Goal: Transaction & Acquisition: Purchase product/service

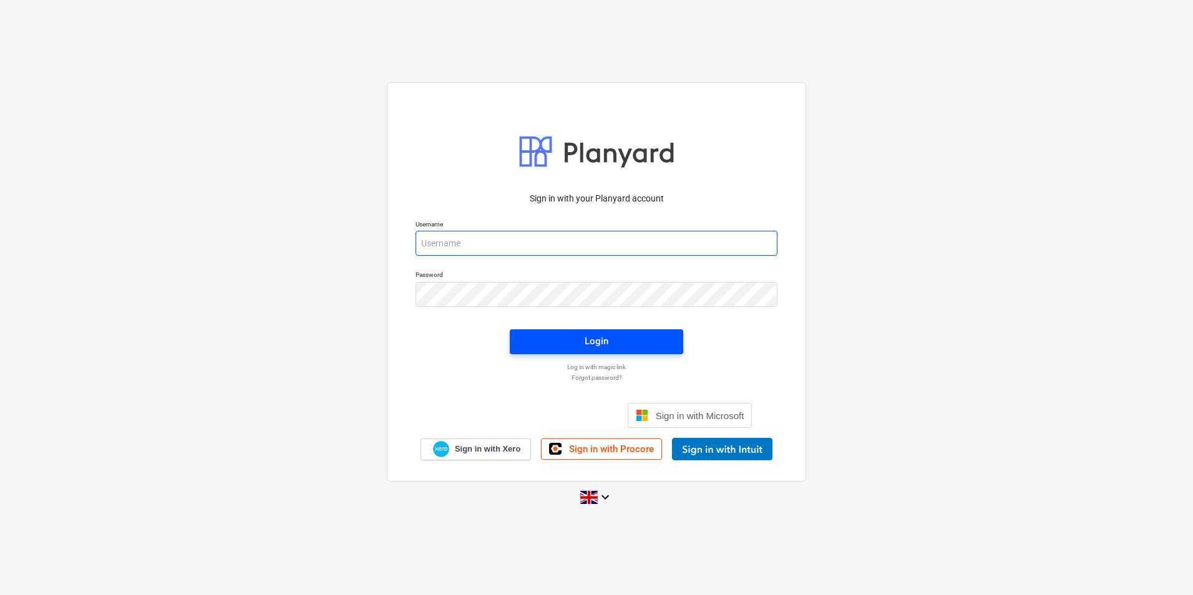
type input "[EMAIL_ADDRESS][DOMAIN_NAME]"
click at [658, 341] on span "Login" at bounding box center [596, 341] width 143 height 16
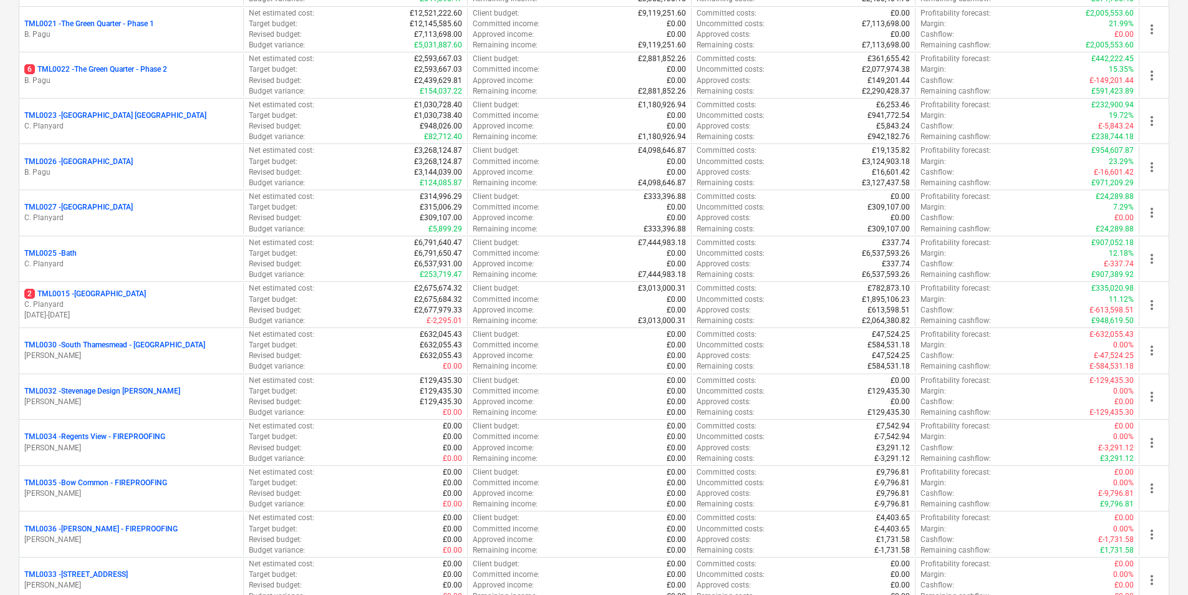
scroll to position [1269, 0]
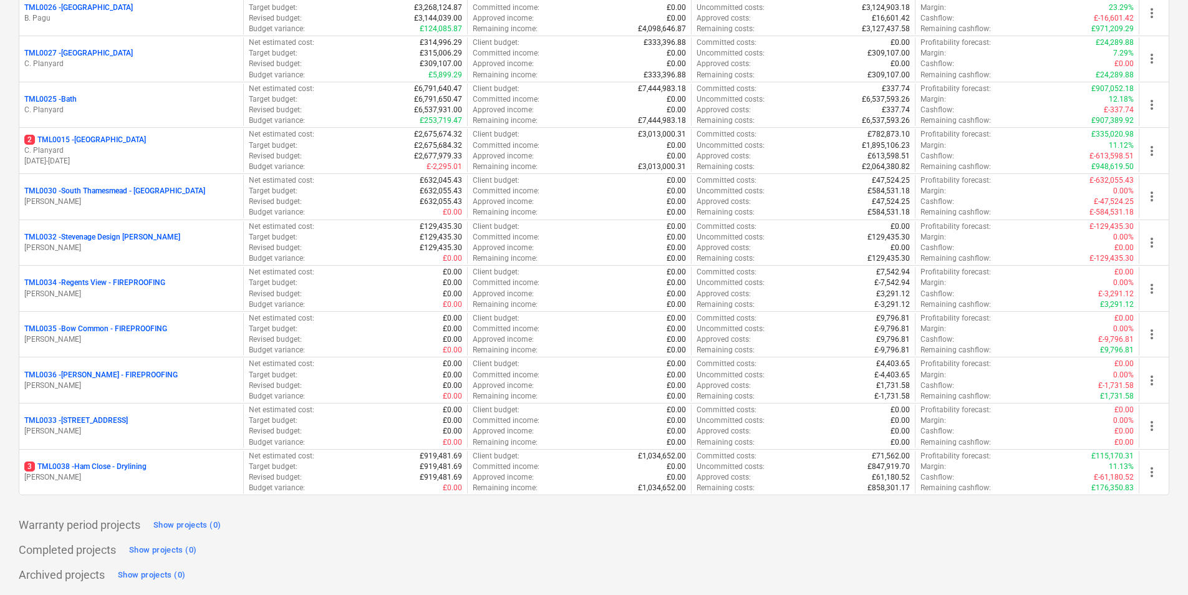
click at [147, 480] on p "[PERSON_NAME]" at bounding box center [131, 477] width 214 height 11
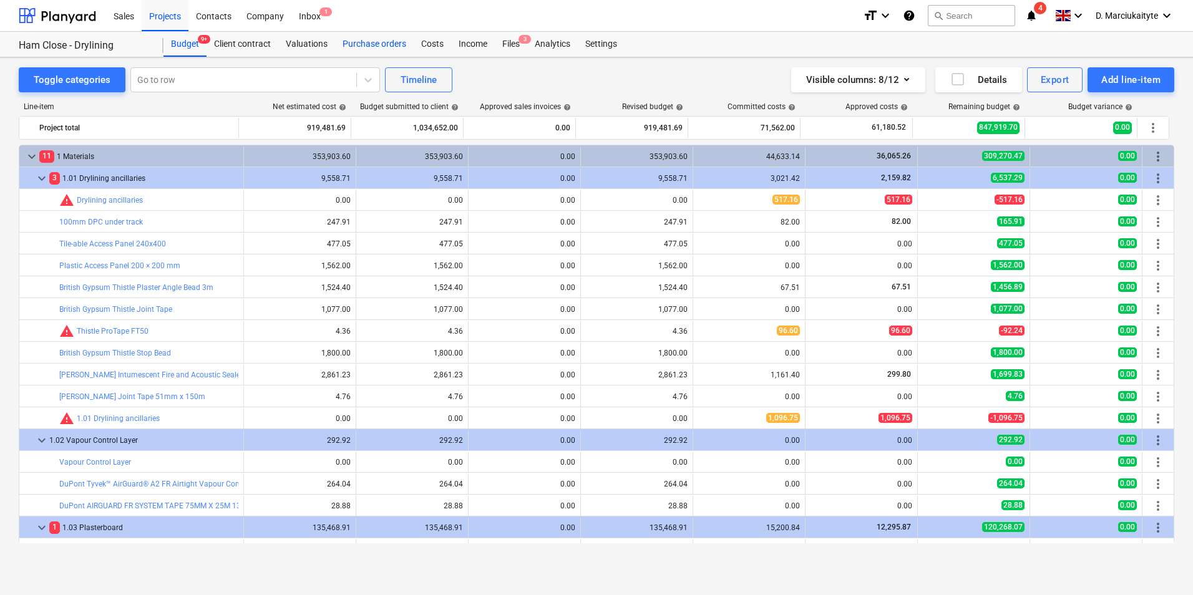
click at [385, 44] on div "Purchase orders" at bounding box center [374, 44] width 79 height 25
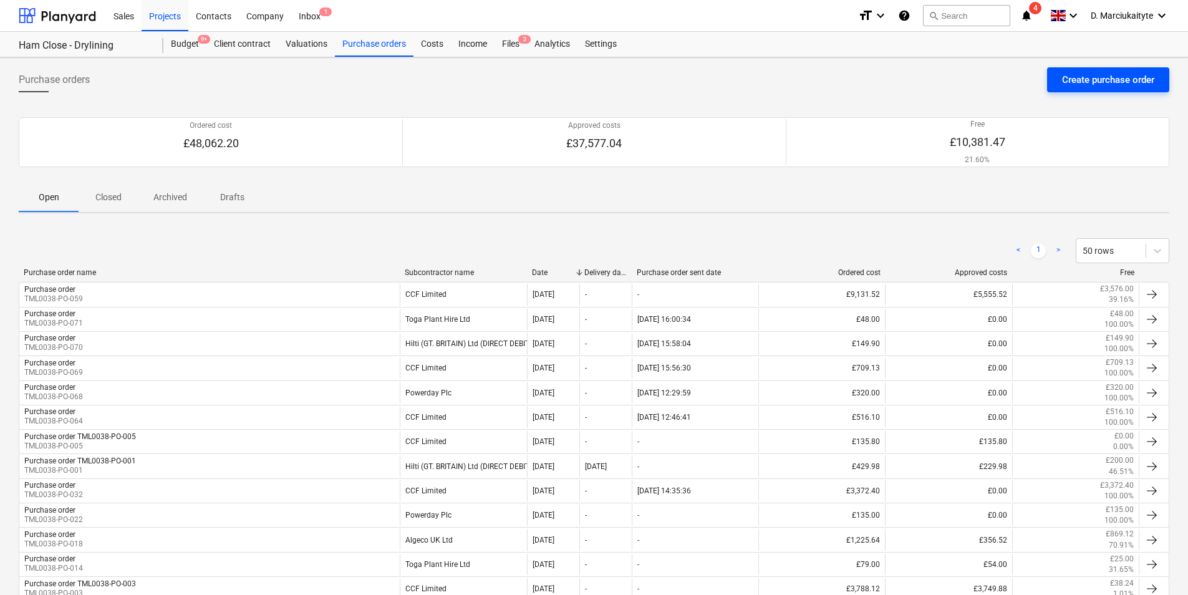
click at [1140, 75] on div "Create purchase order" at bounding box center [1108, 80] width 92 height 16
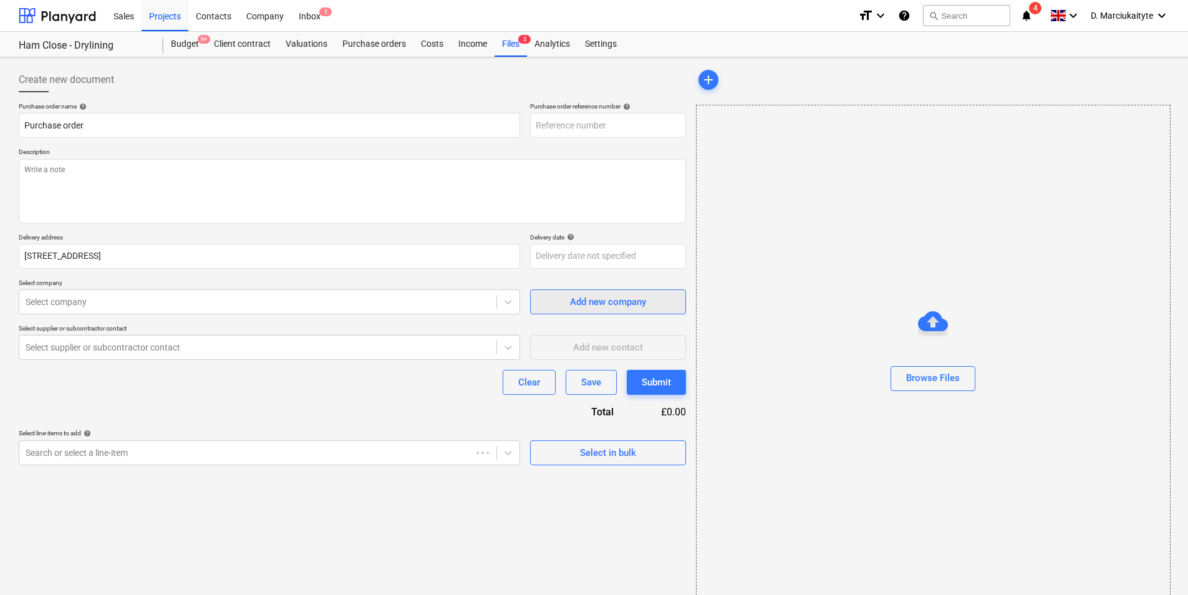
type textarea "x"
type input "TML0038-PO-073"
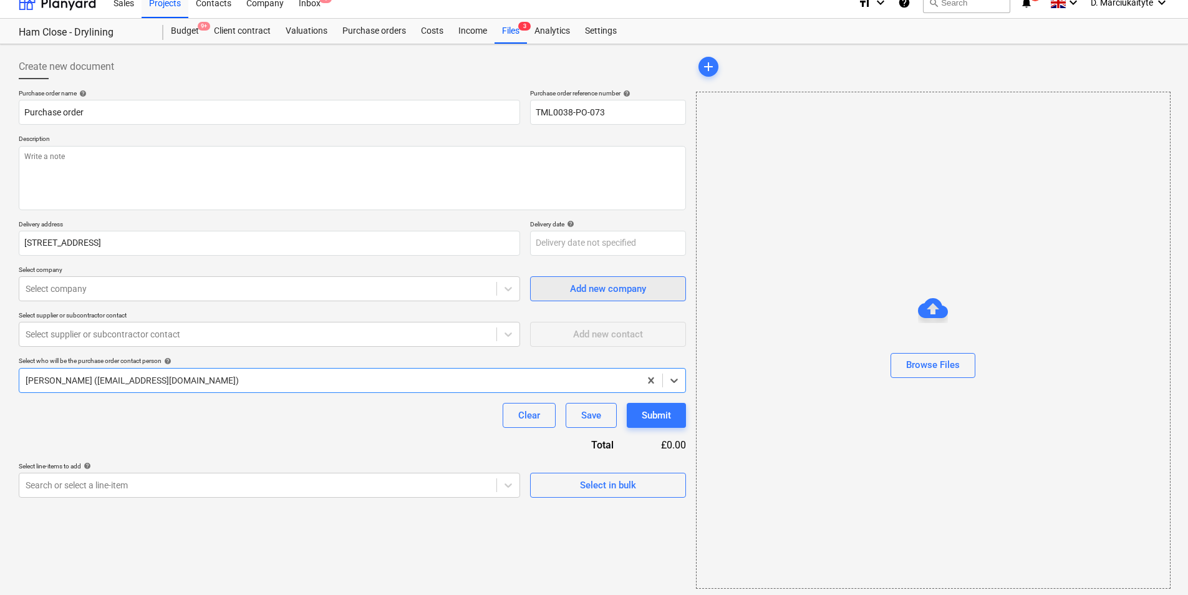
scroll to position [17, 0]
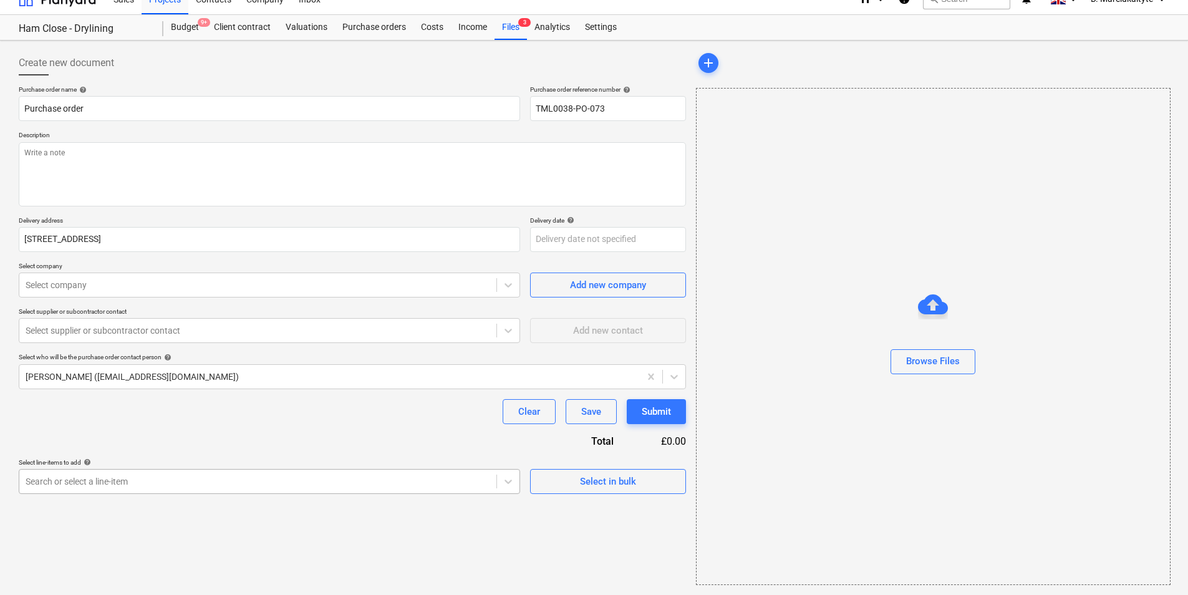
click at [498, 470] on body "Sales Projects Contacts Company Inbox 1 format_size keyboard_arrow_down help se…" at bounding box center [594, 280] width 1188 height 595
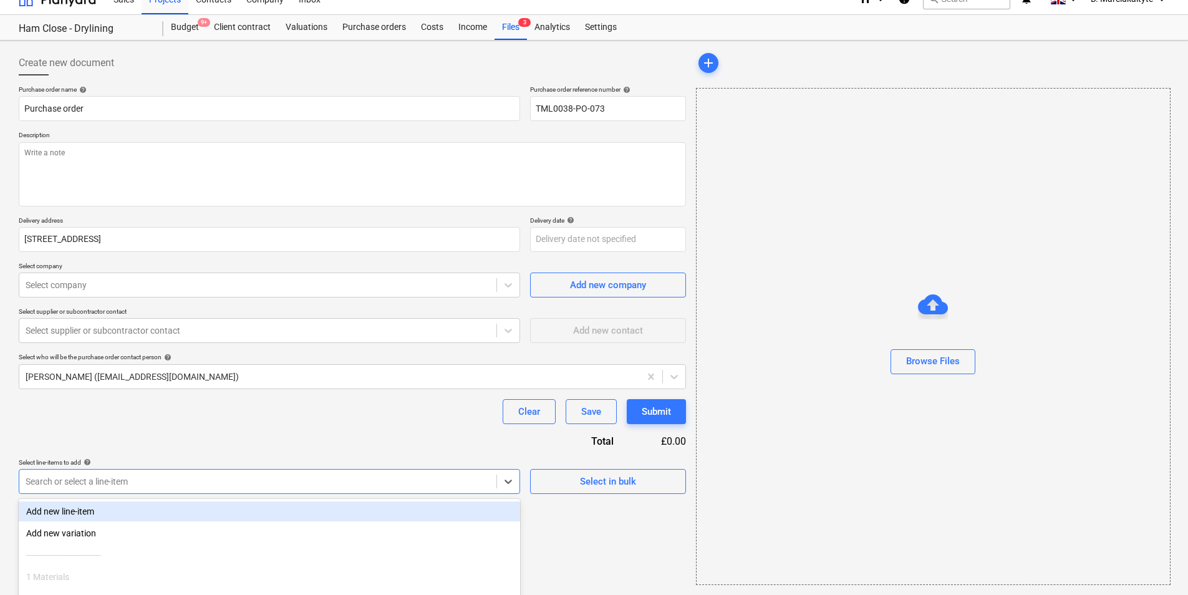
scroll to position [110, 0]
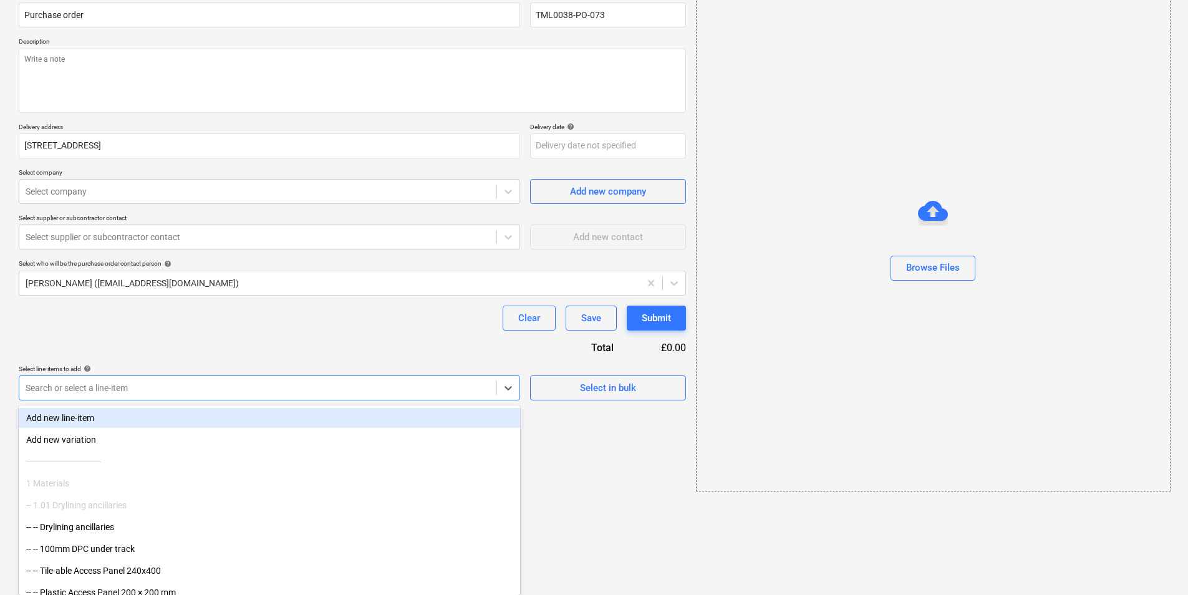
click at [498, 483] on div "1 Materials" at bounding box center [269, 483] width 501 height 20
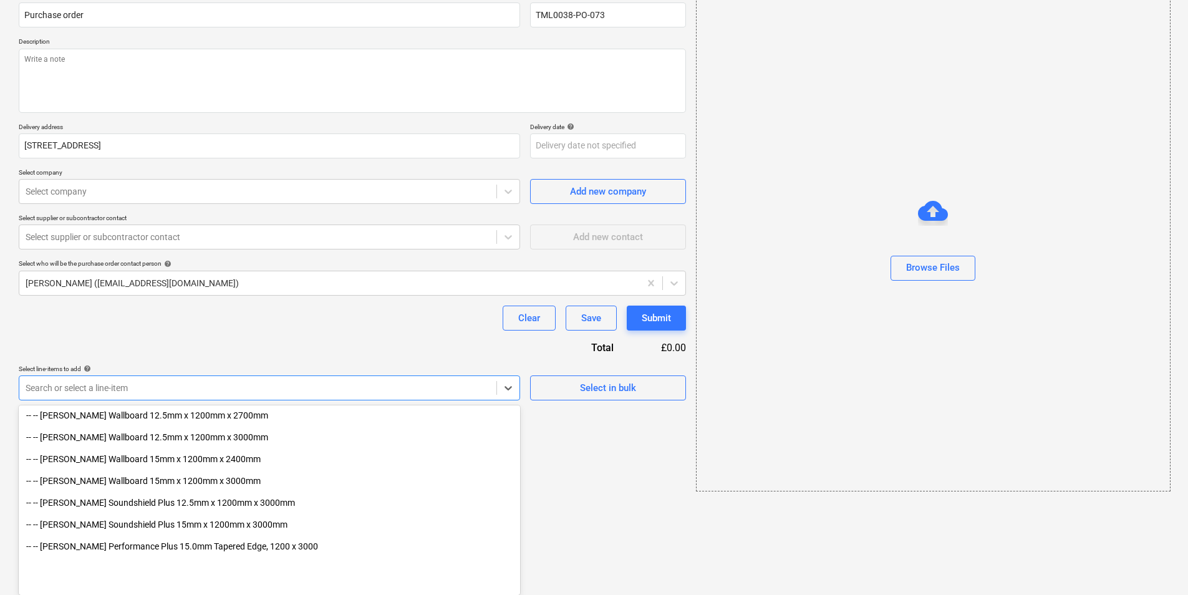
scroll to position [499, 0]
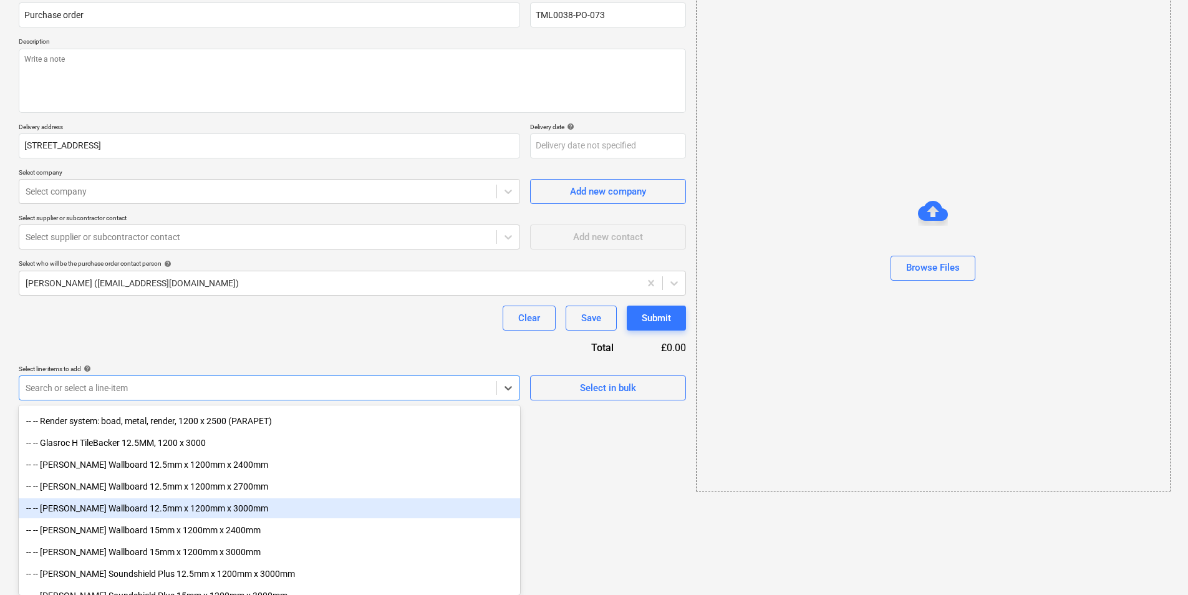
click at [207, 508] on div "-- -- [PERSON_NAME] Wallboard 12.5mm x 1200mm x 3000mm" at bounding box center [269, 508] width 501 height 20
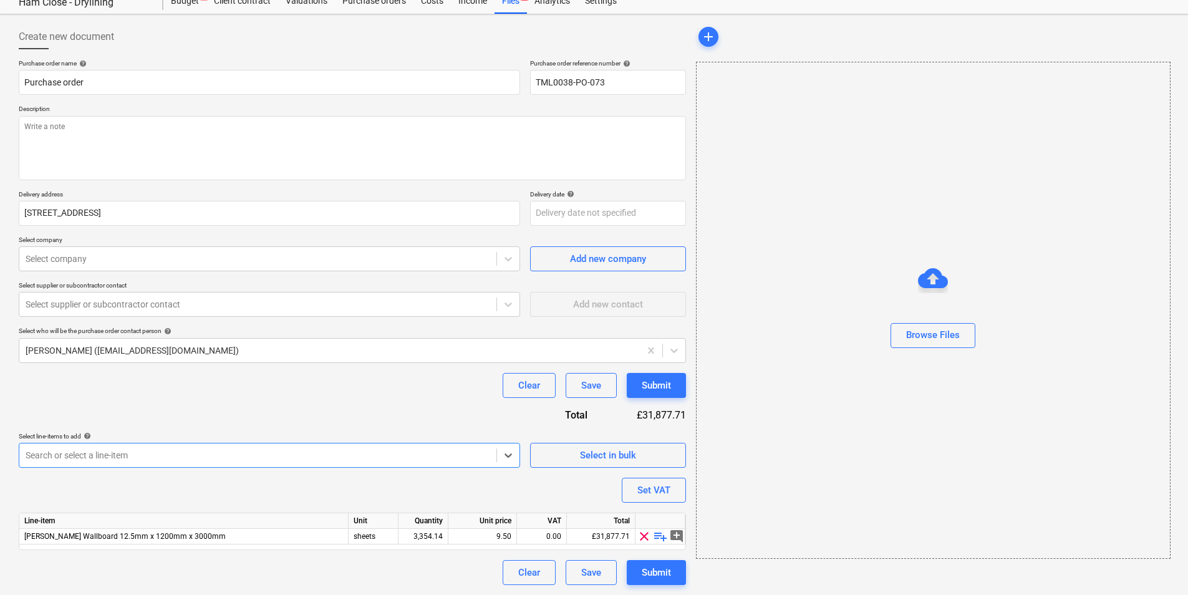
scroll to position [43, 0]
click at [510, 456] on body "Sales Projects Contacts Company Inbox 1 format_size keyboard_arrow_down help se…" at bounding box center [594, 254] width 1188 height 595
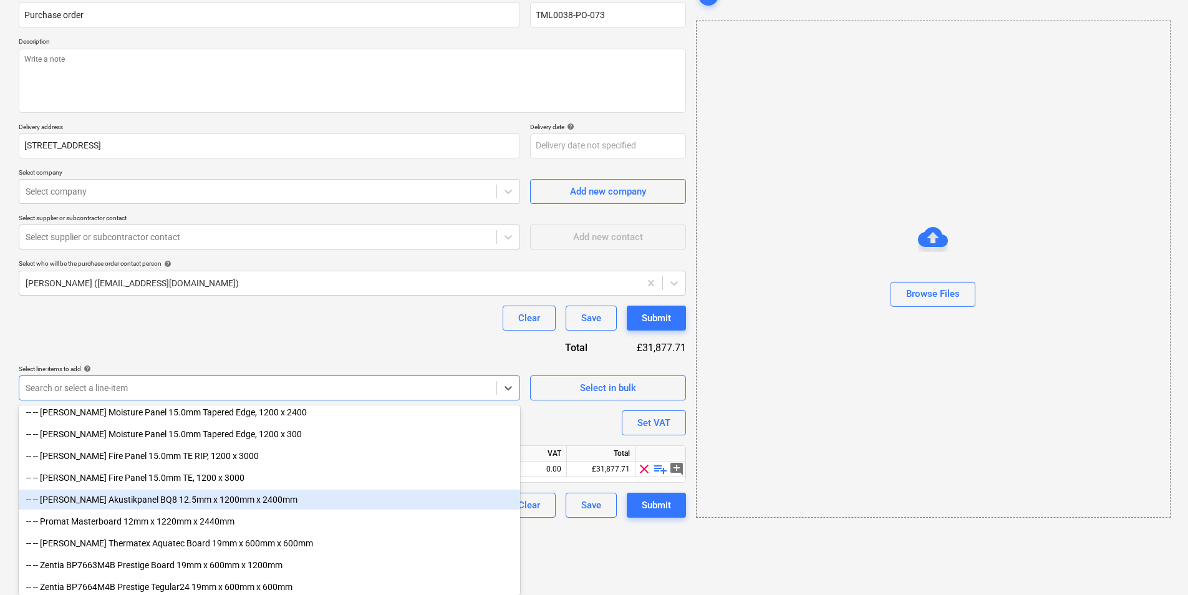
scroll to position [748, 0]
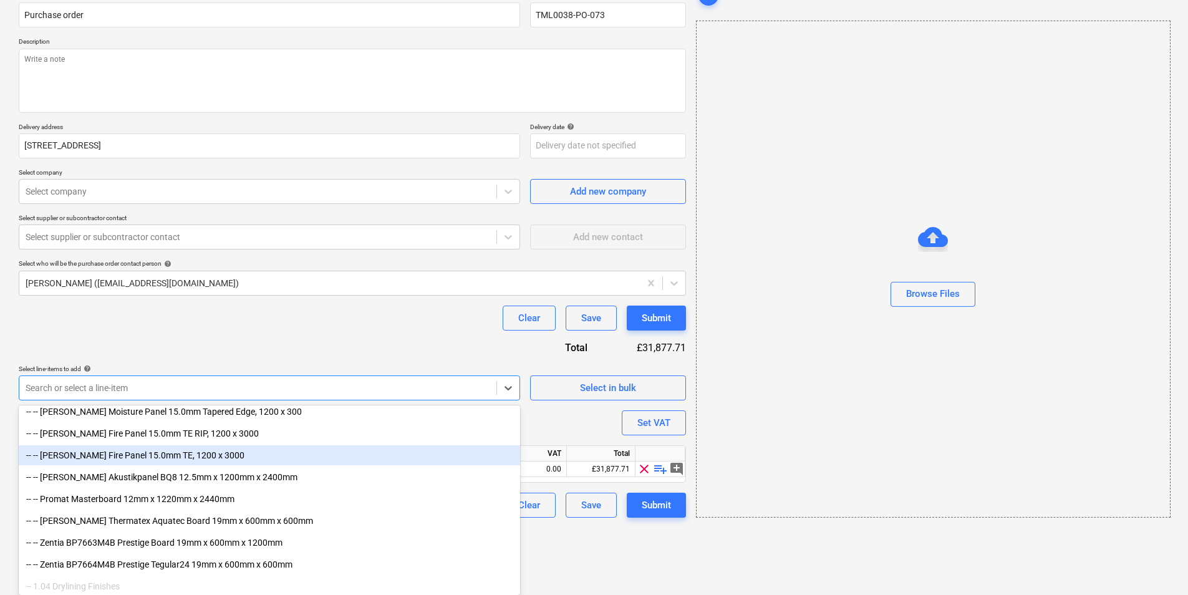
click at [210, 453] on div "-- -- [PERSON_NAME] Fire Panel 15.0mm TE, 1200 x 3000" at bounding box center [269, 455] width 501 height 20
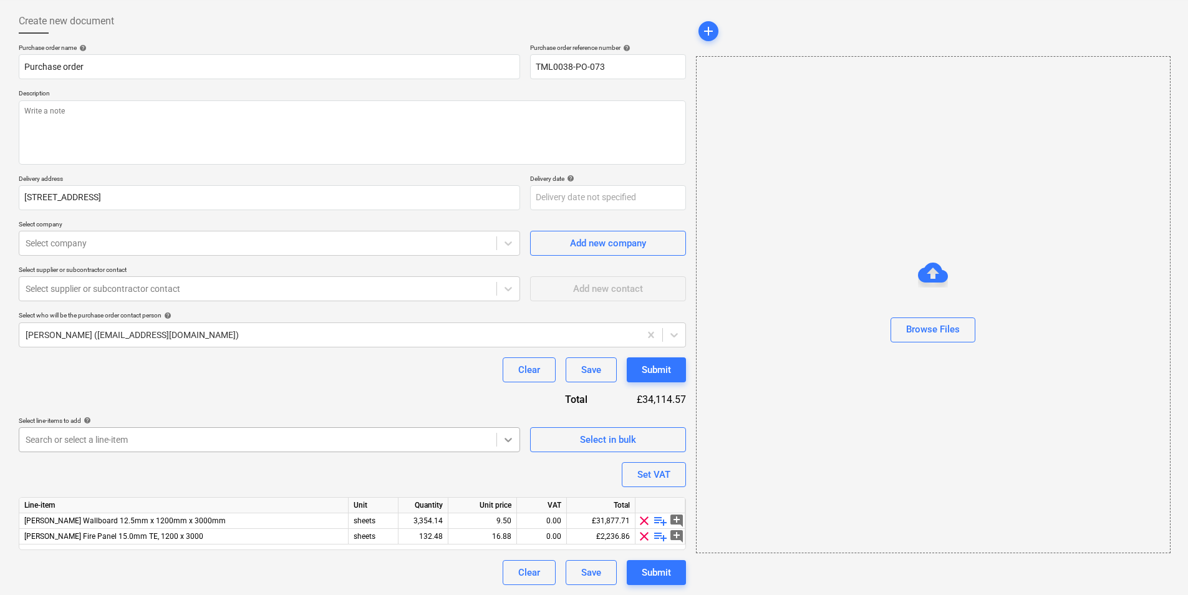
scroll to position [110, 0]
click at [515, 438] on body "Sales Projects Contacts Company Inbox 1 format_size keyboard_arrow_down help se…" at bounding box center [594, 238] width 1188 height 595
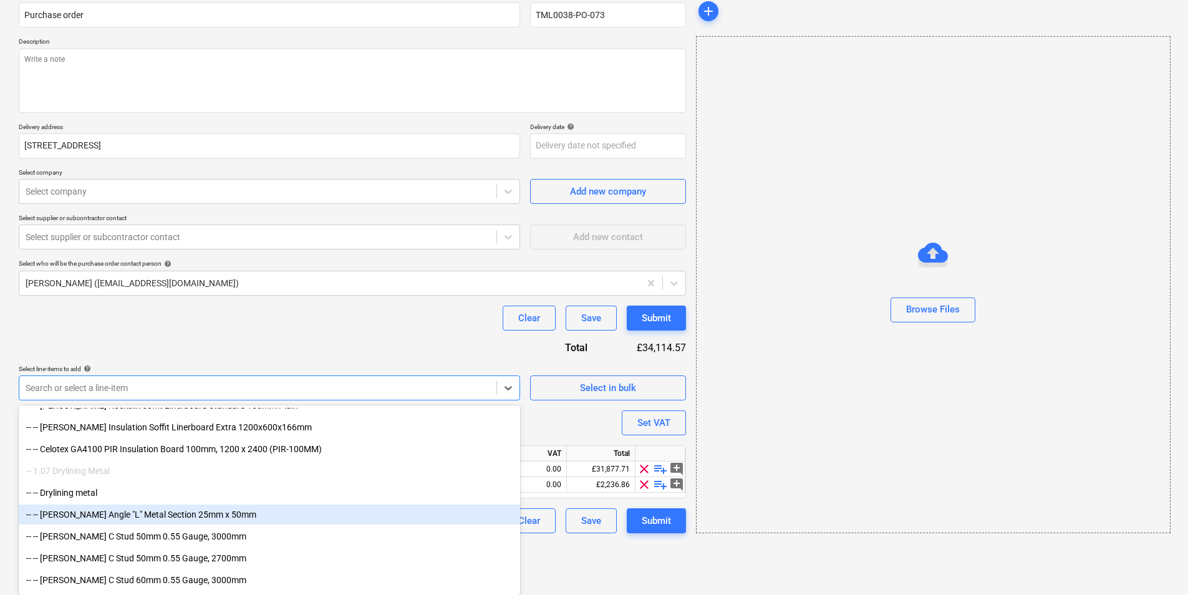
scroll to position [1684, 0]
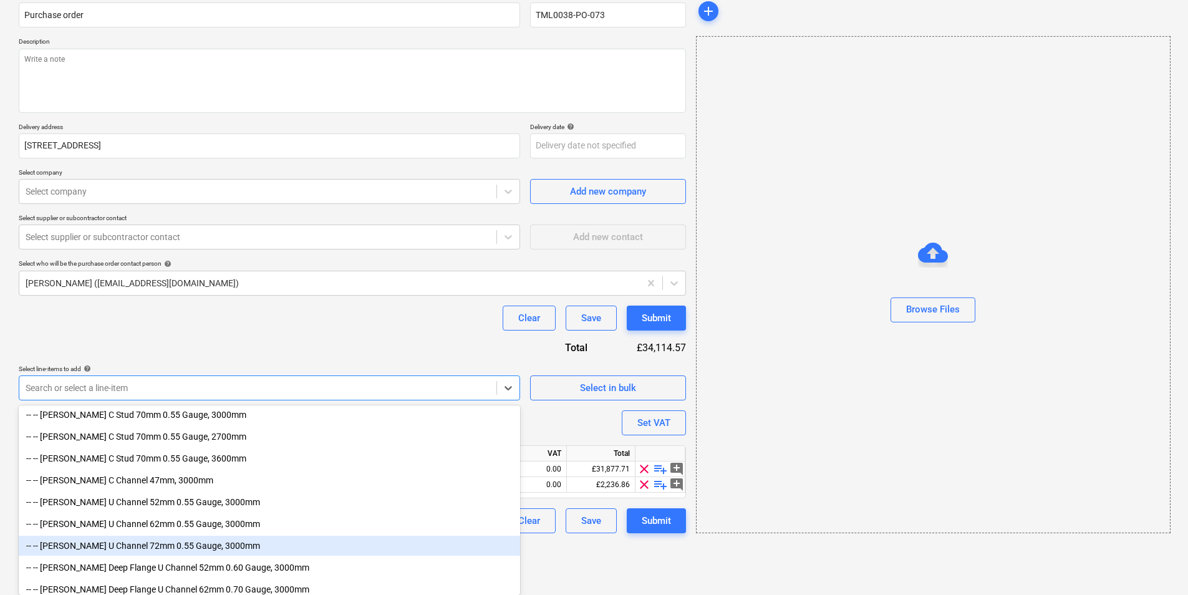
click at [164, 544] on div "-- -- [PERSON_NAME] U Channel 72mm 0.55 Gauge, 3000mm" at bounding box center [269, 546] width 501 height 20
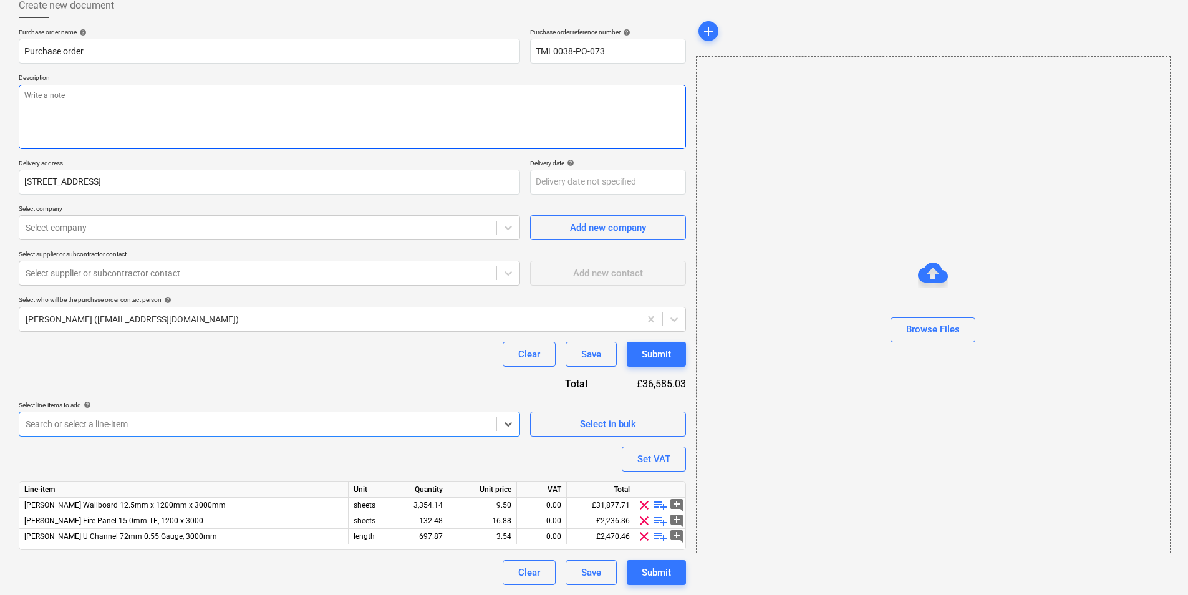
click at [165, 120] on textarea at bounding box center [352, 117] width 667 height 64
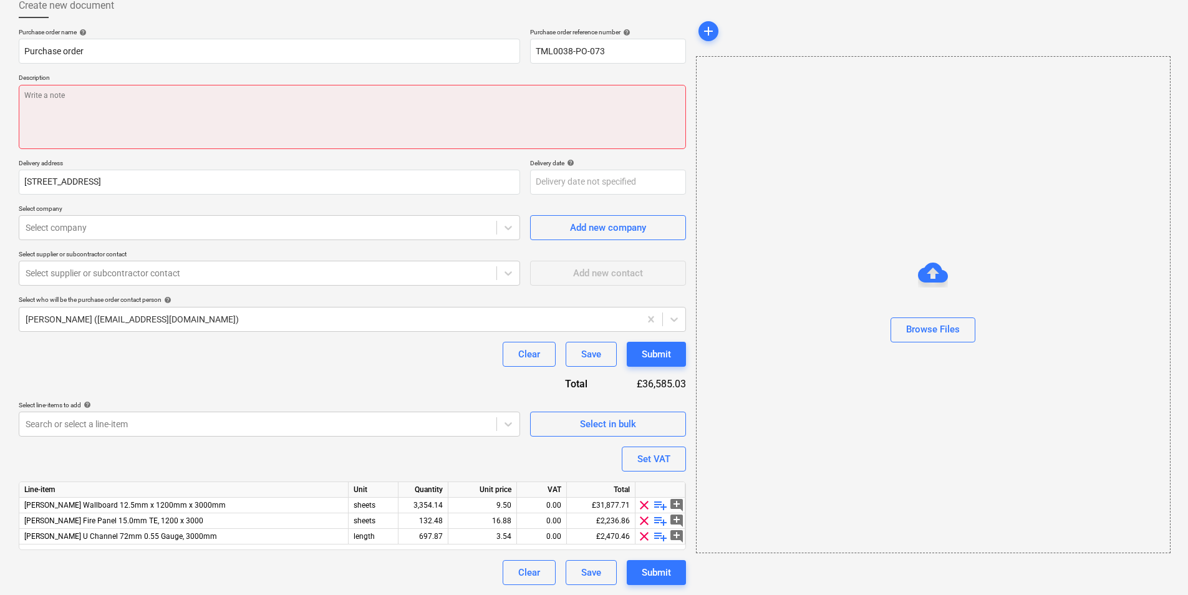
click at [238, 89] on textarea at bounding box center [352, 117] width 667 height 64
type textarea "x"
type textarea "G"
type textarea "x"
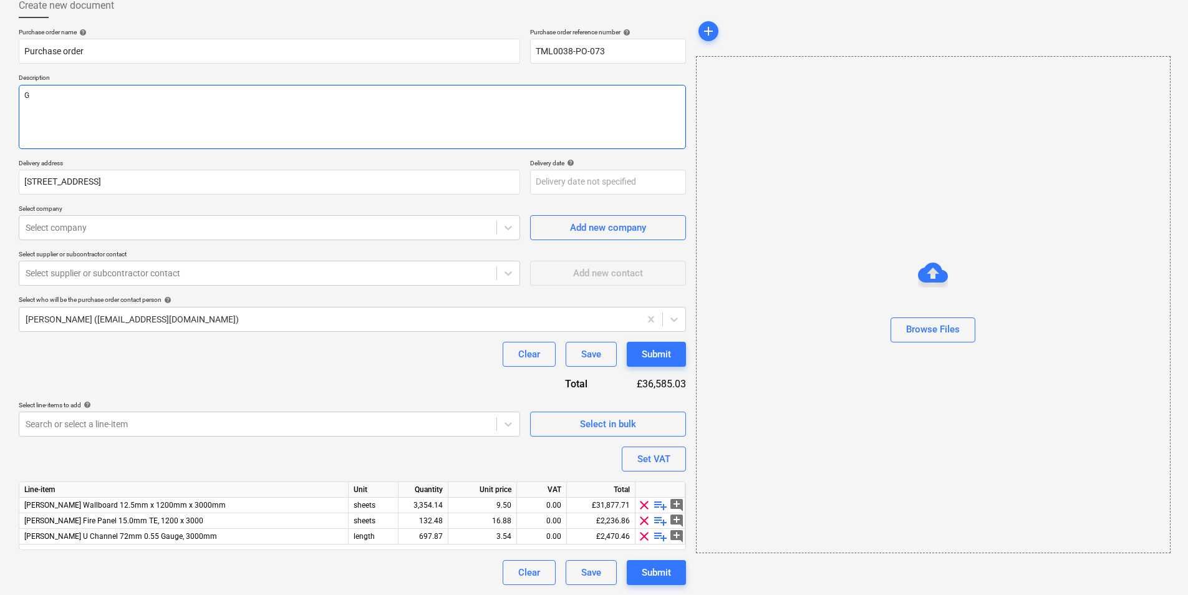
type textarea "G"
type textarea "x"
type textarea "Go"
type textarea "x"
type textarea "Goo"
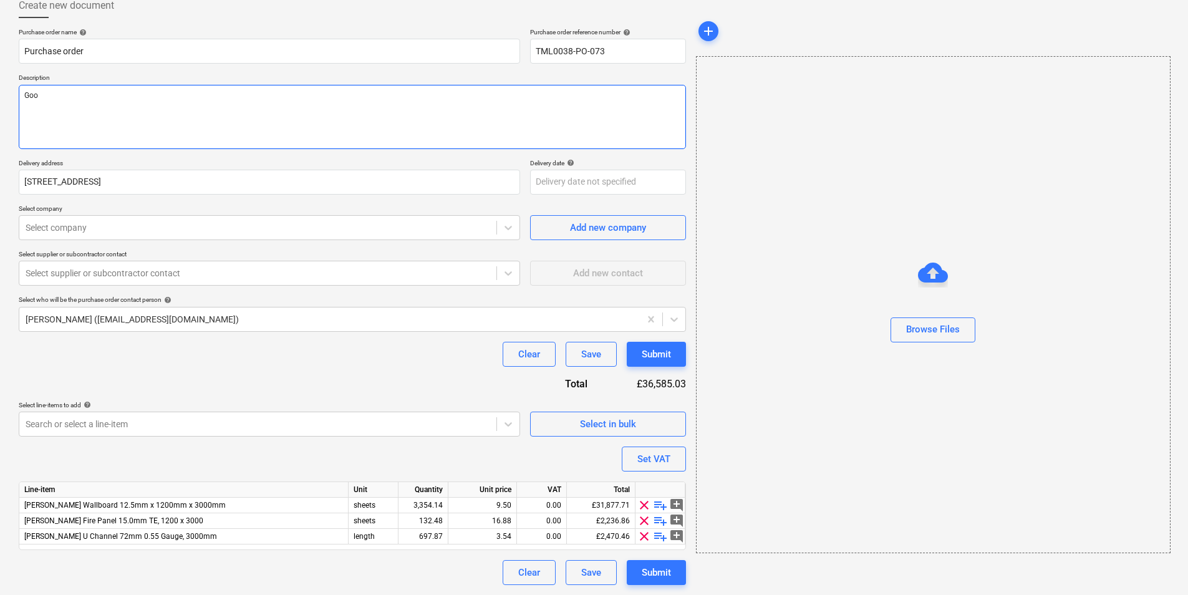
type textarea "x"
type textarea "Good"
type textarea "x"
type textarea "Good"
type textarea "x"
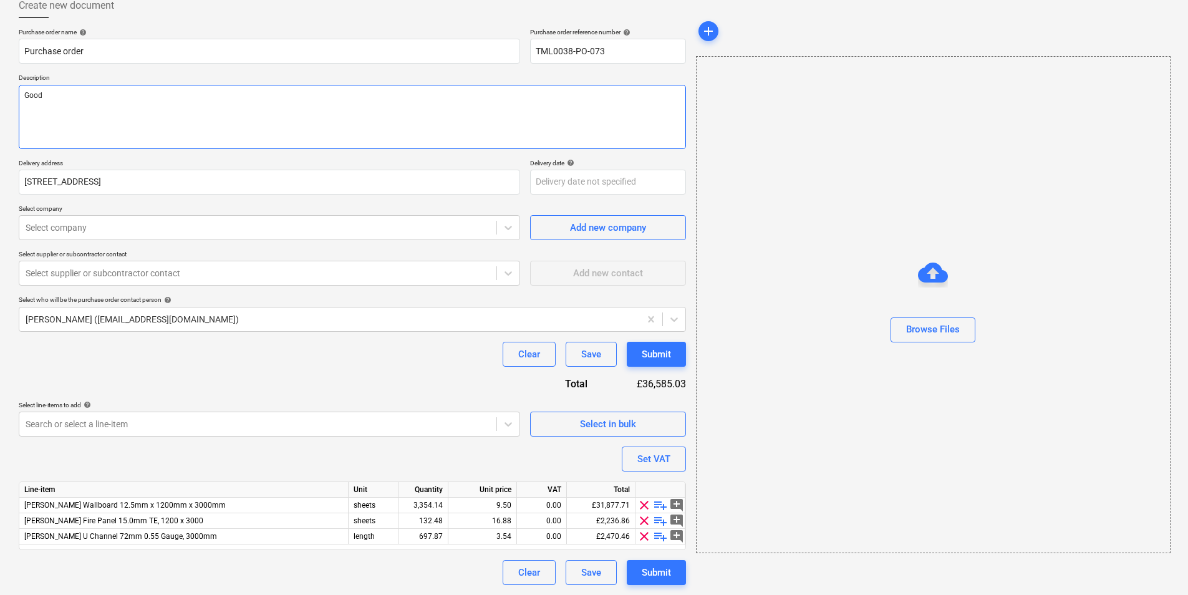
type textarea "Good m"
type textarea "x"
type textarea "Good mo"
type textarea "x"
type textarea "Good mor"
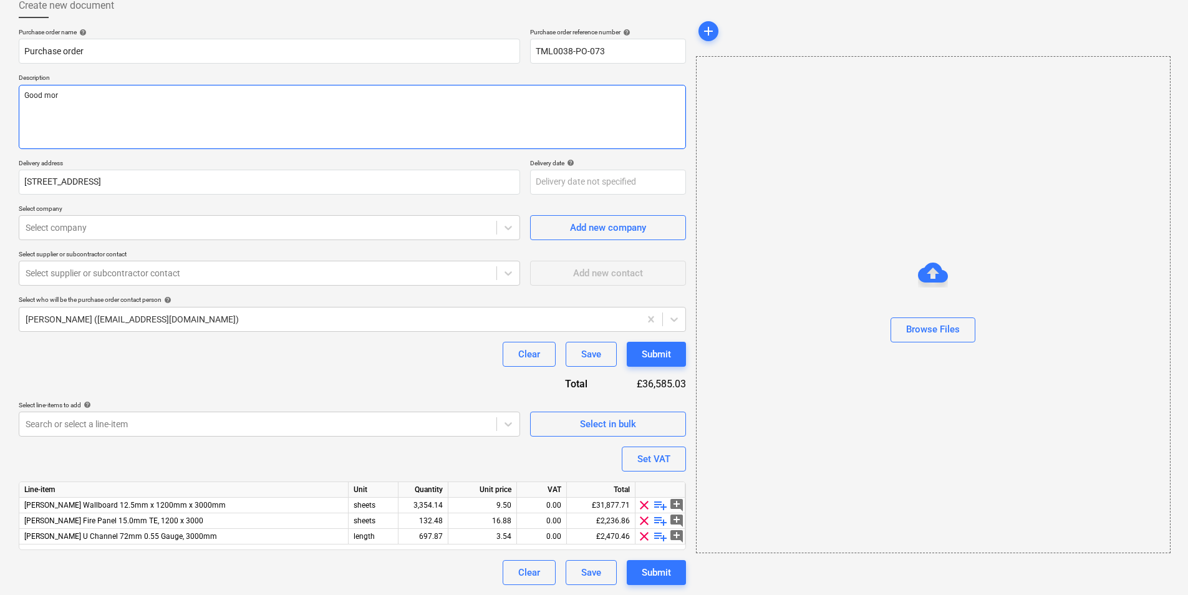
type textarea "x"
type textarea "Good morn"
type textarea "x"
type textarea "Good mornin"
type textarea "x"
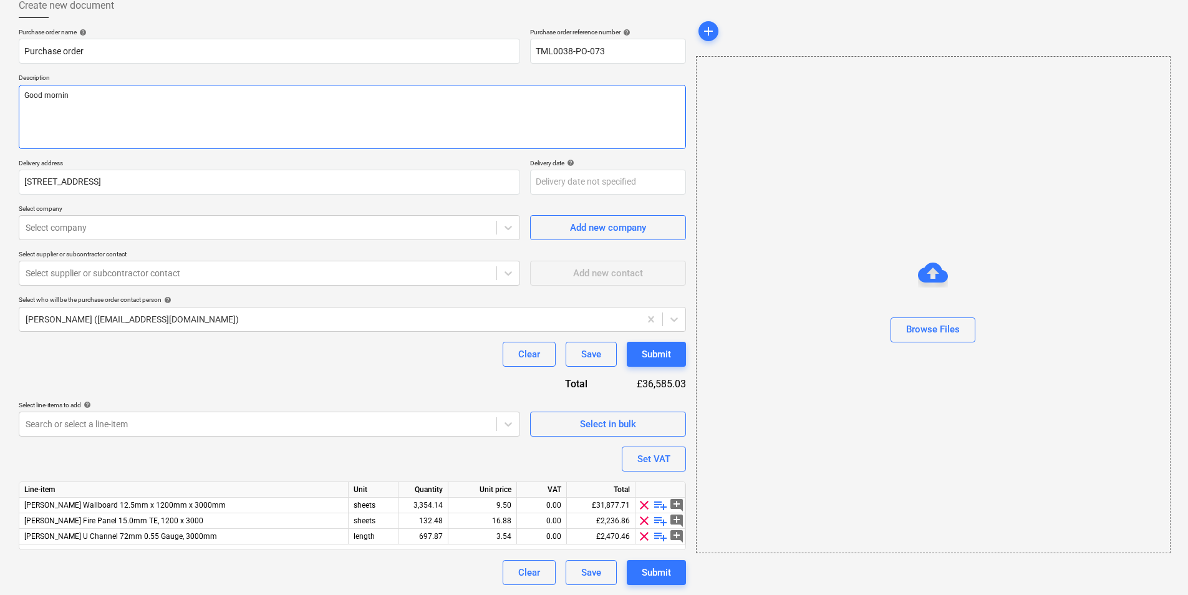
type textarea "Good morning"
type textarea "x"
type textarea "Good morning,"
type textarea "x"
type textarea "Good morning,"
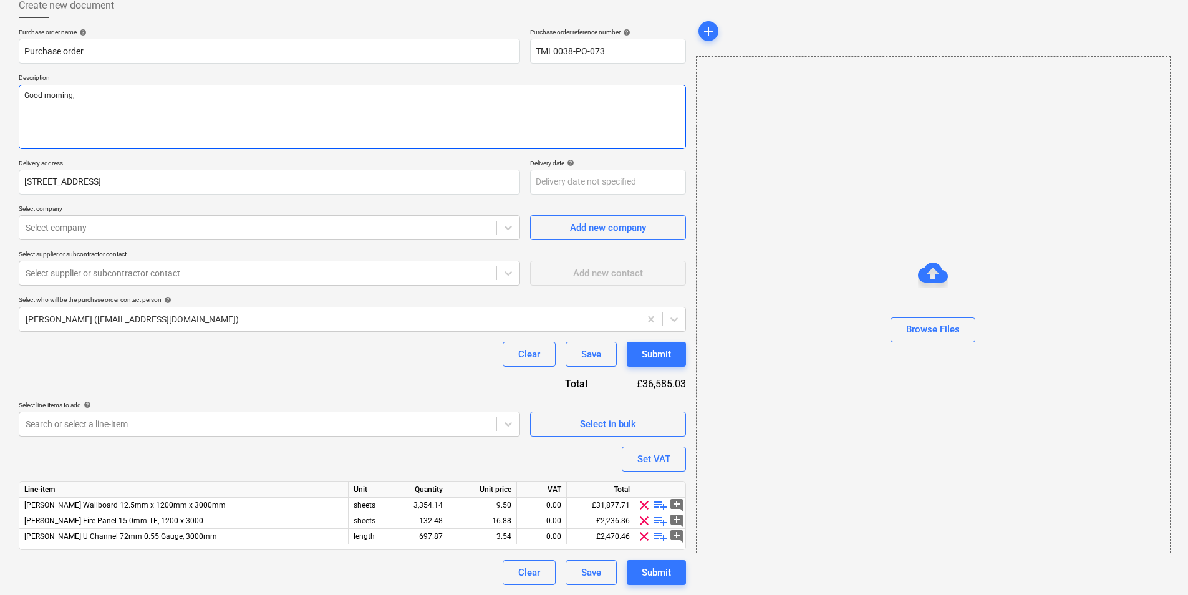
type textarea "x"
type textarea "Good morning,"
type textarea "x"
type textarea "Good morning, Pl"
type textarea "x"
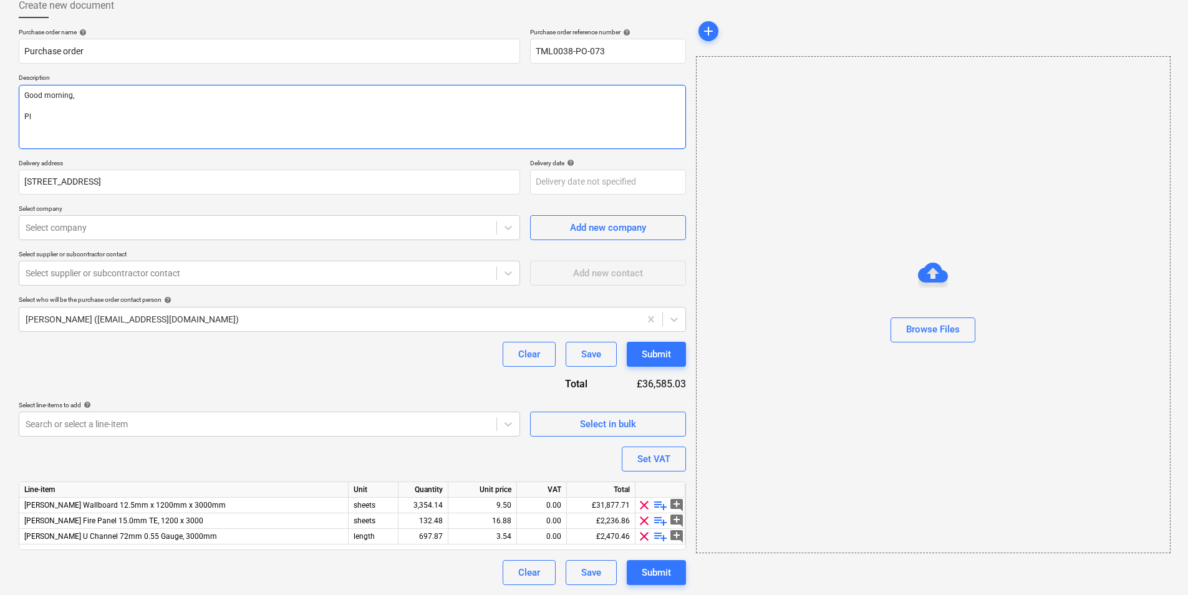
type textarea "Good morning, Plw"
type textarea "x"
type textarea "Good morning, [GEOGRAPHIC_DATA]"
type textarea "x"
type textarea "Good morning, Plw"
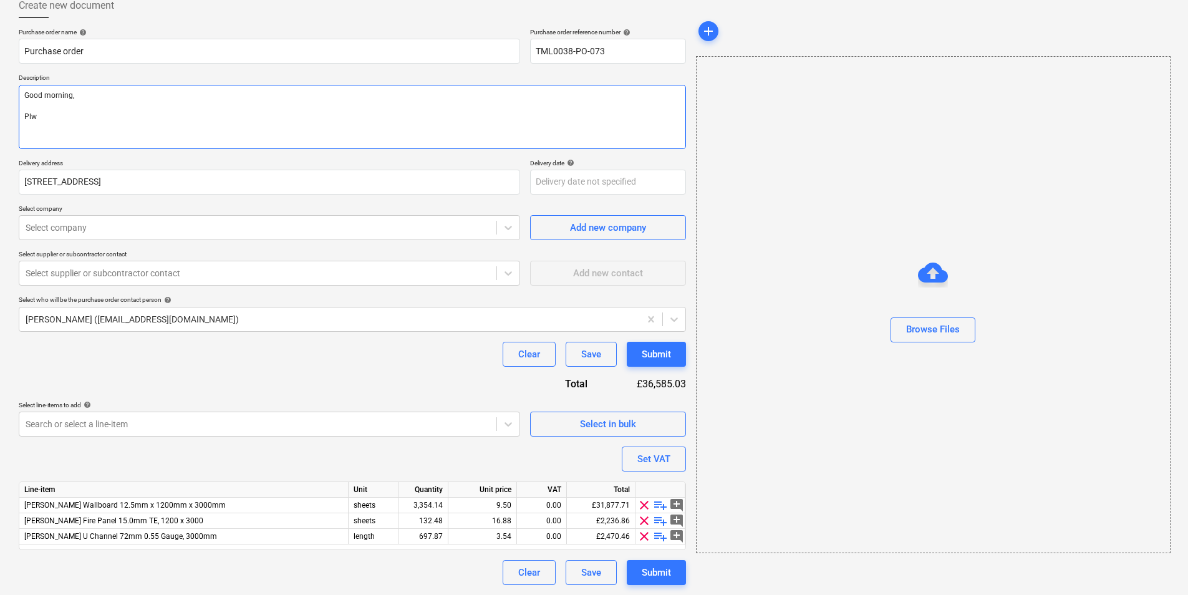
type textarea "x"
type textarea "Good morning, Pl"
type textarea "x"
type textarea "Good morning, Pla"
type textarea "x"
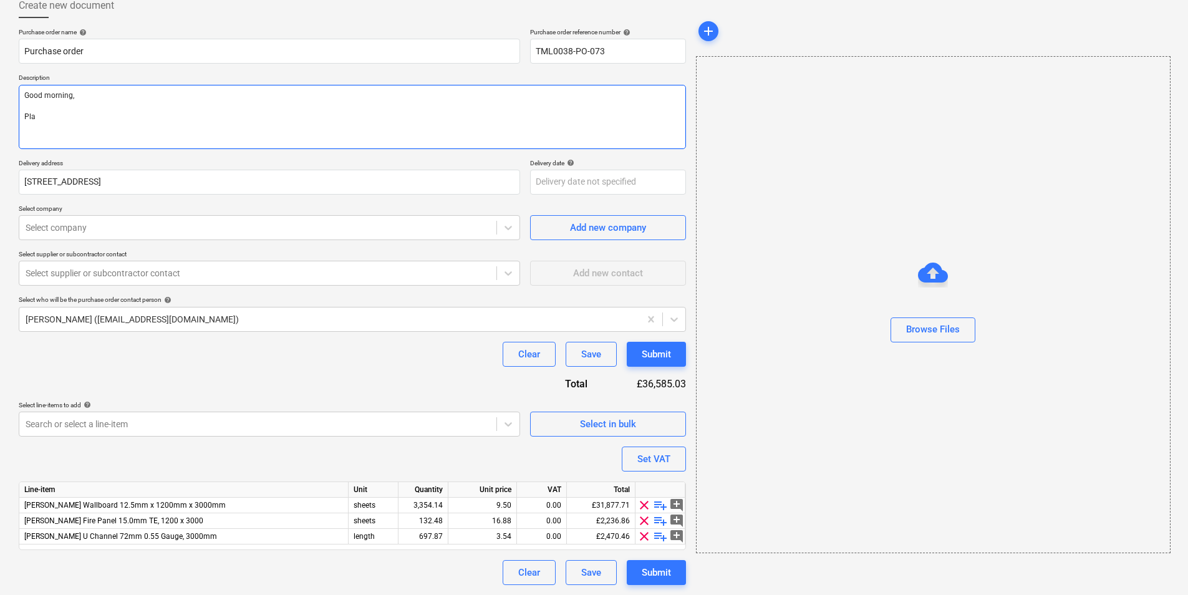
type textarea "Good morning, Pl"
type textarea "x"
type textarea "Good morning, Ple"
type textarea "x"
type textarea "Good morning, [GEOGRAPHIC_DATA]"
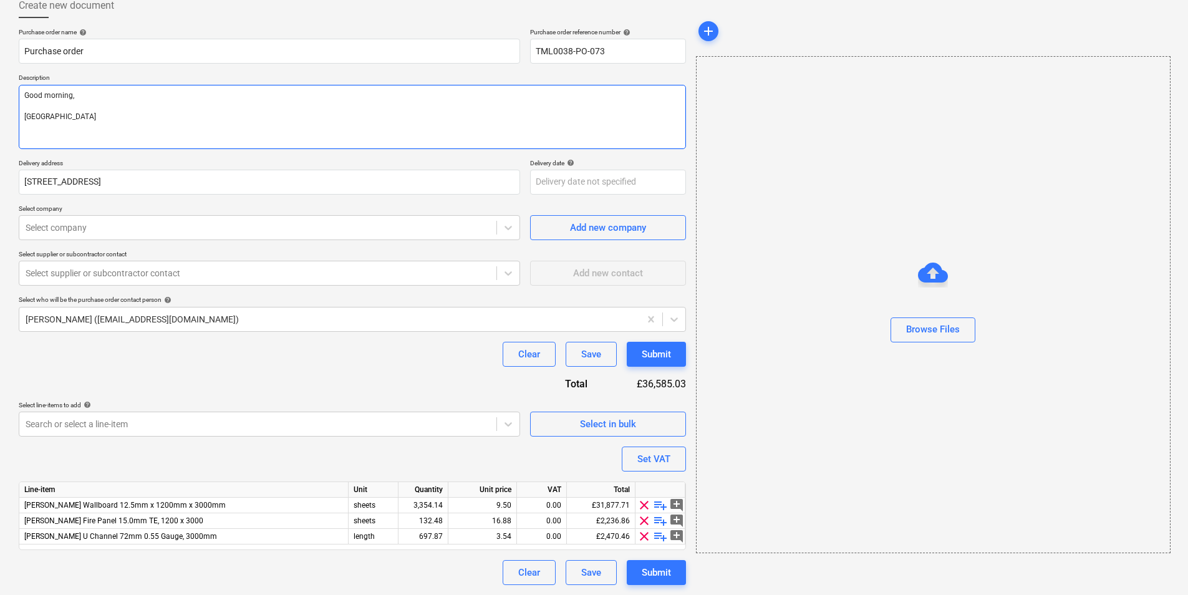
type textarea "x"
type textarea "Good morning, Pleas"
type textarea "x"
type textarea "Good morning, Please"
type textarea "x"
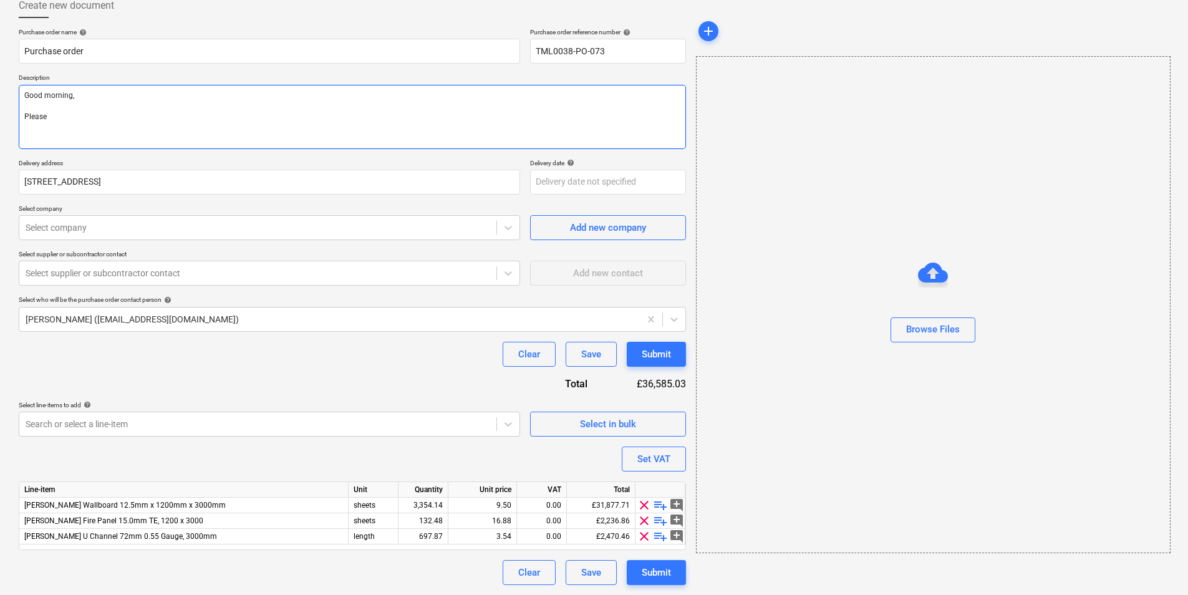
type textarea "Good morning, Please"
type textarea "x"
type textarea "Good morning, Please p"
type textarea "x"
type textarea "Good morning, Please pr"
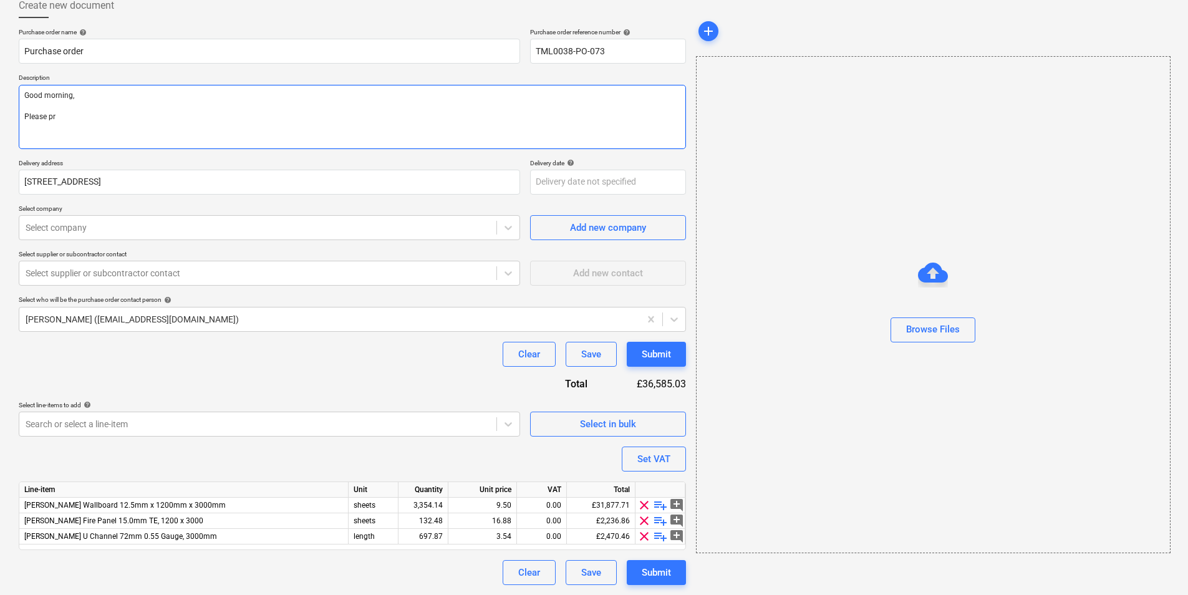
type textarea "x"
type textarea "Good morning, Please pro"
type textarea "x"
type textarea "Good morning, Please proce"
type textarea "x"
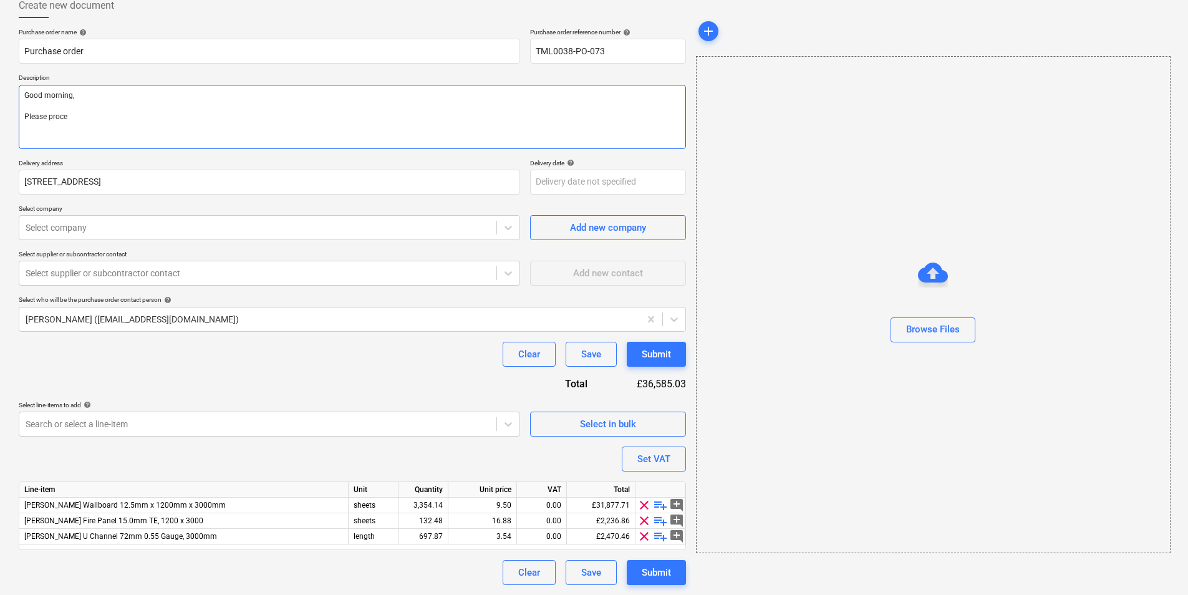
type textarea "Good morning, Please procee"
type textarea "x"
type textarea "Good morning, Please proceed"
type textarea "x"
type textarea "Good morning, Please proceed"
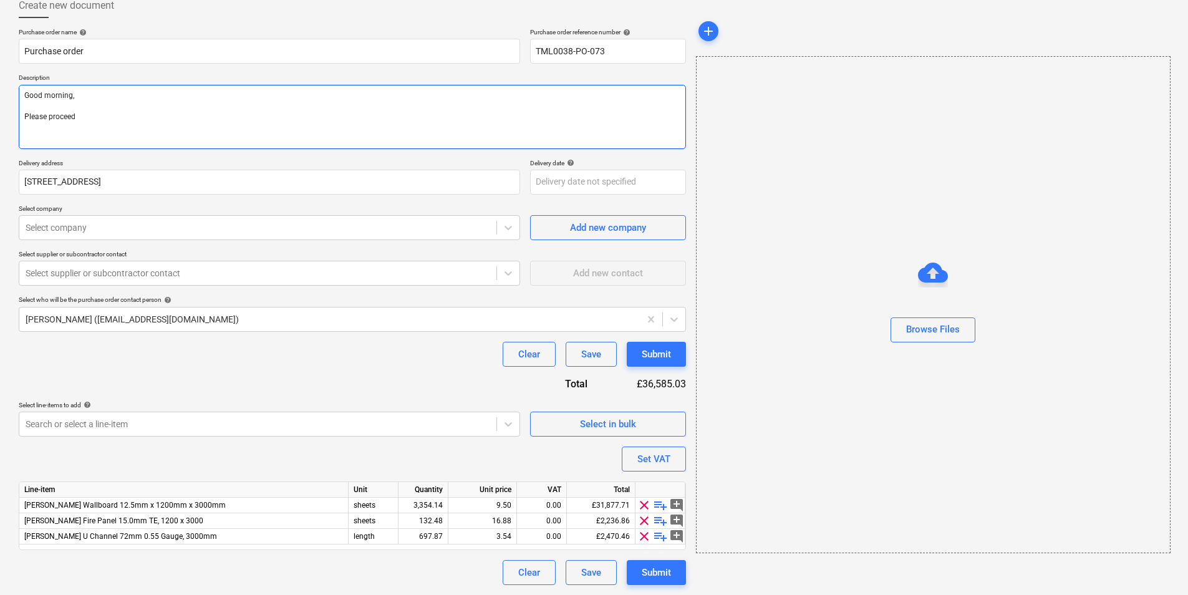
type textarea "x"
type textarea "Good morning, Please proceed w"
type textarea "x"
type textarea "Good morning, Please proceed wi"
type textarea "x"
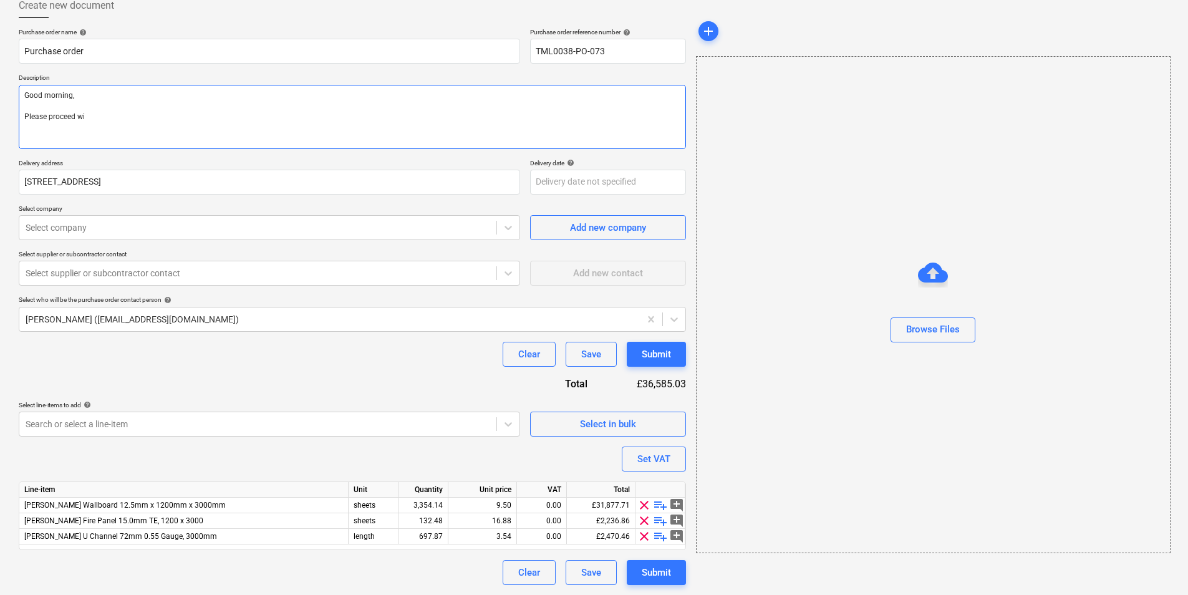
type textarea "Good morning, Please proceed wit"
type textarea "x"
type textarea "Good morning, Please proceed wity"
type textarea "x"
type textarea "Good morning, Please proceed wityh"
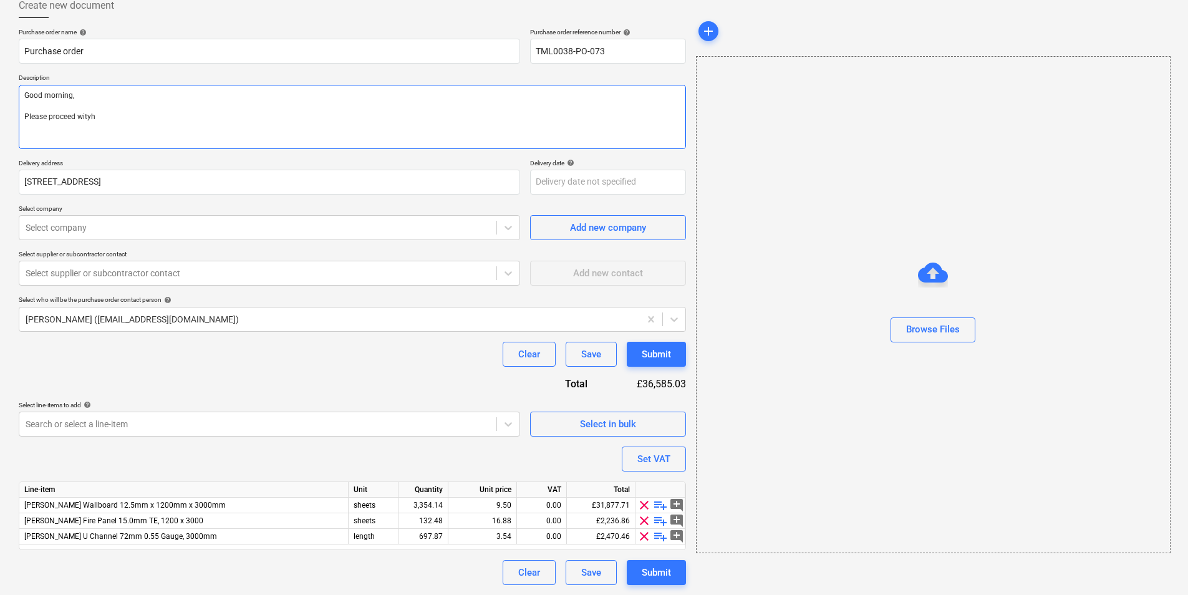
type textarea "x"
type textarea "Good morning, Please proceed wityh"
type textarea "x"
type textarea "Good morning, Please proceed wityh a"
type textarea "x"
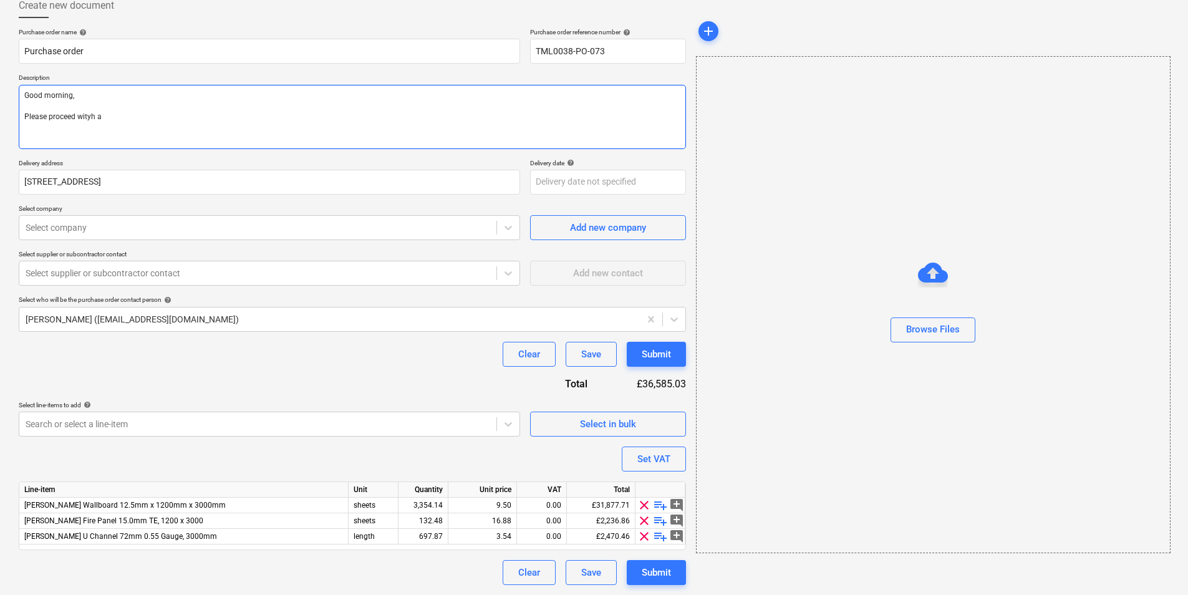
type textarea "Good morning, Please proceed wityh at"
type textarea "x"
type textarea "Good morning, Please proceed wityh att"
type textarea "x"
type textarea "Good morning, Please proceed wityh at"
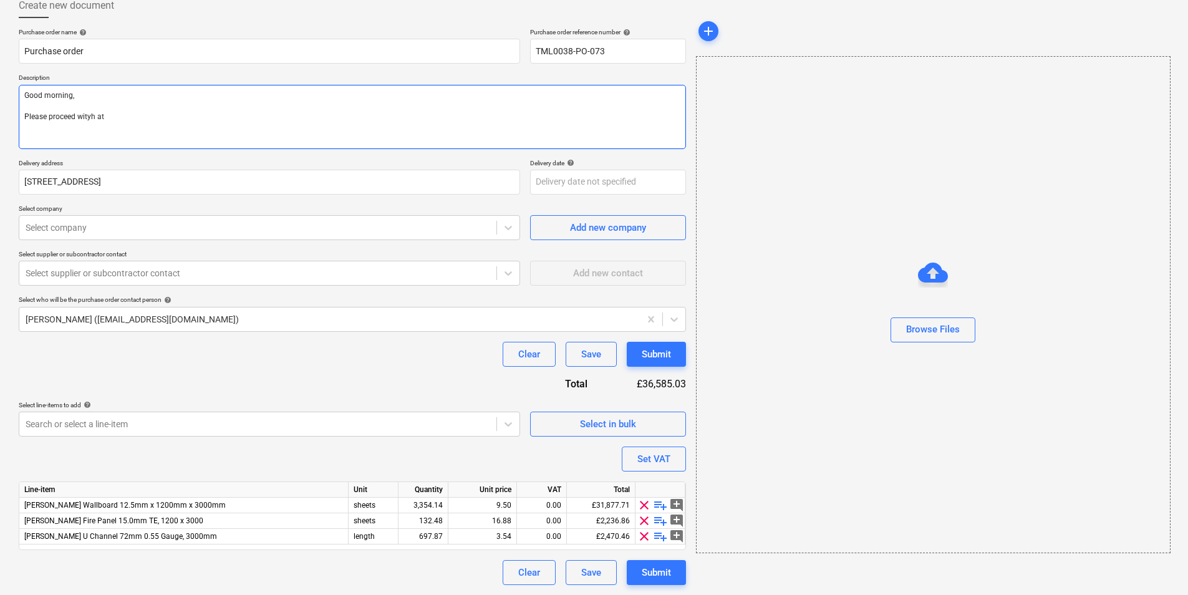
type textarea "x"
type textarea "Good morning, Please proceed wityh a"
type textarea "x"
type textarea "Good morning, Please proceed wityh"
type textarea "x"
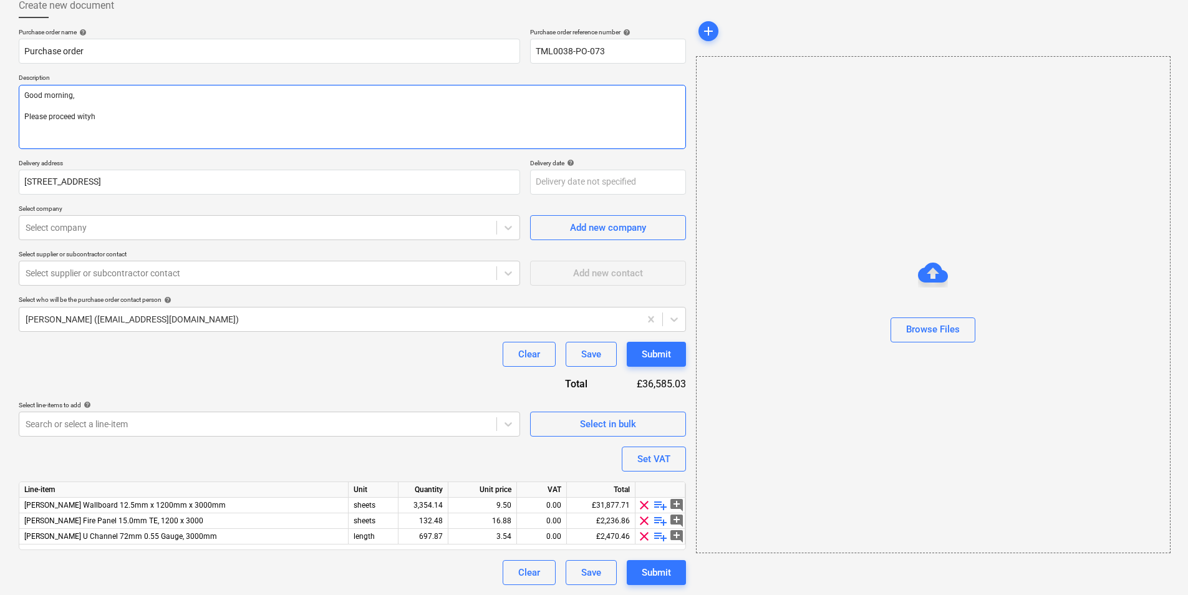
type textarea "Good morning, Please proceed wityh"
type textarea "x"
type textarea "Good morning, Please proceed wity"
type textarea "x"
type textarea "Good morning, Please proceed wit"
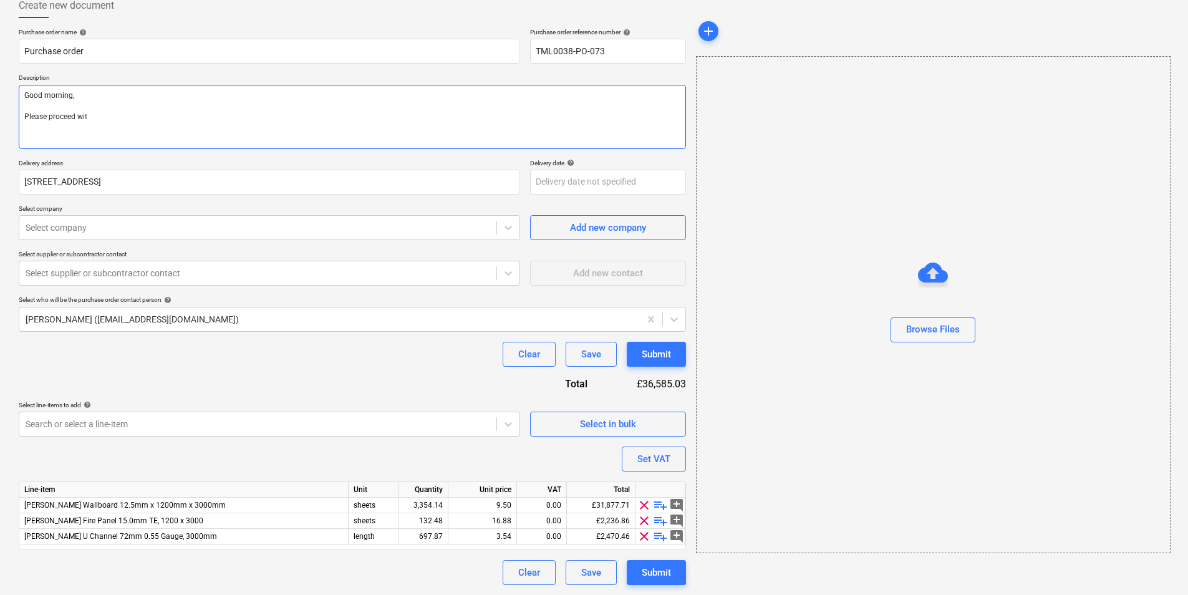
type textarea "x"
type textarea "Good morning, Please proceed with"
type textarea "x"
type textarea "Good morning, Please proceed with"
type textarea "x"
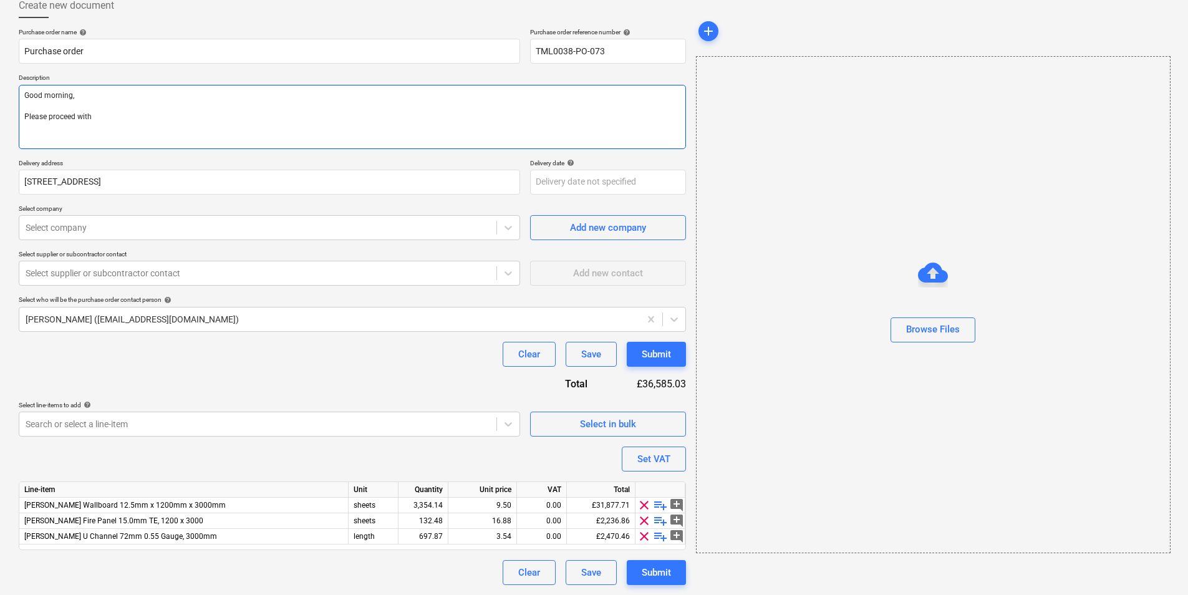
type textarea "Good morning, Please proceed with a"
type textarea "x"
type textarea "Good morning, Please proceed with at"
type textarea "x"
type textarea "Good morning, Please proceed with att"
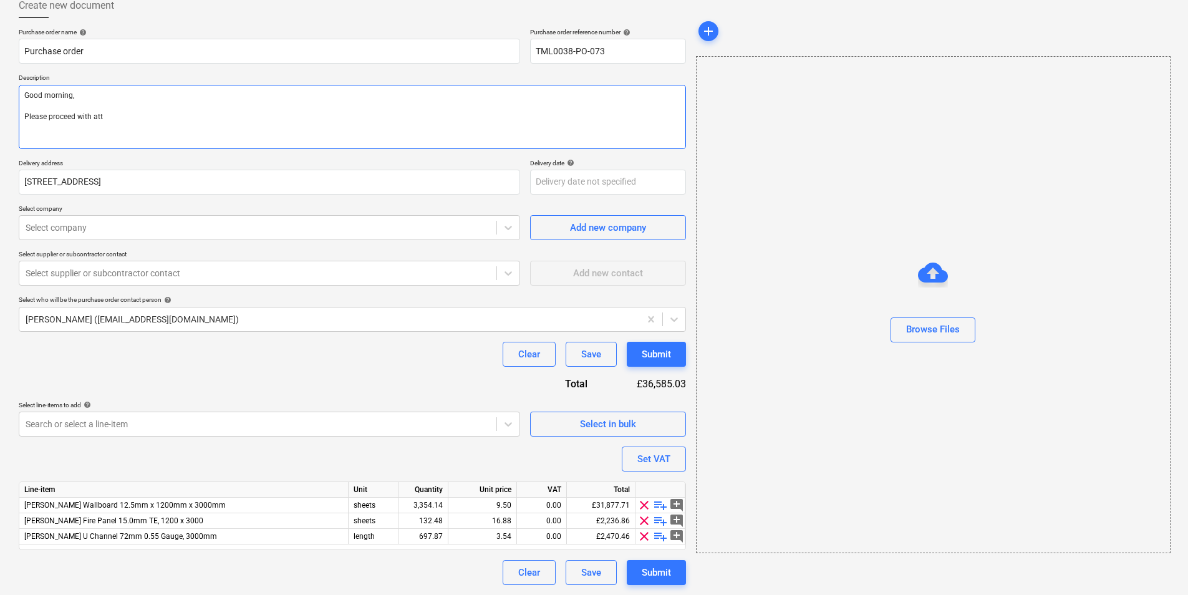
type textarea "x"
type textarea "Good morning, Please proceed with atta"
type textarea "x"
type textarea "Good morning, Please proceed with attac"
type textarea "x"
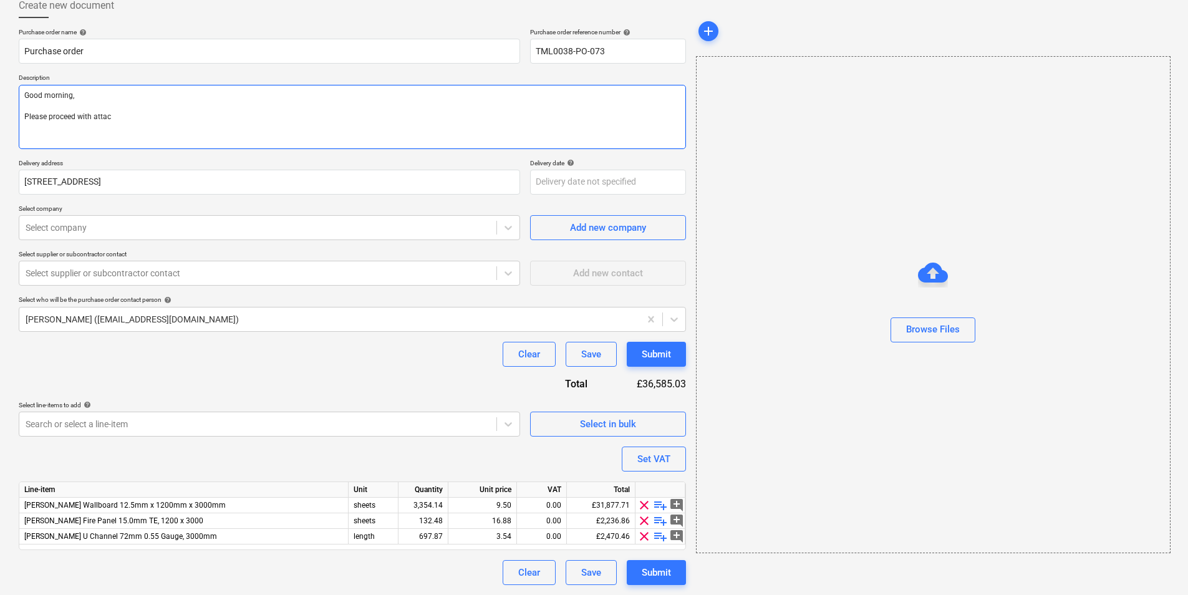
type textarea "Good morning, Please proceed with attach"
type textarea "x"
type textarea "Good morning, Please proceed with attache"
type textarea "x"
type textarea "Good morning, Please proceed with attached"
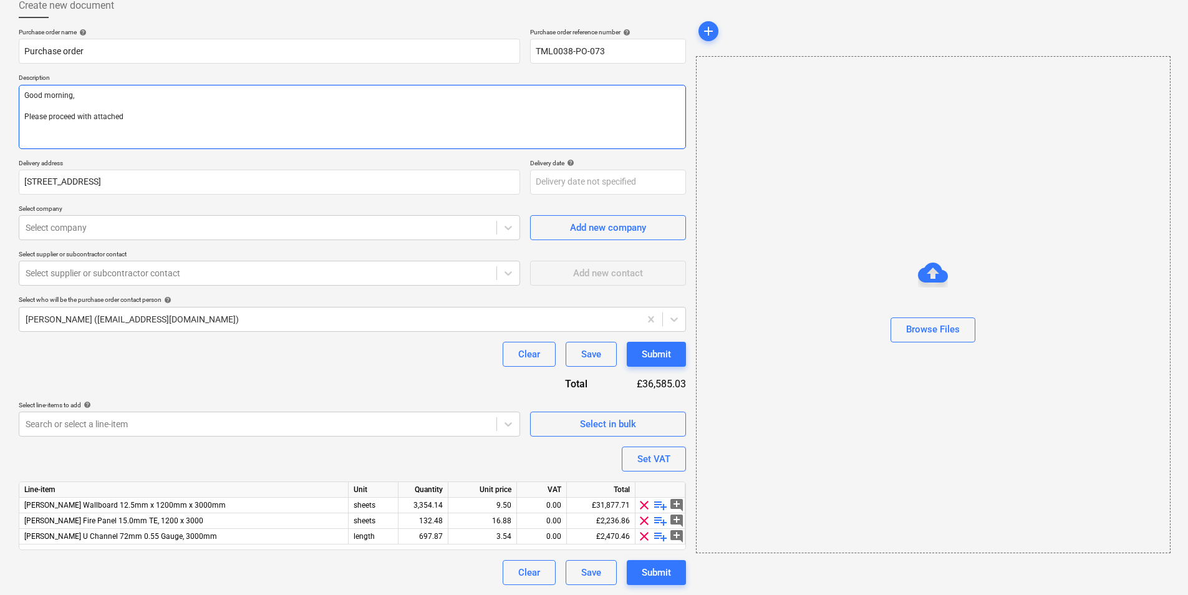
type textarea "x"
type textarea "Good morning, Please proceed with attached or"
type textarea "x"
type textarea "Good morning, Please proceed with attached ord"
type textarea "x"
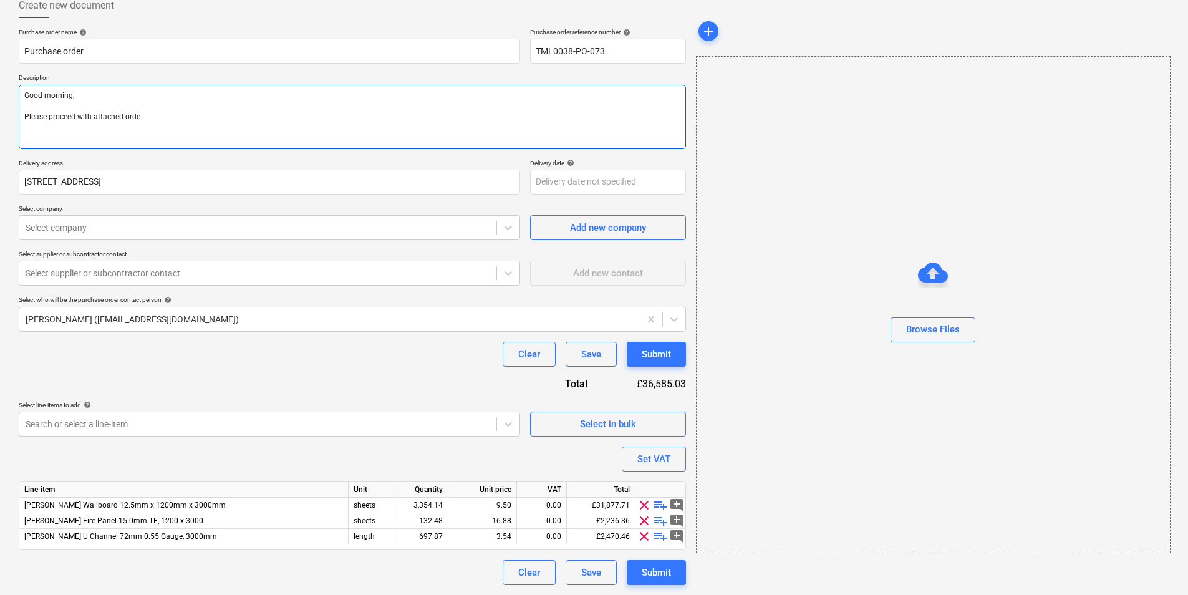
type textarea "Good morning, Please proceed with attached order"
type textarea "x"
type textarea "Good morning, Please proceed with attached order."
type textarea "x"
type textarea "Good morning, Please proceed with attached order."
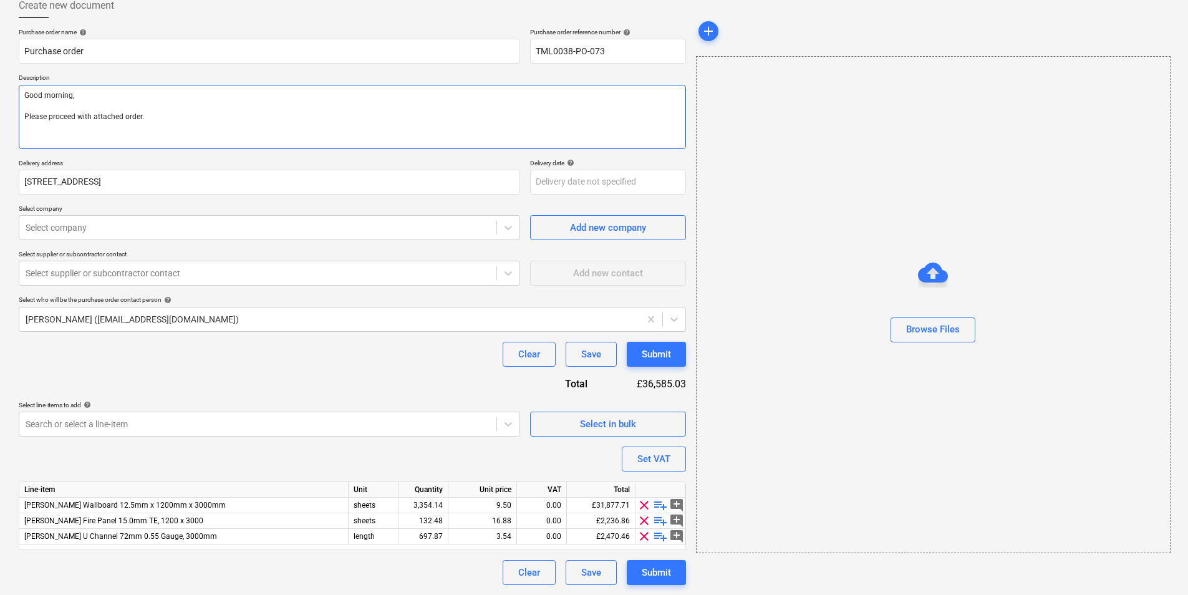
type textarea "x"
type textarea "Good morning, Please proceed with attached order."
type textarea "x"
type textarea "Good morning, Please proceed with attached order. M"
type textarea "x"
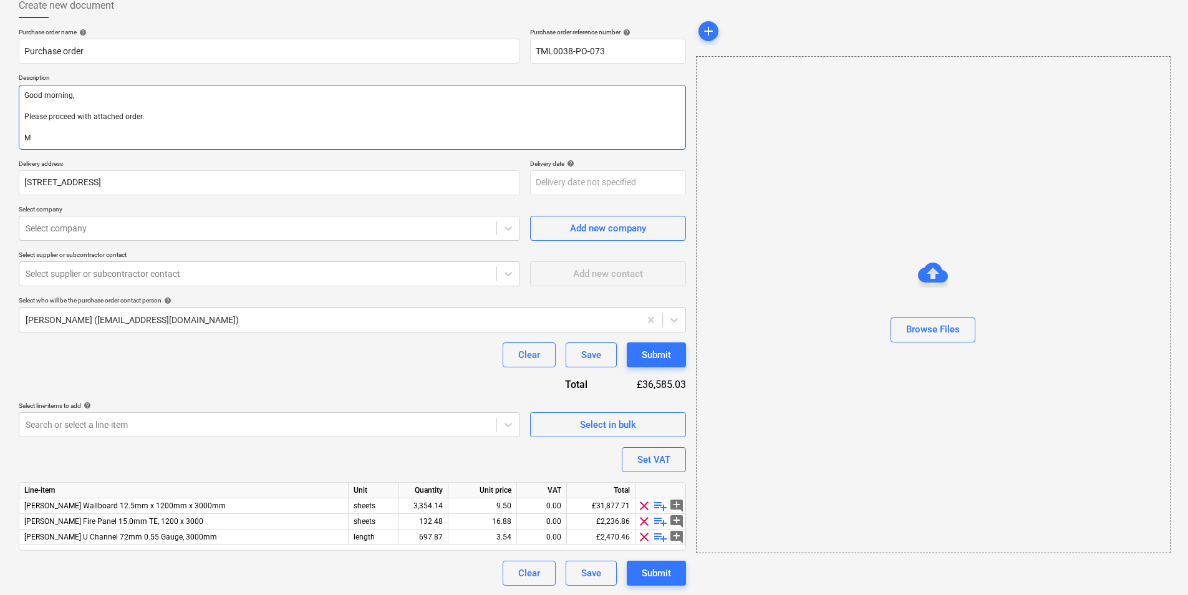
type textarea "Good morning, Please proceed with attached order. Ma"
type textarea "x"
type textarea "Good morning, Please proceed with attached order. Man"
type textarea "x"
type textarea "Good morning, Please proceed with attached order. Many"
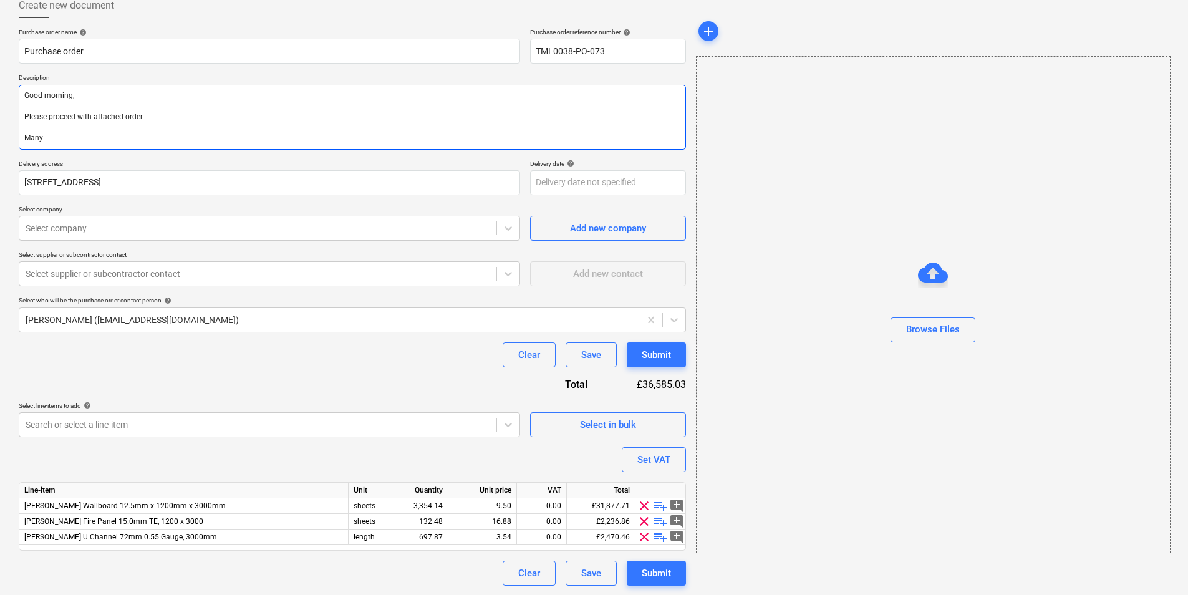
type textarea "x"
type textarea "Good morning, Please proceed with attached order. Many"
type textarea "x"
type textarea "Good morning, Please proceed with attached order. Many t"
type textarea "x"
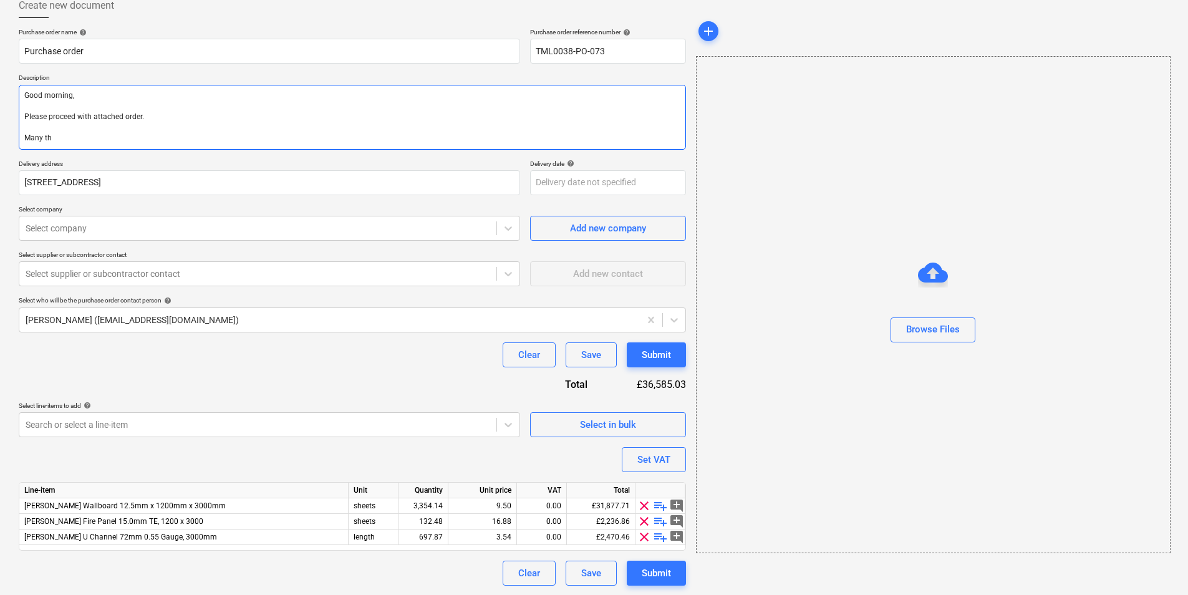
type textarea "Good morning, Please proceed with attached order. Many tha"
type textarea "x"
type textarea "Good morning, Please proceed with attached order. Many than"
type textarea "x"
type textarea "Good morning, Please proceed with attached order. Many thans"
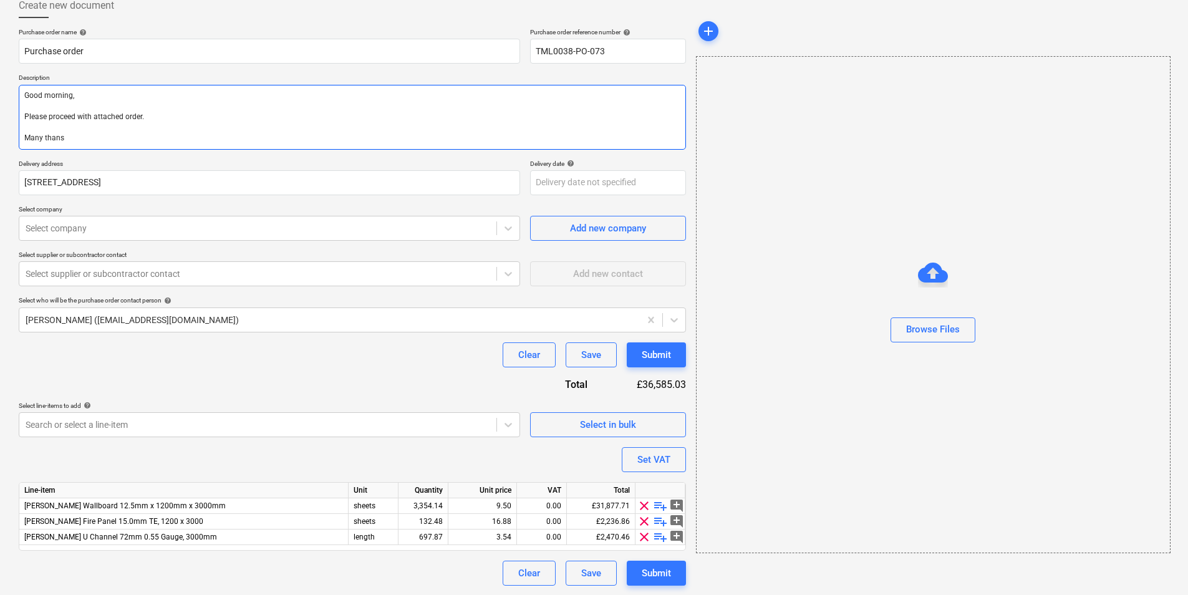
type textarea "x"
type textarea "Good morning, Please proceed with attached order. Many thansk"
type textarea "x"
type textarea "Good morning, Please proceed with attached order. Many thansk"
type textarea "x"
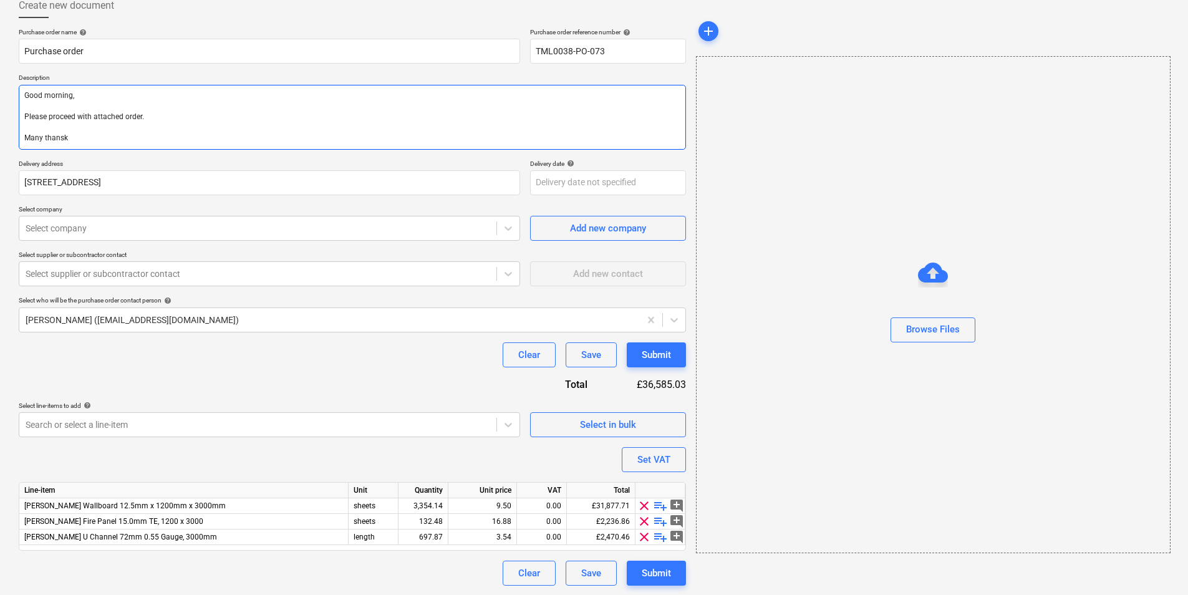
type textarea "Good morning, Please proceed with attached order. Many thansk"
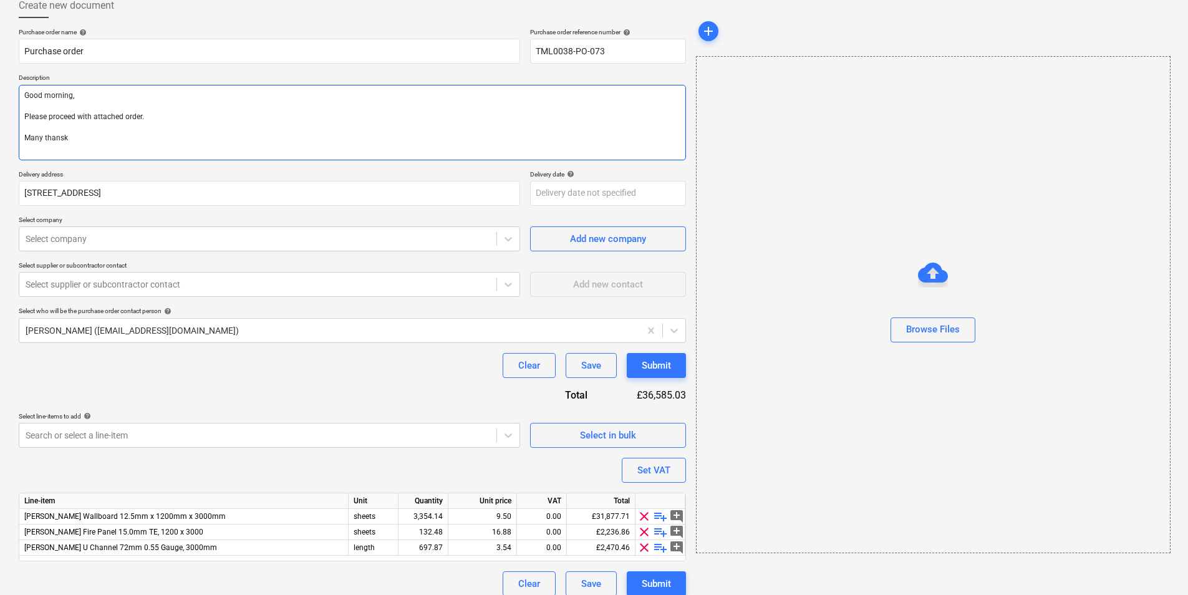
type textarea "x"
type textarea "Good morning, Please proceed with attached order. Many thansk"
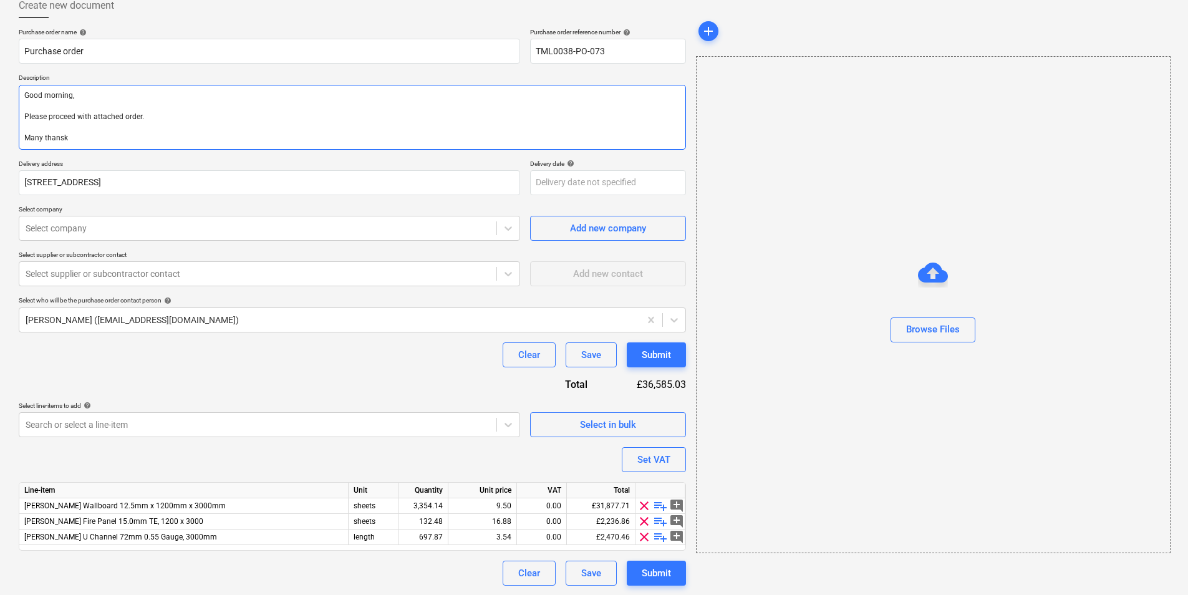
type textarea "x"
type textarea "Good morning, Please proceed with attached order. Many thansk"
type textarea "x"
type textarea "Good morning, Please proceed with attached order. Many thans"
type textarea "x"
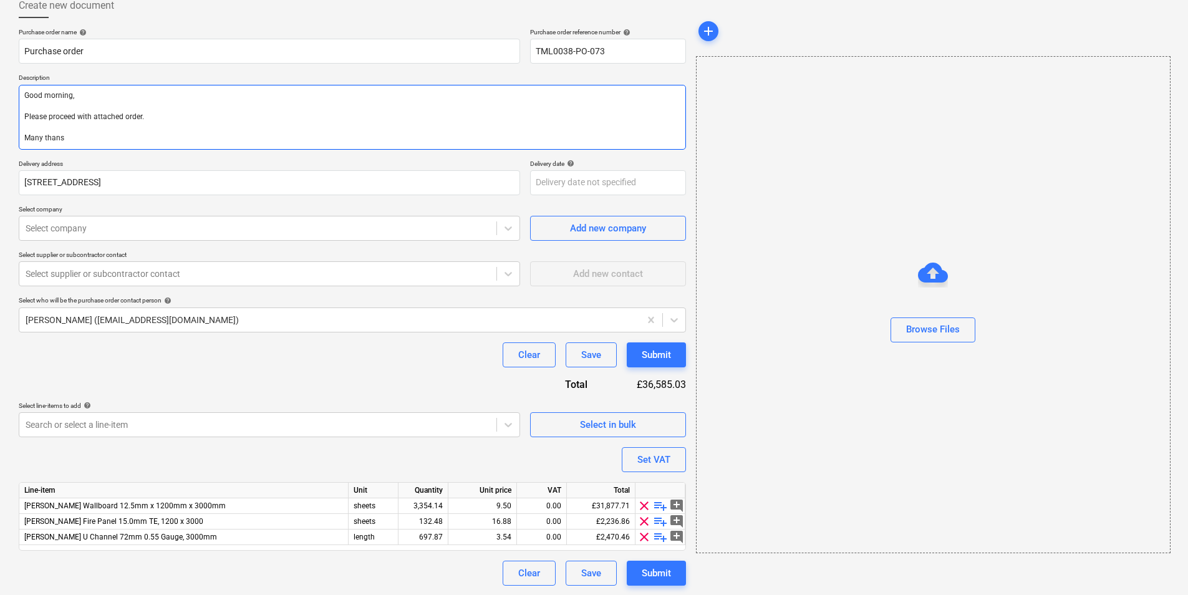
type textarea "Good morning, Please proceed with attached order. Many than"
type textarea "x"
type textarea "Good morning, Please proceed with attached order. Many thank"
type textarea "x"
type textarea "Good morning, Please proceed with attached order. Many thanks"
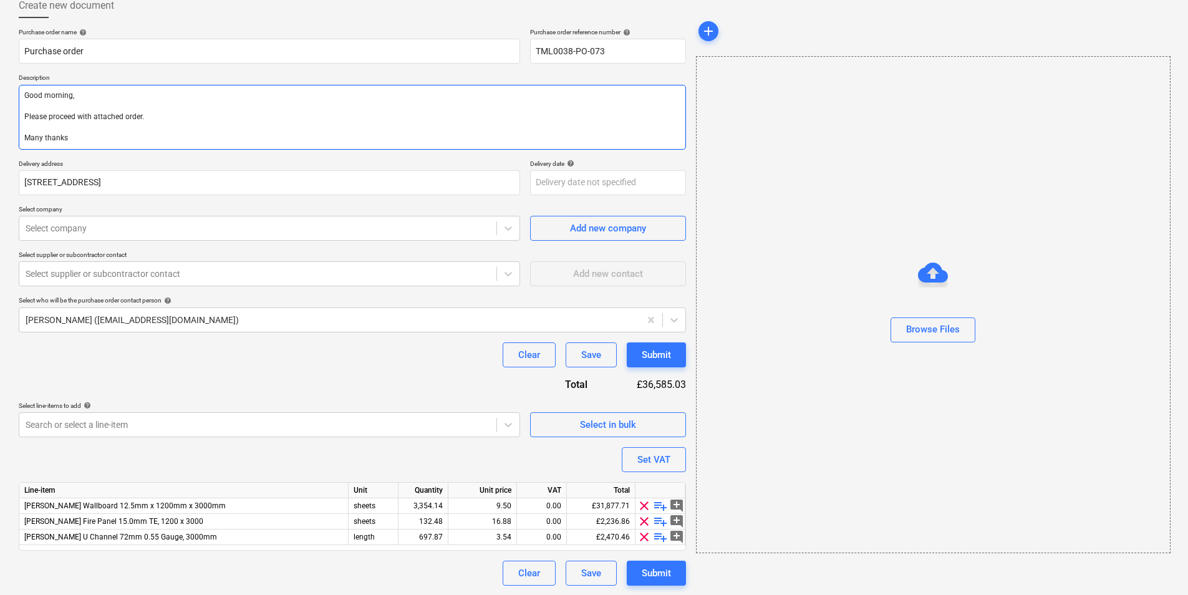
type textarea "x"
type textarea "Good morning, Please proceed with attached order. Many thanks,"
type textarea "x"
type textarea "Good morning, Please proceed with attached order. Many thanks"
type textarea "x"
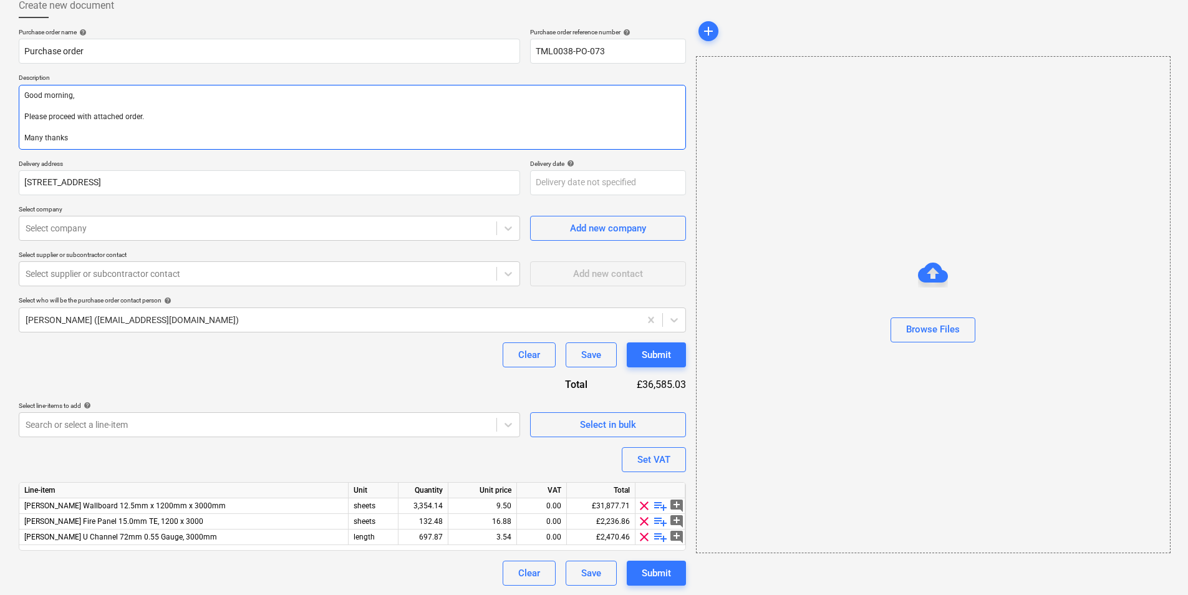
type textarea "Good morning, Please proceed with attached order. Many thanks"
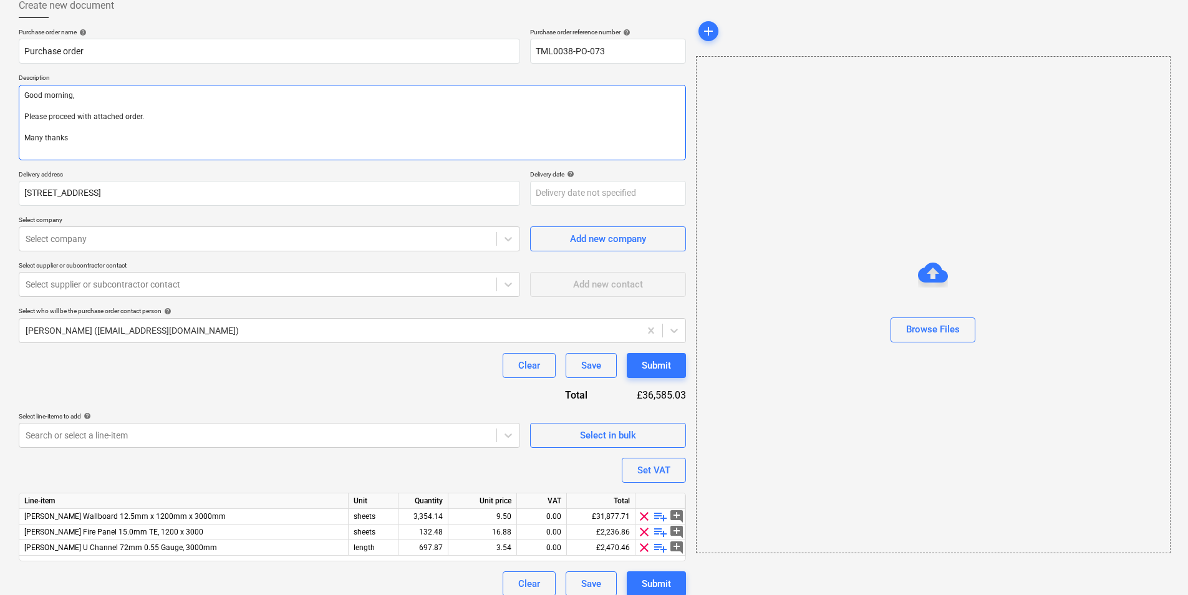
type textarea "x"
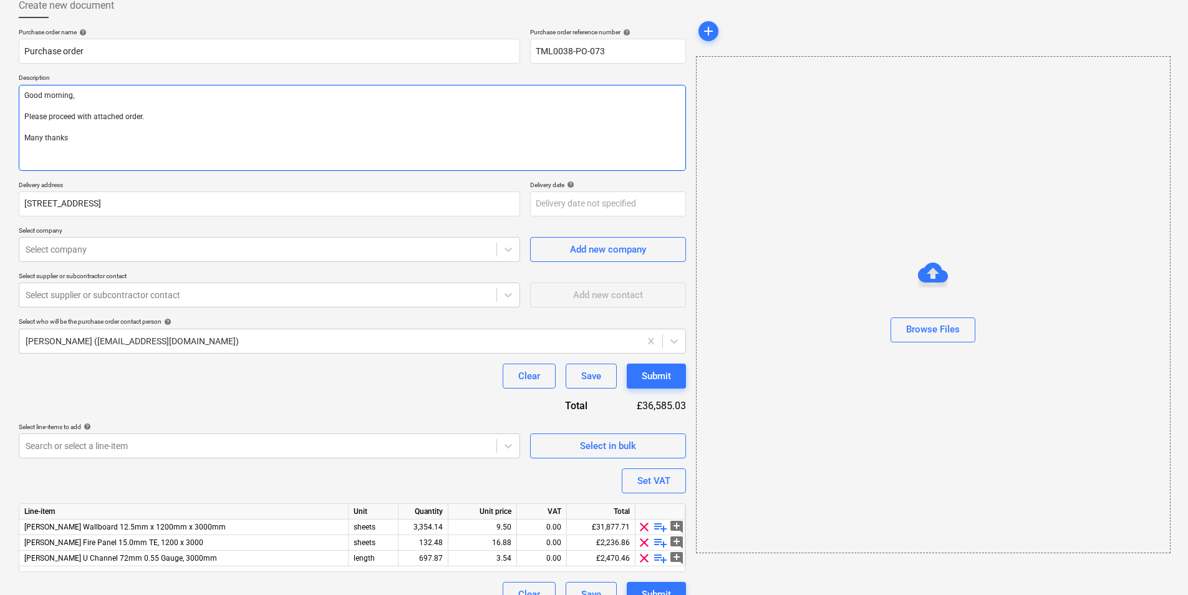
type textarea "Good morning, Please proceed with attached order. Many thanks R"
type textarea "x"
type textarea "Good morning, Please proceed with attached order. Many thanks Re"
type textarea "x"
type textarea "Good morning, Please proceed with attached order. Many thanks Reg"
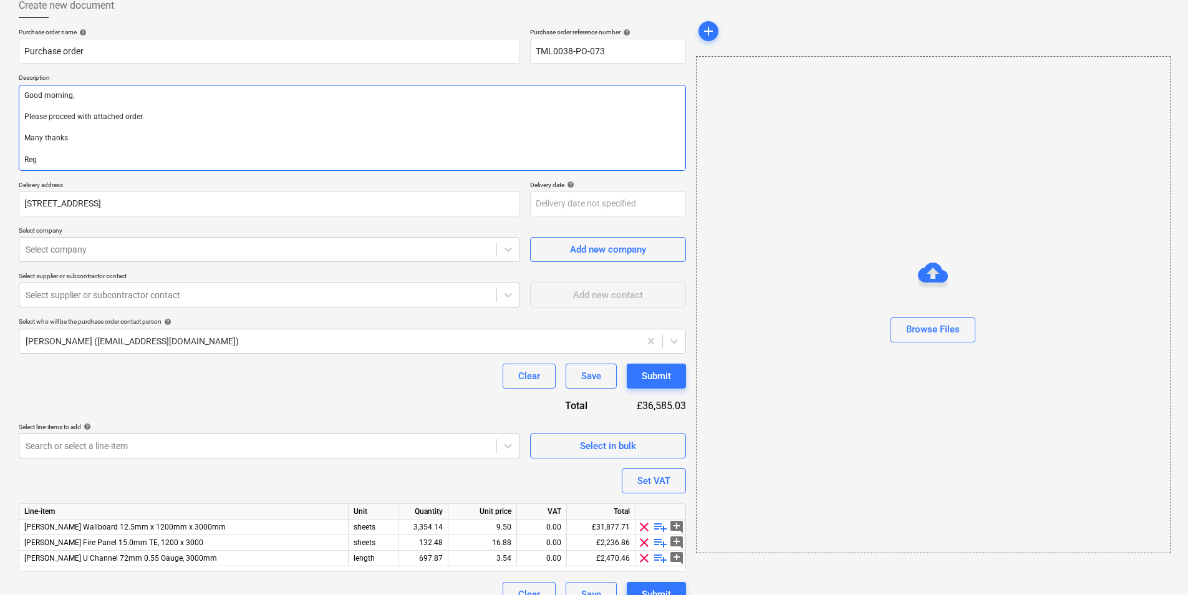
type textarea "x"
type textarea "Good morning, Please proceed with attached order. Many thanks Rega"
type textarea "x"
type textarea "Good morning, Please proceed with attached order. Many thanks Regar"
type textarea "x"
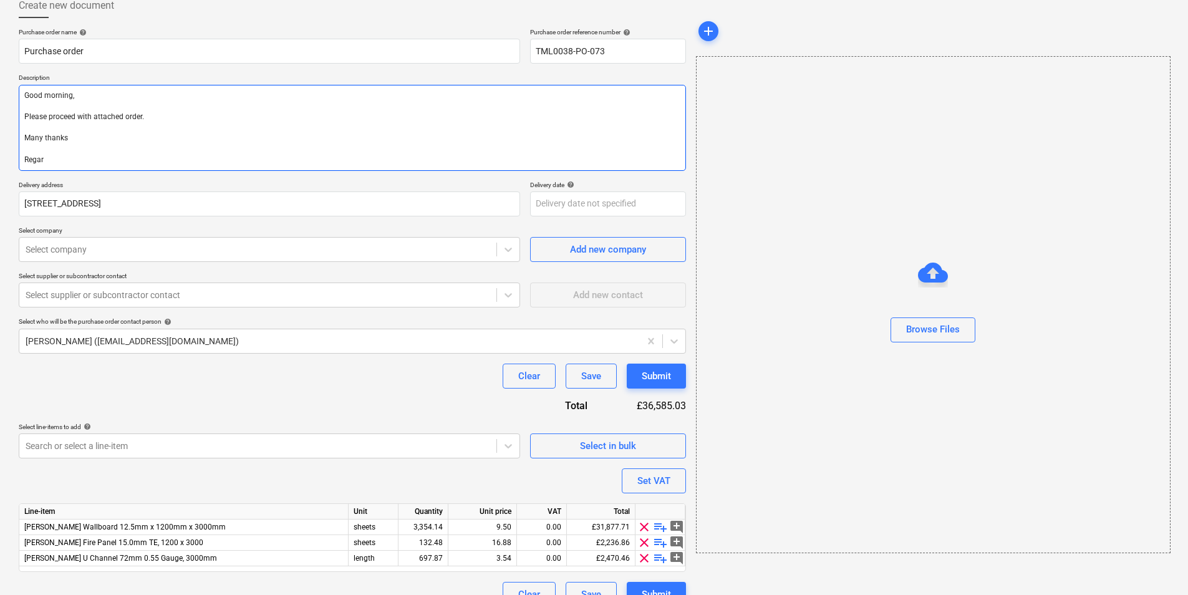
type textarea "Good morning, Please proceed with attached order. Many thanks Regard"
type textarea "x"
type textarea "Good morning, Please proceed with attached order. Many thanks Regards"
type textarea "x"
type textarea "Good morning, Please proceed with attached order. Many thanks Regards,"
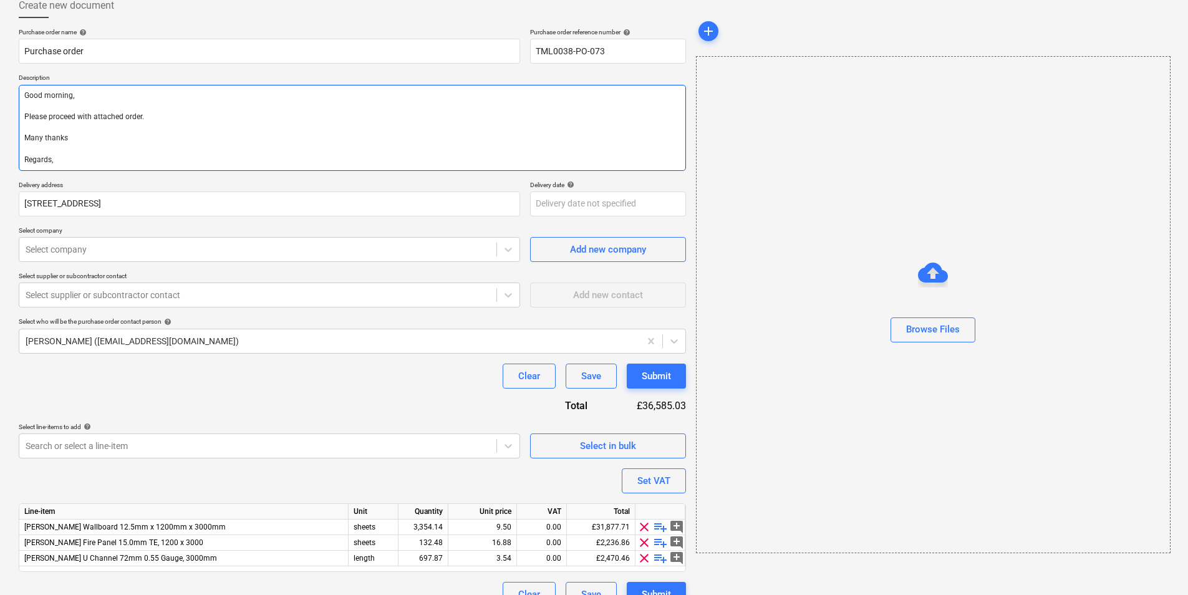
type textarea "x"
type textarea "Good morning, Please proceed with attached order. Many thanks Regards,"
type textarea "x"
type textarea "Good morning, Please proceed with attached order. Many thanks Regards,"
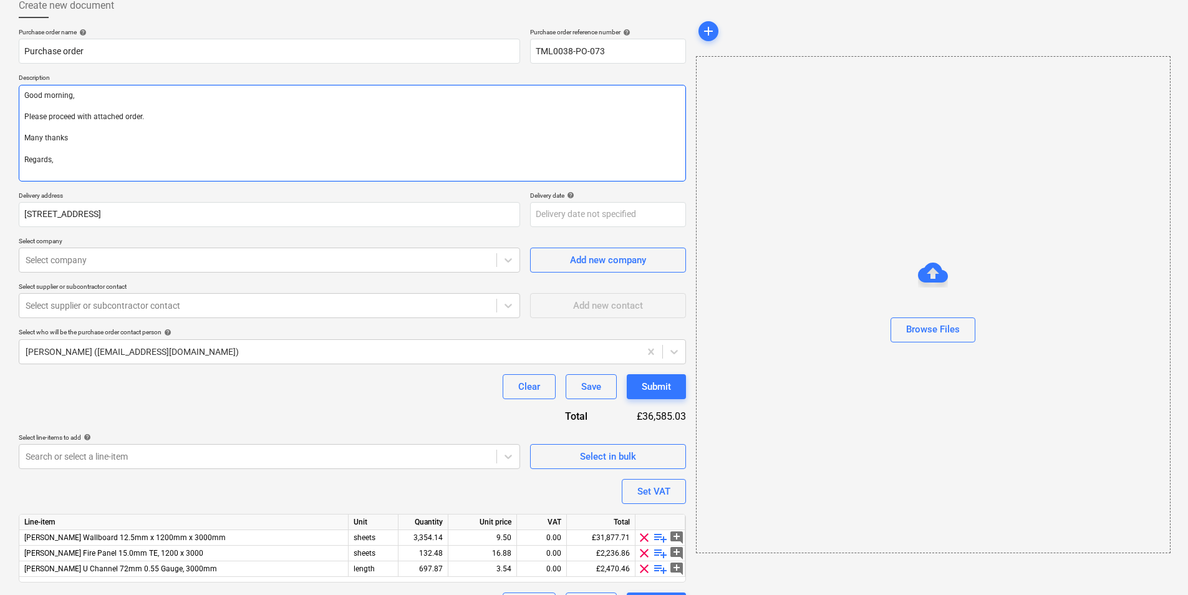
type textarea "x"
type textarea "Good morning, Please proceed with attached order. Many thanks Regards, D"
type textarea "x"
type textarea "Good morning, Please proceed with attached order. Many thanks Regards, De"
type textarea "x"
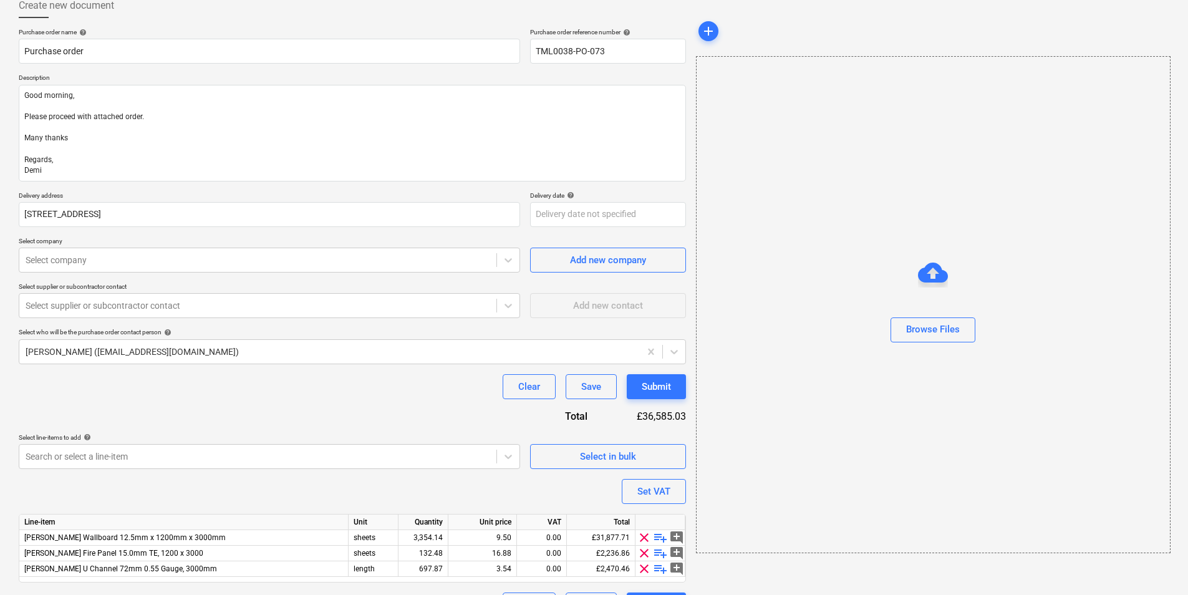
drag, startPoint x: 536, startPoint y: 33, endPoint x: 1160, endPoint y: 627, distance: 861.2
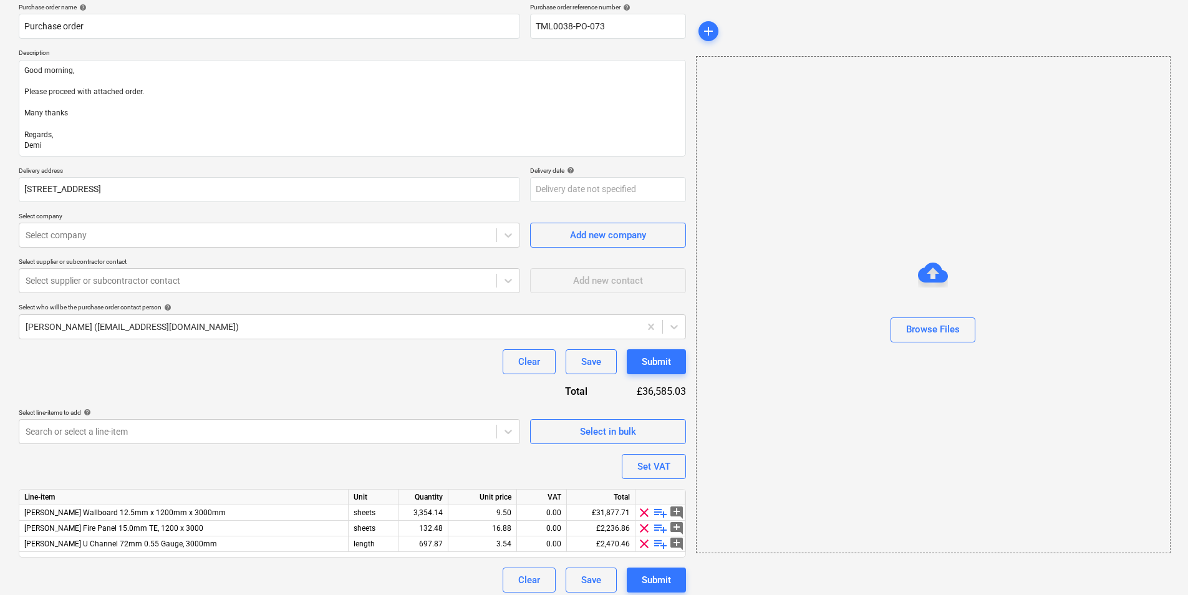
scroll to position [107, 0]
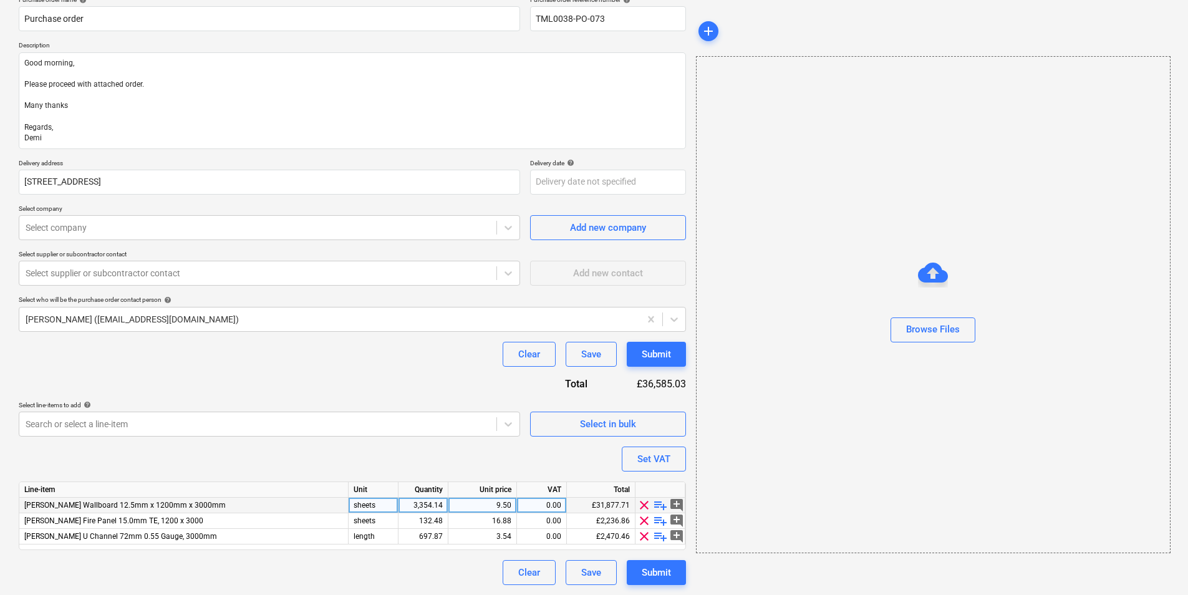
click at [550, 510] on div "0.00" at bounding box center [541, 506] width 39 height 16
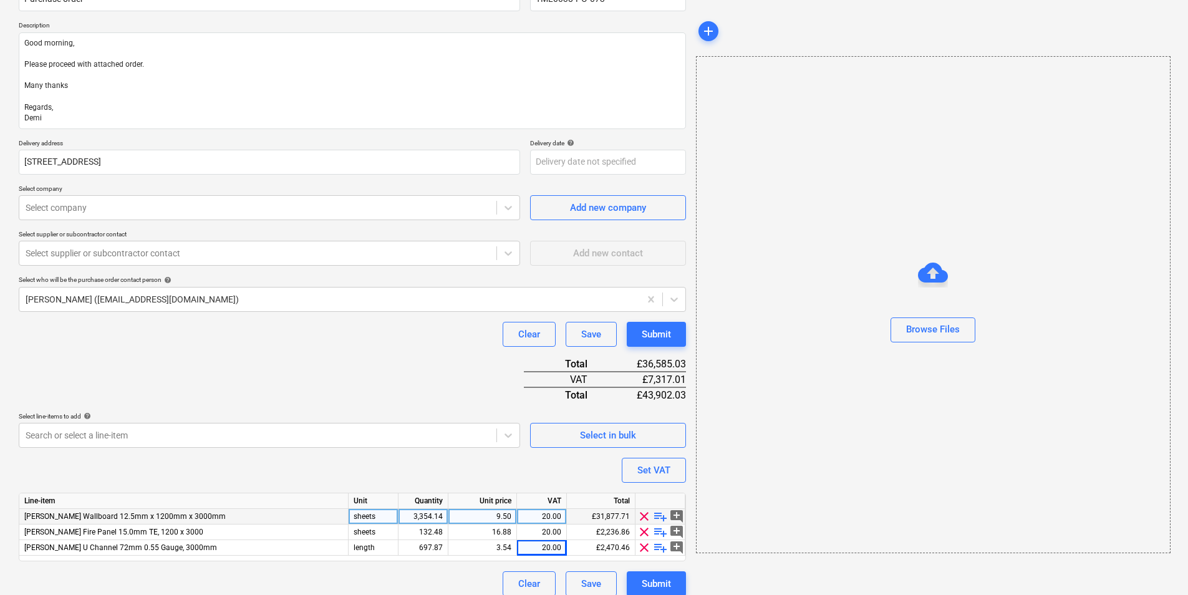
scroll to position [138, 0]
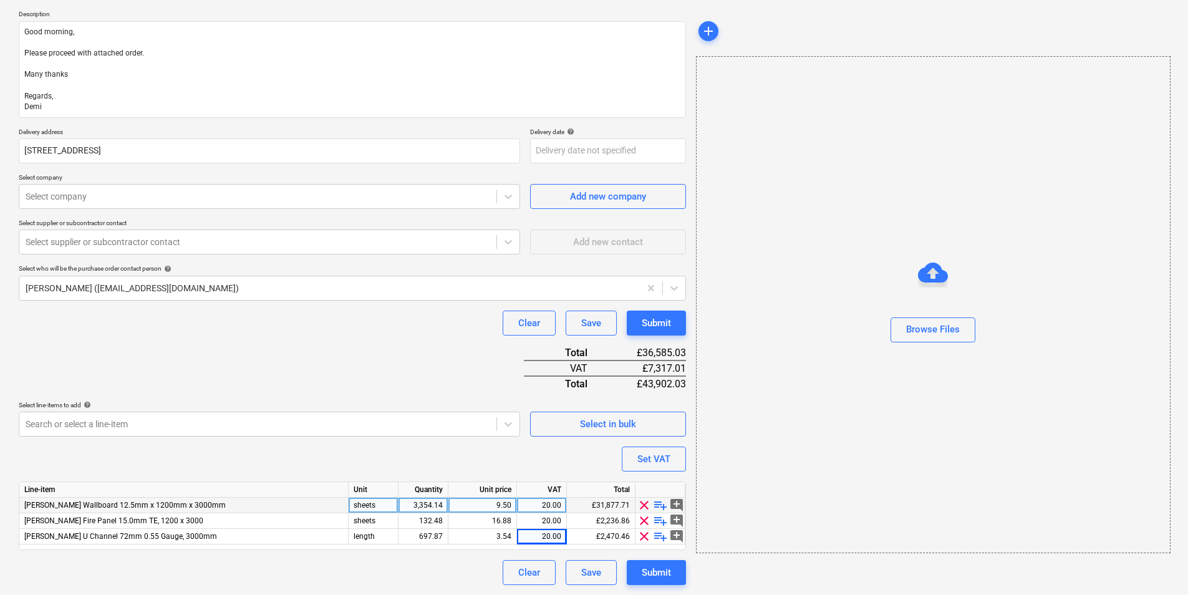
click at [437, 505] on div "3,354.14" at bounding box center [423, 506] width 39 height 16
click at [424, 522] on div "132.48" at bounding box center [423, 521] width 39 height 16
click at [644, 518] on span "clear" at bounding box center [644, 520] width 15 height 15
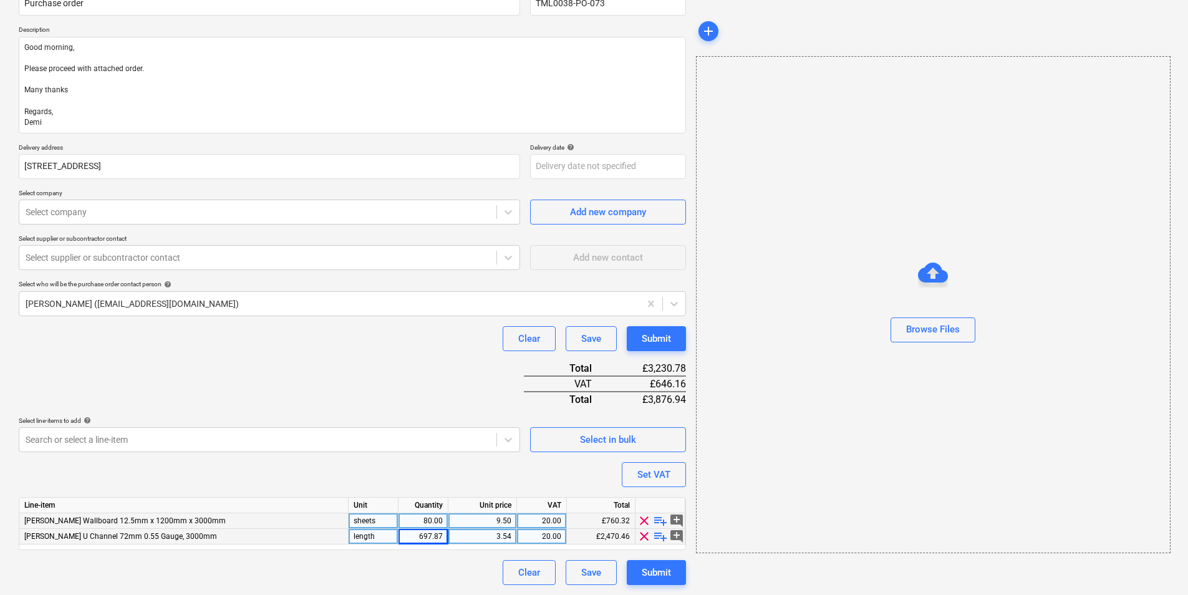
click at [429, 535] on div "697.87" at bounding box center [423, 537] width 39 height 16
drag, startPoint x: 219, startPoint y: 215, endPoint x: 213, endPoint y: 211, distance: 7.3
click at [215, 214] on div at bounding box center [258, 212] width 465 height 12
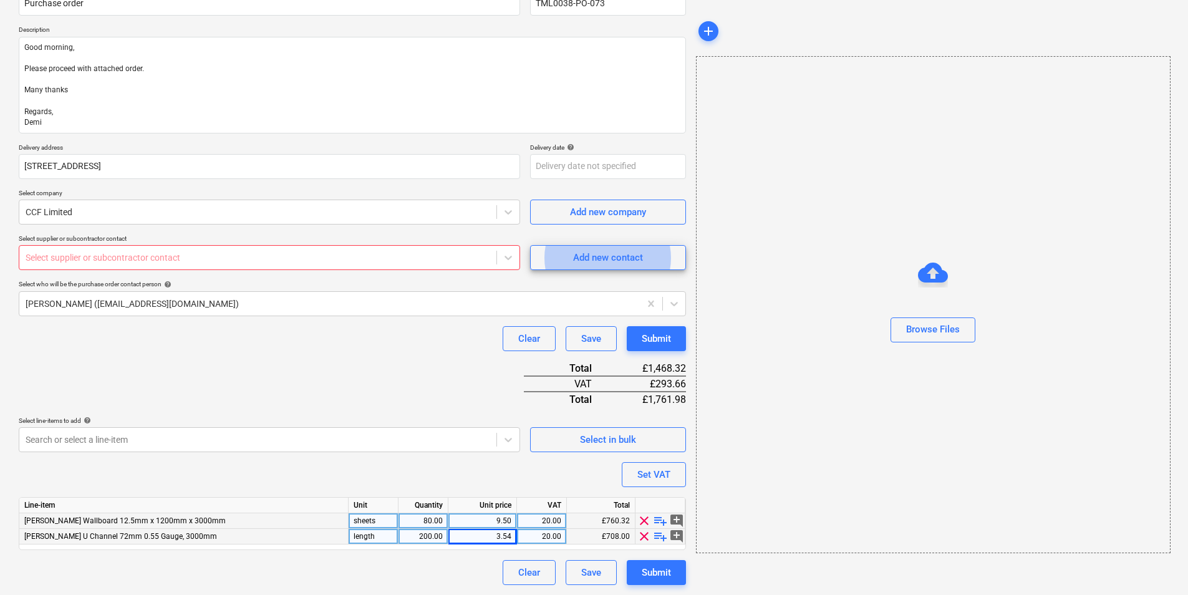
click at [141, 254] on div at bounding box center [258, 257] width 465 height 12
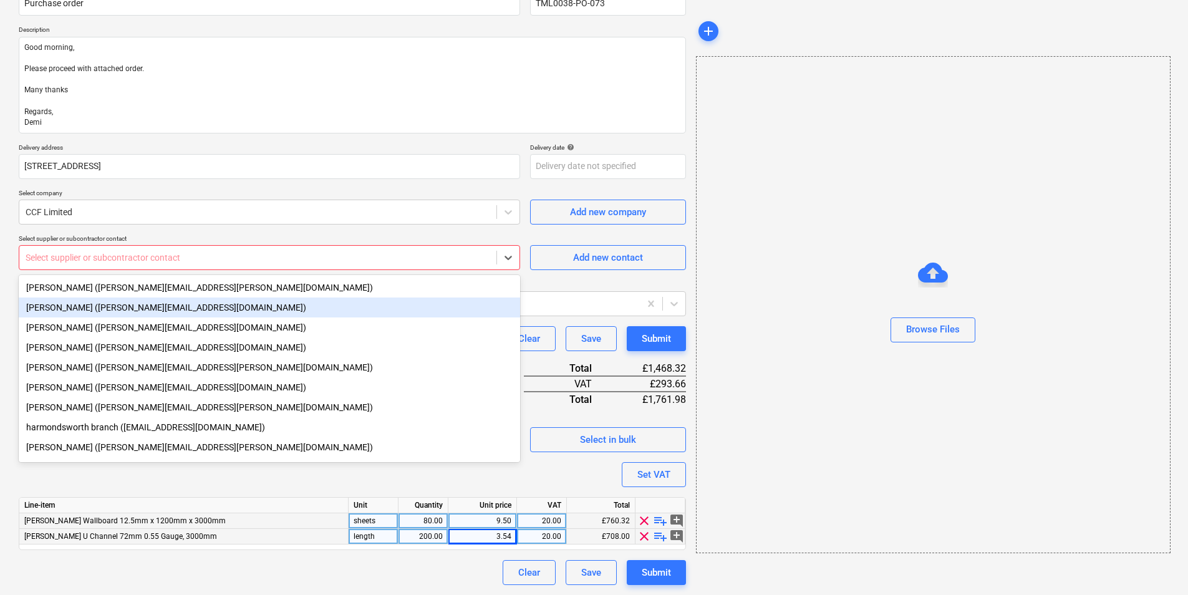
click at [143, 308] on div "[PERSON_NAME] ([PERSON_NAME][EMAIL_ADDRESS][DOMAIN_NAME])" at bounding box center [269, 308] width 501 height 20
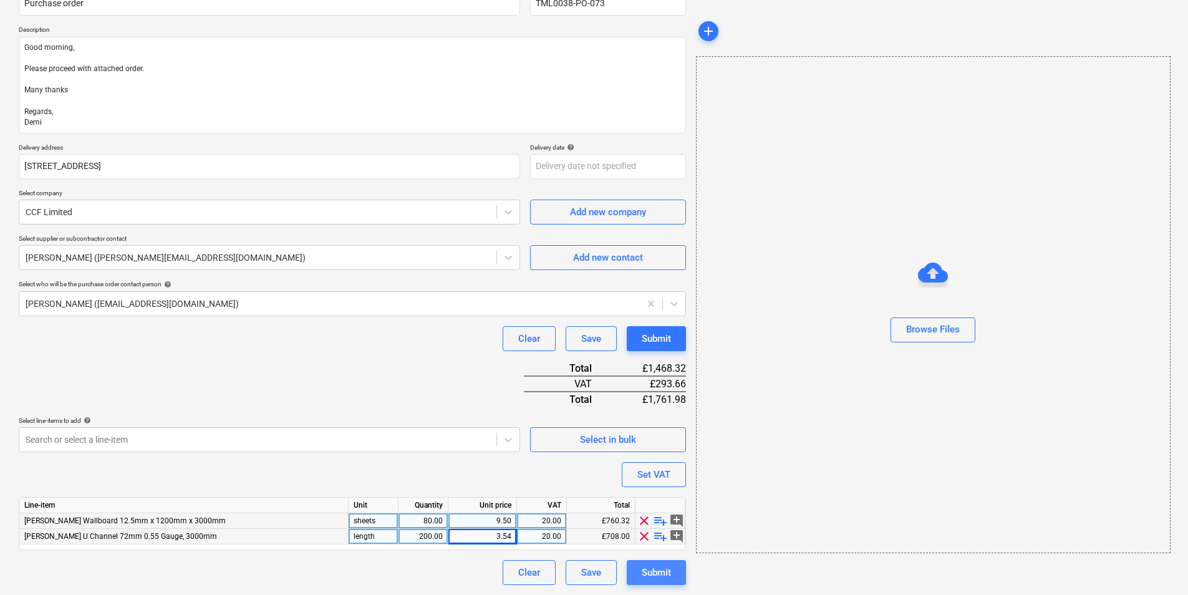
click at [655, 569] on div "Submit" at bounding box center [656, 572] width 29 height 16
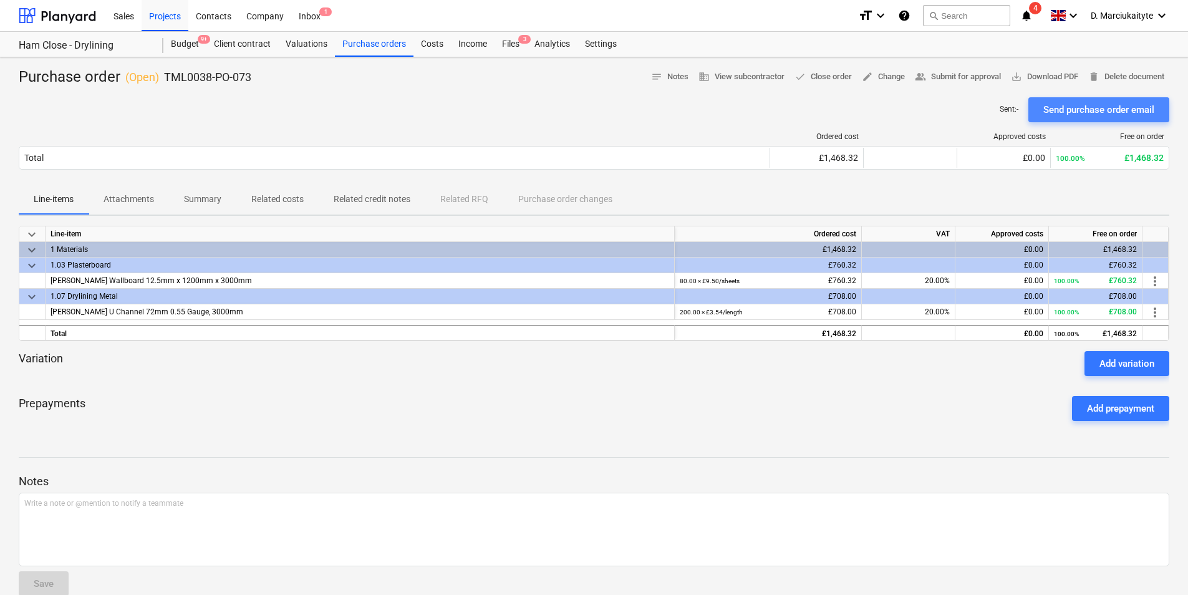
click at [1055, 110] on div "Send purchase order email" at bounding box center [1099, 110] width 111 height 16
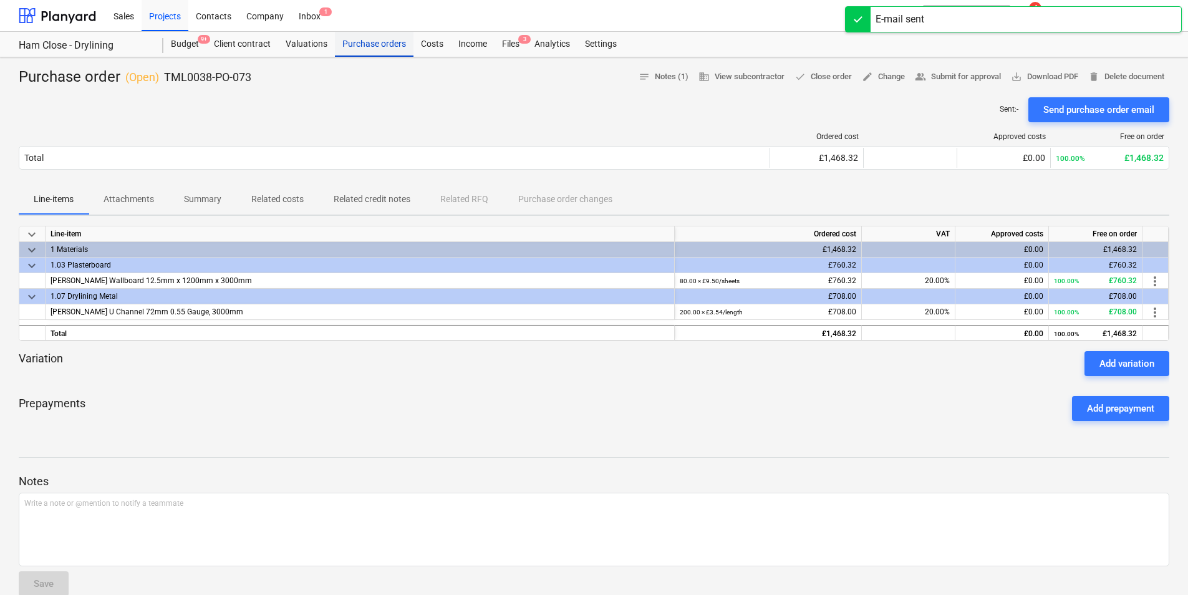
click at [364, 39] on div "Purchase orders" at bounding box center [374, 44] width 79 height 25
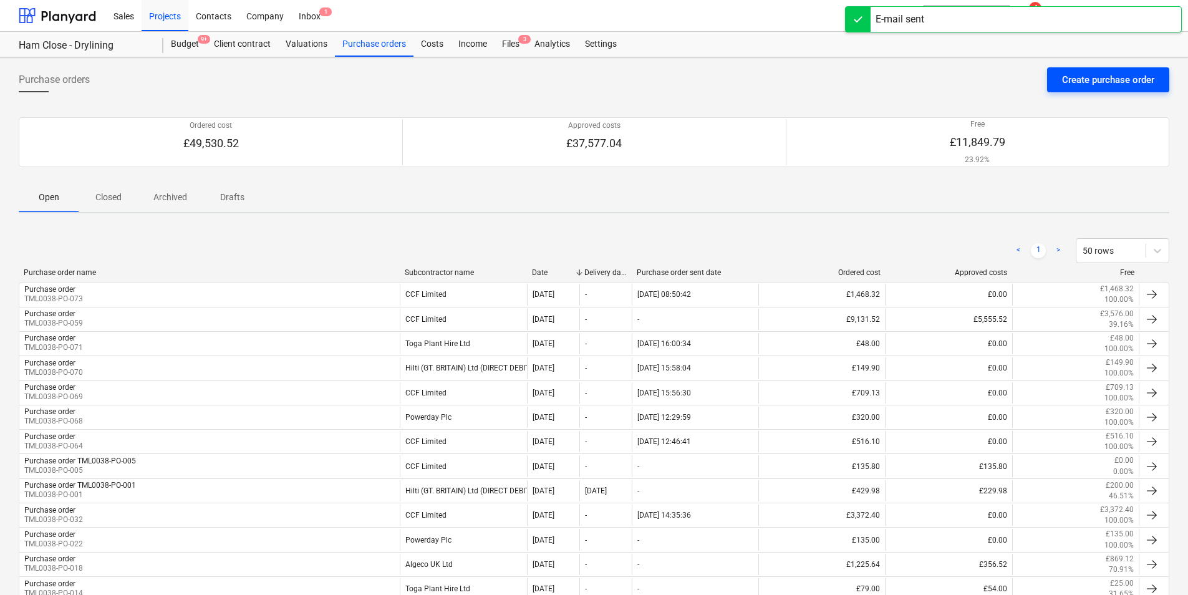
click at [1103, 92] on div "Purchase orders Create purchase order" at bounding box center [594, 84] width 1151 height 35
click at [1142, 80] on div "Create purchase order" at bounding box center [1108, 80] width 92 height 16
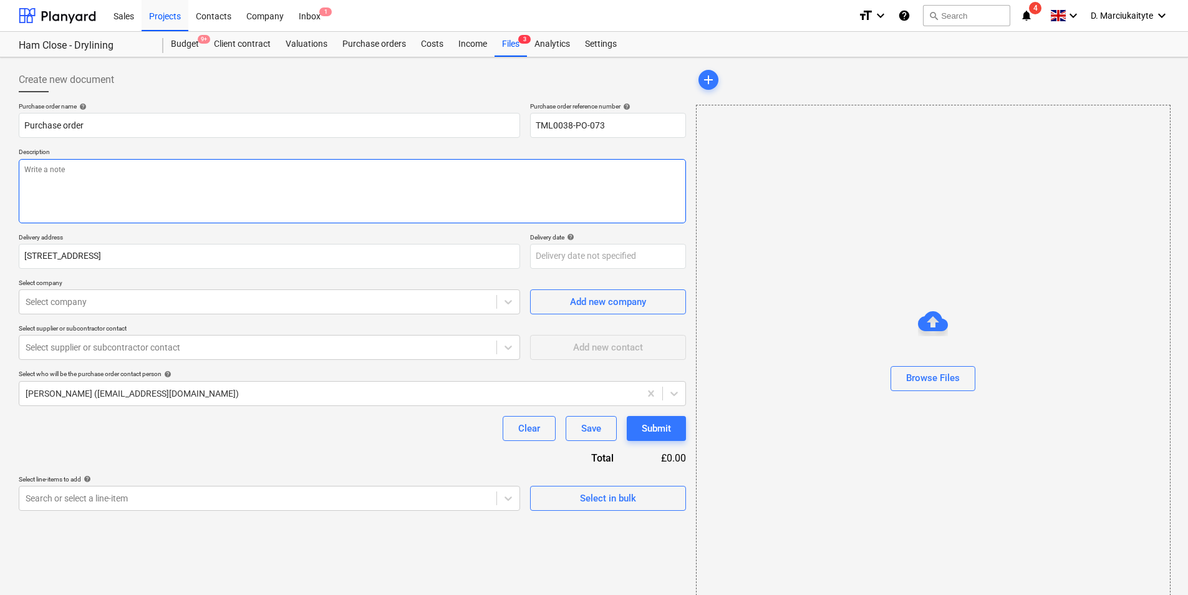
click at [322, 195] on textarea at bounding box center [352, 191] width 667 height 64
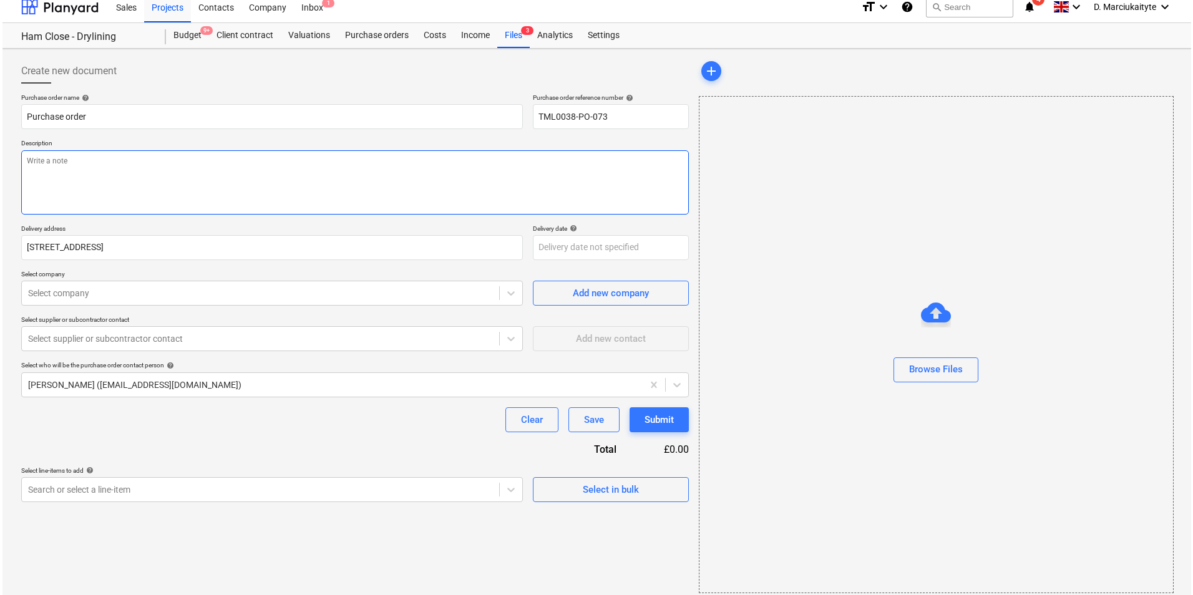
scroll to position [17, 0]
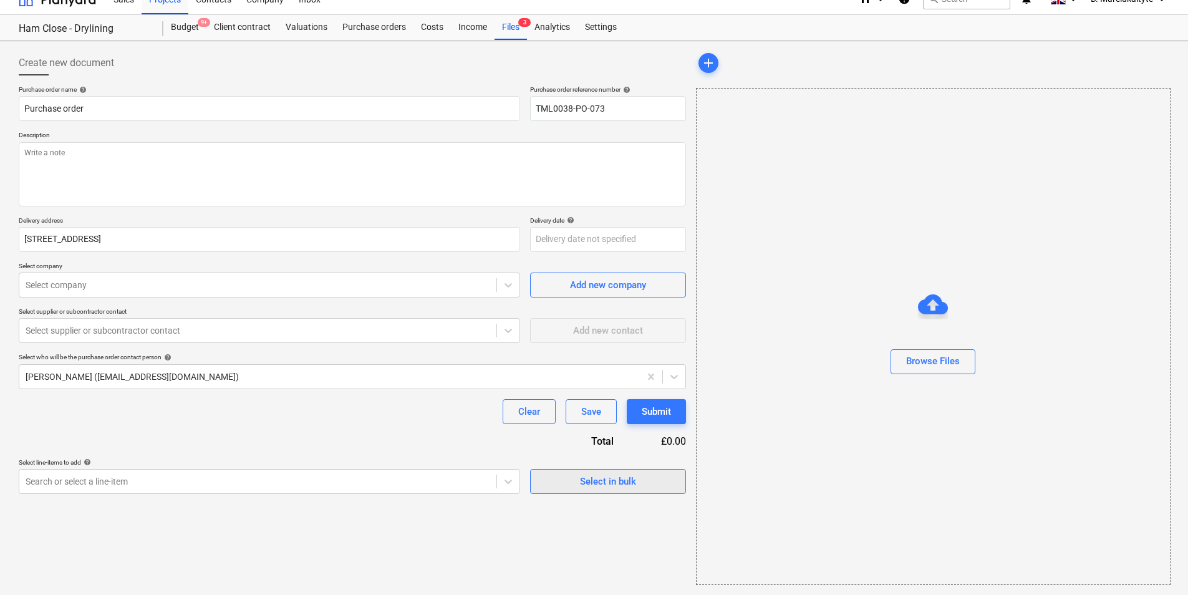
click at [633, 483] on div "Select in bulk" at bounding box center [608, 481] width 56 height 16
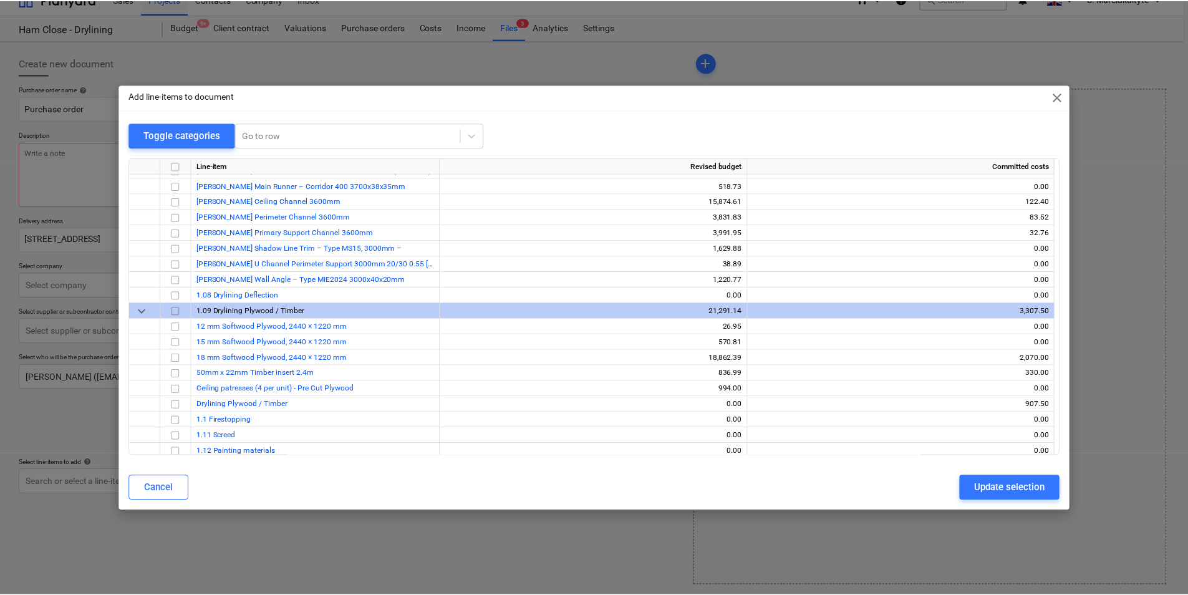
scroll to position [1435, 0]
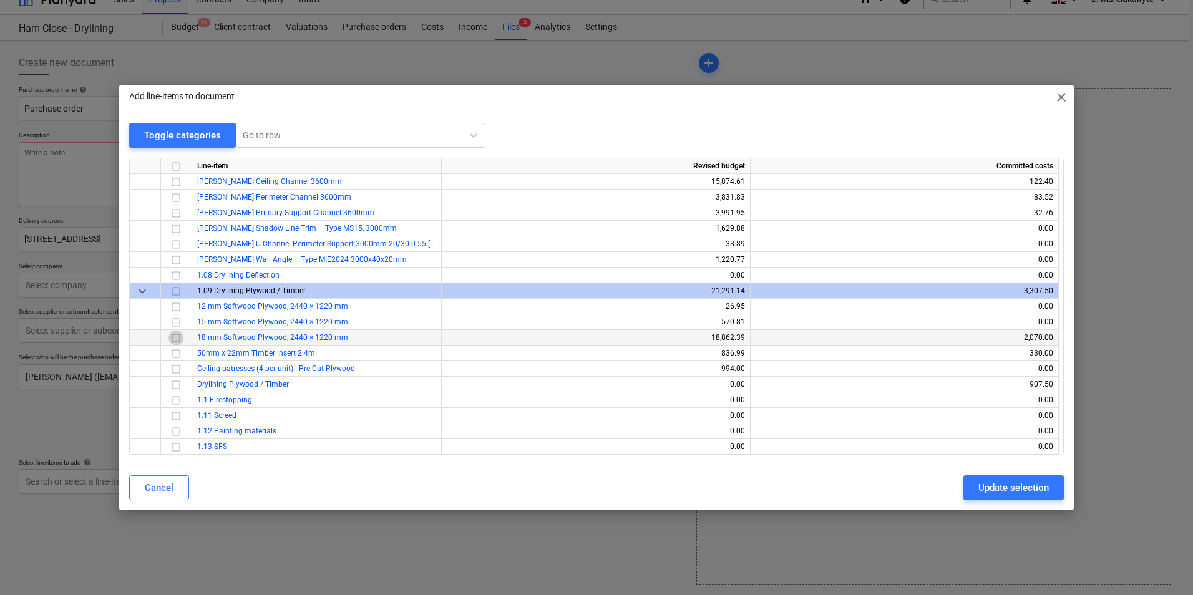
click at [179, 339] on input "checkbox" at bounding box center [175, 338] width 15 height 15
click at [178, 354] on input "checkbox" at bounding box center [175, 353] width 15 height 15
click at [994, 492] on div "Update selection" at bounding box center [1013, 488] width 70 height 16
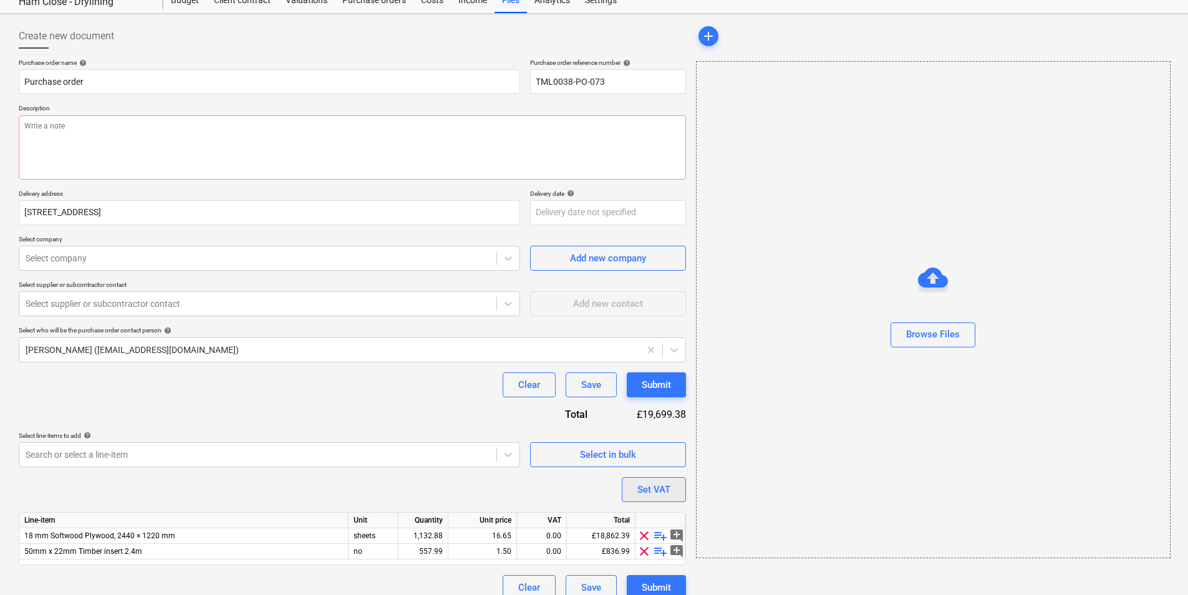
scroll to position [59, 0]
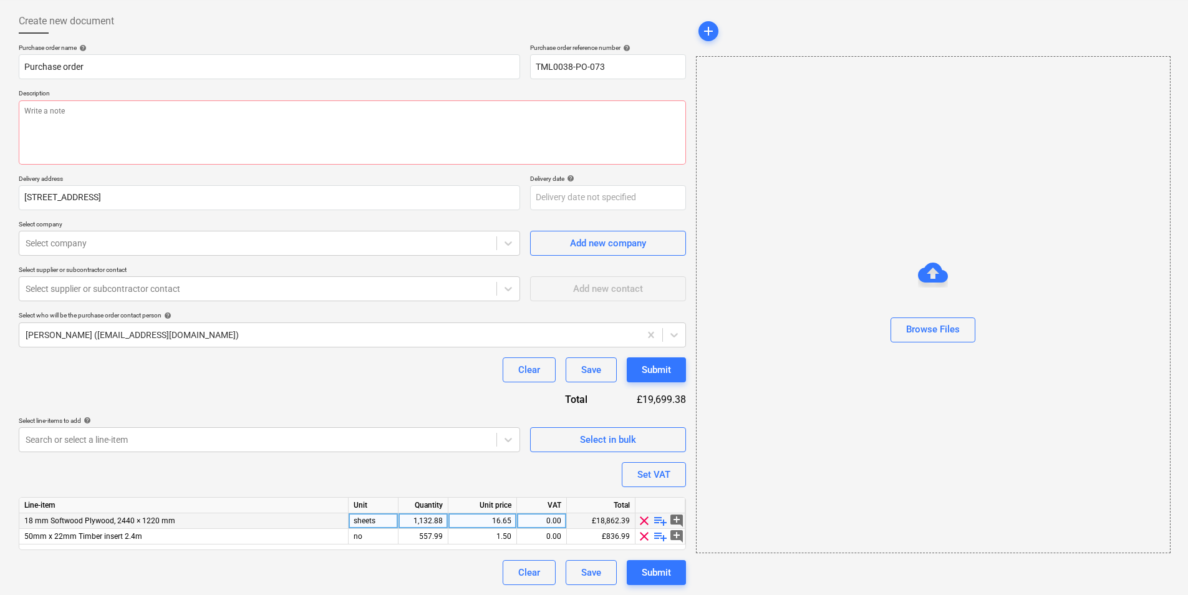
click at [548, 517] on div "0.00" at bounding box center [541, 521] width 39 height 16
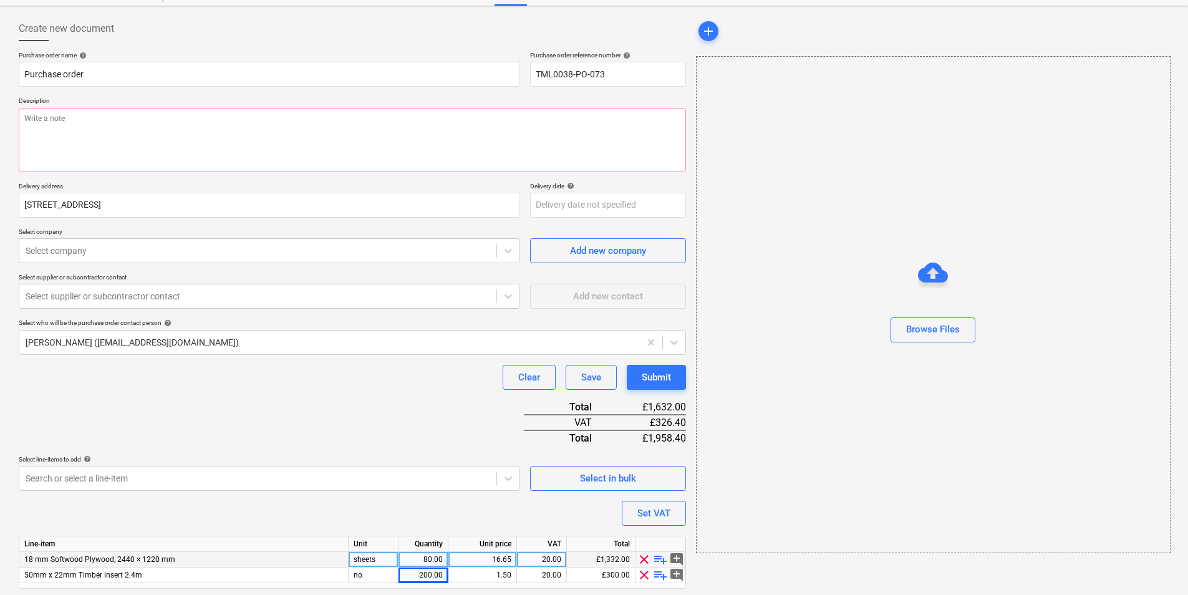
scroll to position [0, 0]
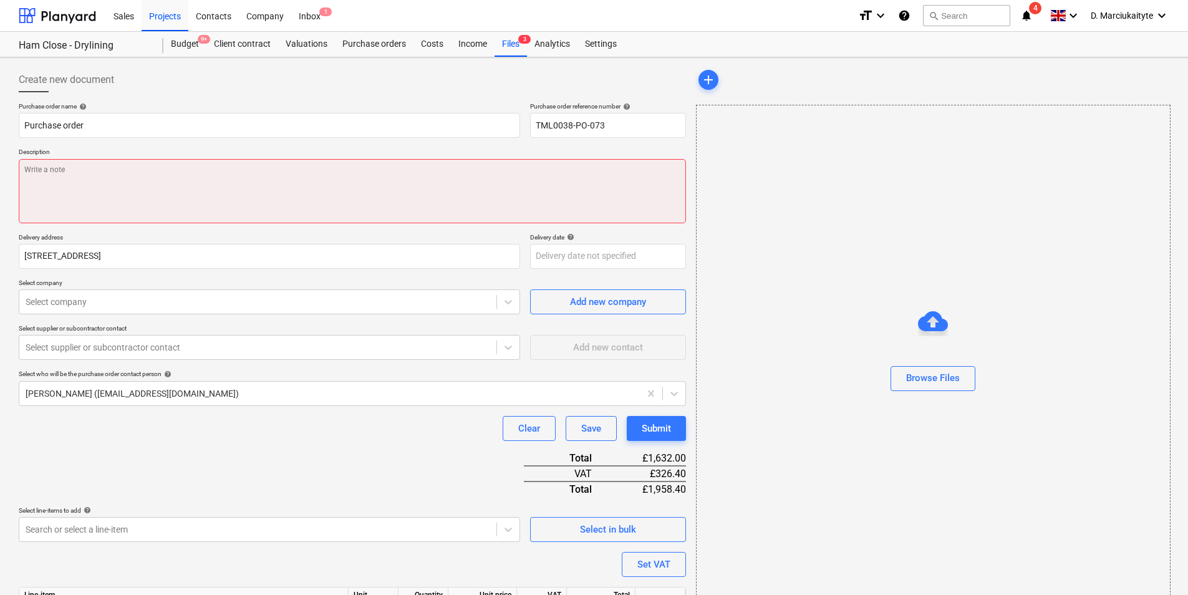
click at [291, 179] on textarea at bounding box center [352, 191] width 667 height 64
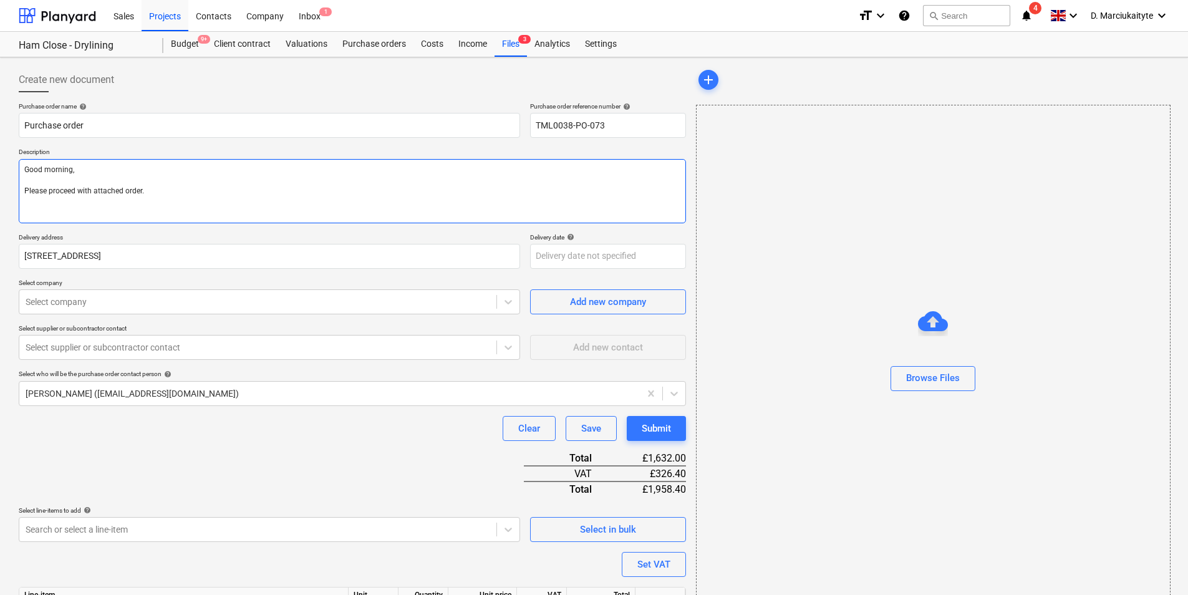
click at [231, 213] on textarea "Good morning, Please proceed with attached order." at bounding box center [352, 191] width 667 height 64
drag, startPoint x: 204, startPoint y: 196, endPoint x: 0, endPoint y: 192, distance: 204.0
click at [4, 192] on div "Create new document Purchase order name help Purchase order Purchase order refe…" at bounding box center [594, 370] width 1188 height 627
paste textarea "Site contact Razvan [PHONE_NUMBER] Thank you Regards, Demi"
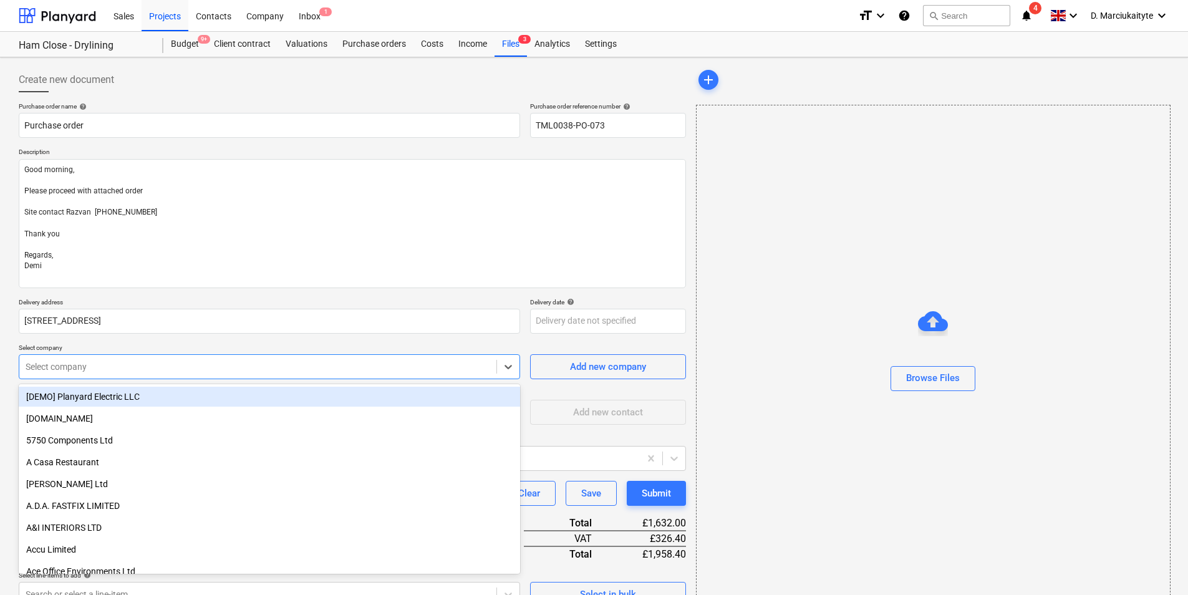
click at [142, 370] on div at bounding box center [258, 367] width 465 height 12
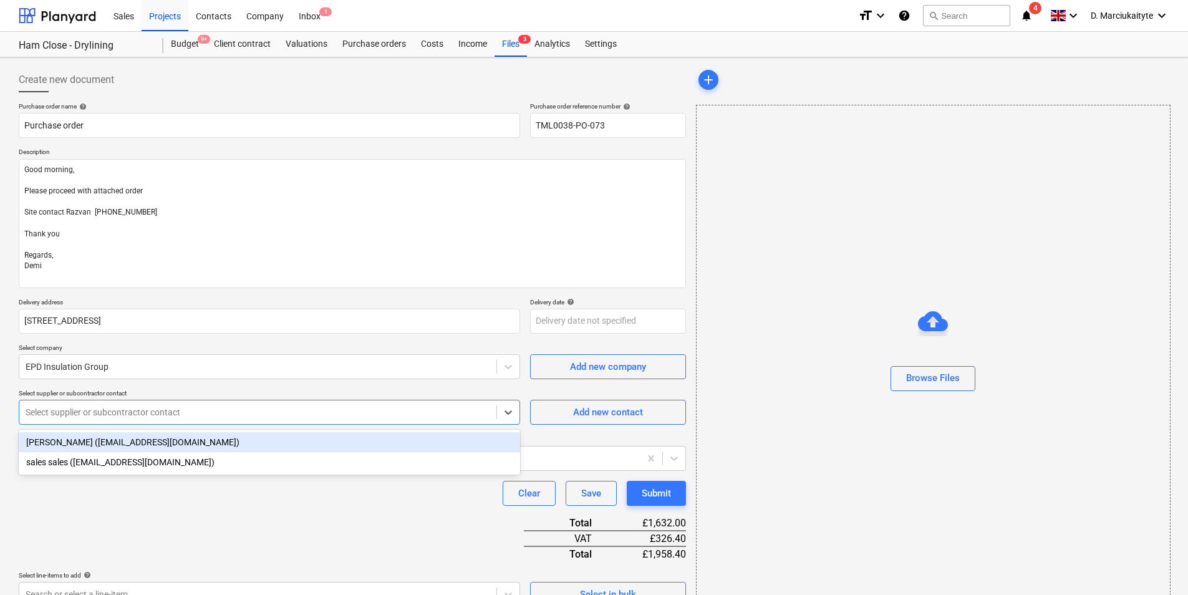
click at [209, 420] on div "Select supplier or subcontractor contact" at bounding box center [257, 412] width 477 height 17
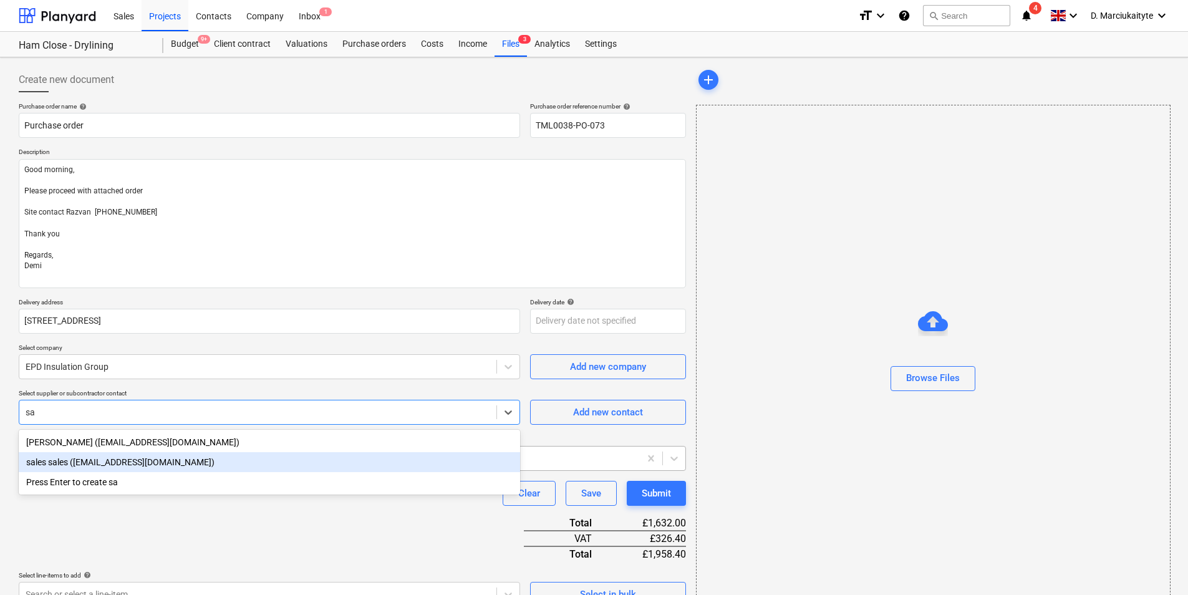
drag, startPoint x: 178, startPoint y: 458, endPoint x: 179, endPoint y: 452, distance: 6.3
click at [179, 455] on div "sales sales ([EMAIL_ADDRESS][DOMAIN_NAME])" at bounding box center [269, 462] width 501 height 20
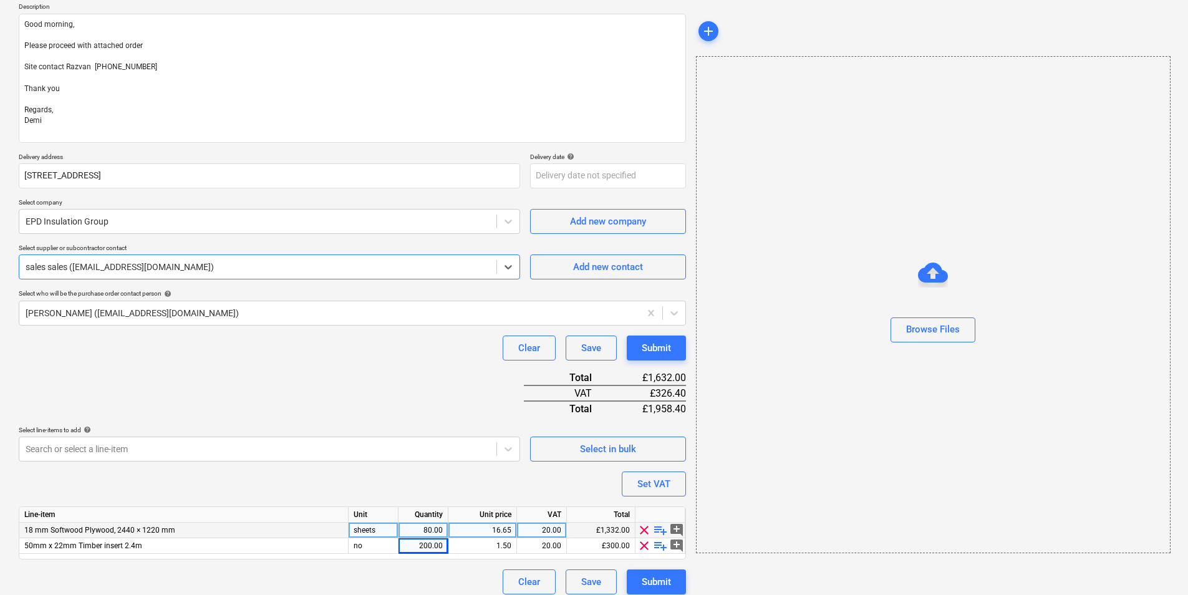
scroll to position [155, 0]
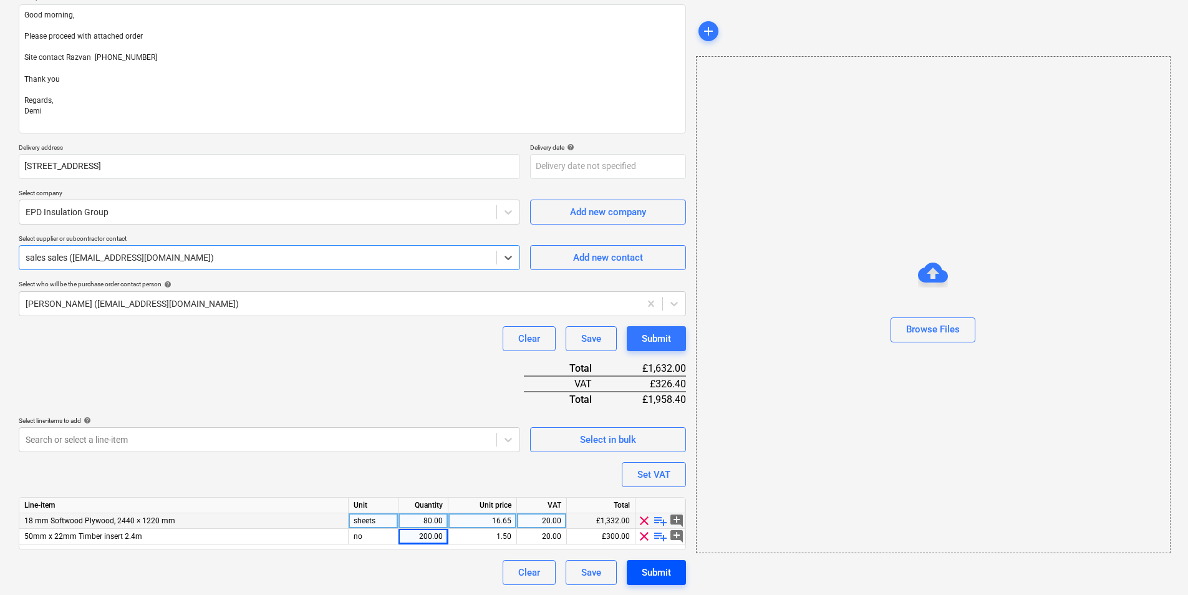
click at [654, 567] on div "Submit" at bounding box center [656, 572] width 29 height 16
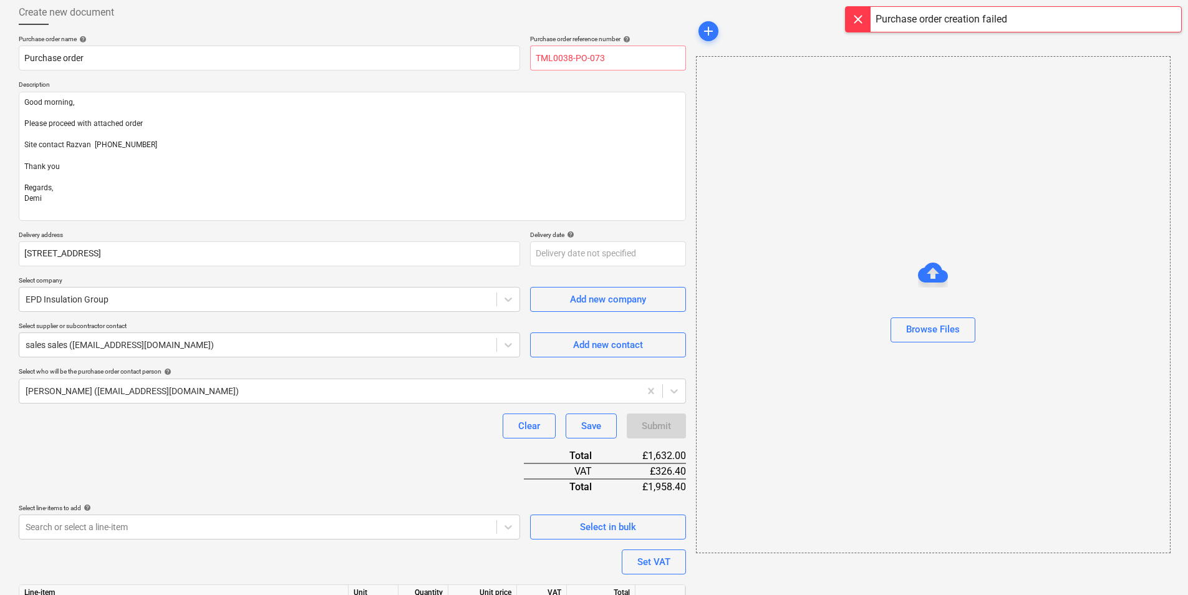
scroll to position [0, 0]
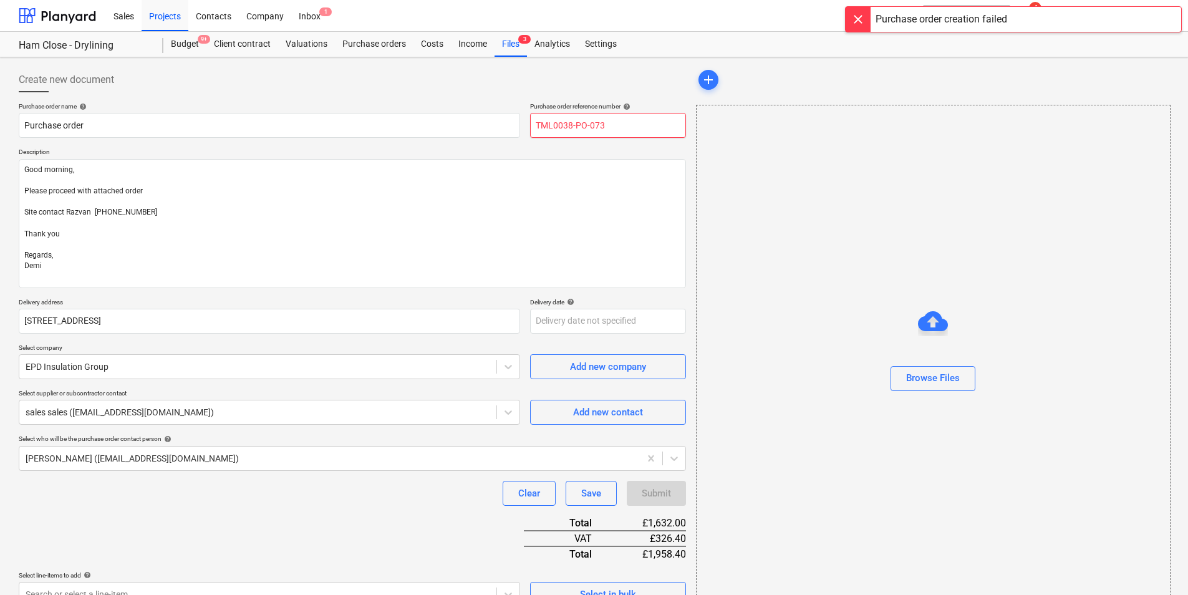
drag, startPoint x: 608, startPoint y: 125, endPoint x: 614, endPoint y: 123, distance: 7.1
click at [609, 125] on input "TML0038-PO-073" at bounding box center [608, 125] width 156 height 25
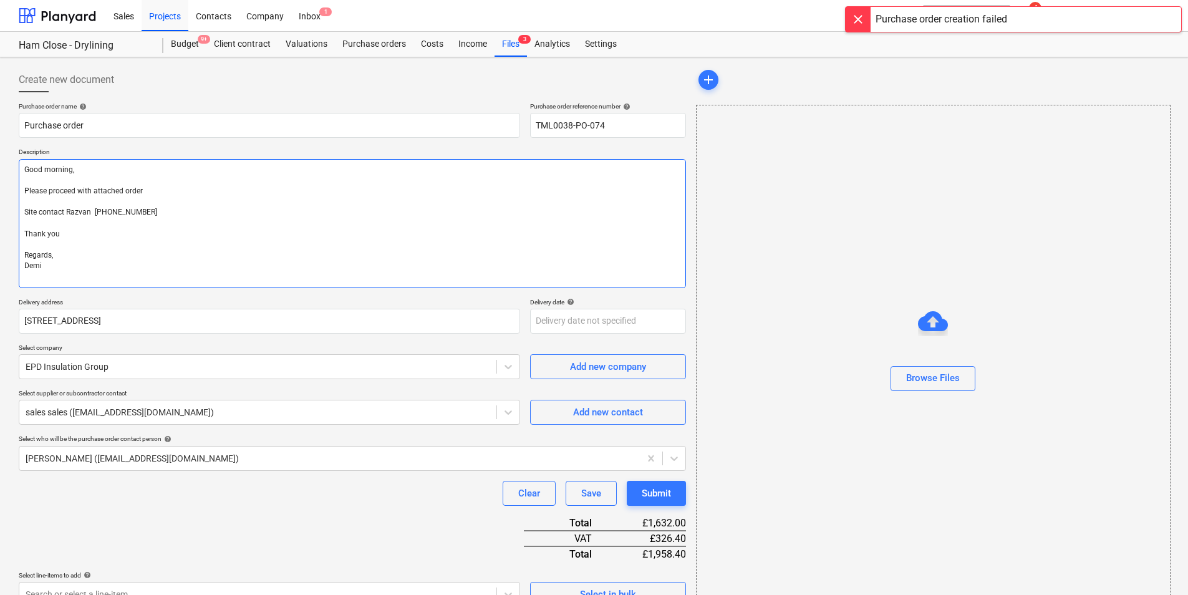
drag, startPoint x: 632, startPoint y: 236, endPoint x: 631, endPoint y: 249, distance: 12.5
click at [634, 236] on textarea "Good morning, Please proceed with attached order Site contact Razvan [PHONE_NUM…" at bounding box center [352, 223] width 667 height 129
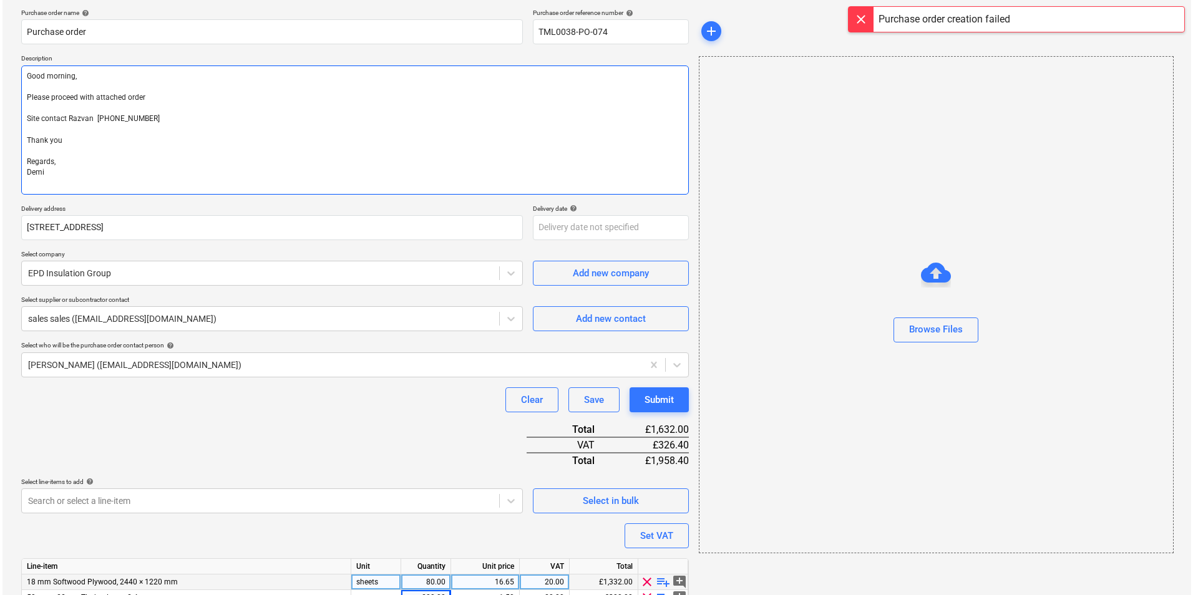
scroll to position [155, 0]
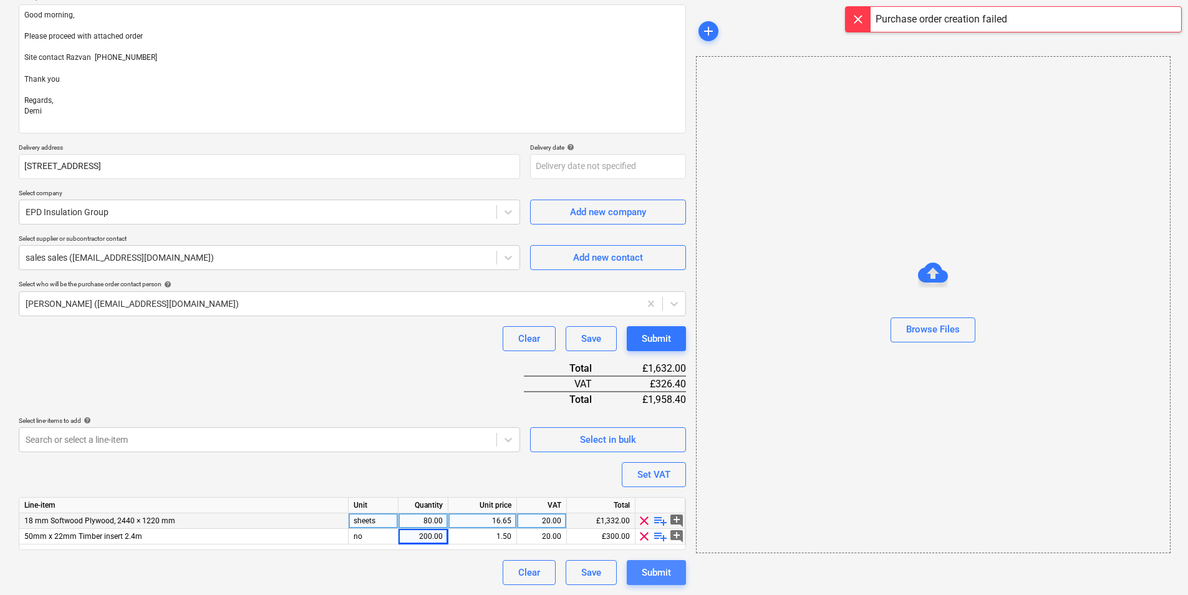
click at [672, 568] on button "Submit" at bounding box center [656, 572] width 59 height 25
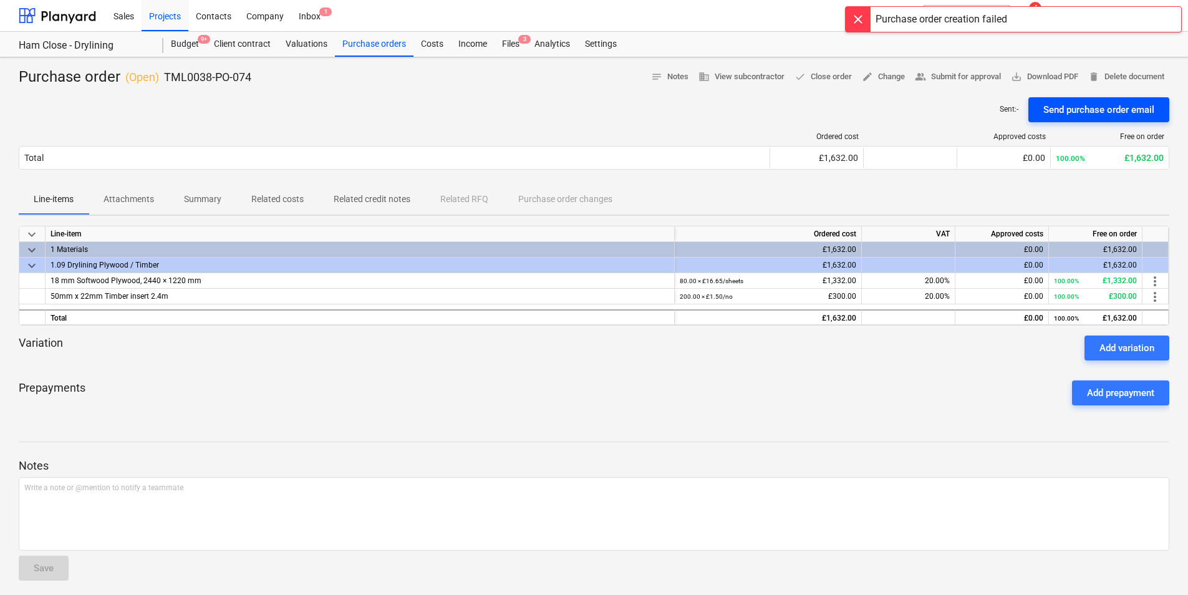
click at [1089, 103] on div "Send purchase order email" at bounding box center [1099, 110] width 111 height 16
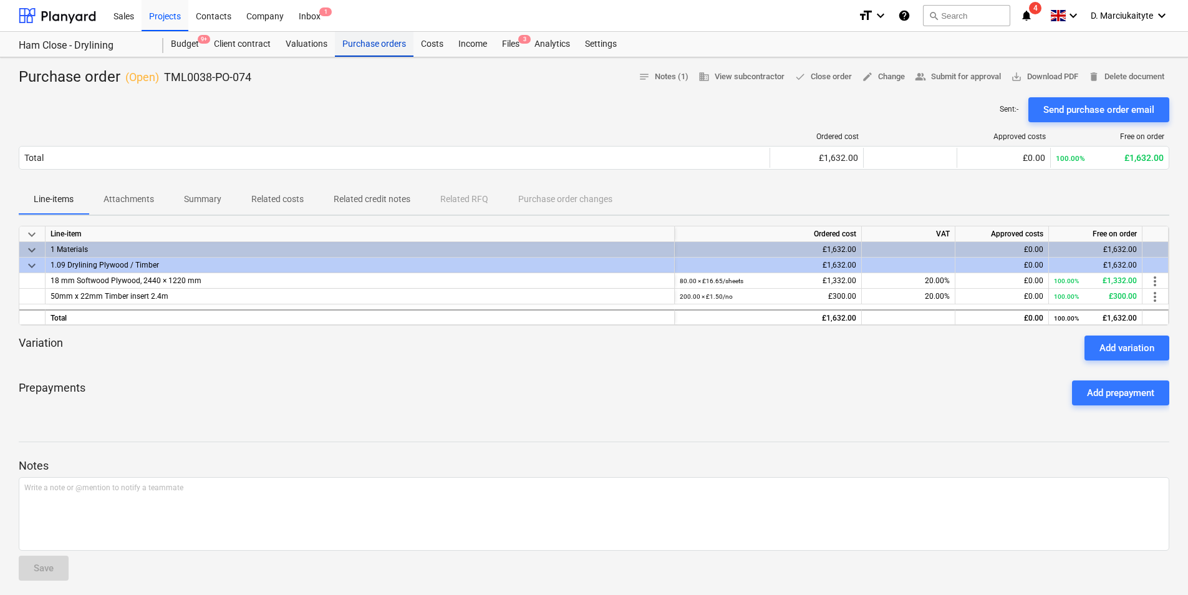
click at [361, 42] on div "Purchase orders" at bounding box center [374, 44] width 79 height 25
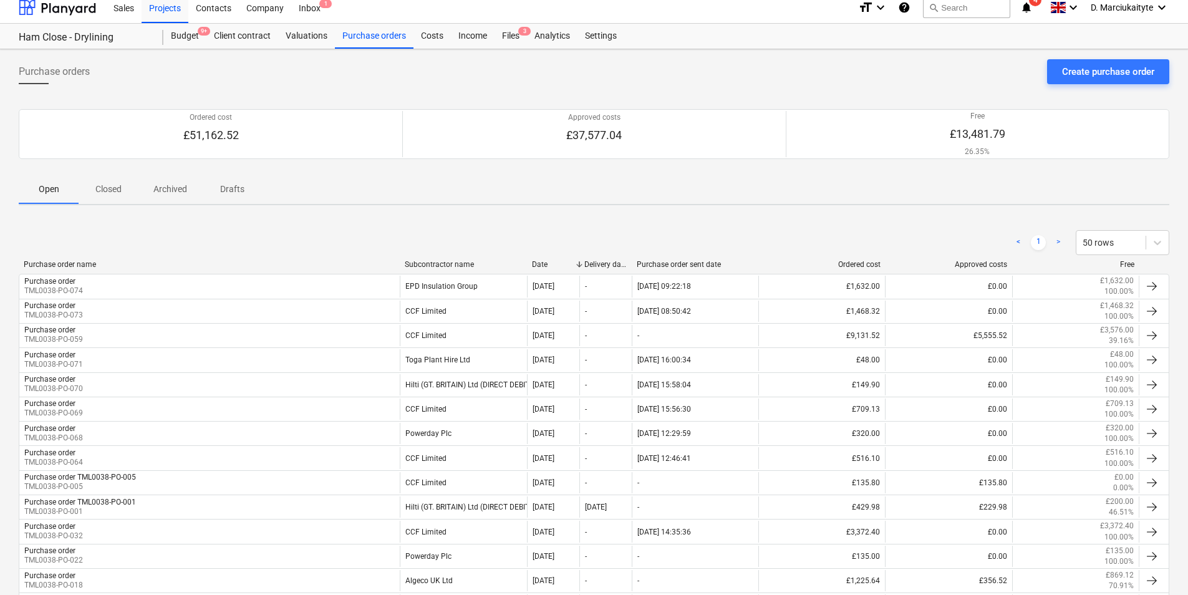
scroll to position [249, 0]
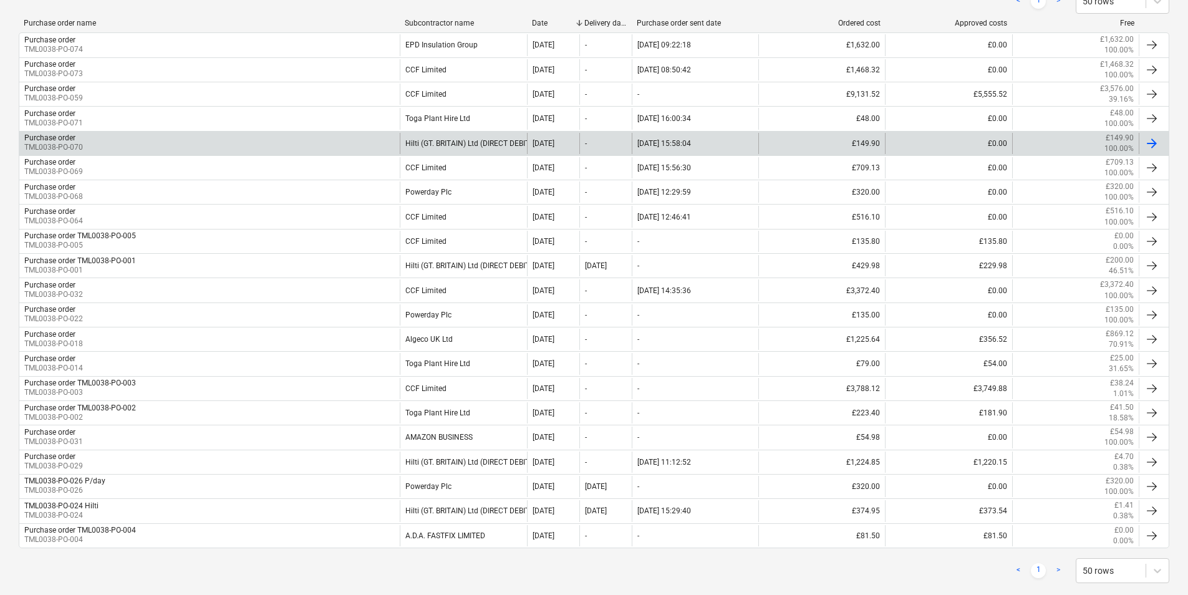
click at [407, 143] on div "Hilti (GT. BRITAIN) Ltd (DIRECT DEBIT)" at bounding box center [463, 143] width 127 height 21
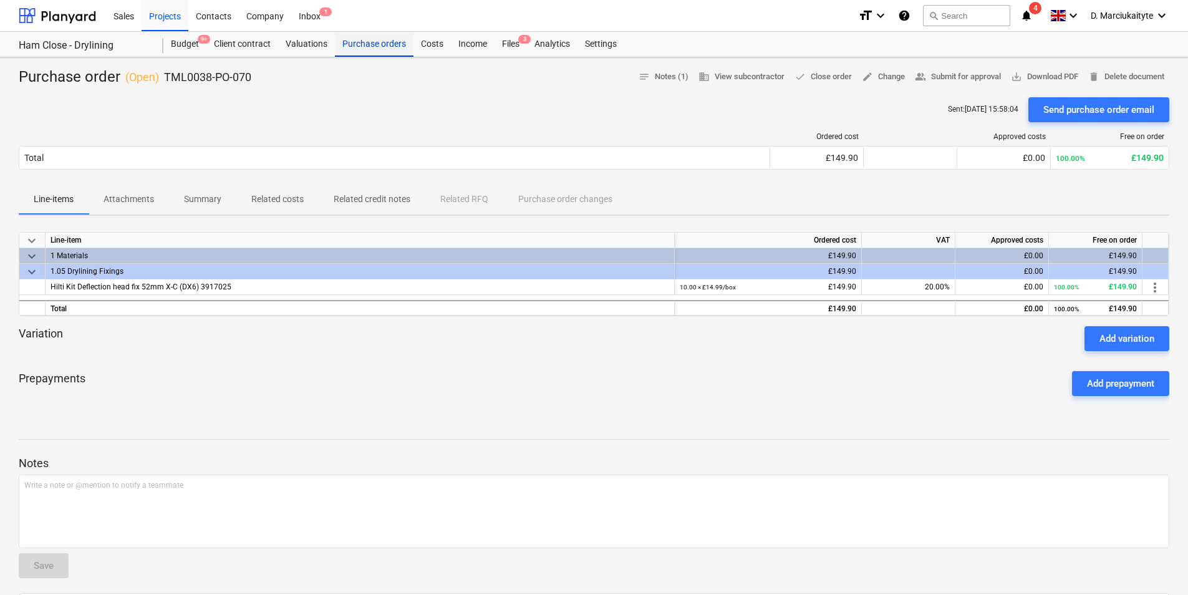
click at [355, 46] on div "Purchase orders" at bounding box center [374, 44] width 79 height 25
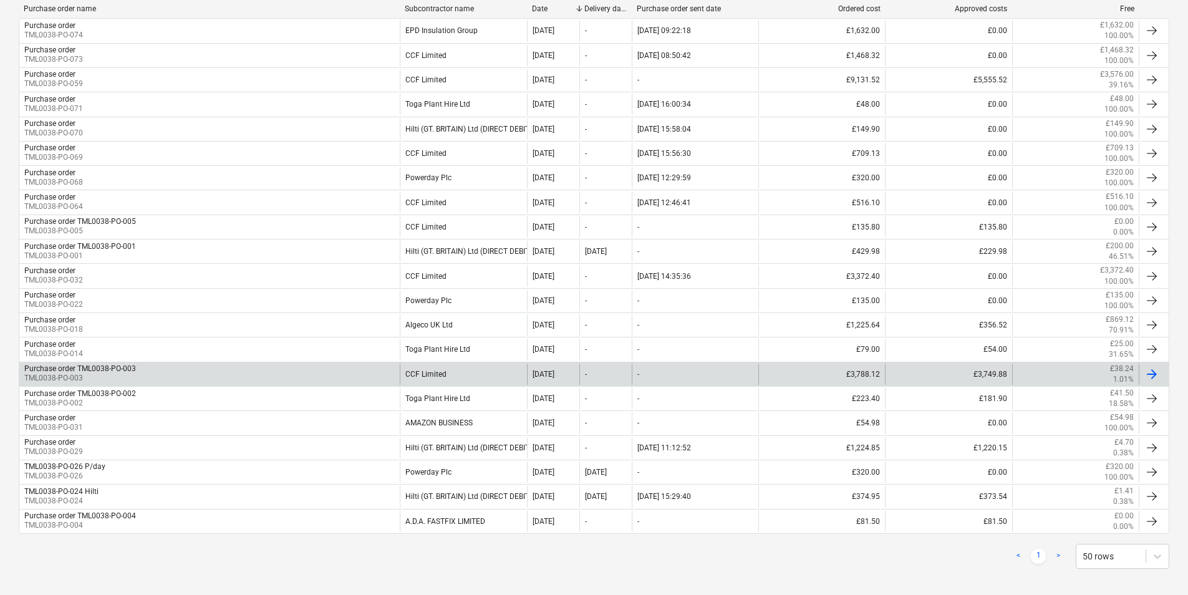
scroll to position [273, 0]
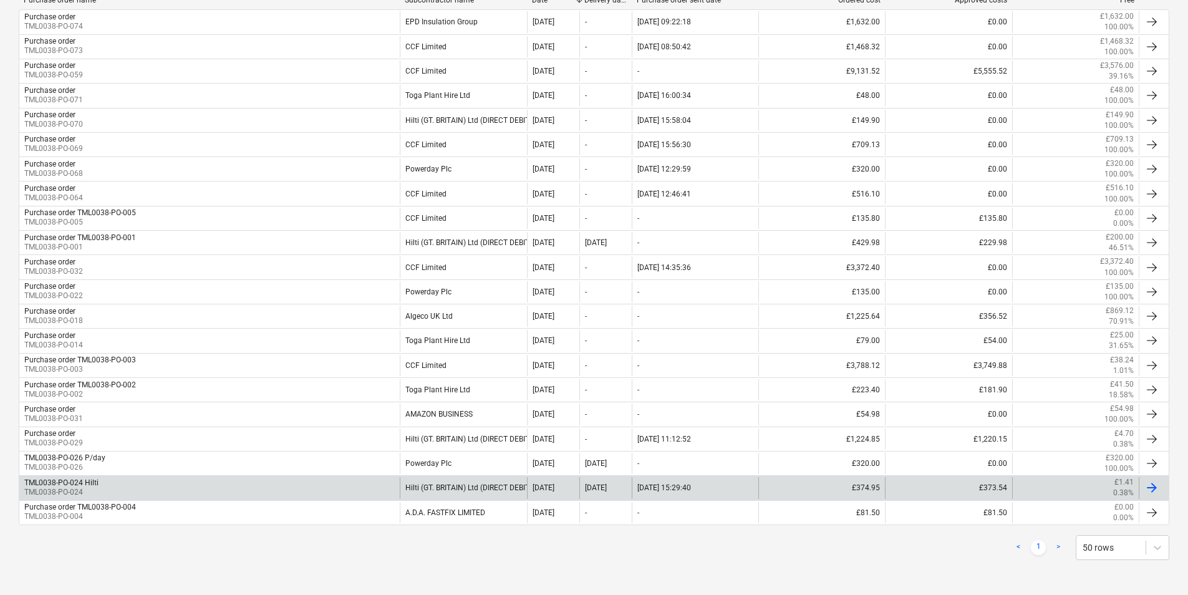
click at [491, 487] on div "Hilti (GT. BRITAIN) Ltd (DIRECT DEBIT)" at bounding box center [463, 487] width 127 height 21
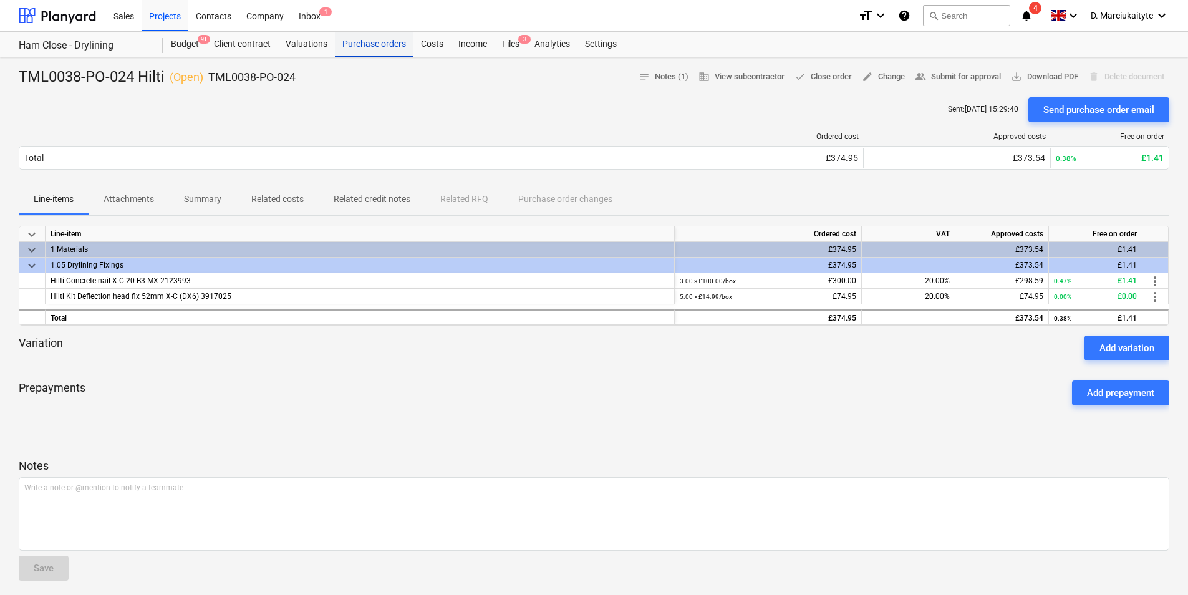
click at [369, 47] on div "Purchase orders" at bounding box center [374, 44] width 79 height 25
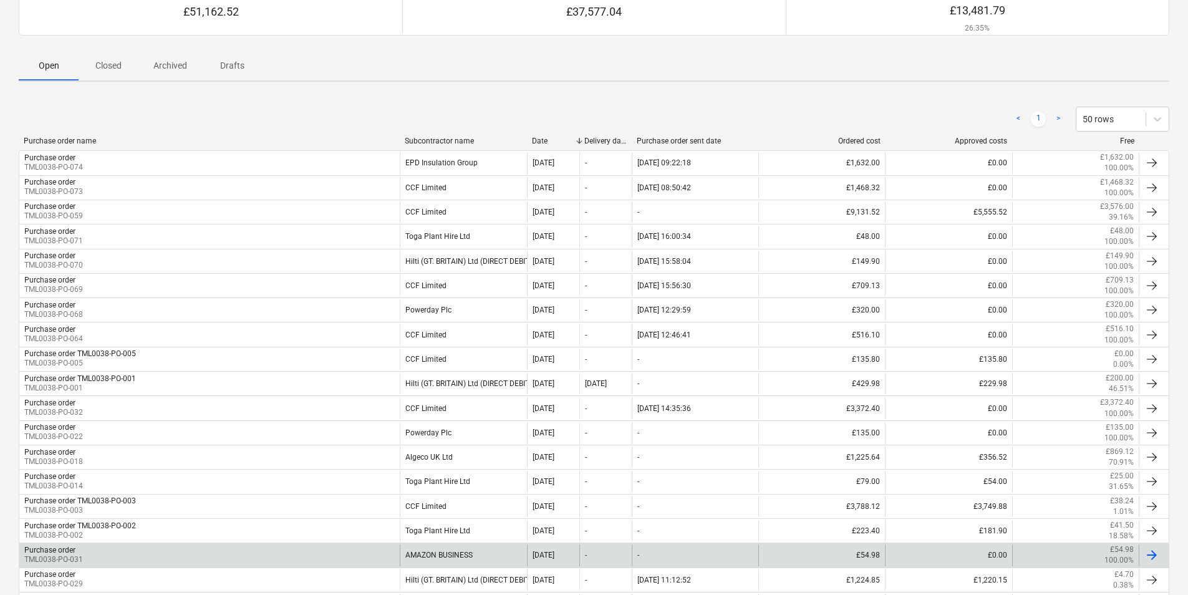
scroll to position [273, 0]
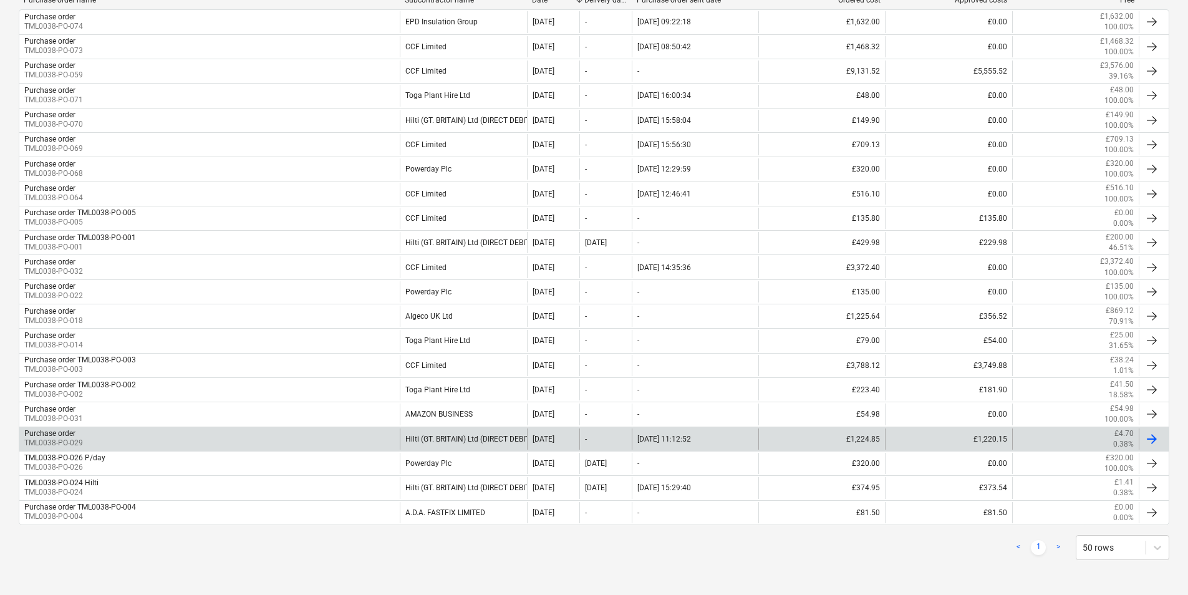
click at [470, 434] on div "Hilti (GT. BRITAIN) Ltd (DIRECT DEBIT)" at bounding box center [463, 439] width 127 height 21
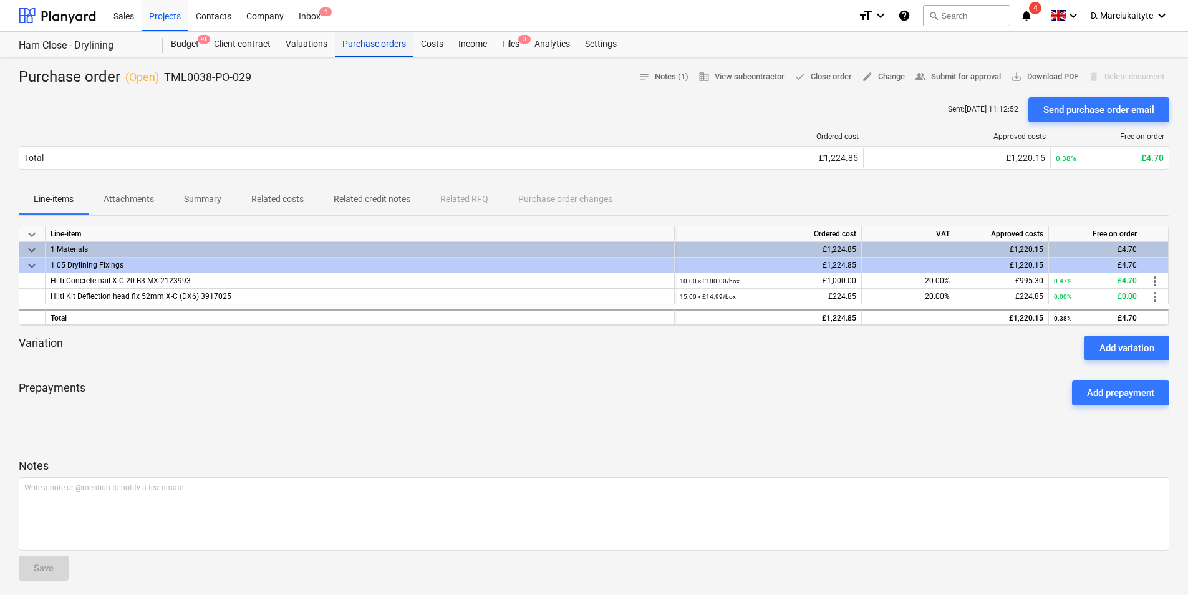
click at [365, 47] on div "Purchase orders" at bounding box center [374, 44] width 79 height 25
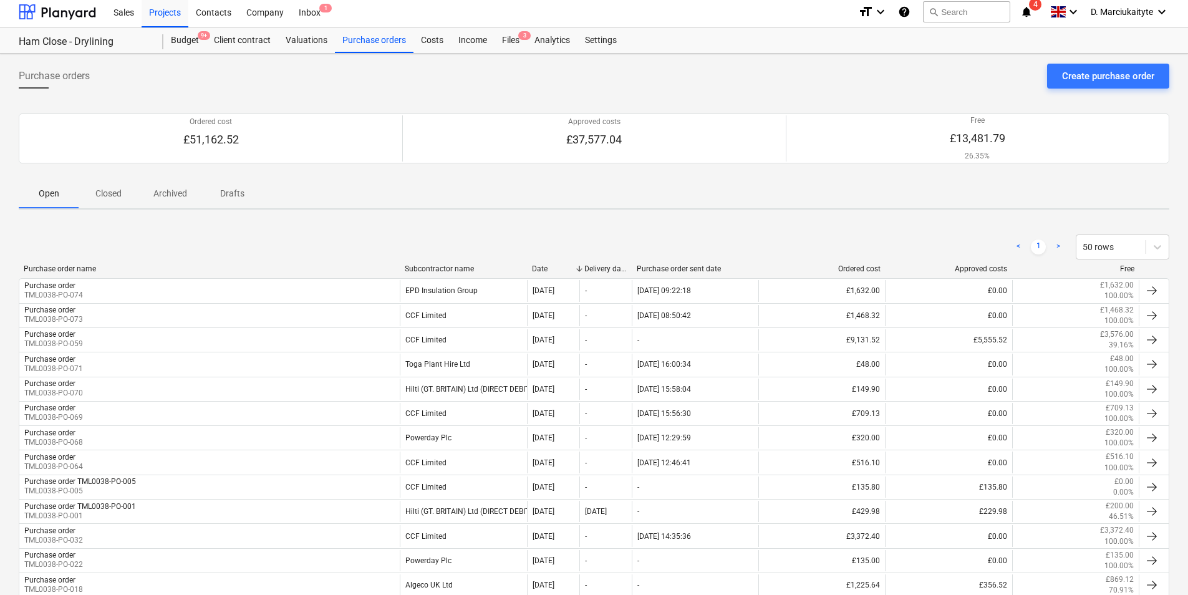
scroll to position [273, 0]
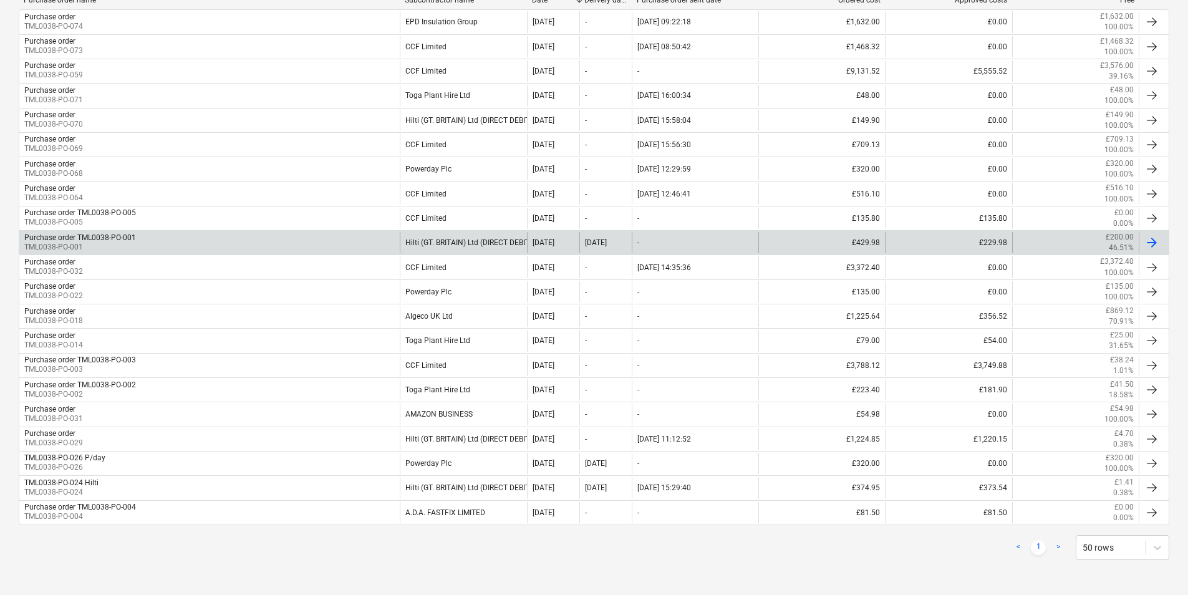
click at [467, 233] on div "Hilti (GT. BRITAIN) Ltd (DIRECT DEBIT)" at bounding box center [463, 242] width 127 height 21
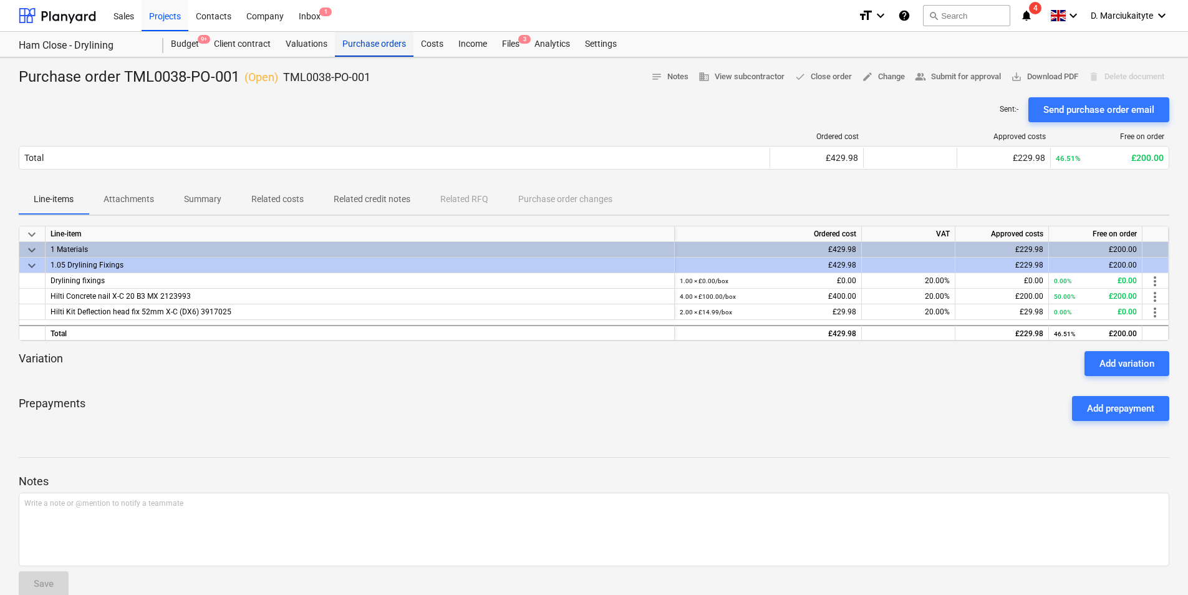
click at [378, 34] on div "Purchase orders" at bounding box center [374, 44] width 79 height 25
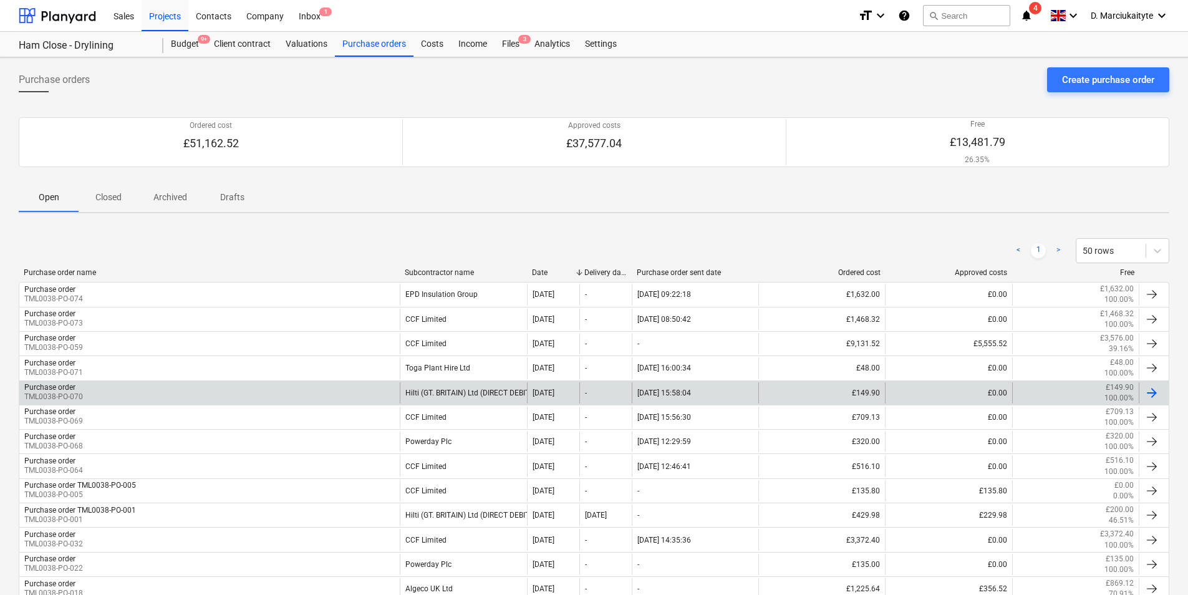
click at [438, 392] on div "Hilti (GT. BRITAIN) Ltd (DIRECT DEBIT)" at bounding box center [463, 392] width 127 height 21
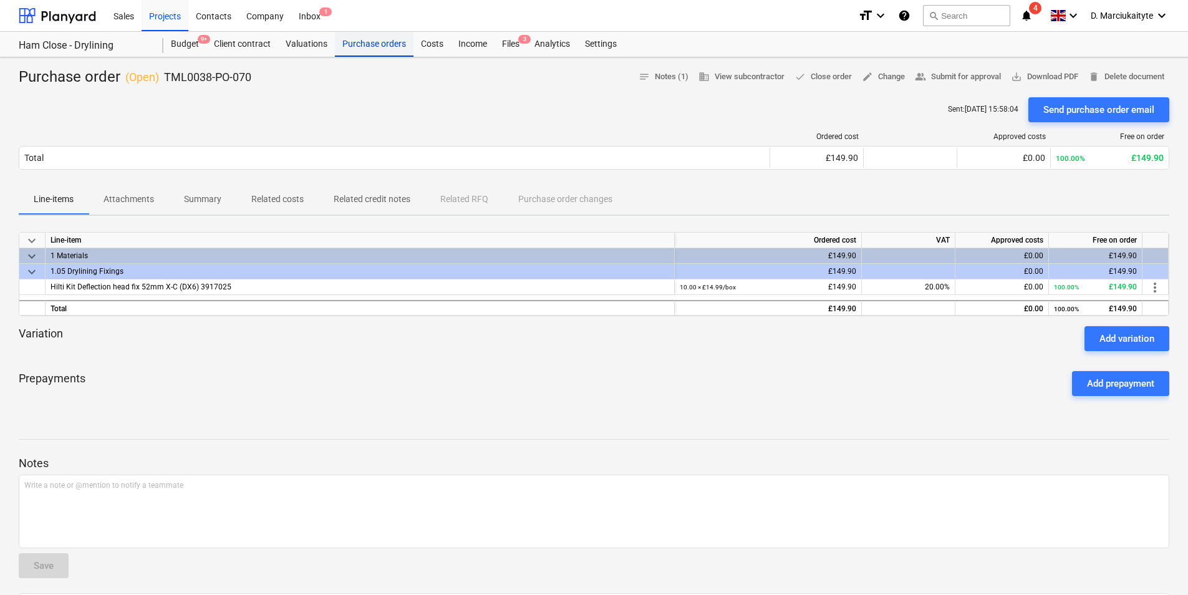
click at [366, 49] on div "Purchase orders" at bounding box center [374, 44] width 79 height 25
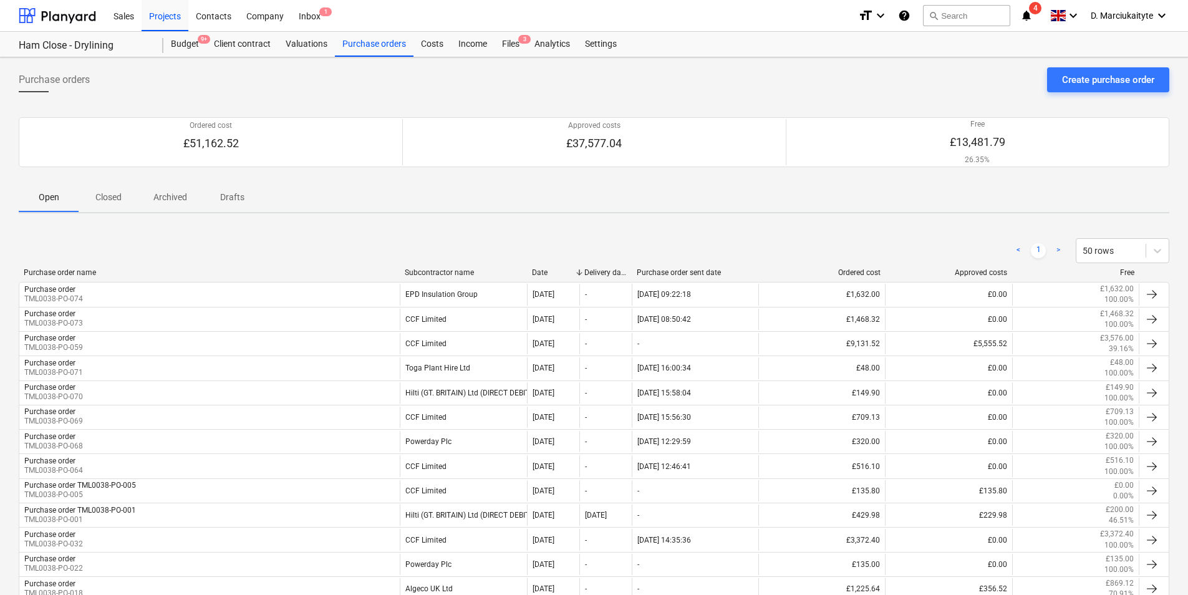
click at [107, 193] on p "Closed" at bounding box center [109, 197] width 30 height 13
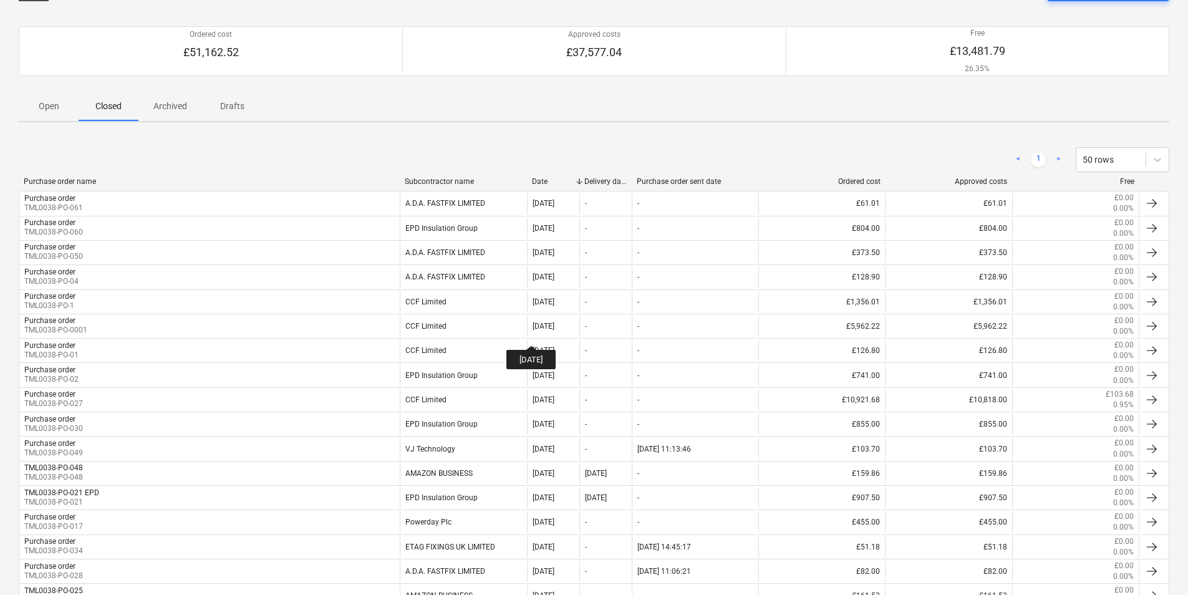
scroll to position [273, 0]
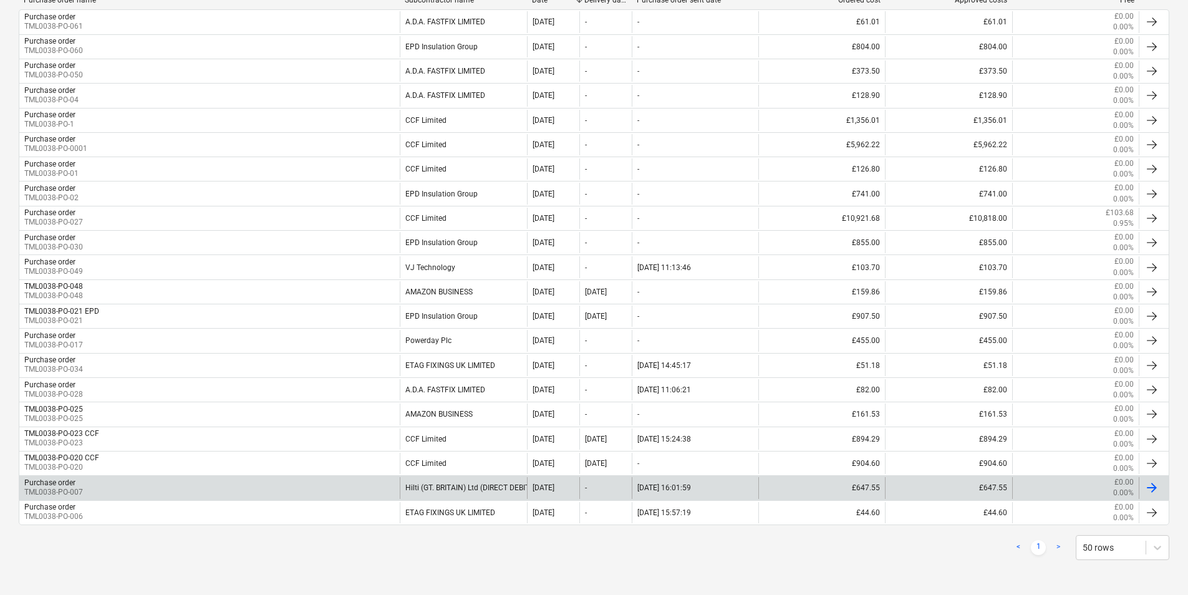
click at [458, 487] on div "Hilti (GT. BRITAIN) Ltd (DIRECT DEBIT)" at bounding box center [463, 487] width 127 height 21
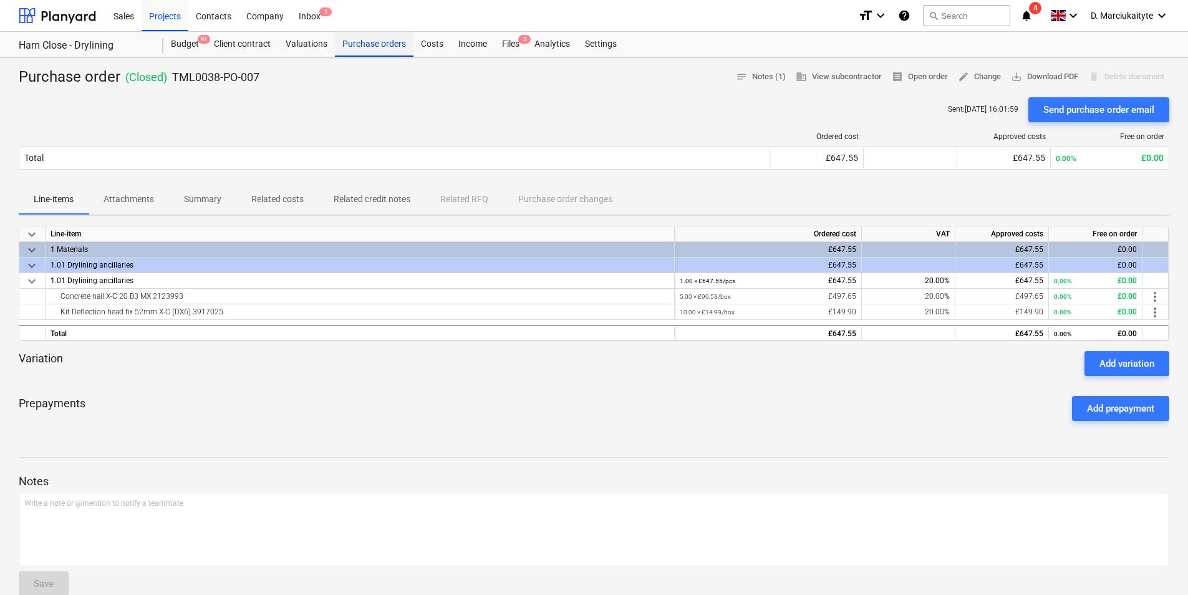
click at [374, 37] on div "Purchase orders" at bounding box center [374, 44] width 79 height 25
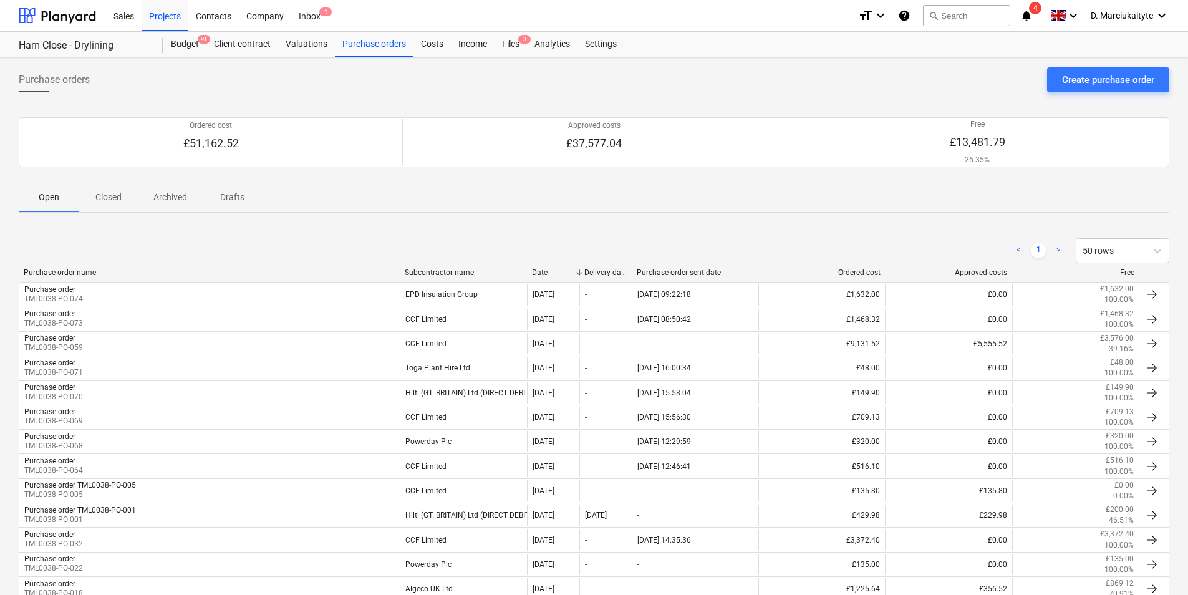
scroll to position [273, 0]
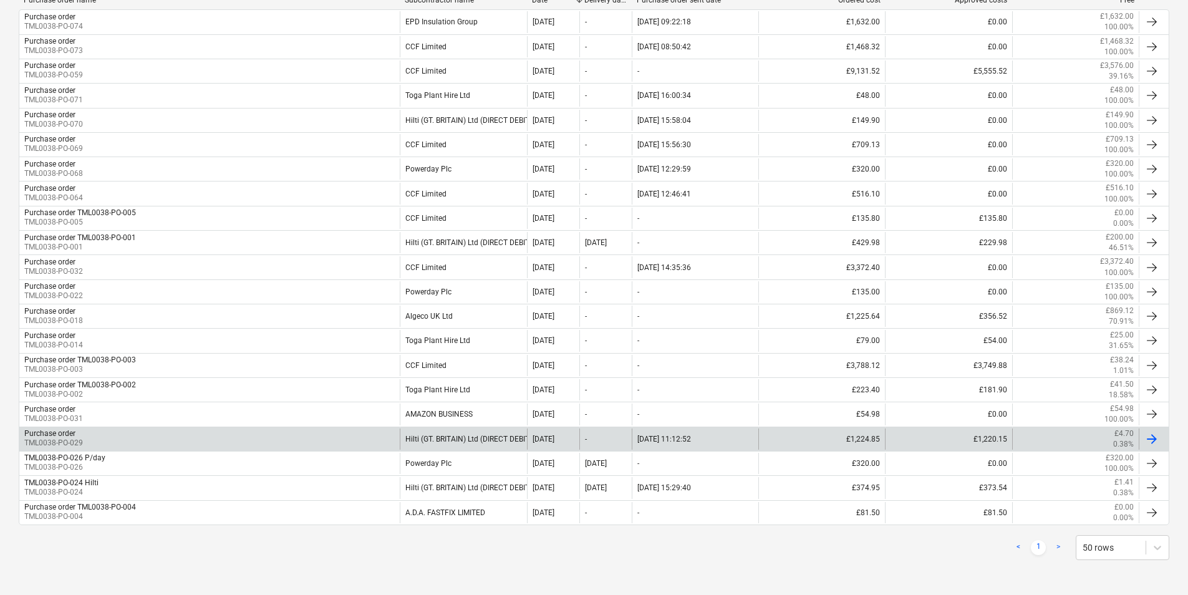
click at [461, 438] on div "Hilti (GT. BRITAIN) Ltd (DIRECT DEBIT)" at bounding box center [463, 439] width 127 height 21
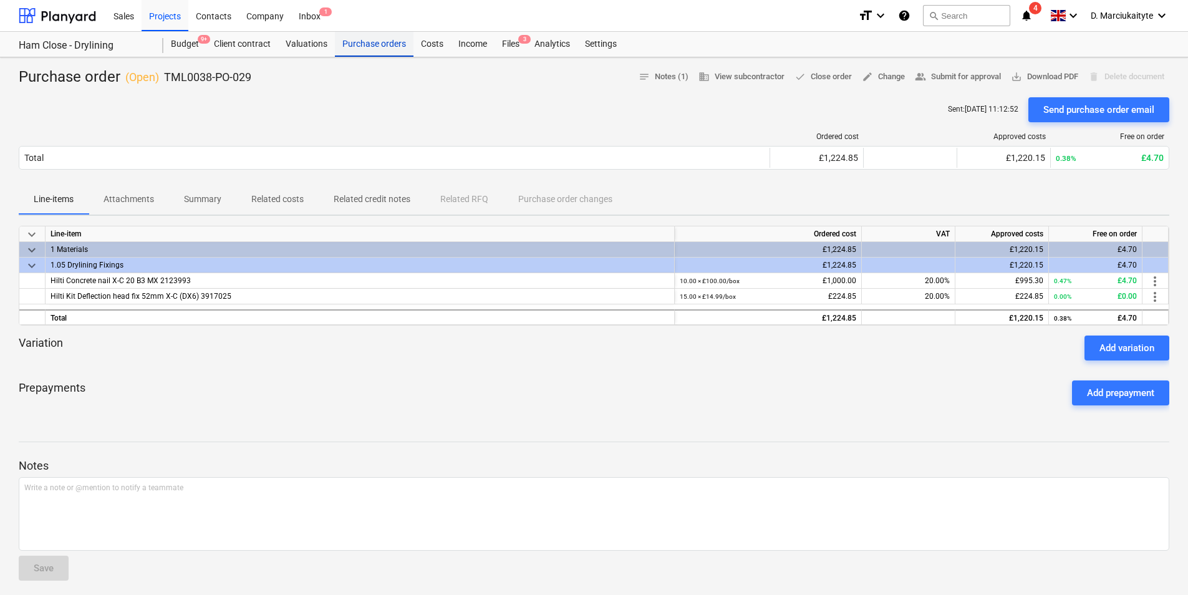
click at [373, 41] on div "Purchase orders" at bounding box center [374, 44] width 79 height 25
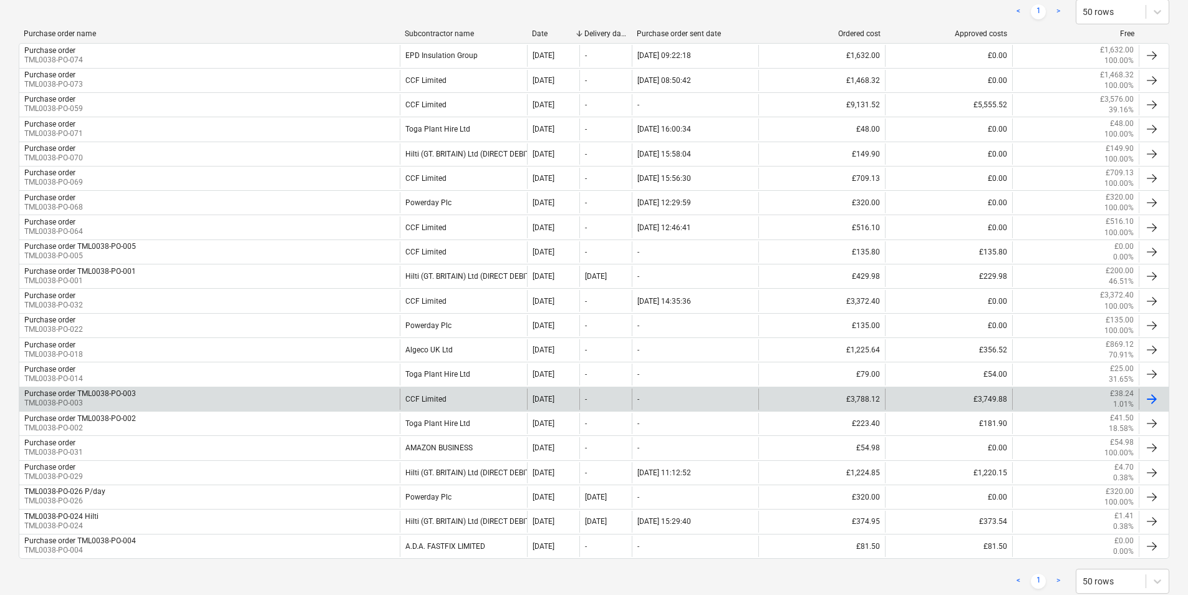
scroll to position [273, 0]
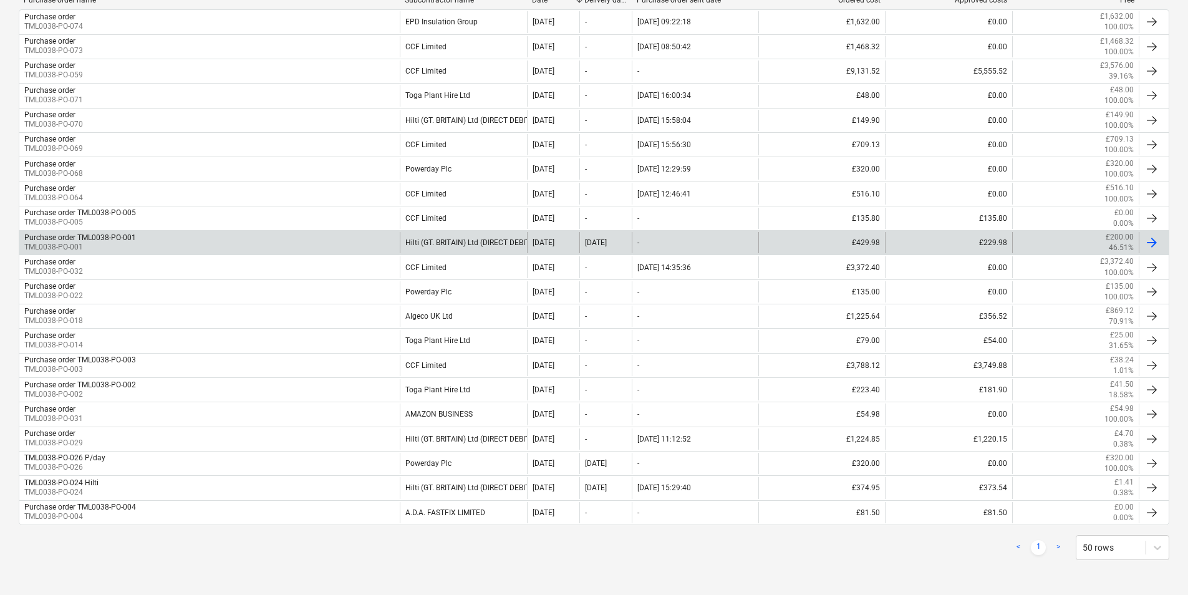
click at [455, 235] on div "Hilti (GT. BRITAIN) Ltd (DIRECT DEBIT)" at bounding box center [463, 242] width 127 height 21
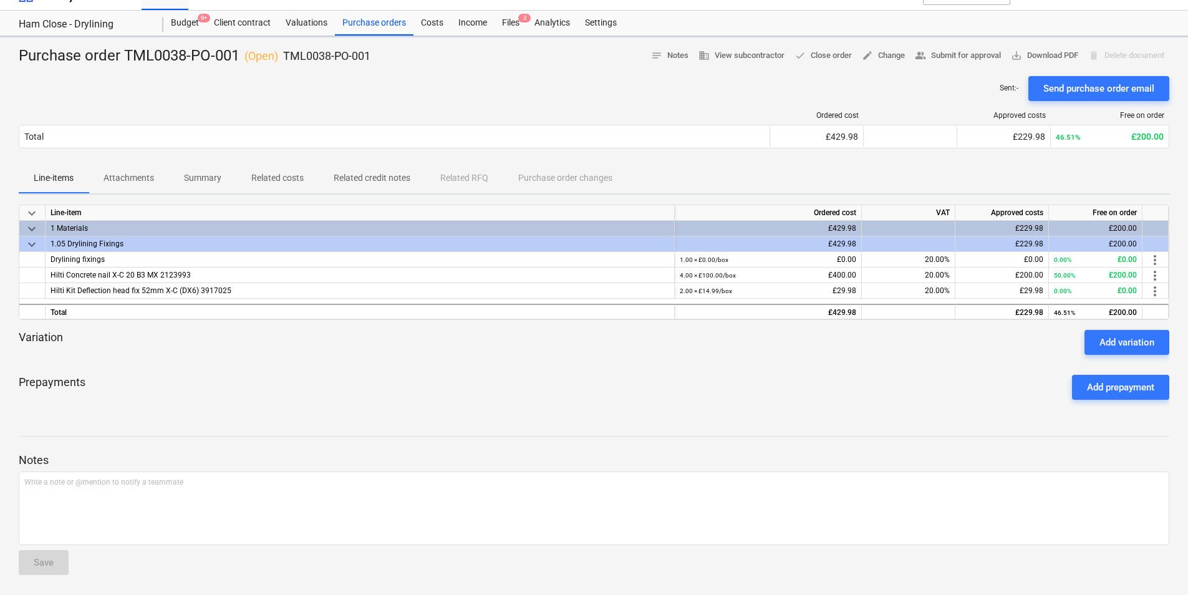
scroll to position [21, 0]
click at [394, 29] on div "Purchase orders" at bounding box center [374, 23] width 79 height 25
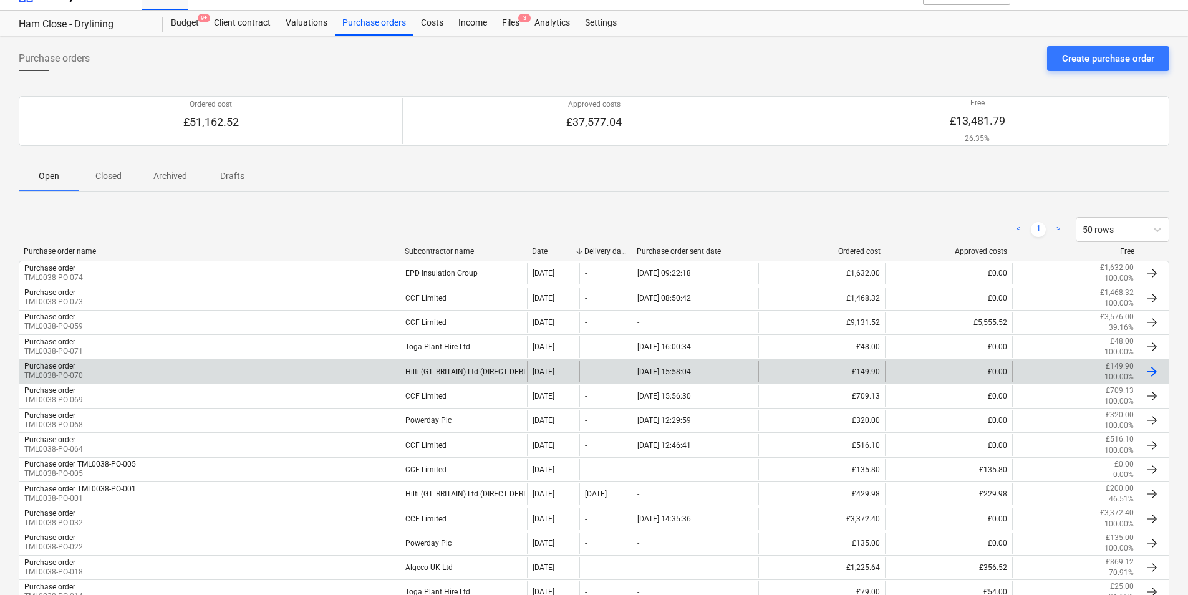
click at [463, 362] on div "Hilti (GT. BRITAIN) Ltd (DIRECT DEBIT)" at bounding box center [463, 371] width 127 height 21
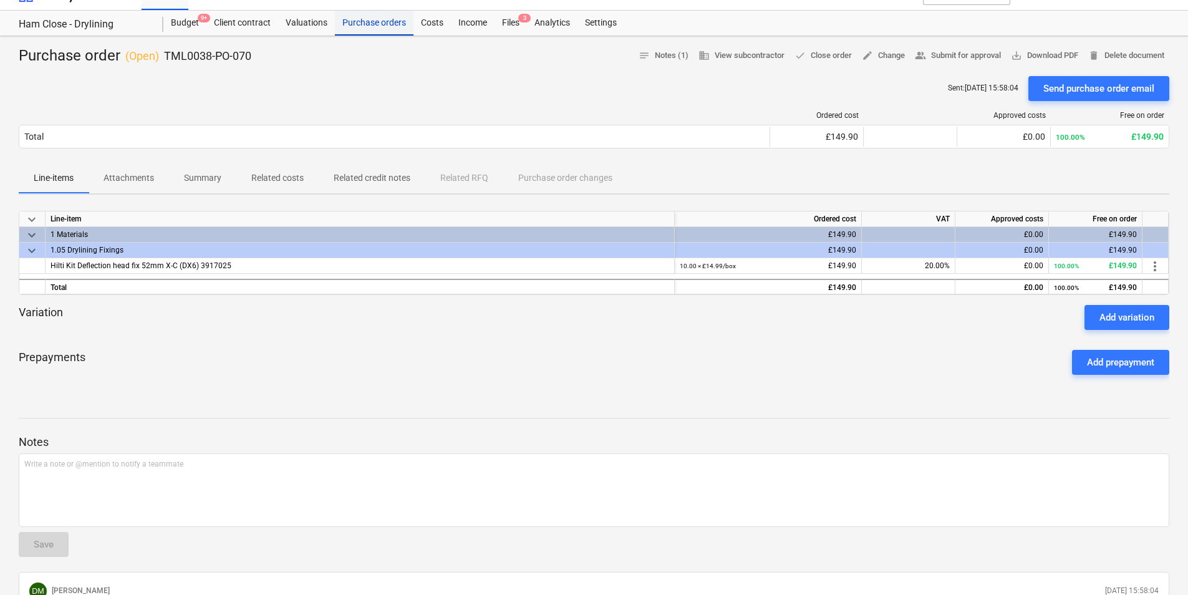
click at [364, 25] on div "Purchase orders" at bounding box center [374, 23] width 79 height 25
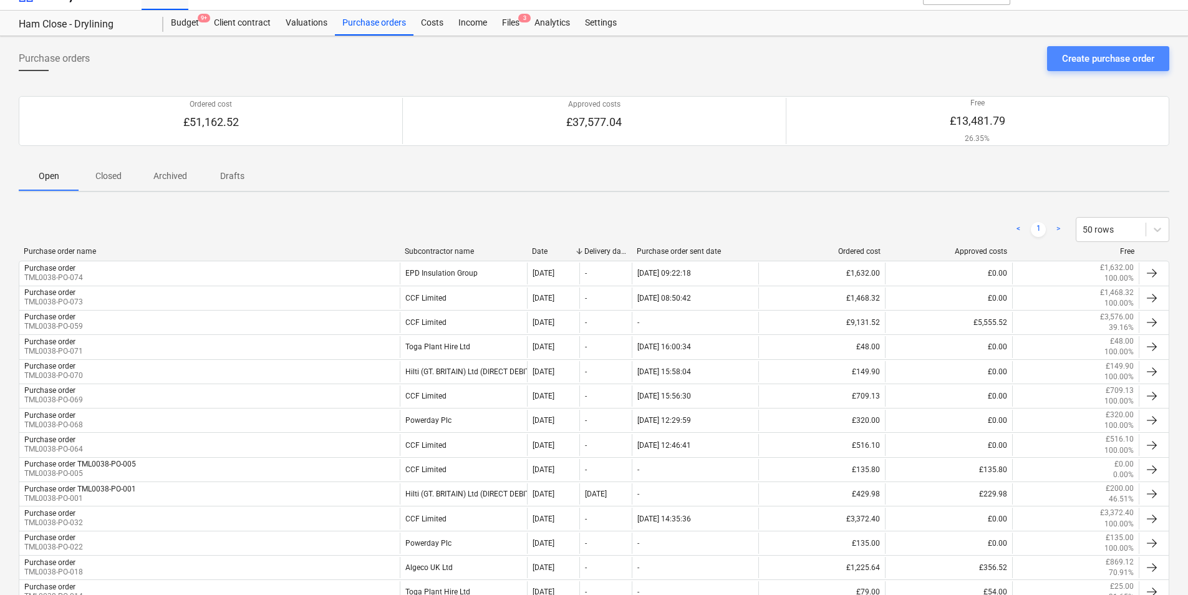
click at [1074, 61] on div "Create purchase order" at bounding box center [1108, 59] width 92 height 16
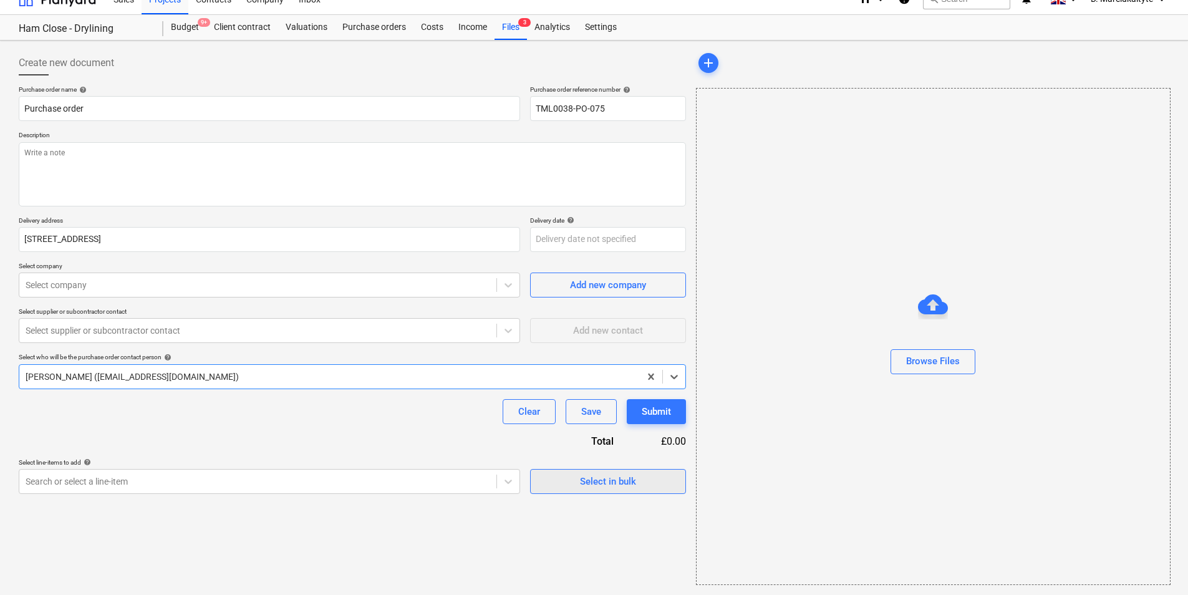
click at [607, 489] on div "Select in bulk" at bounding box center [608, 481] width 56 height 16
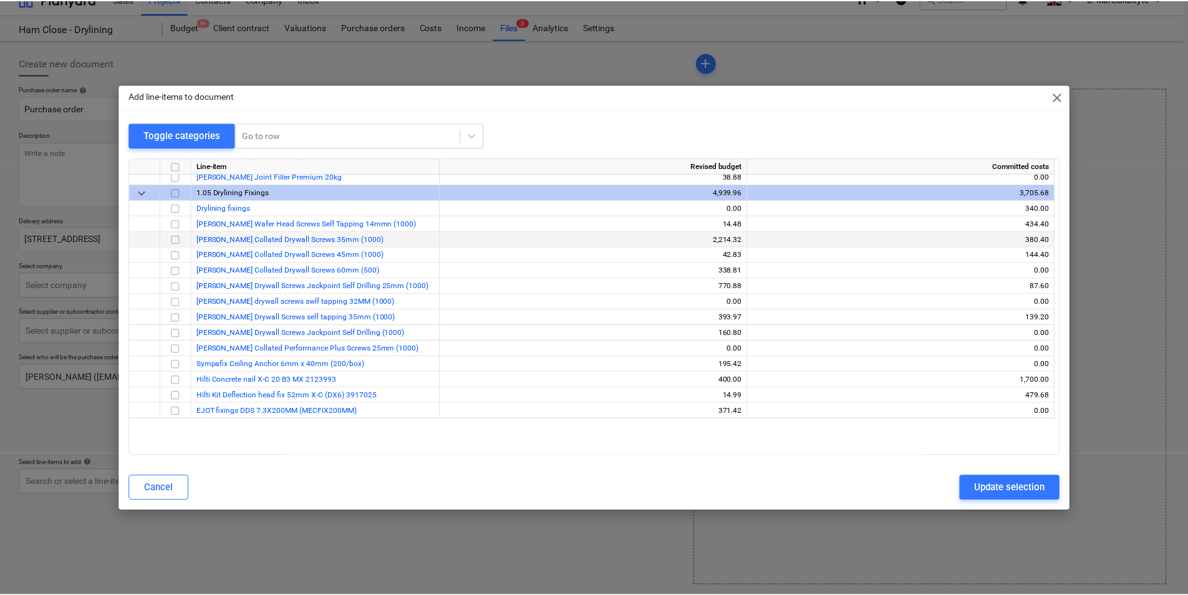
scroll to position [561, 0]
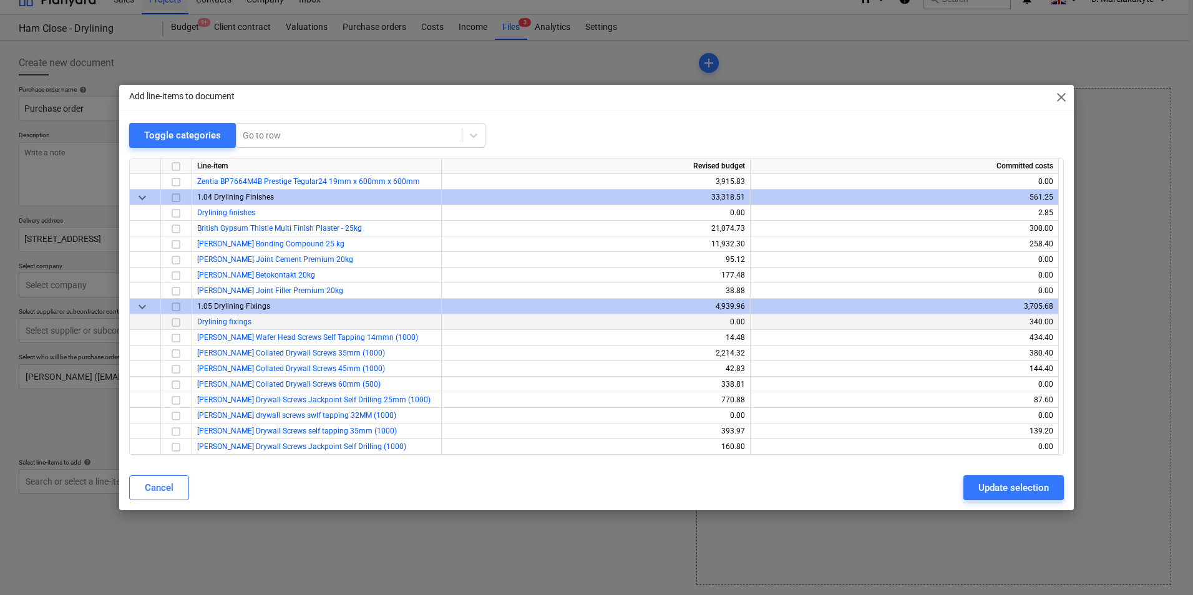
click at [181, 321] on input "checkbox" at bounding box center [175, 322] width 15 height 15
click at [977, 493] on button "Update selection" at bounding box center [1013, 487] width 100 height 25
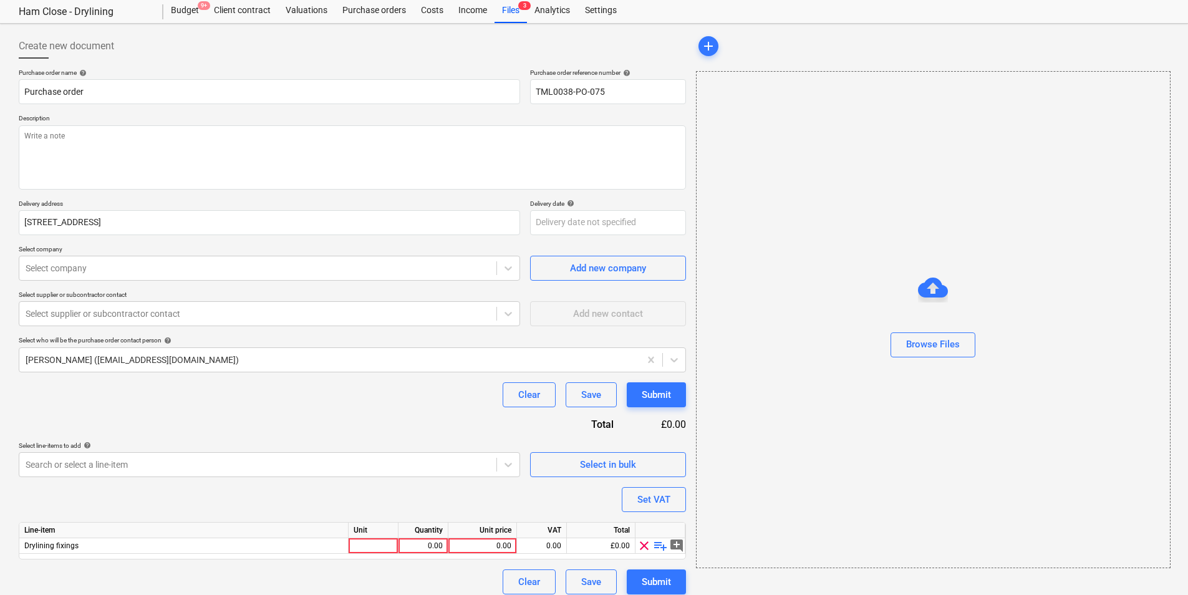
scroll to position [43, 0]
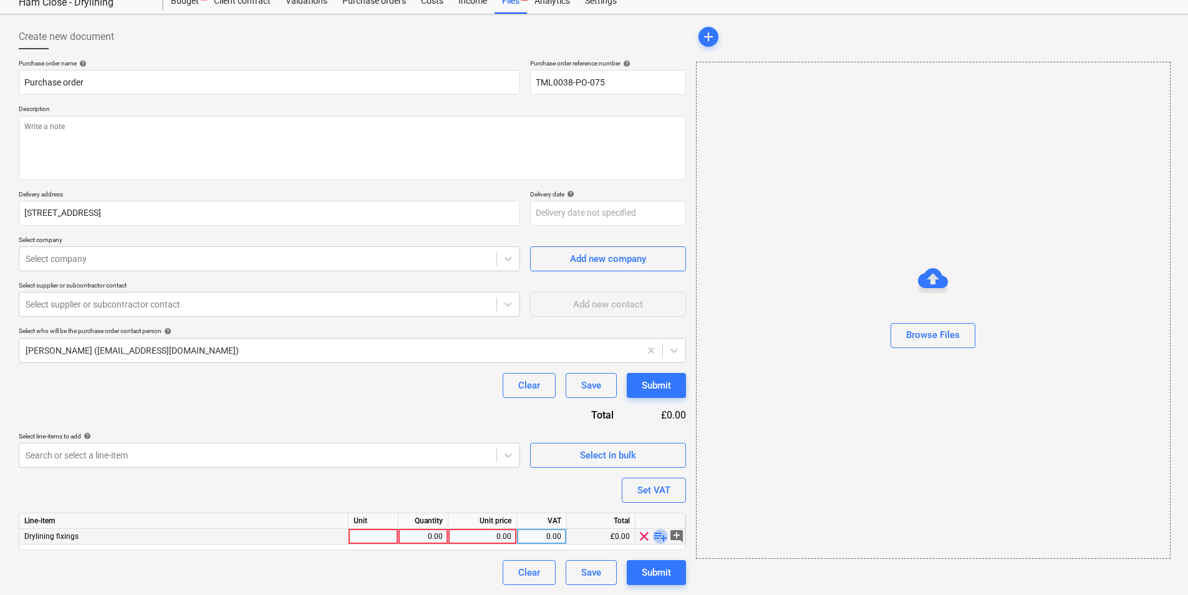
click at [656, 536] on span "playlist_add" at bounding box center [660, 536] width 15 height 15
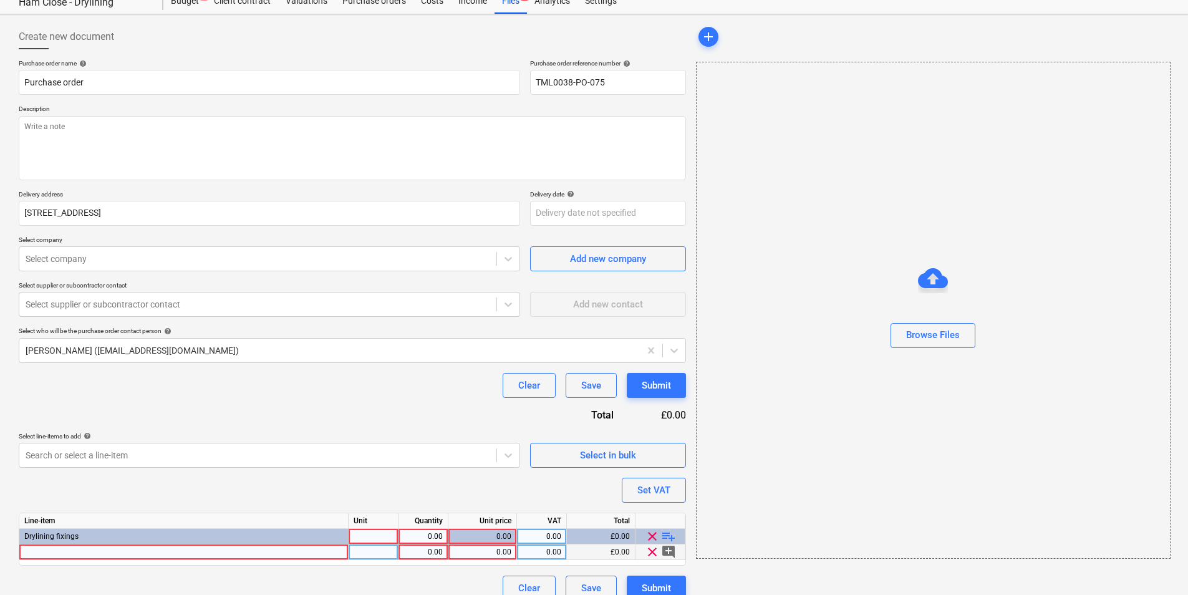
click at [240, 553] on div at bounding box center [183, 553] width 329 height 16
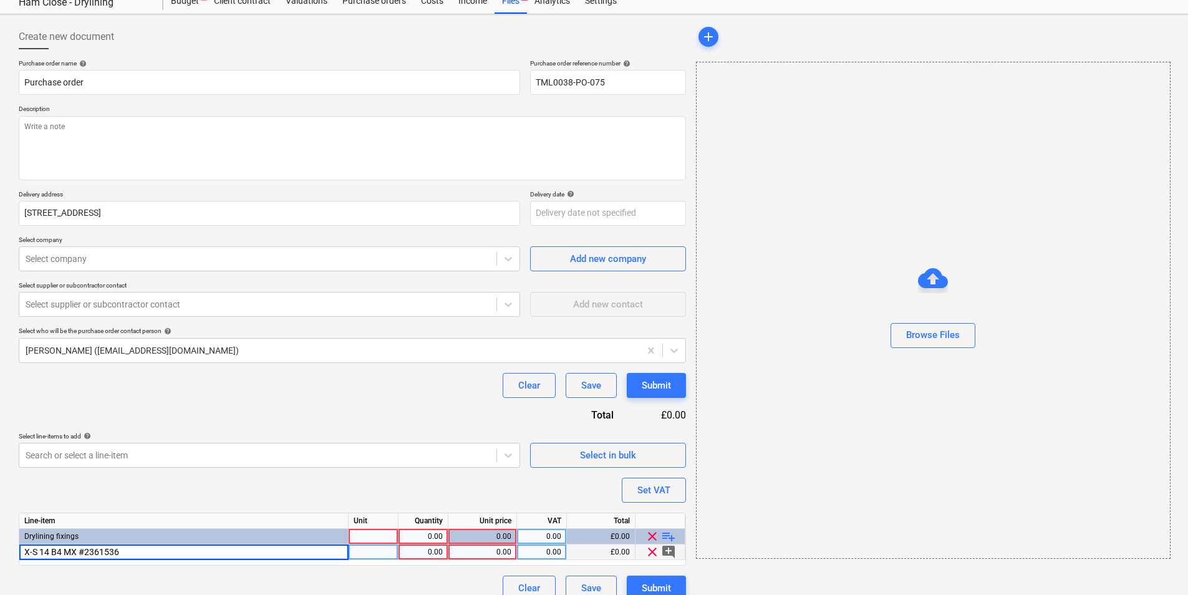
click at [383, 555] on div at bounding box center [374, 553] width 50 height 16
click at [491, 550] on div "0.00" at bounding box center [482, 553] width 58 height 16
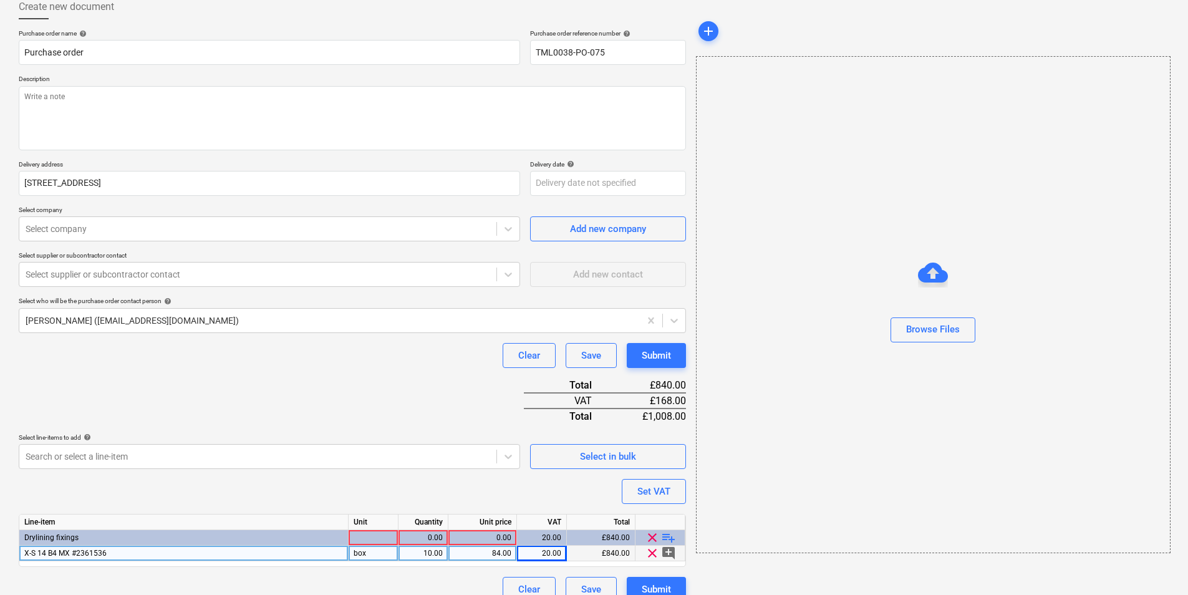
scroll to position [90, 0]
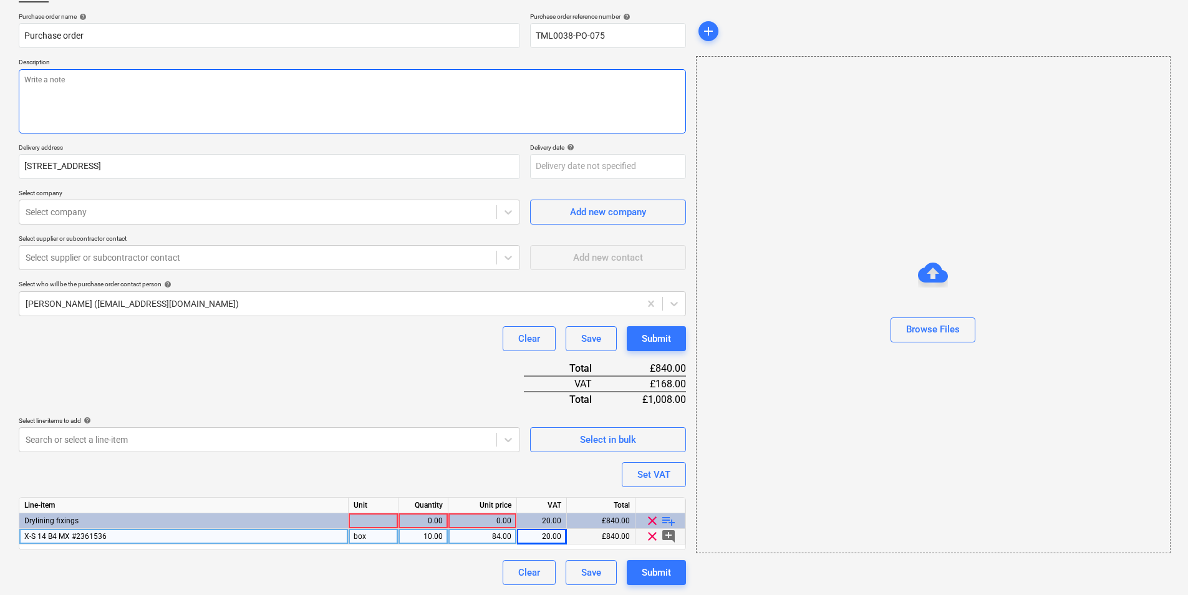
click at [223, 73] on textarea at bounding box center [352, 101] width 667 height 64
paste textarea "Good morning, Please proceed with attached order Site contact Razvan [PHONE_NUM…"
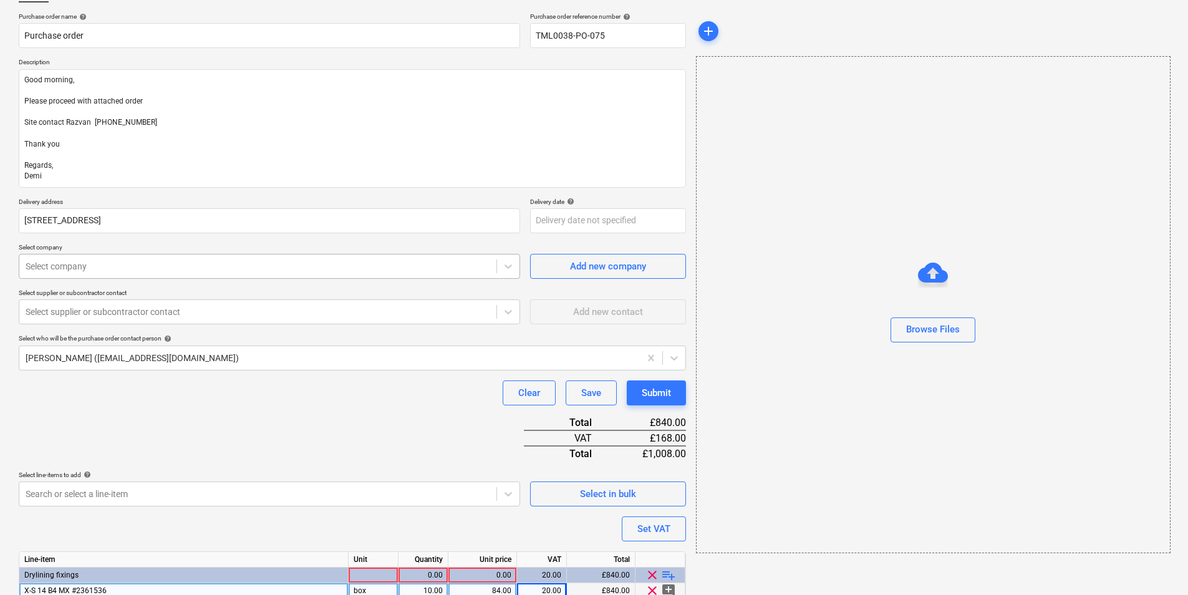
click at [183, 268] on div at bounding box center [258, 266] width 465 height 12
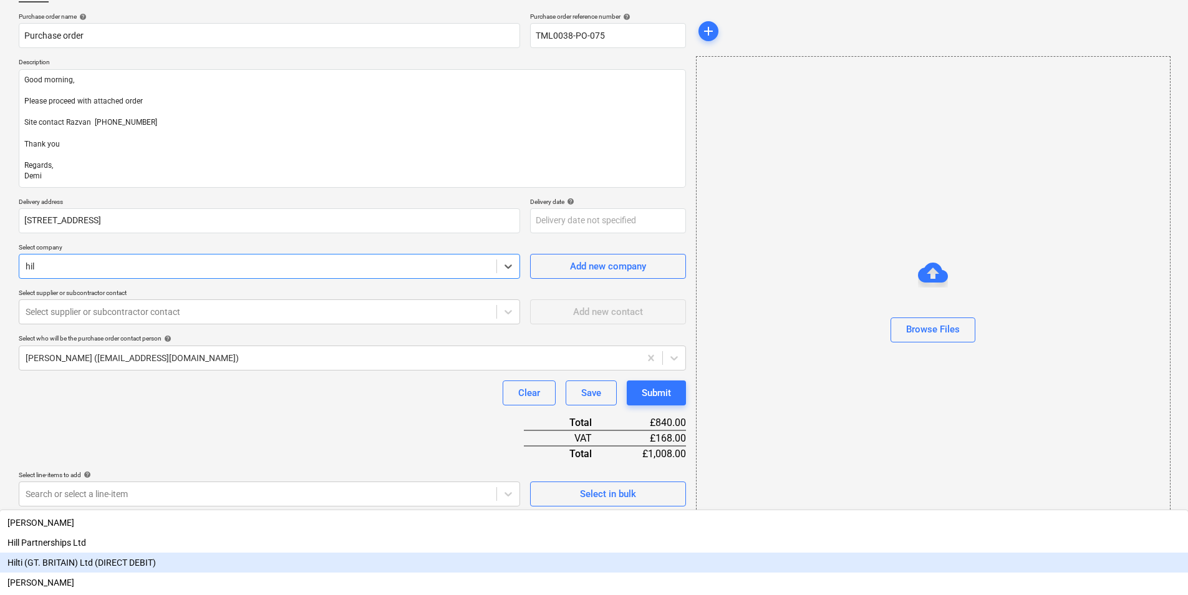
click at [97, 553] on div "Hilti (GT. BRITAIN) Ltd (DIRECT DEBIT)" at bounding box center [594, 563] width 1188 height 20
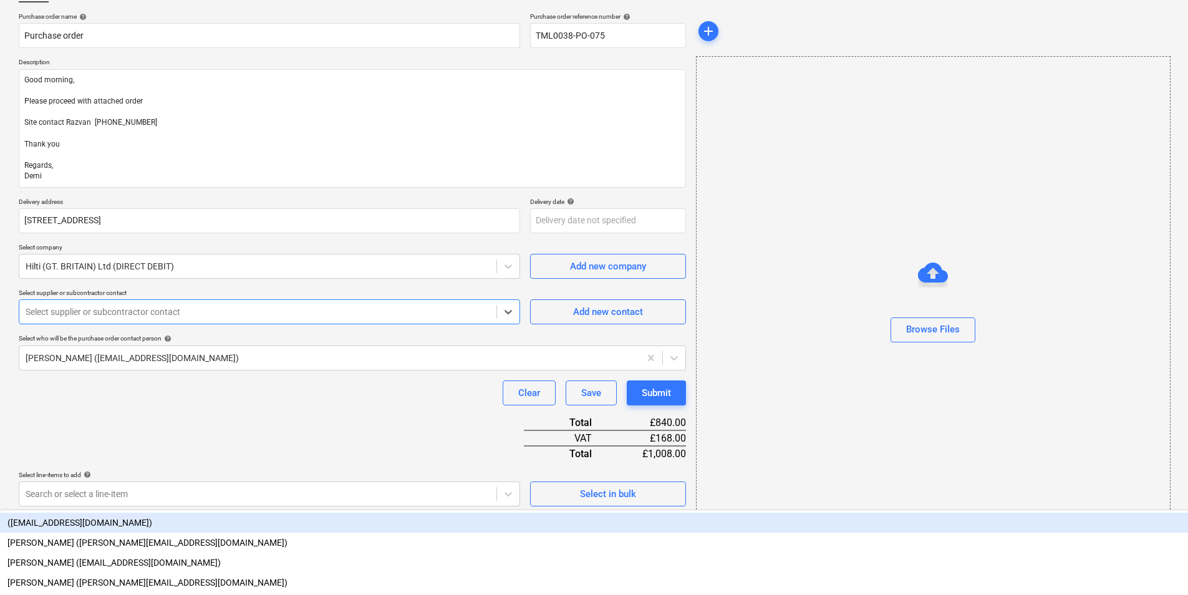
click at [123, 310] on div at bounding box center [258, 312] width 465 height 12
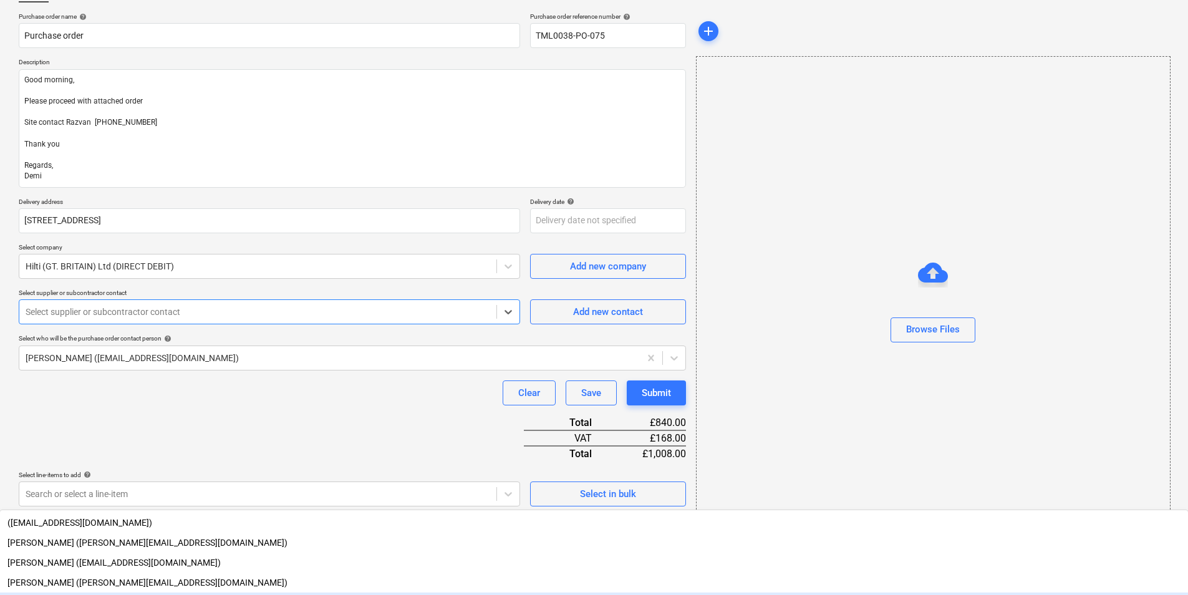
click at [127, 593] on div "Sales ([EMAIL_ADDRESS][DOMAIN_NAME])" at bounding box center [594, 603] width 1188 height 20
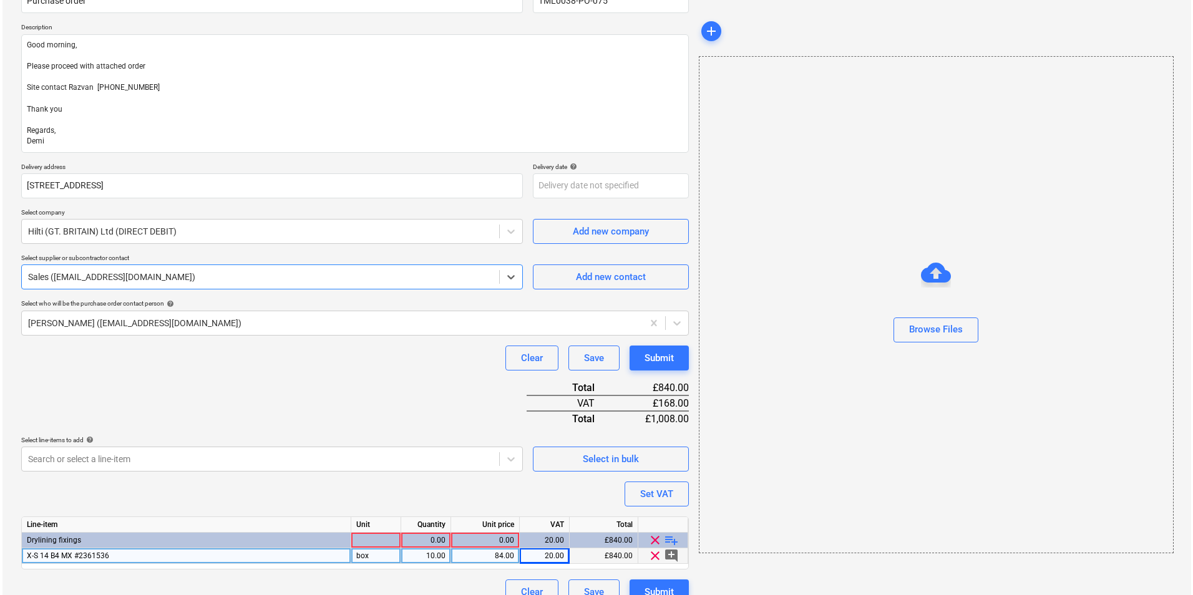
scroll to position [144, 0]
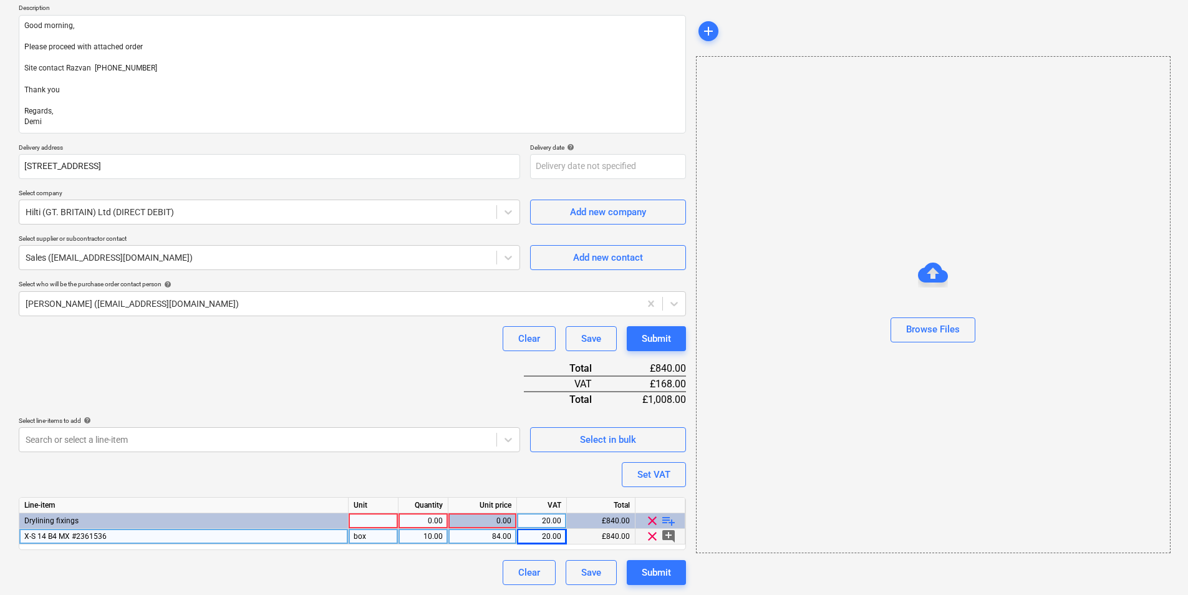
click at [394, 518] on div at bounding box center [374, 521] width 50 height 16
click at [640, 568] on button "Submit" at bounding box center [656, 572] width 59 height 25
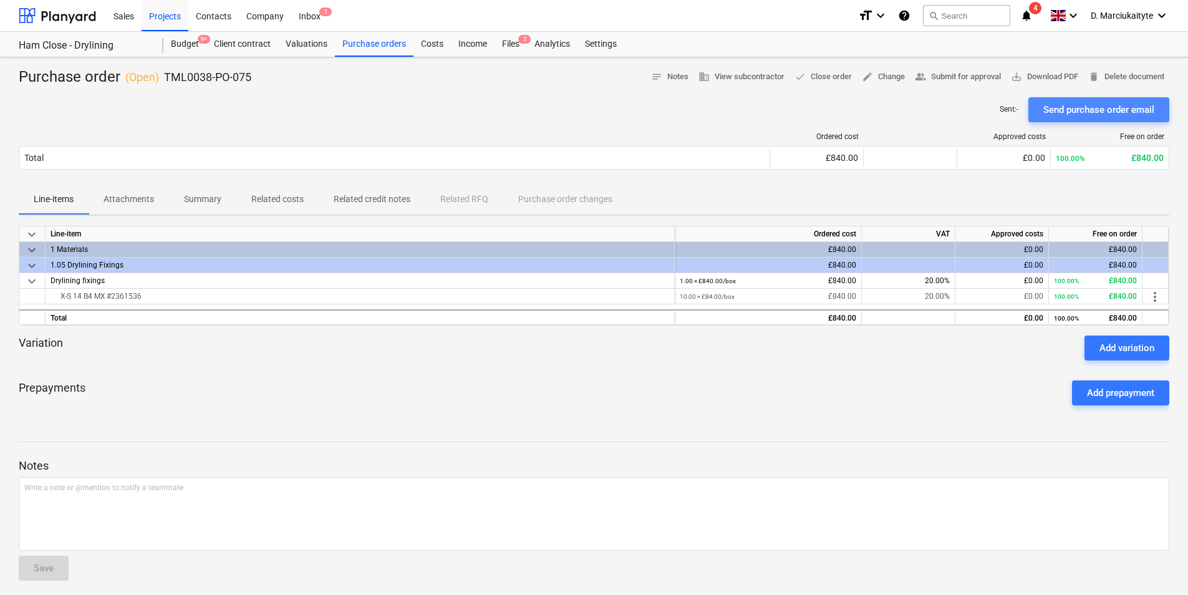
click at [1070, 102] on div "Send purchase order email" at bounding box center [1099, 110] width 111 height 16
click at [161, 15] on div "Projects" at bounding box center [165, 15] width 47 height 32
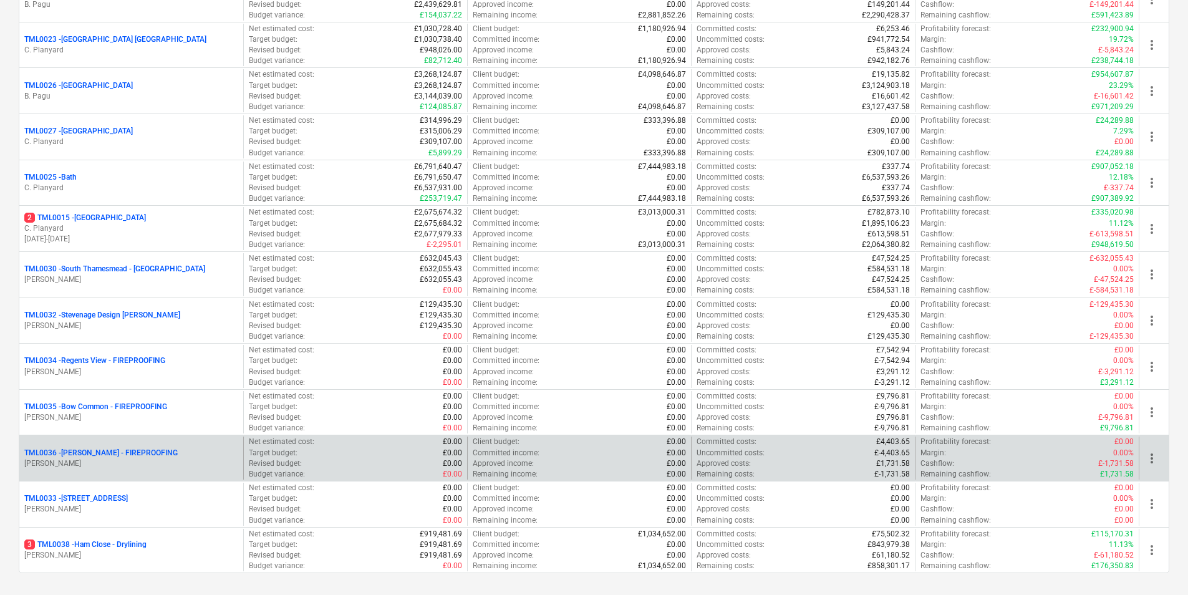
scroll to position [1269, 0]
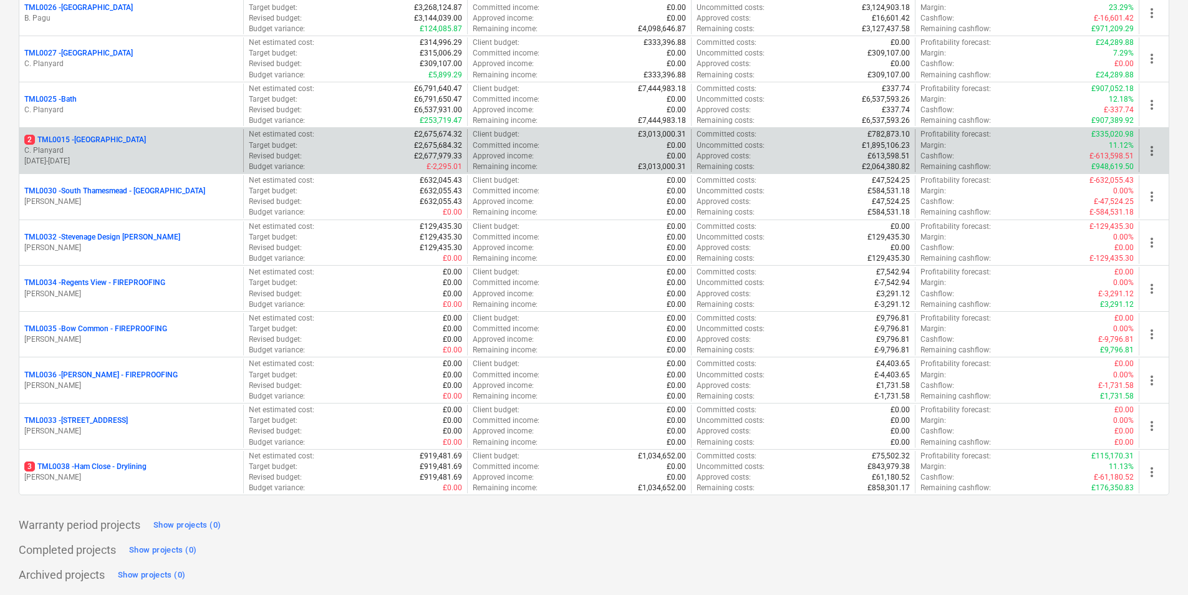
click at [100, 147] on p "C. Planyard" at bounding box center [131, 150] width 214 height 11
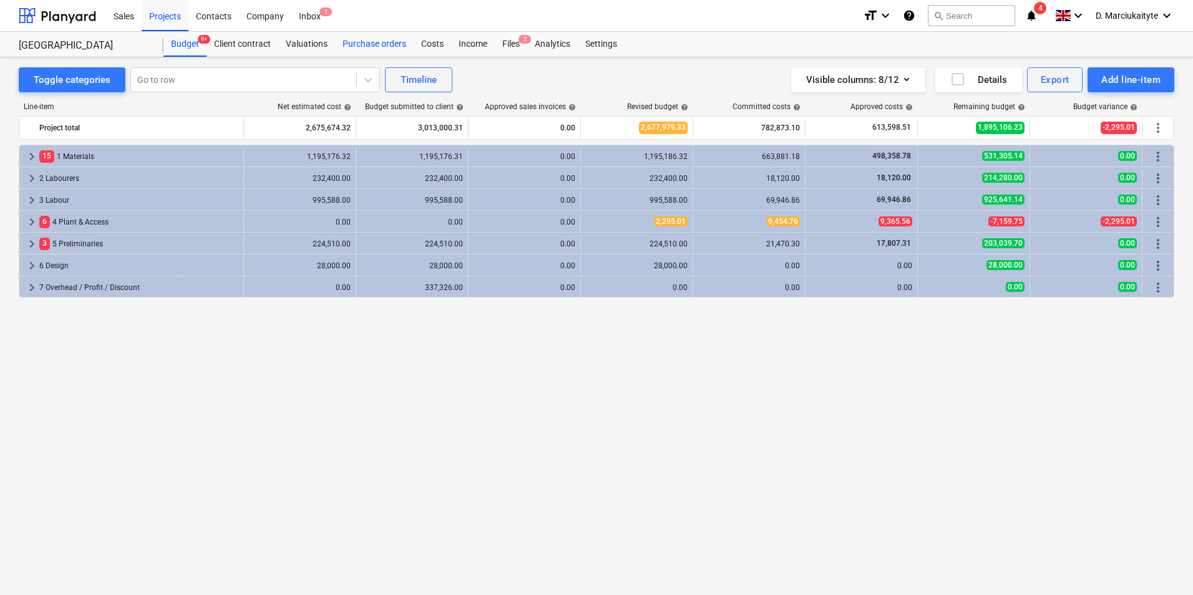
click at [379, 38] on div "Purchase orders" at bounding box center [374, 44] width 79 height 25
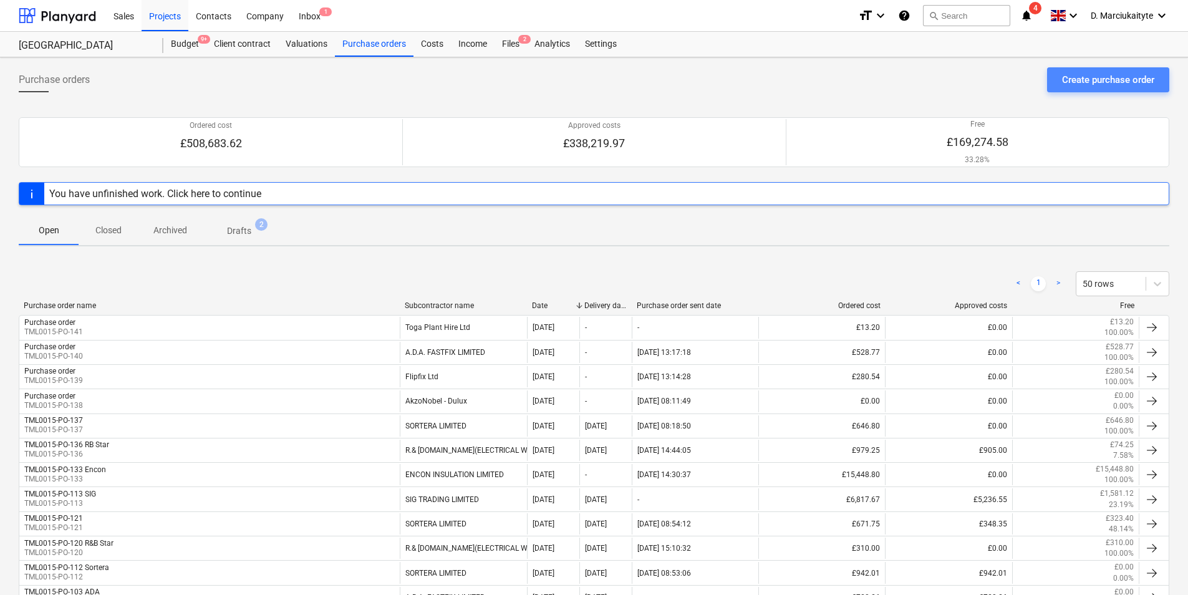
click at [1068, 77] on div "Create purchase order" at bounding box center [1108, 80] width 92 height 16
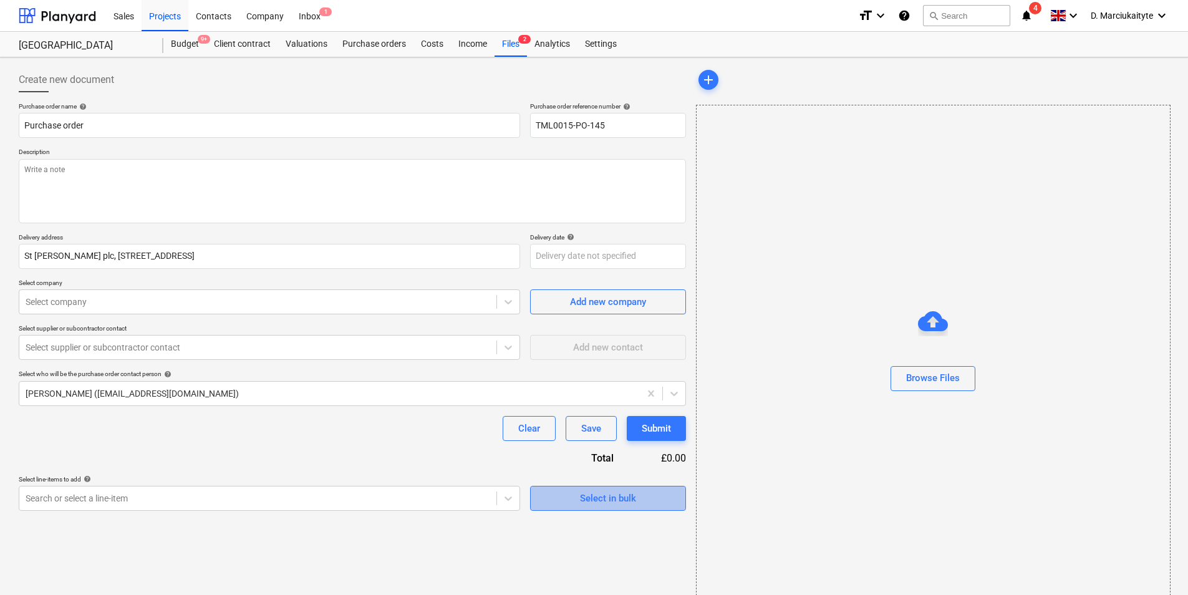
click at [583, 487] on button "Select in bulk" at bounding box center [608, 498] width 156 height 25
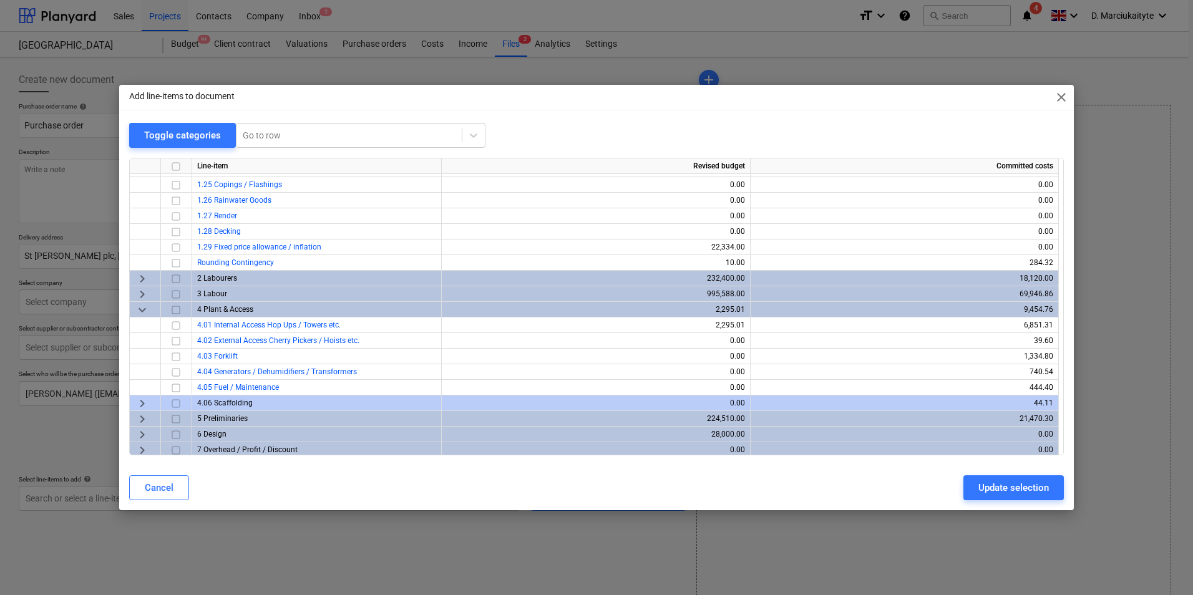
scroll to position [390, 0]
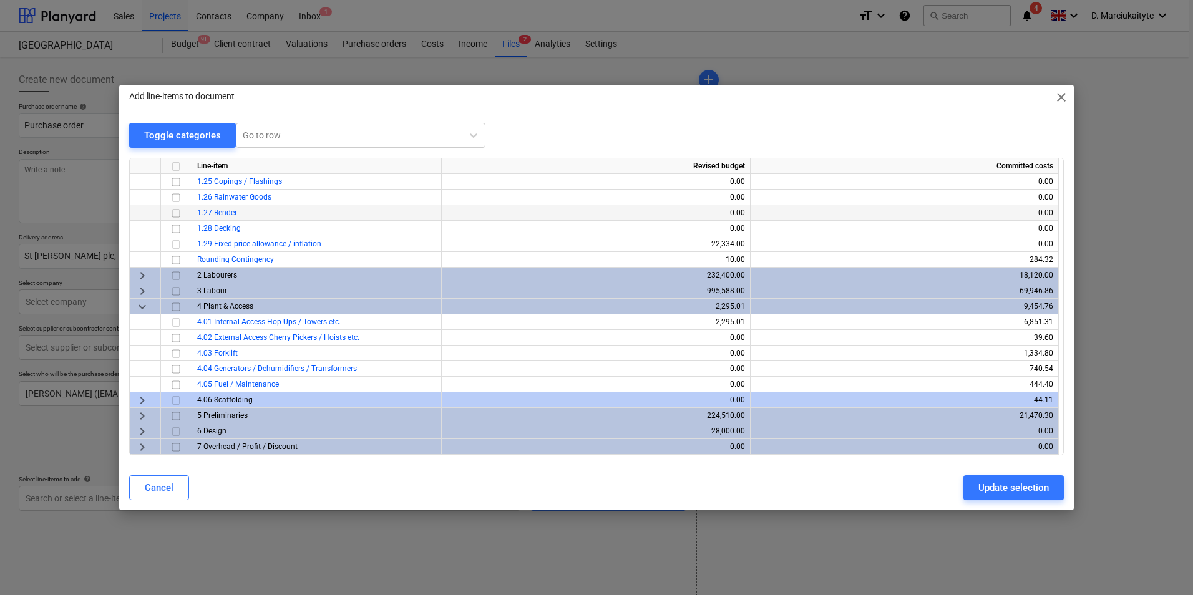
click at [143, 307] on span "keyboard_arrow_down" at bounding box center [142, 306] width 15 height 15
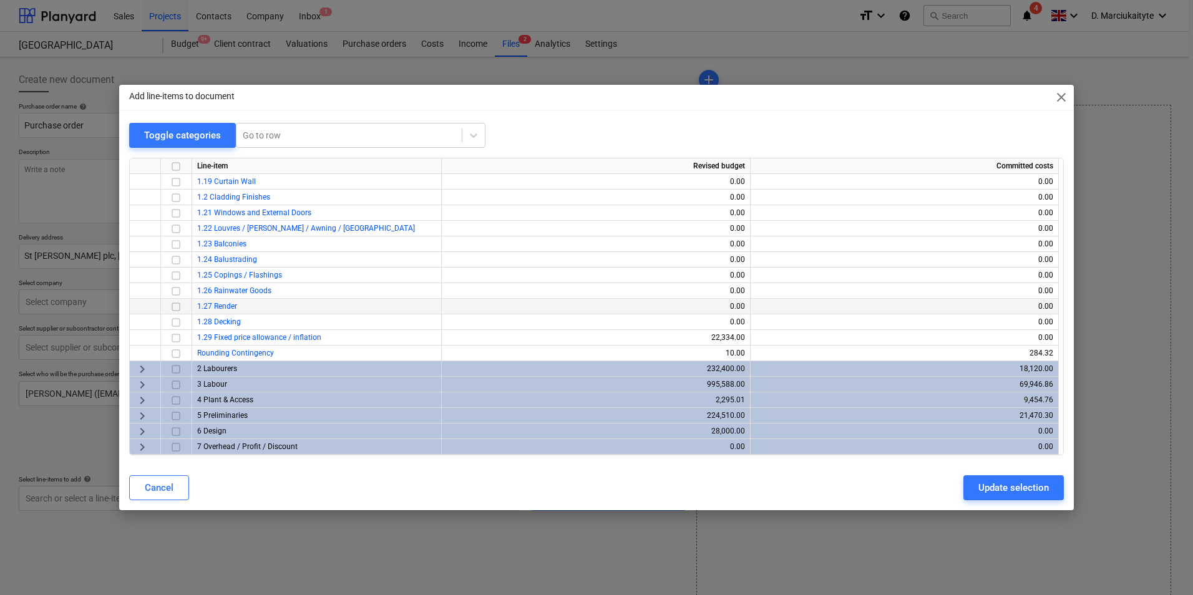
scroll to position [296, 0]
click at [148, 398] on div "keyboard_arrow_right" at bounding box center [145, 400] width 31 height 16
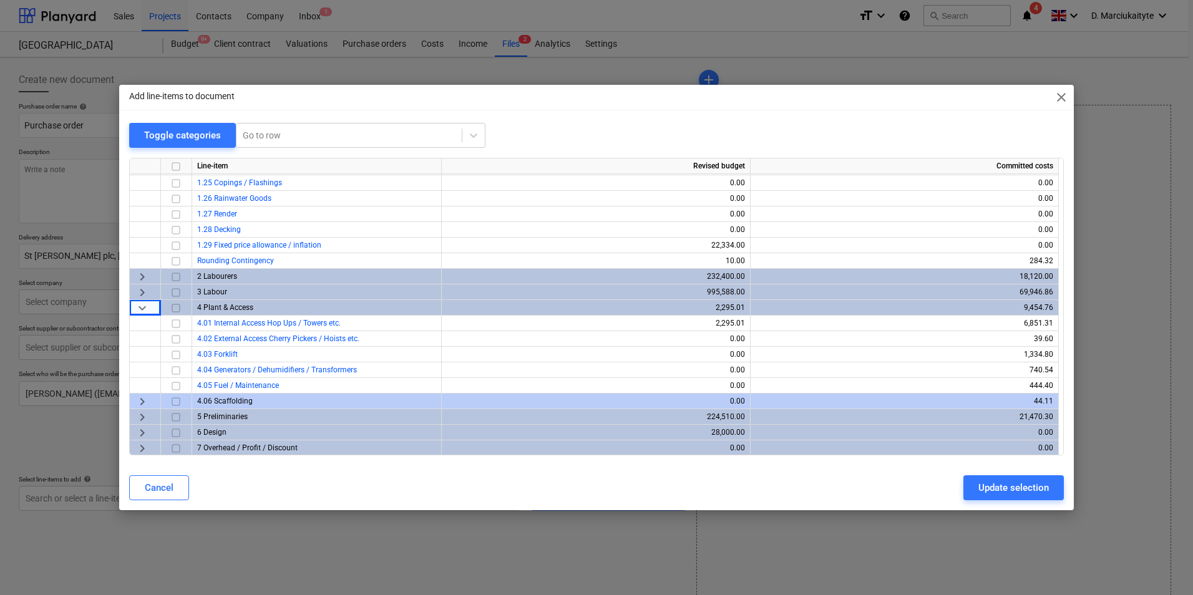
scroll to position [390, 0]
click at [177, 308] on input "checkbox" at bounding box center [175, 306] width 15 height 15
click at [174, 309] on input "checkbox" at bounding box center [175, 306] width 15 height 15
click at [173, 322] on input "checkbox" at bounding box center [175, 322] width 15 height 15
click at [179, 321] on input "checkbox" at bounding box center [175, 322] width 15 height 15
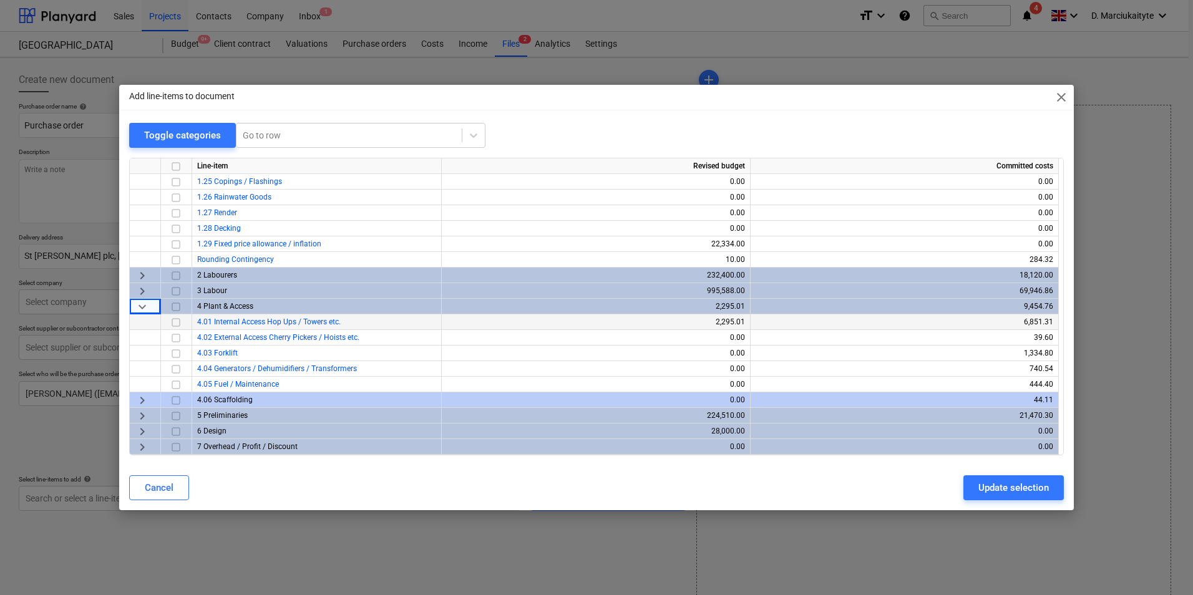
click at [140, 416] on span "keyboard_arrow_right" at bounding box center [142, 416] width 15 height 15
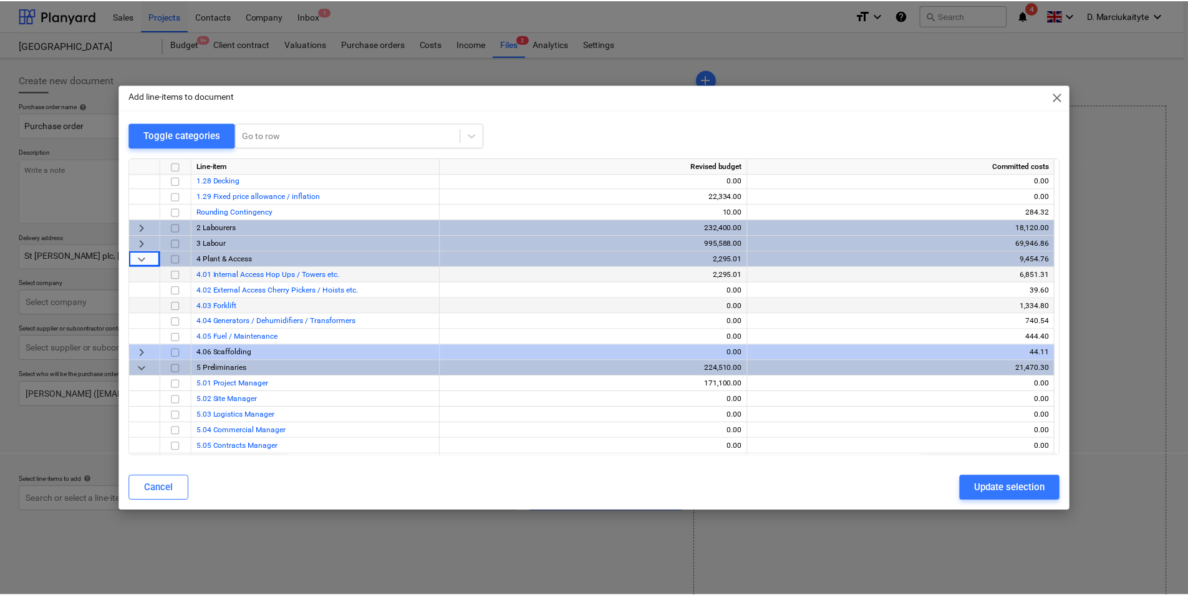
scroll to position [437, 0]
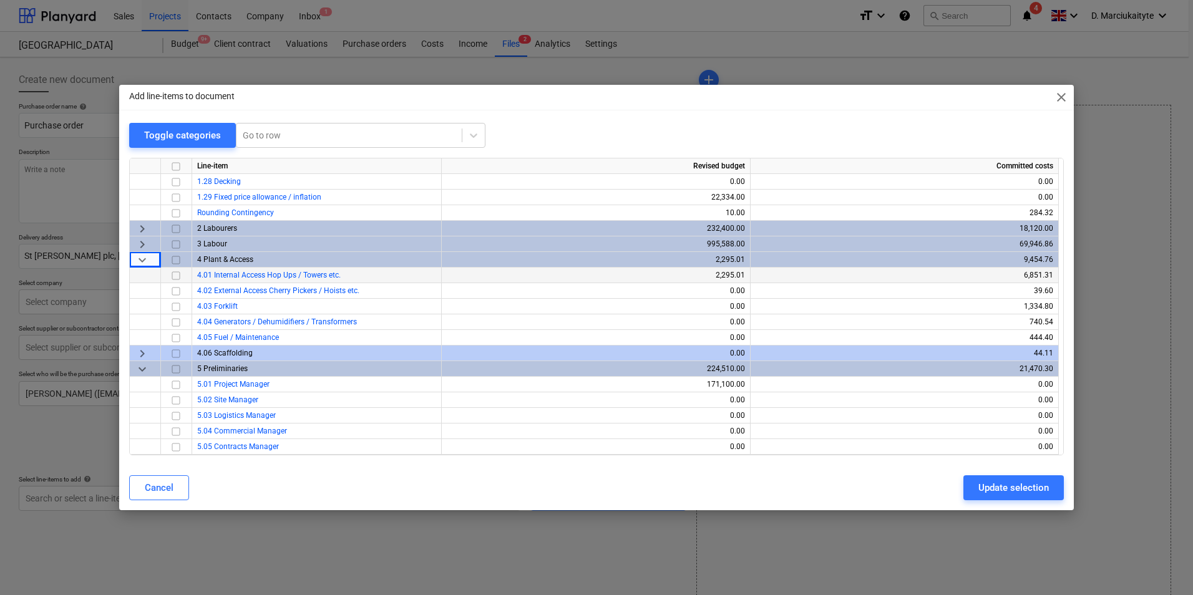
click at [187, 276] on div at bounding box center [176, 276] width 31 height 16
click at [177, 281] on input "checkbox" at bounding box center [175, 275] width 15 height 15
click at [967, 487] on button "Update selection" at bounding box center [1013, 487] width 100 height 25
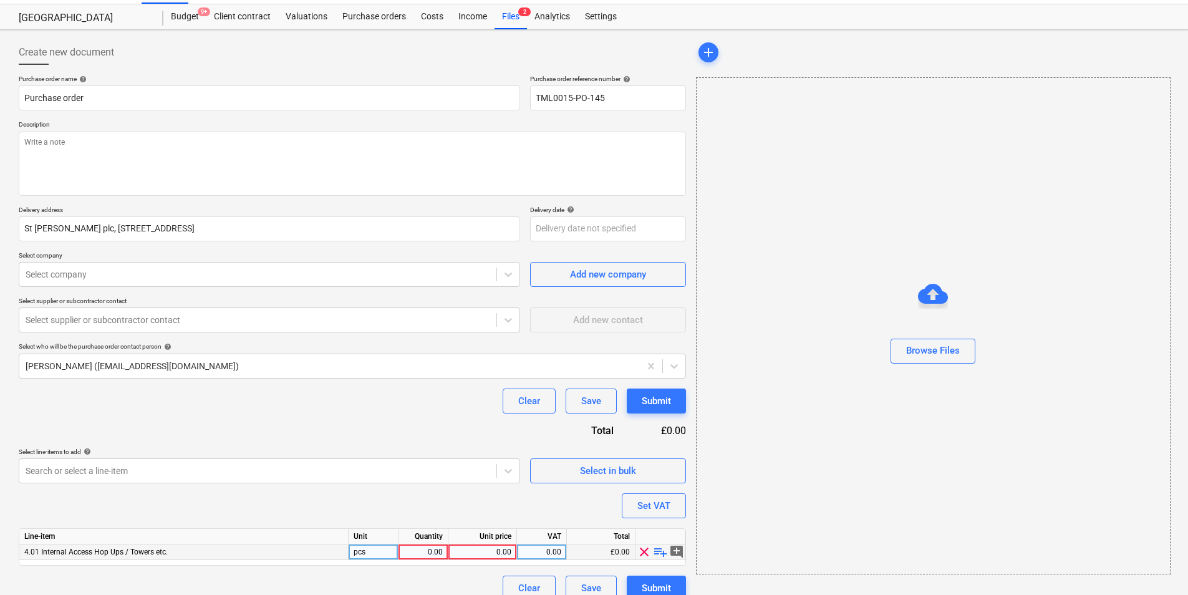
scroll to position [43, 0]
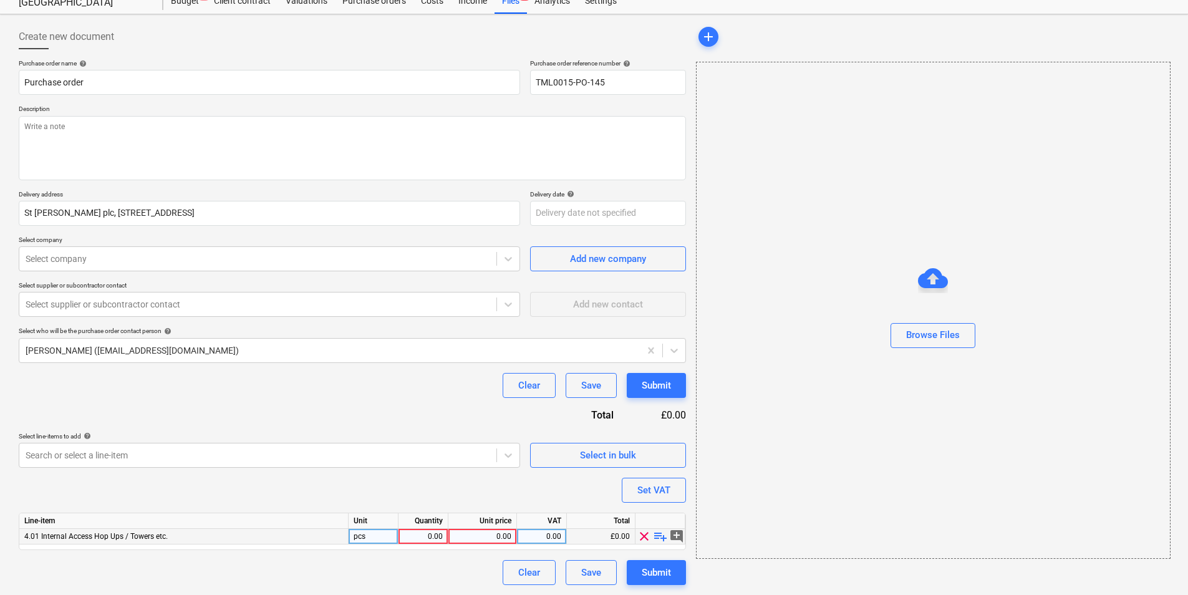
click at [661, 535] on span "playlist_add" at bounding box center [660, 536] width 15 height 15
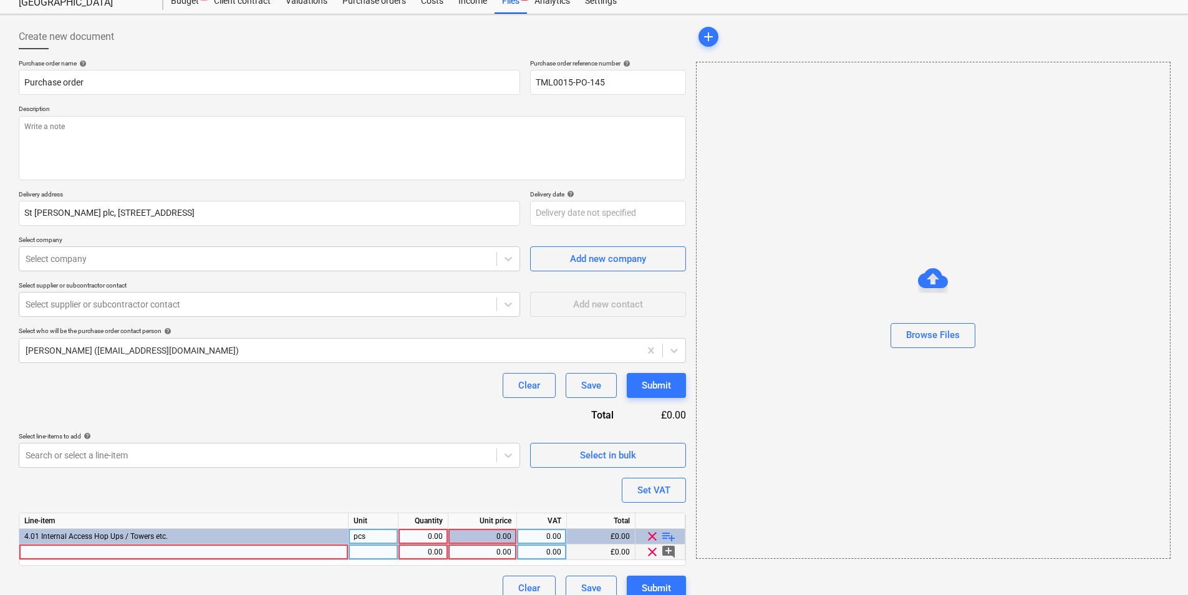
click at [211, 555] on div at bounding box center [183, 553] width 329 height 16
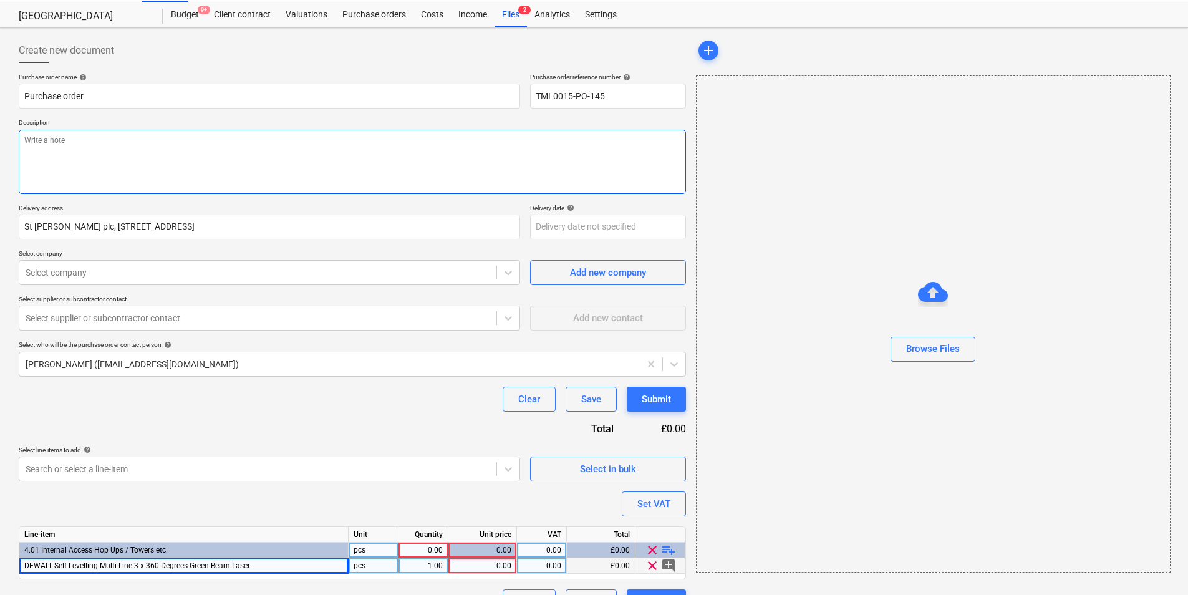
scroll to position [59, 0]
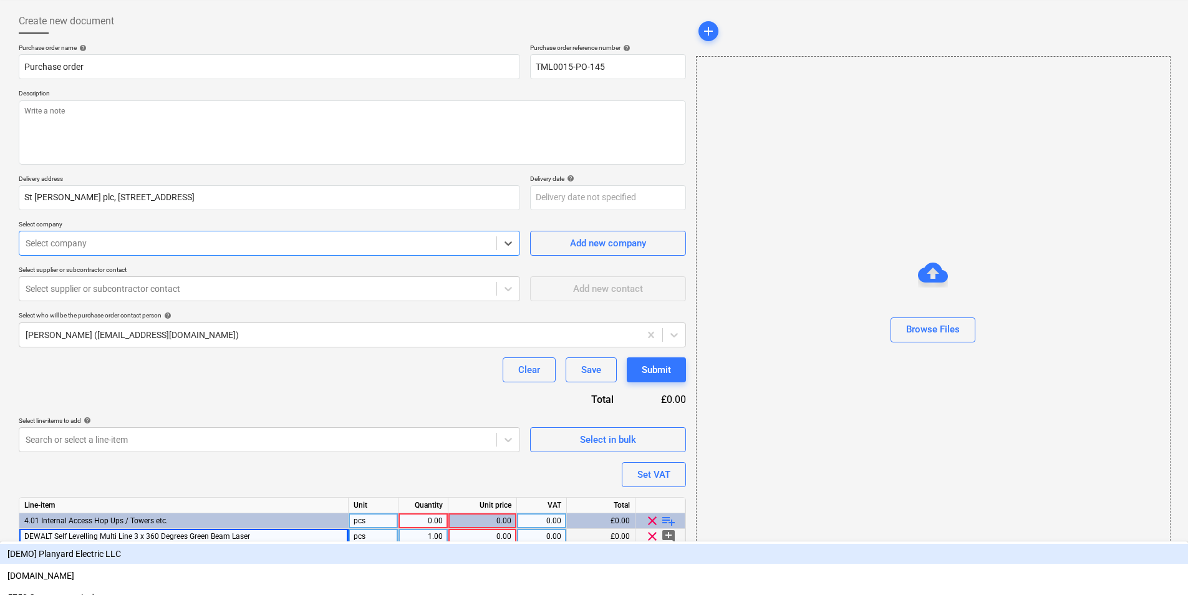
click at [276, 241] on div at bounding box center [258, 243] width 465 height 12
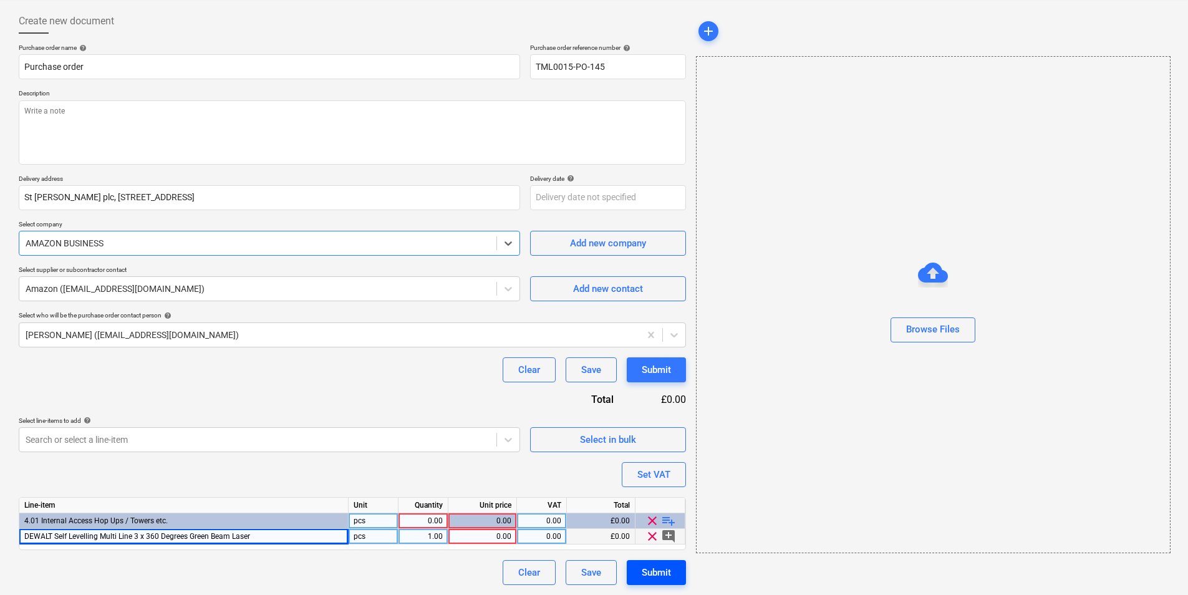
click at [654, 578] on div "Submit" at bounding box center [656, 572] width 29 height 16
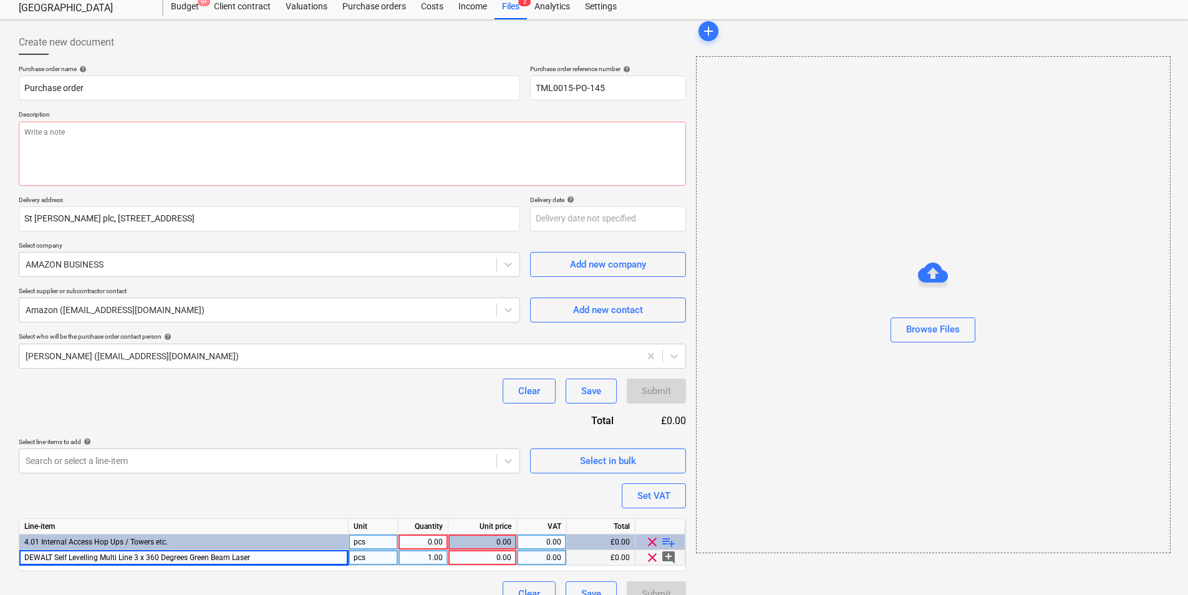
scroll to position [59, 0]
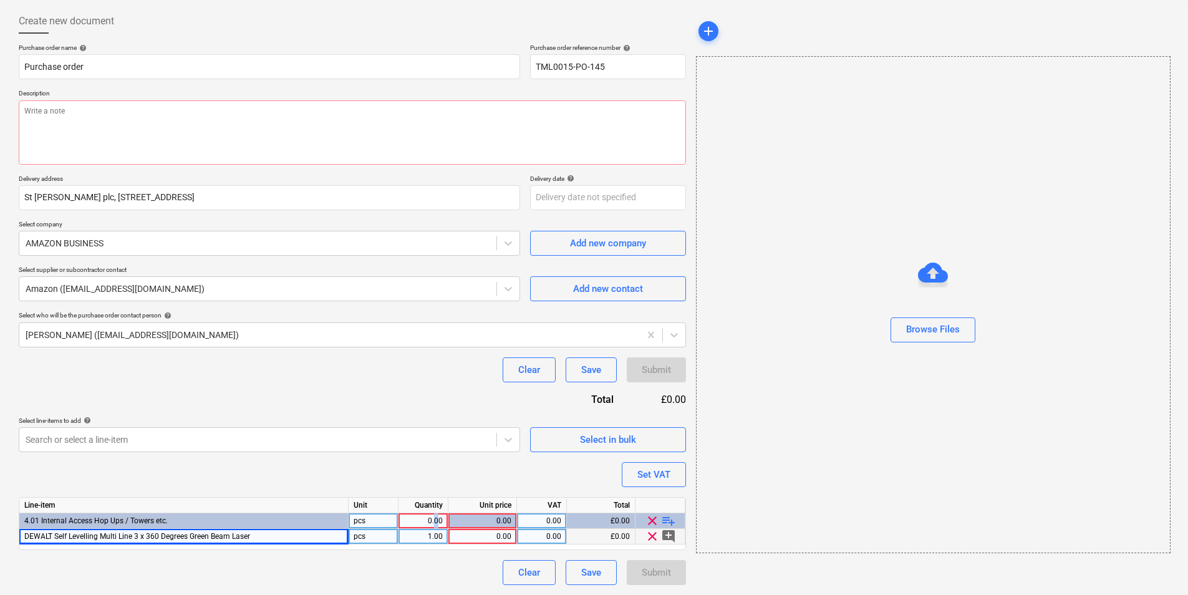
click at [438, 515] on div "0.00" at bounding box center [423, 521] width 39 height 16
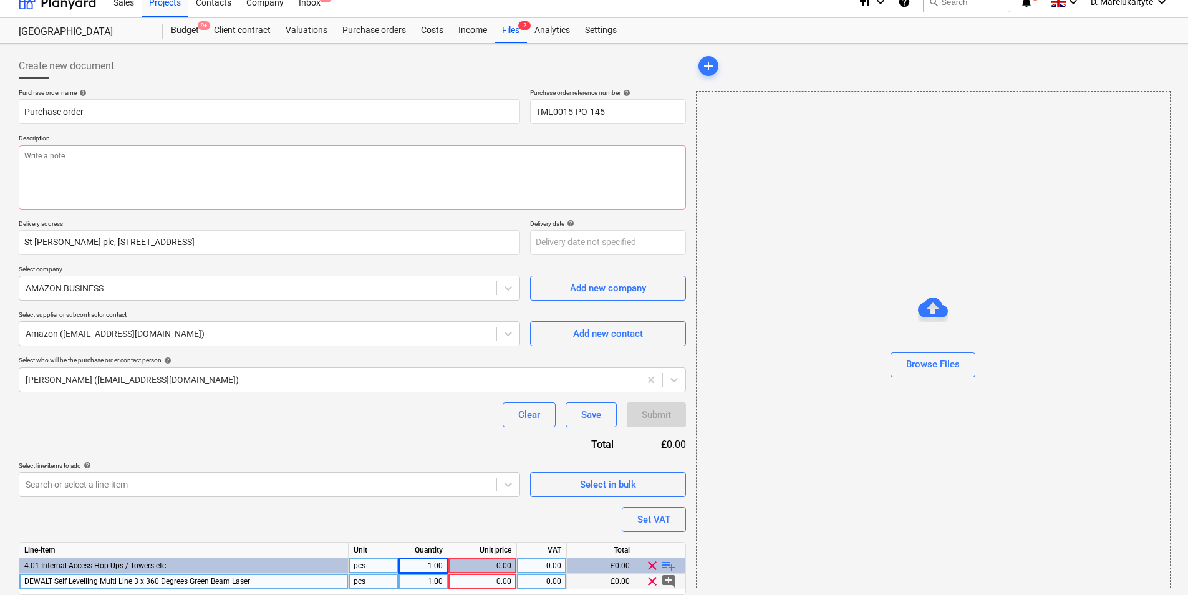
scroll to position [0, 0]
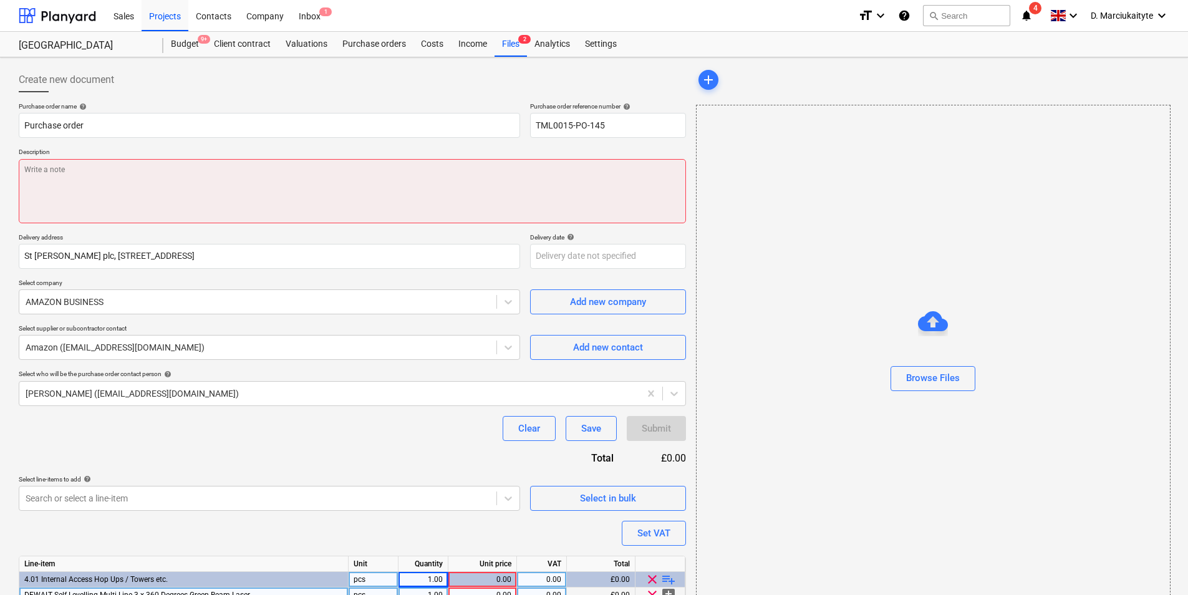
click at [599, 191] on textarea at bounding box center [352, 191] width 667 height 64
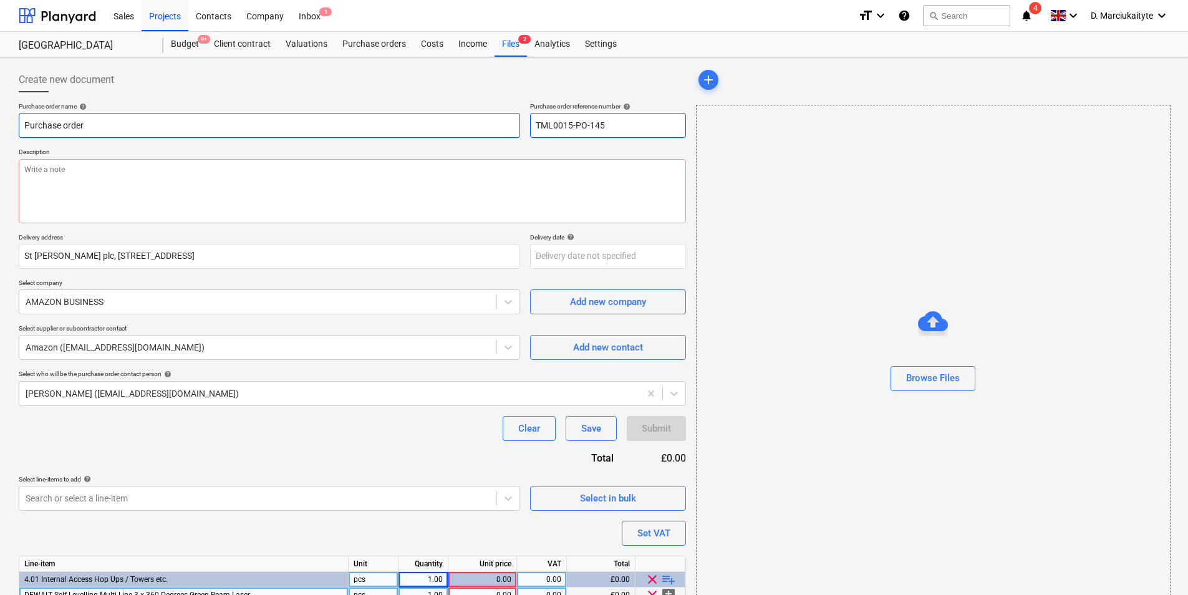
drag, startPoint x: 605, startPoint y: 130, endPoint x: 469, endPoint y: 130, distance: 136.0
click at [469, 130] on div "Purchase order name help Purchase order Purchase order reference number help TM…" at bounding box center [352, 120] width 667 height 36
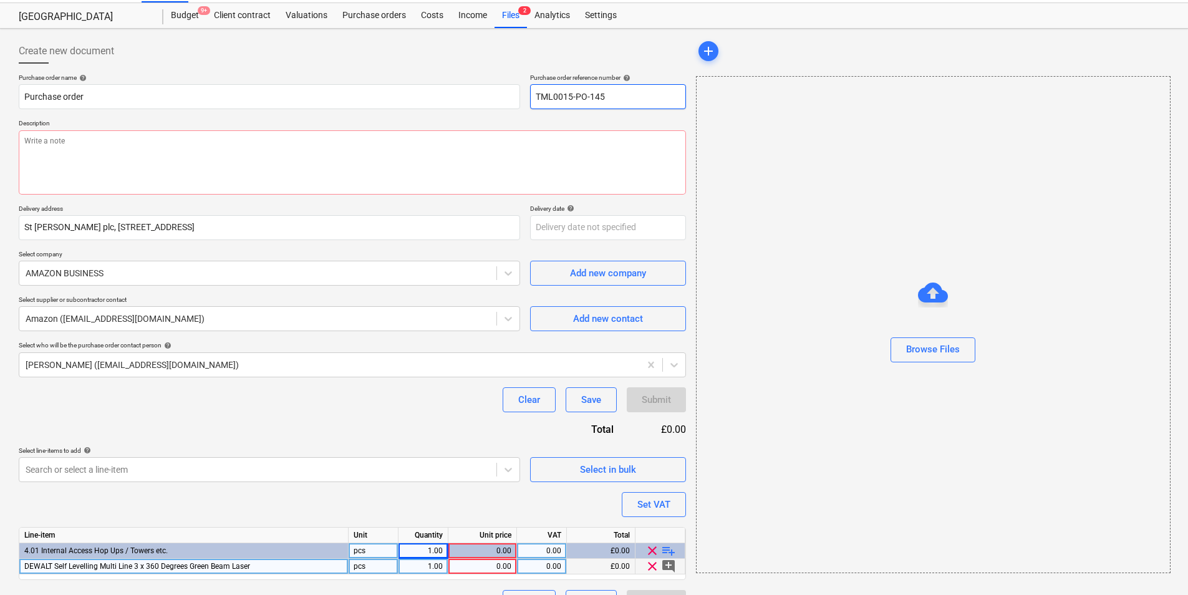
scroll to position [59, 0]
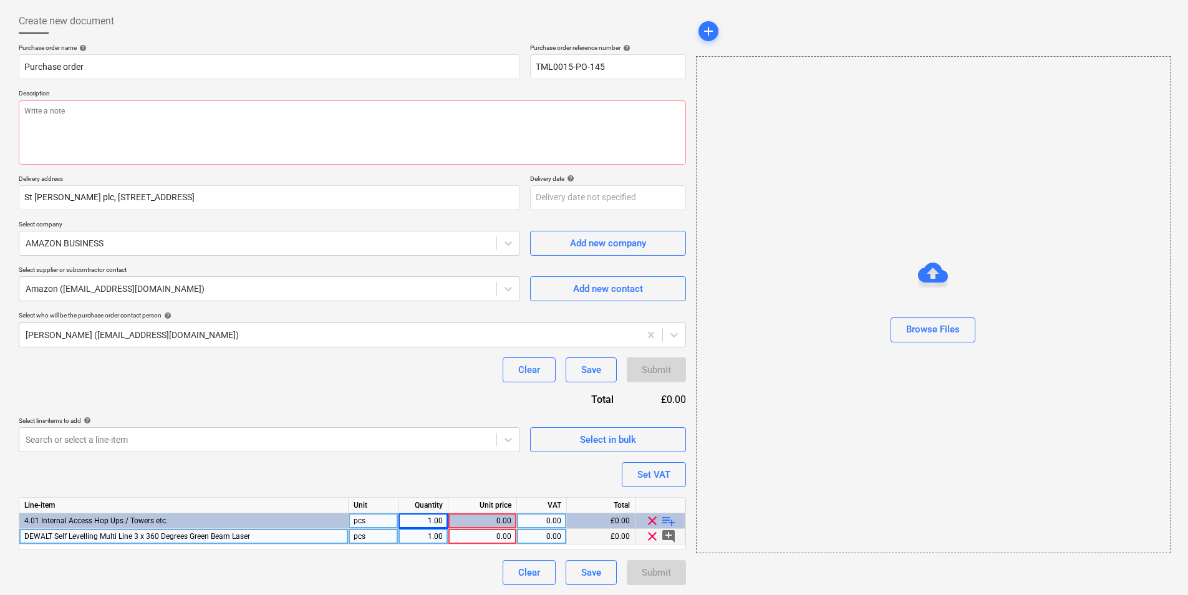
click at [488, 535] on div "0.00" at bounding box center [482, 537] width 58 height 16
click at [559, 533] on div "0.00" at bounding box center [541, 537] width 39 height 16
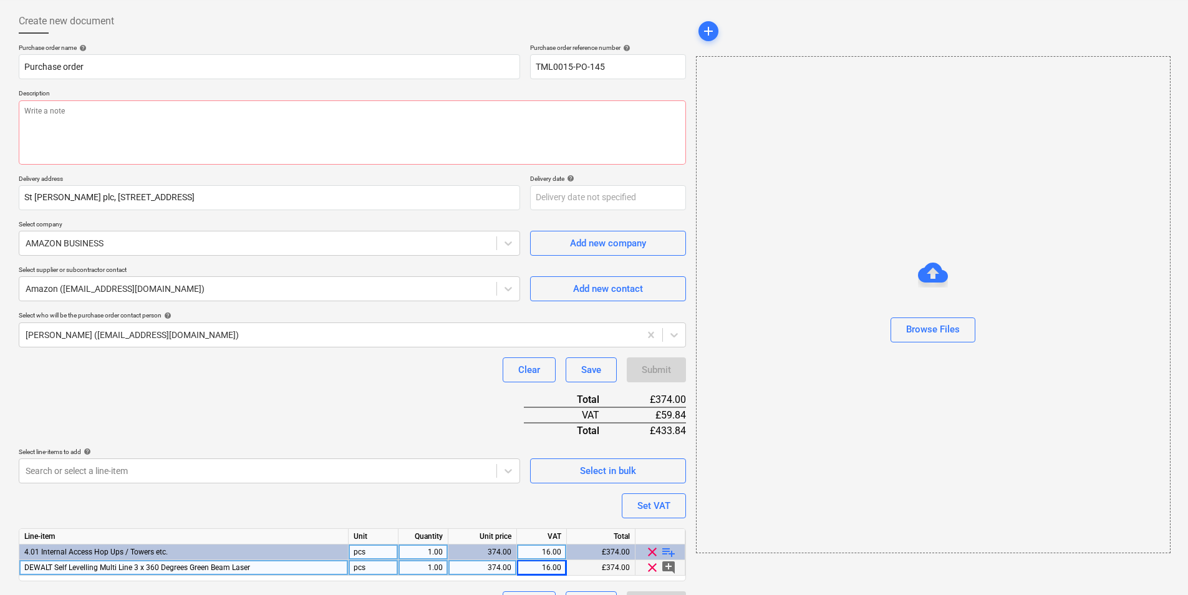
click at [511, 570] on div "374.00" at bounding box center [482, 568] width 69 height 16
click at [564, 564] on div "16.00" at bounding box center [542, 568] width 50 height 16
drag, startPoint x: 604, startPoint y: 65, endPoint x: 486, endPoint y: 52, distance: 119.2
click at [486, 52] on div "Purchase order name help Purchase order Purchase order reference number help TM…" at bounding box center [352, 62] width 667 height 36
click at [621, 64] on input "TML0015-PO-145" at bounding box center [608, 66] width 156 height 25
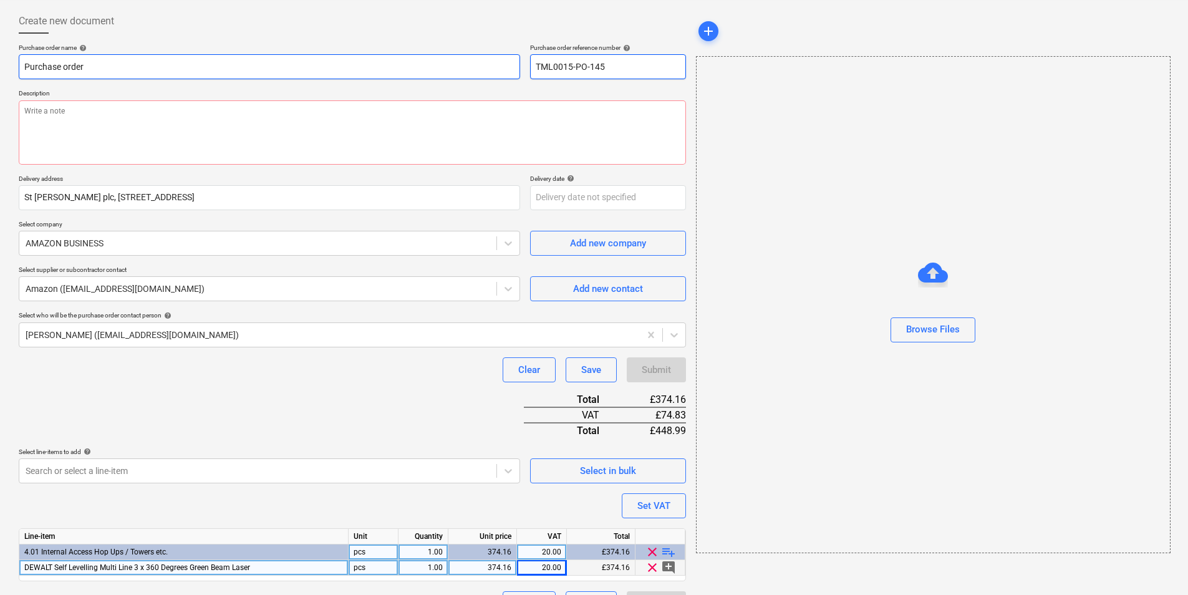
drag, startPoint x: 630, startPoint y: 70, endPoint x: 476, endPoint y: 62, distance: 154.3
click at [478, 62] on div "Purchase order name help Purchase order Purchase order reference number help TM…" at bounding box center [352, 62] width 667 height 36
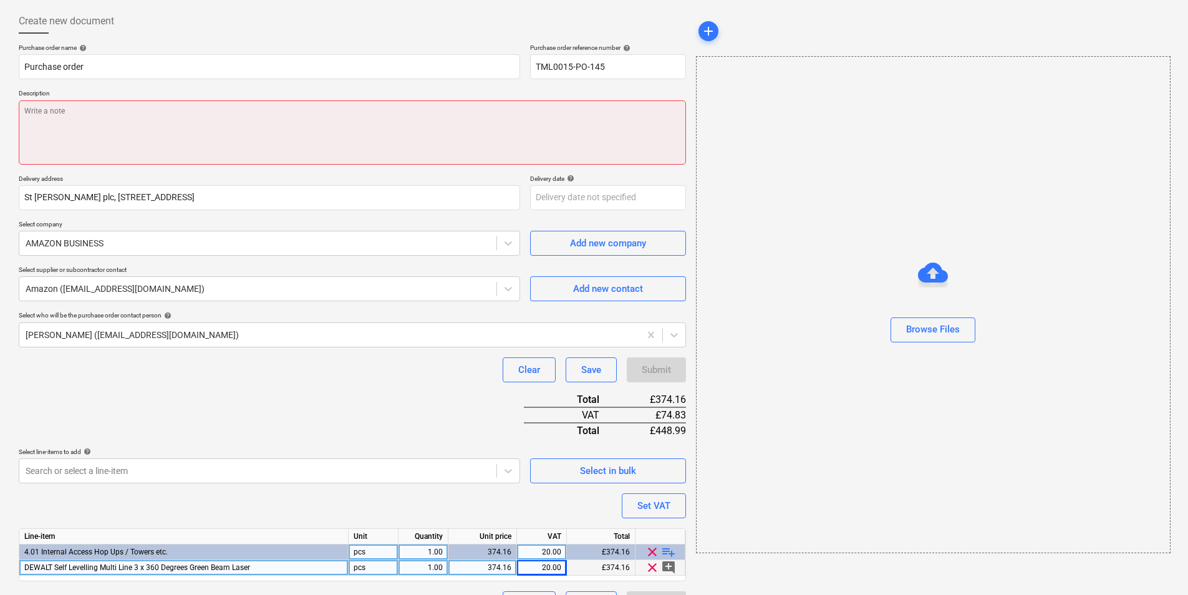
click at [349, 144] on textarea at bounding box center [352, 132] width 667 height 64
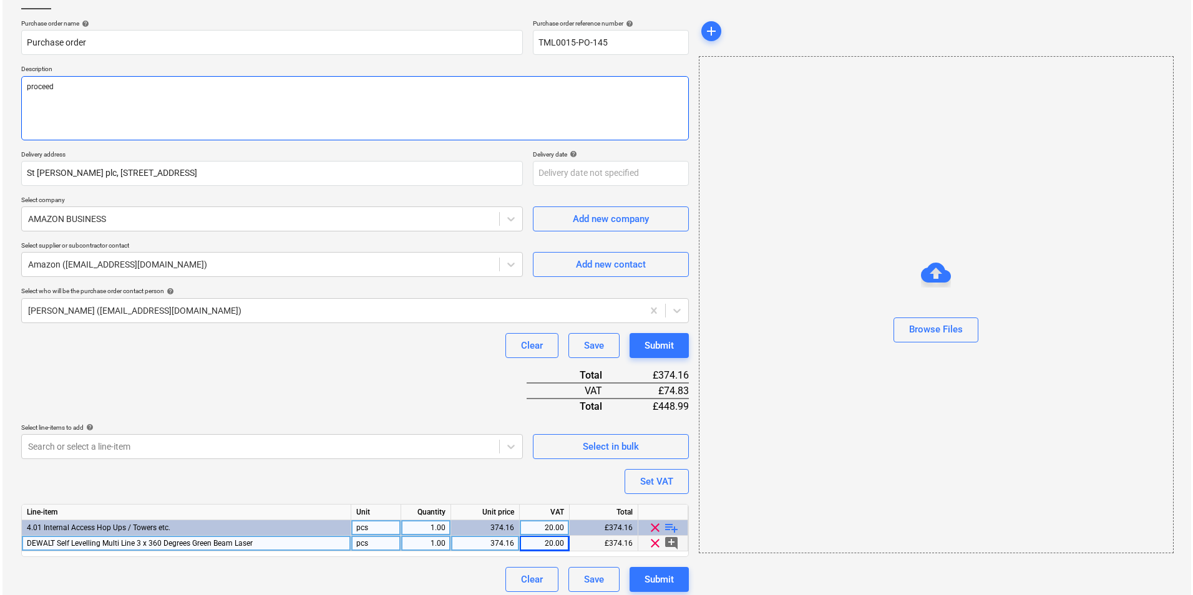
scroll to position [90, 0]
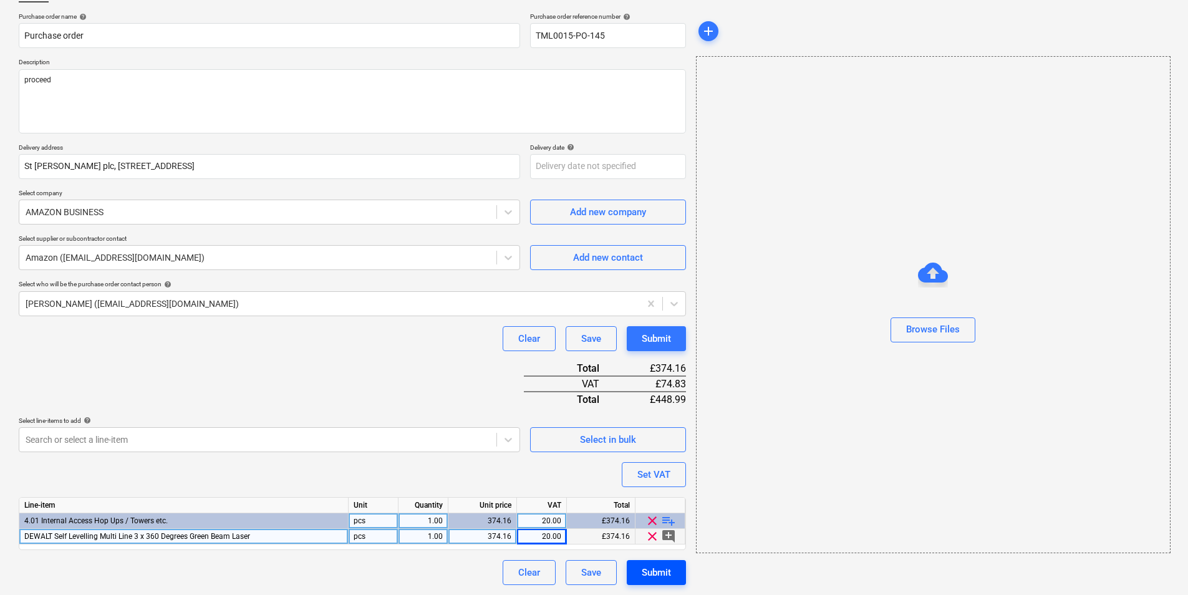
click at [656, 578] on div "Submit" at bounding box center [656, 572] width 29 height 16
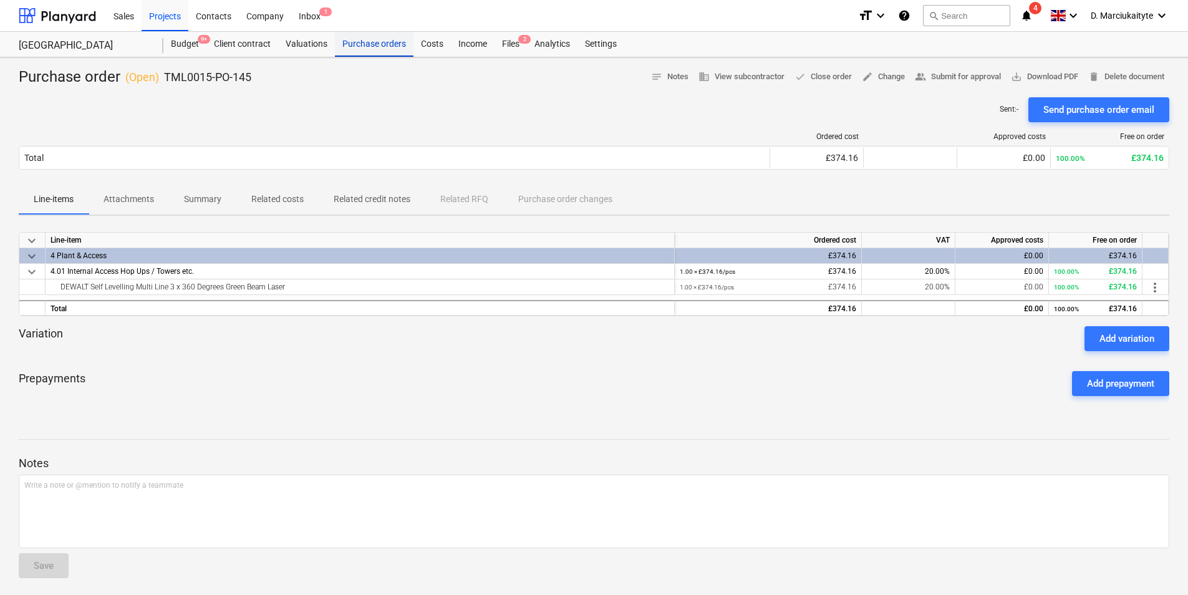
click at [369, 41] on div "Purchase orders" at bounding box center [374, 44] width 79 height 25
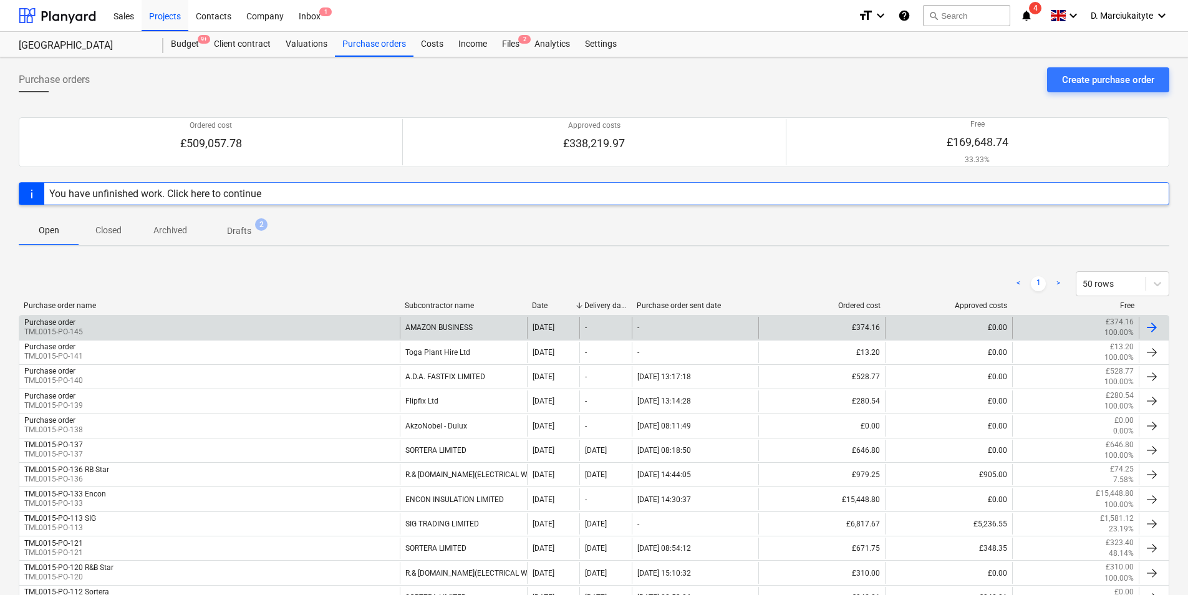
click at [185, 327] on div "Purchase order TML0015-PO-145" at bounding box center [209, 327] width 380 height 21
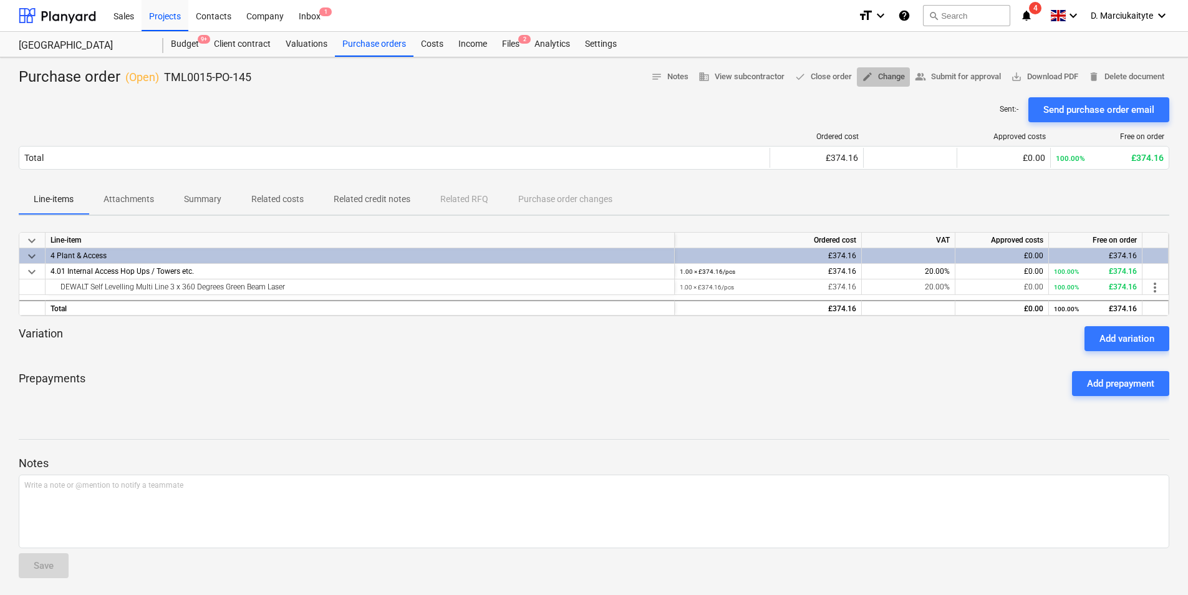
click at [876, 77] on span "edit Change" at bounding box center [883, 77] width 43 height 14
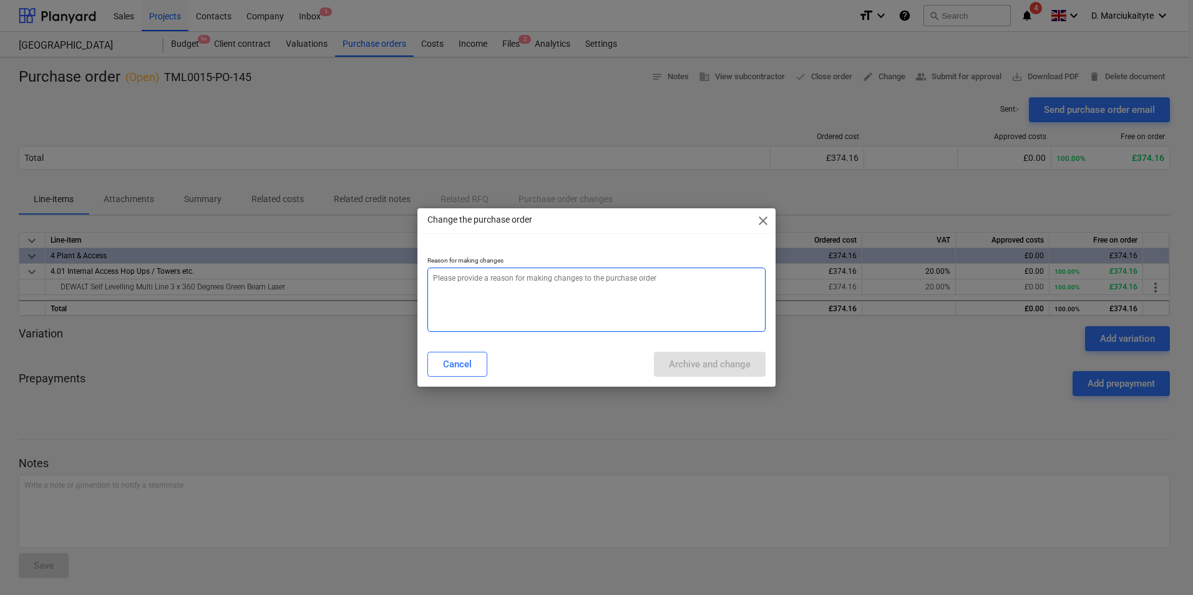
drag, startPoint x: 514, startPoint y: 276, endPoint x: 512, endPoint y: 283, distance: 7.1
click at [514, 277] on textarea at bounding box center [596, 300] width 338 height 64
click at [507, 291] on textarea at bounding box center [596, 300] width 338 height 64
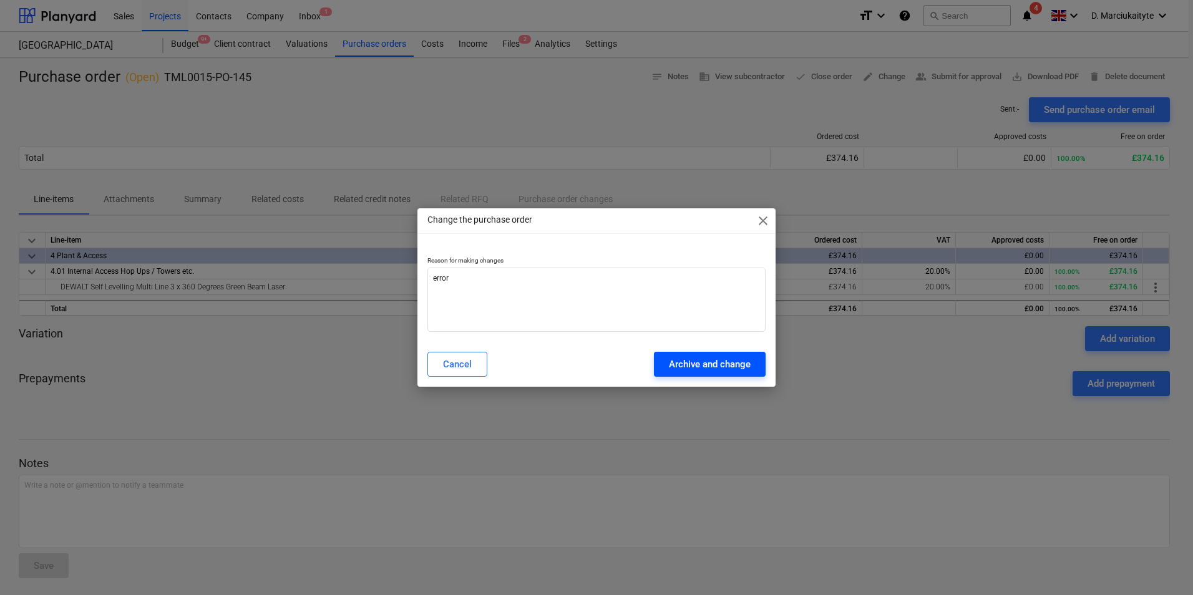
click at [748, 361] on button "Archive and change" at bounding box center [710, 364] width 112 height 25
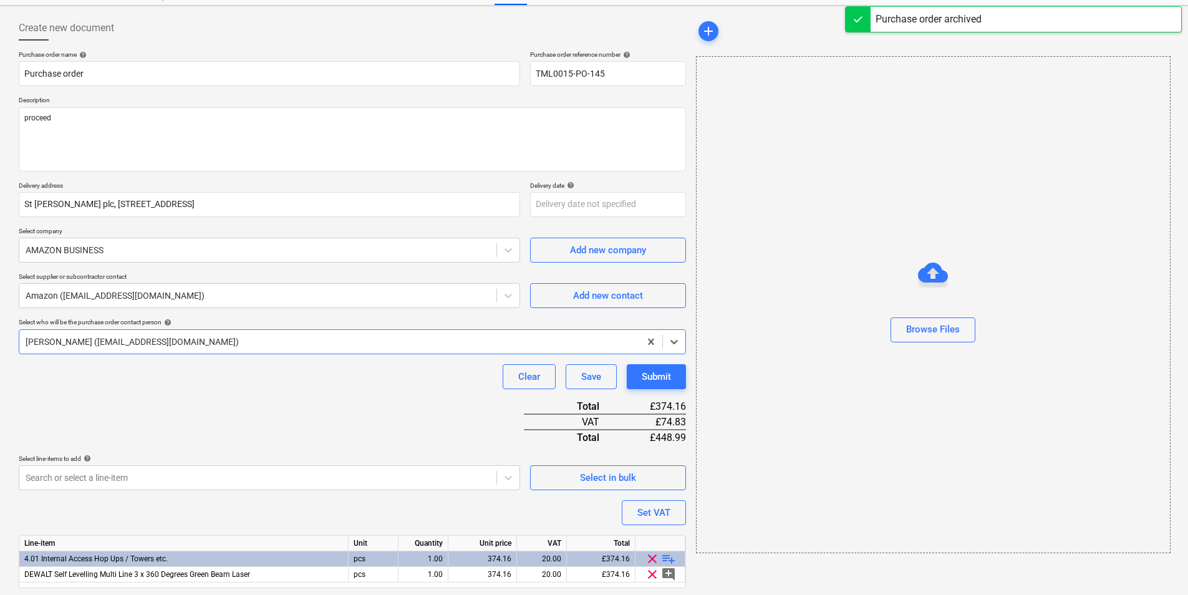
scroll to position [90, 0]
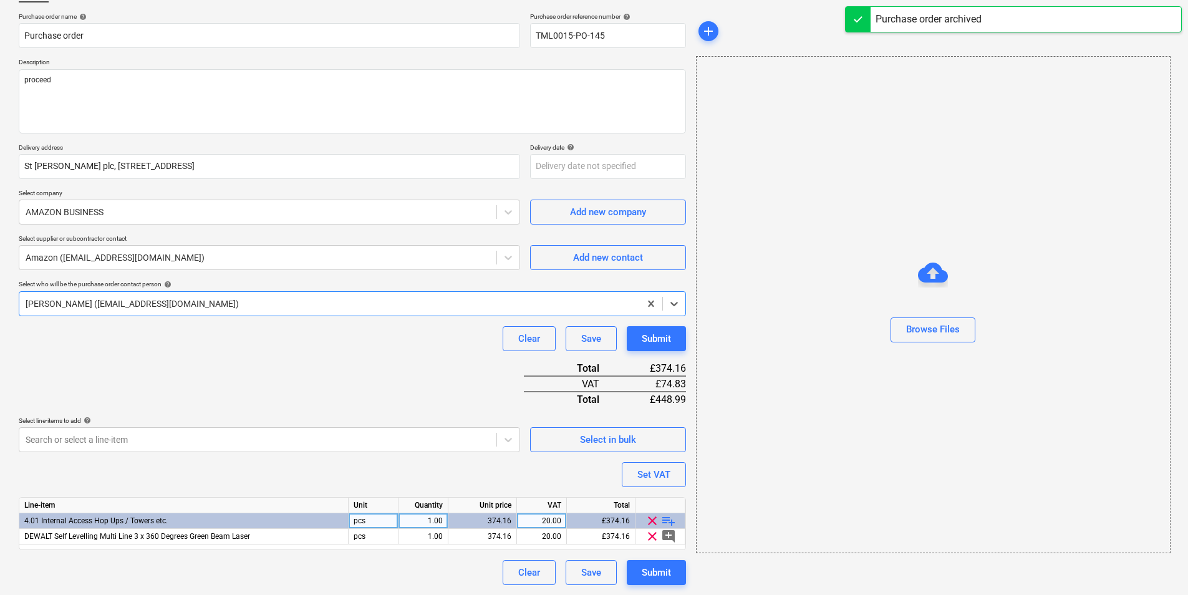
click at [666, 519] on span "playlist_add" at bounding box center [668, 520] width 15 height 15
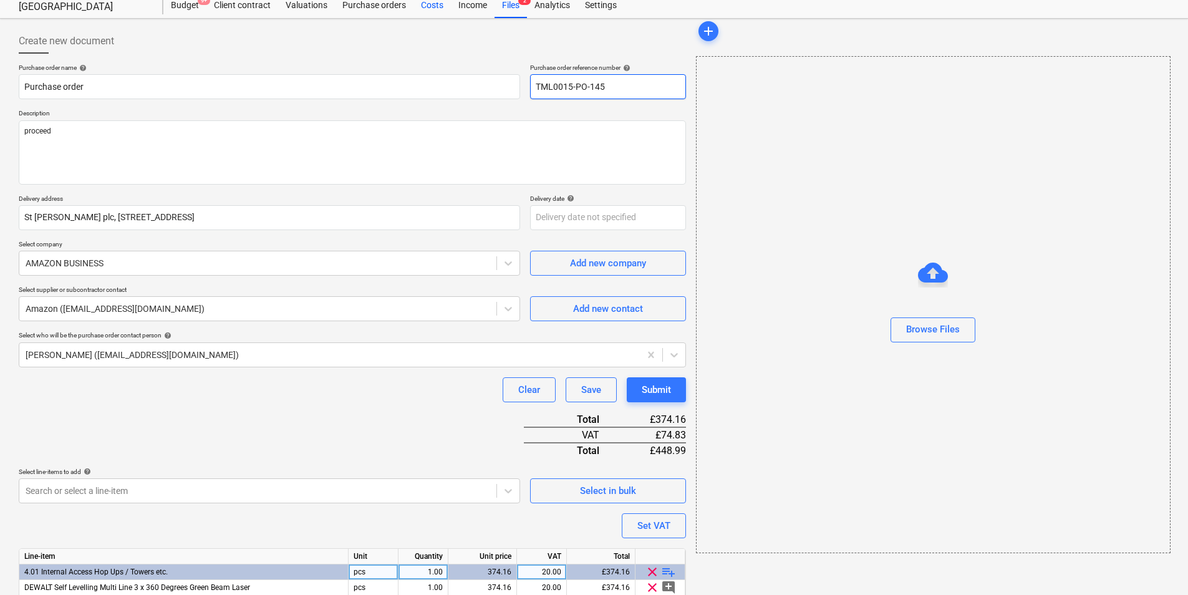
drag, startPoint x: 645, startPoint y: 30, endPoint x: 444, endPoint y: 4, distance: 202.5
click at [444, 4] on div "Sales Projects Contacts Company Inbox 1 format_size keyboard_arrow_down help se…" at bounding box center [594, 311] width 1188 height 700
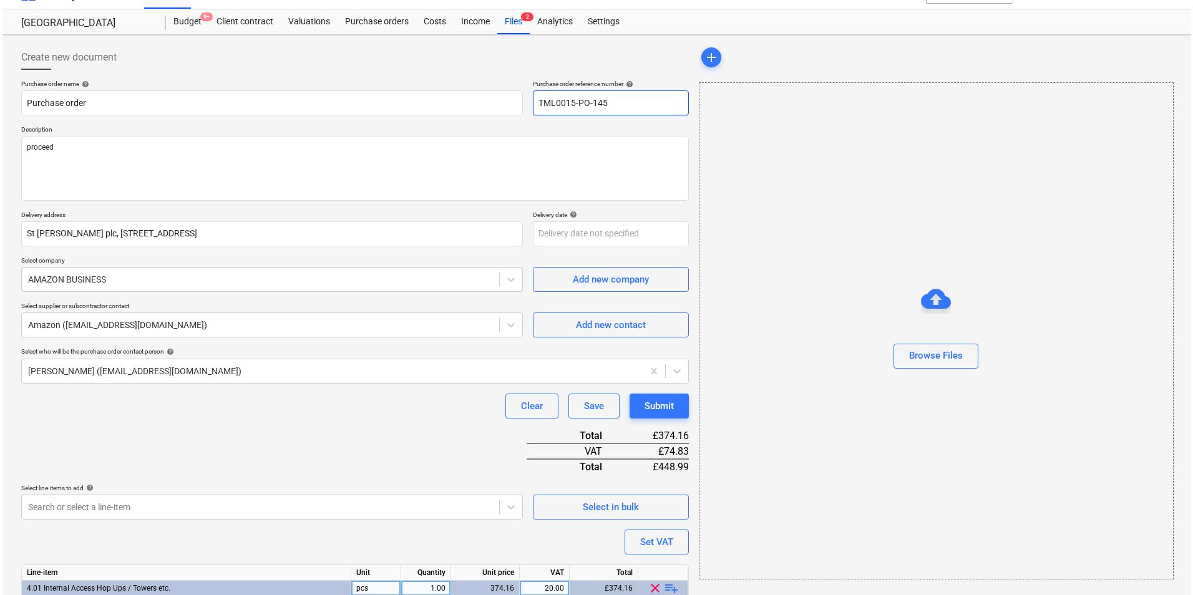
scroll to position [105, 0]
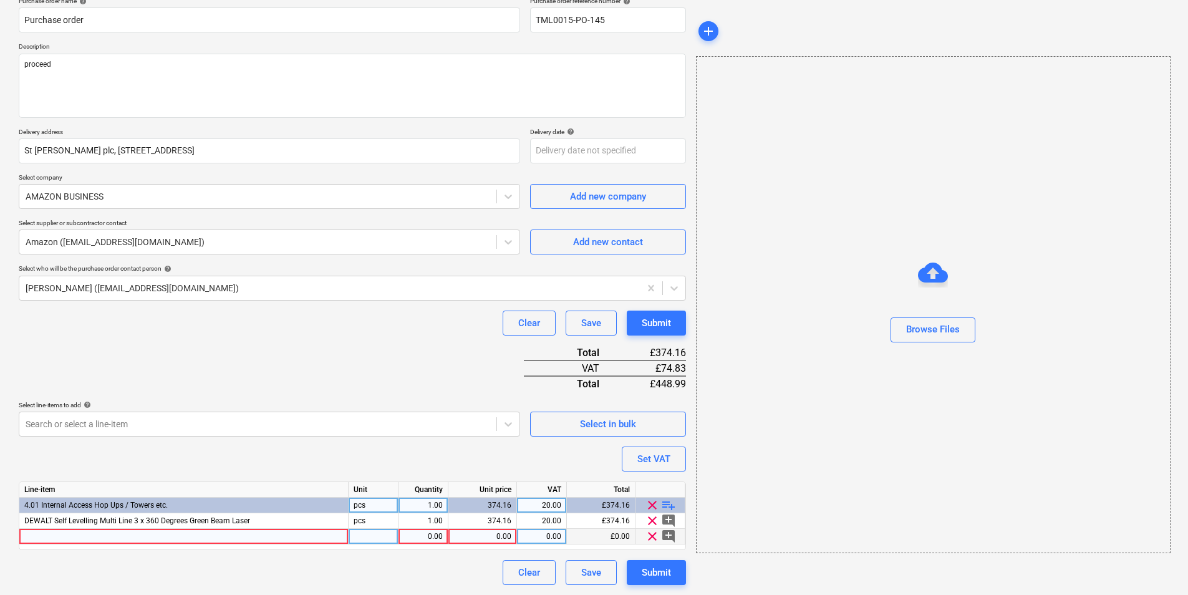
click at [473, 538] on div "0.00" at bounding box center [482, 537] width 58 height 16
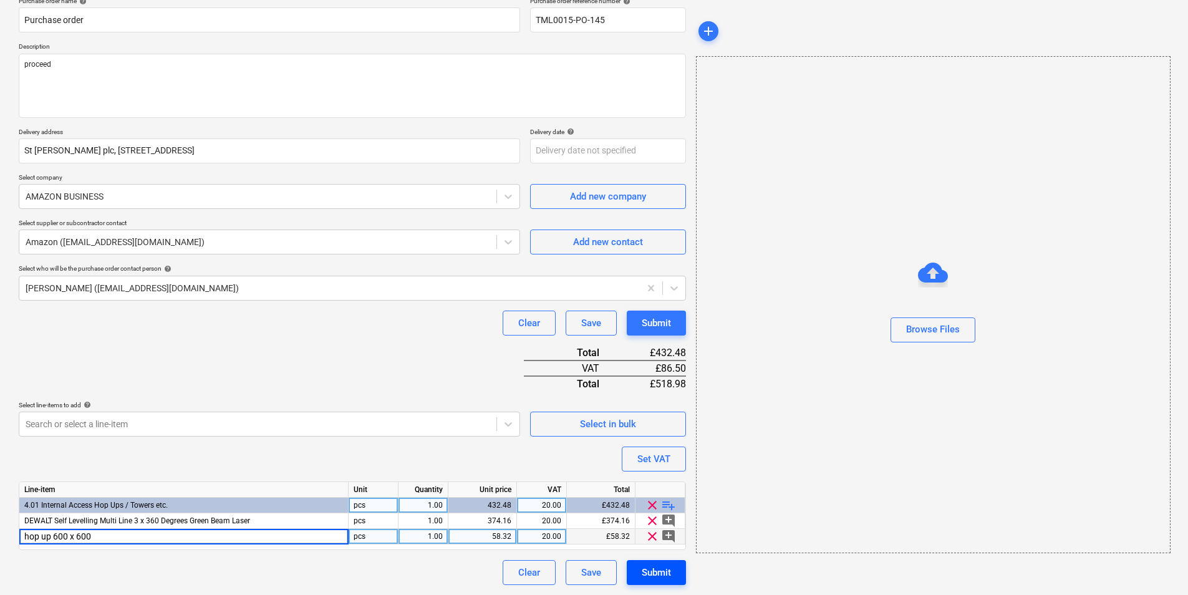
click at [652, 569] on div "Submit" at bounding box center [656, 572] width 29 height 16
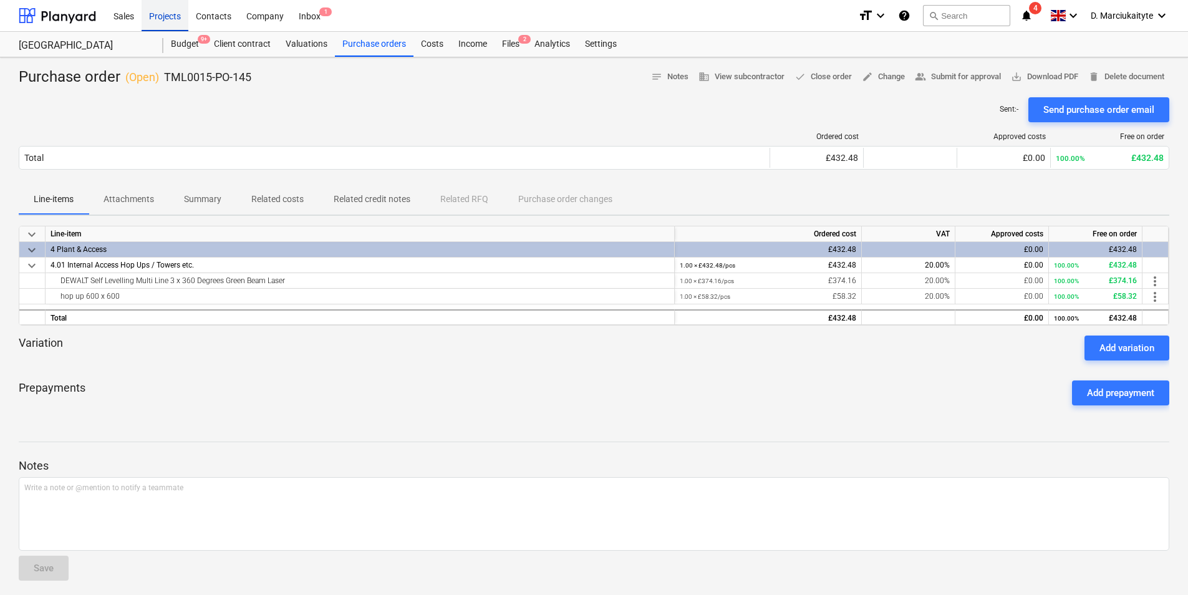
click at [171, 9] on div "Projects" at bounding box center [165, 15] width 47 height 32
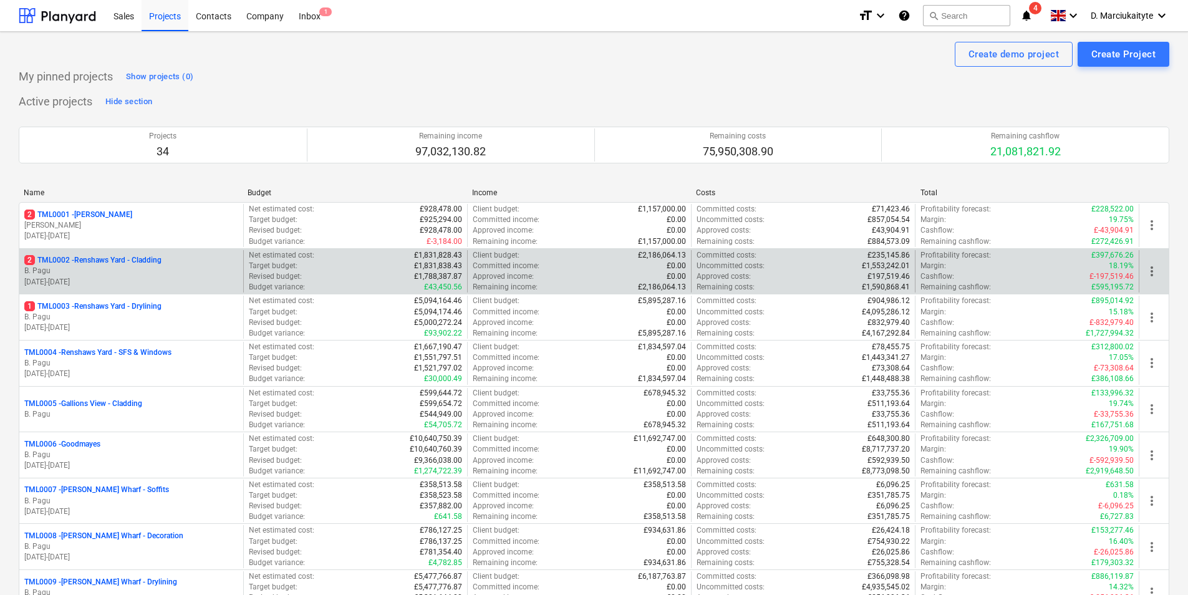
click at [87, 283] on p "[DATE] - [DATE]" at bounding box center [131, 282] width 214 height 11
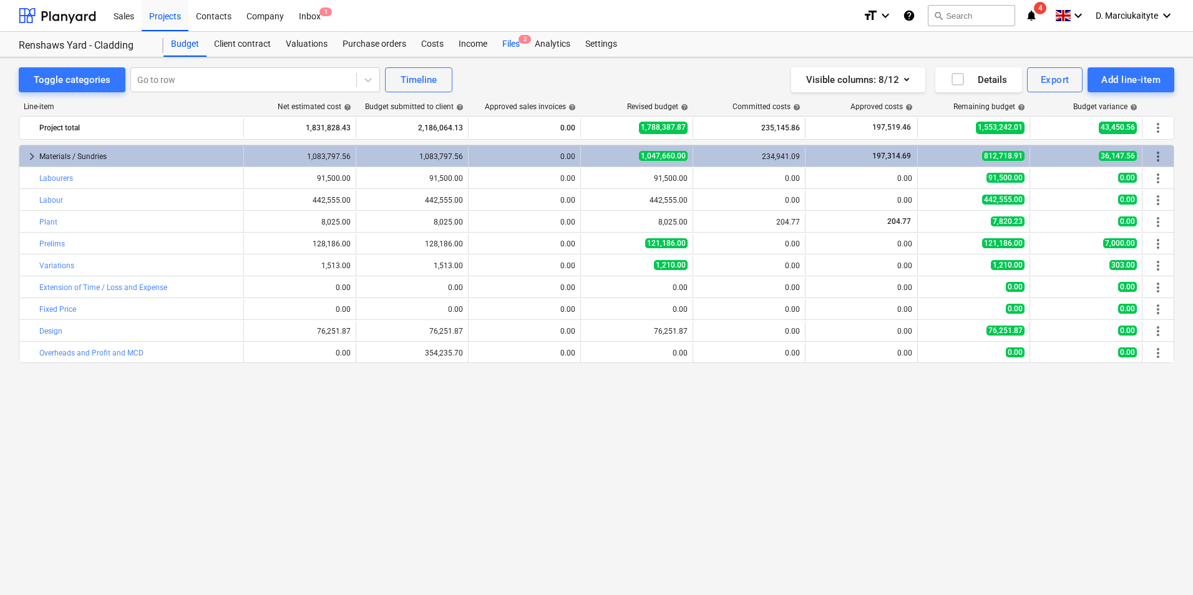
click at [513, 41] on div "Files 2" at bounding box center [511, 44] width 32 height 25
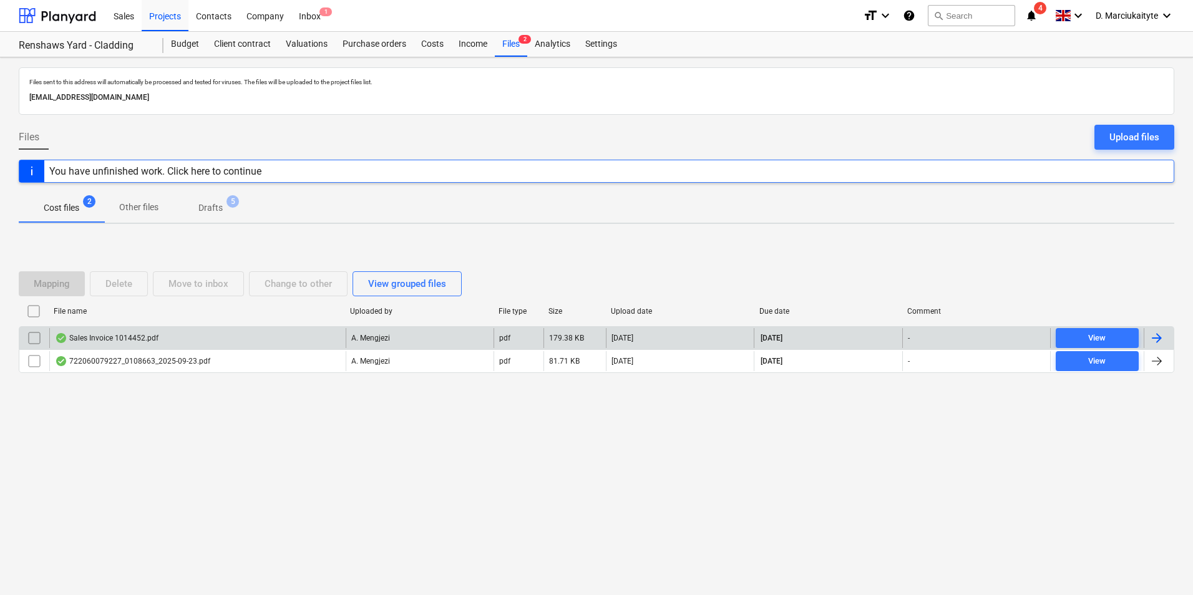
click at [148, 339] on div "Sales Invoice 1014452.pdf" at bounding box center [107, 338] width 104 height 10
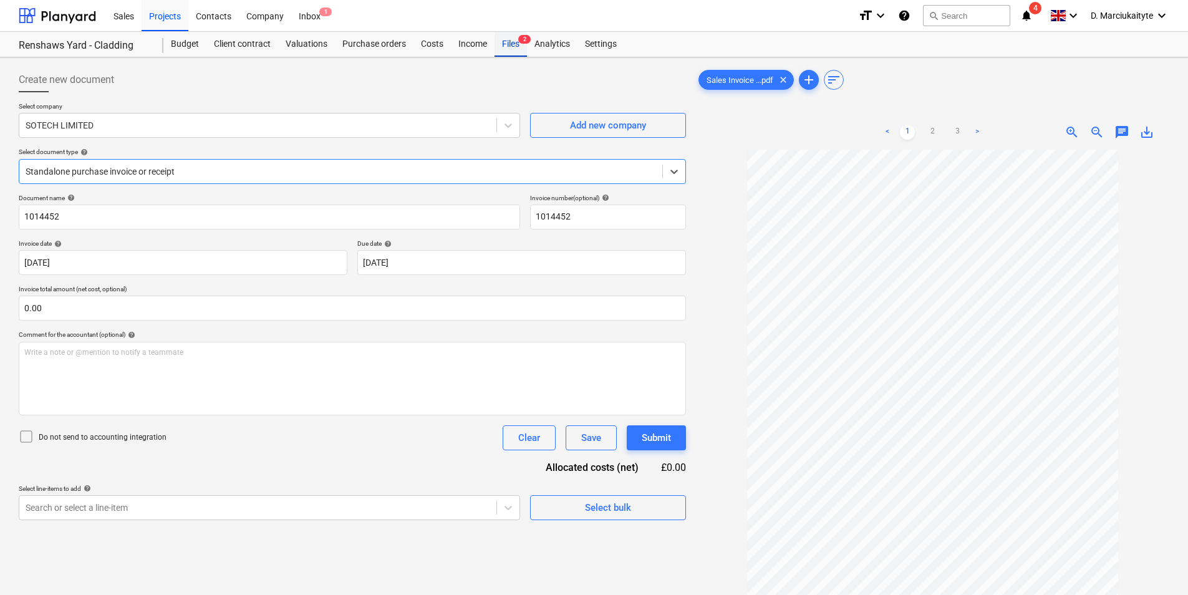
click at [503, 44] on div "Files 2" at bounding box center [511, 44] width 32 height 25
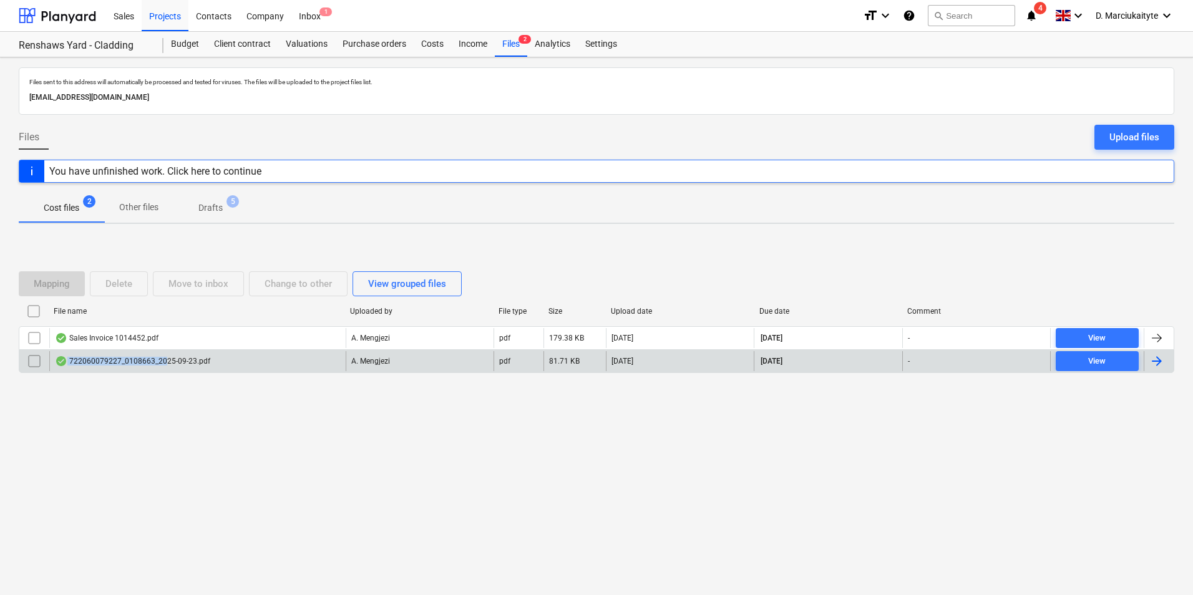
click at [164, 357] on div "722060079227_0108663_2025-09-23.pdf" at bounding box center [132, 361] width 155 height 10
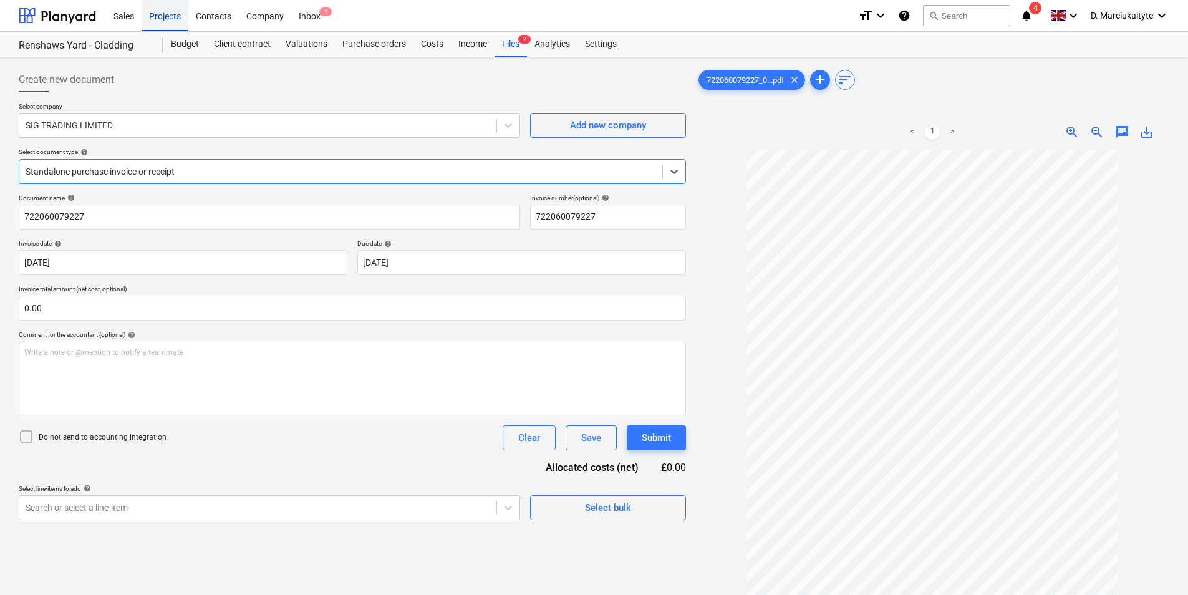
click at [165, 14] on div "Projects" at bounding box center [165, 15] width 47 height 32
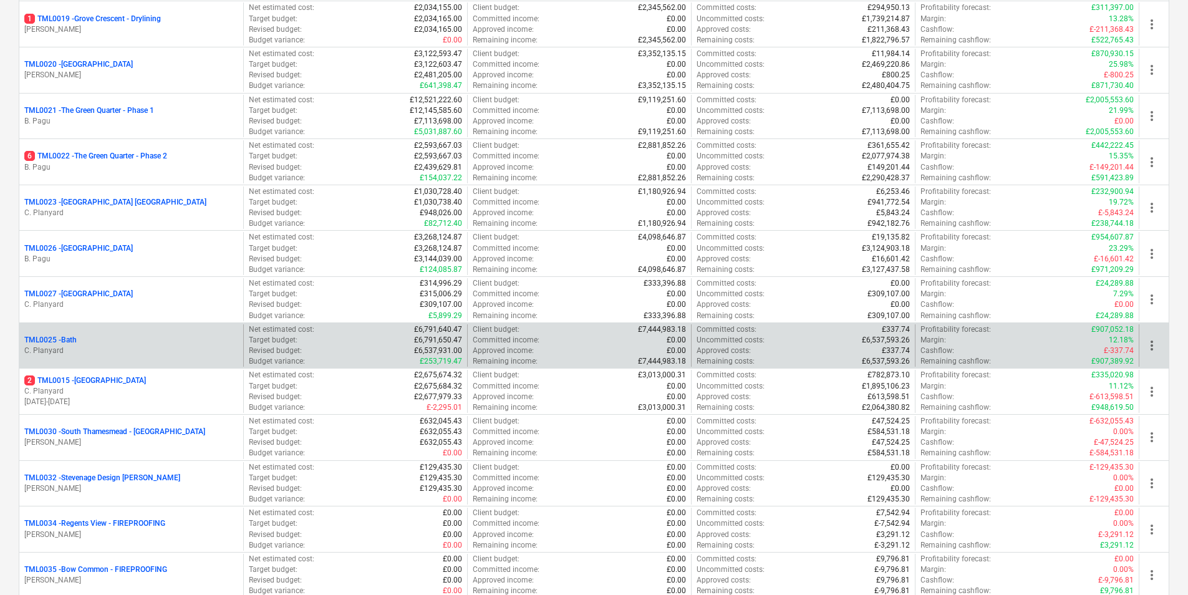
scroll to position [1269, 0]
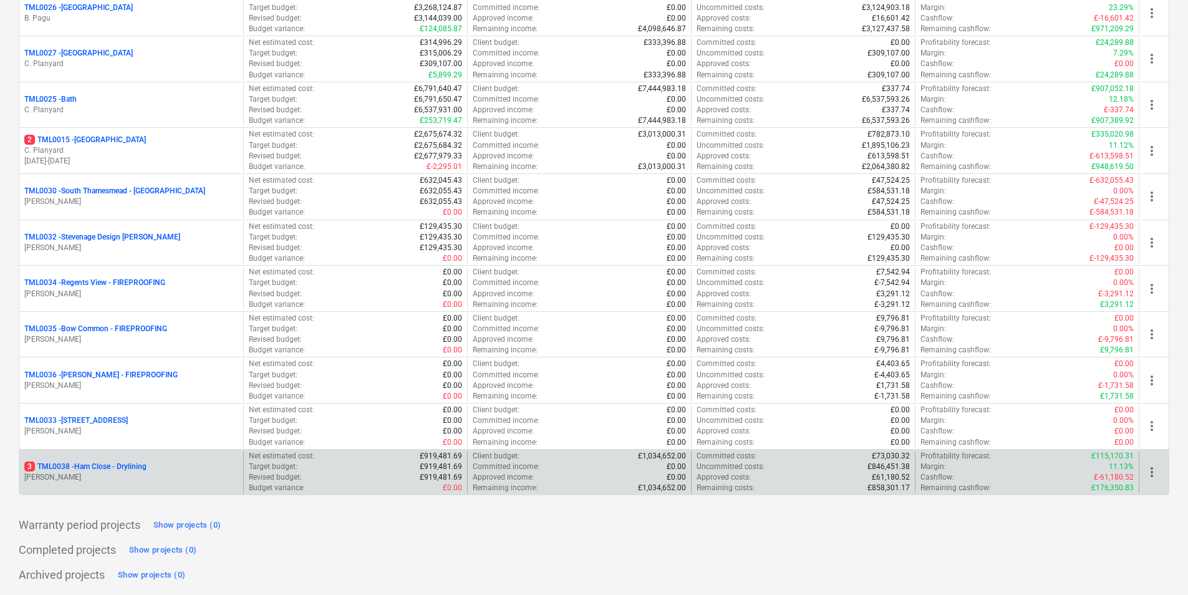
click at [122, 471] on p "3 TML0038 - Ham Close - Drylining" at bounding box center [85, 467] width 122 height 11
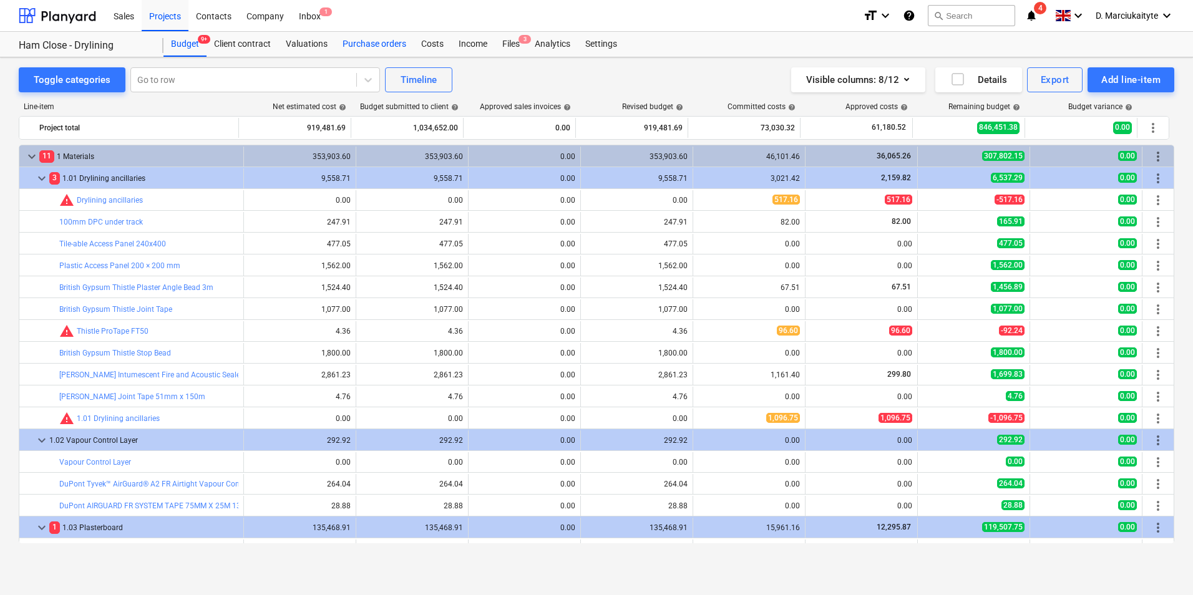
click at [351, 49] on div "Purchase orders" at bounding box center [374, 44] width 79 height 25
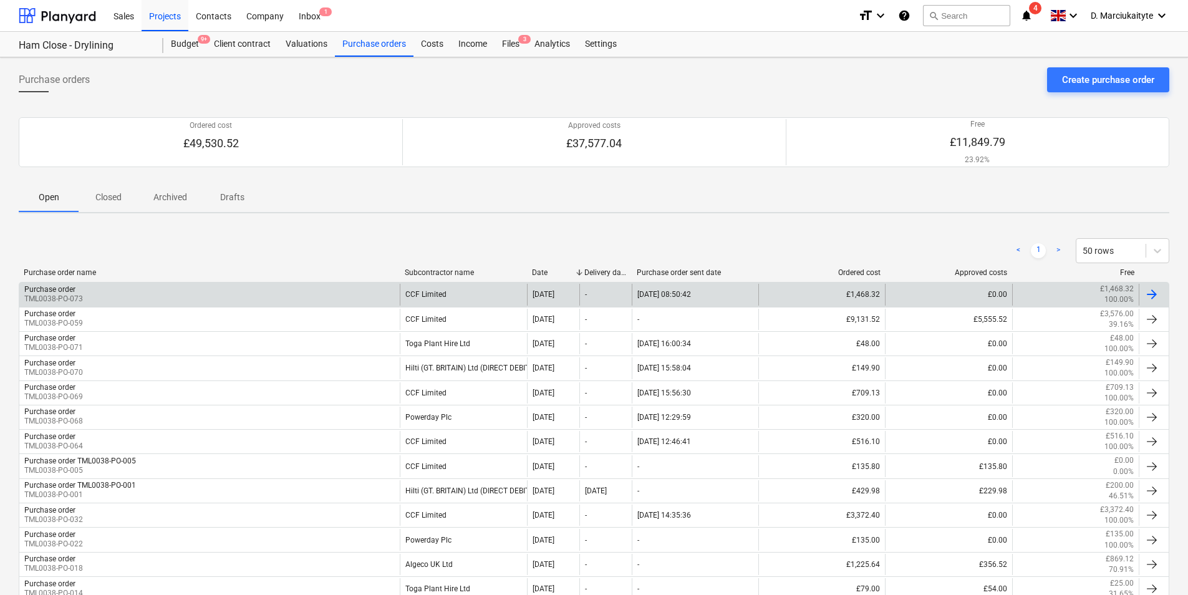
click at [319, 302] on div "Purchase order TML0038-PO-073" at bounding box center [209, 294] width 380 height 21
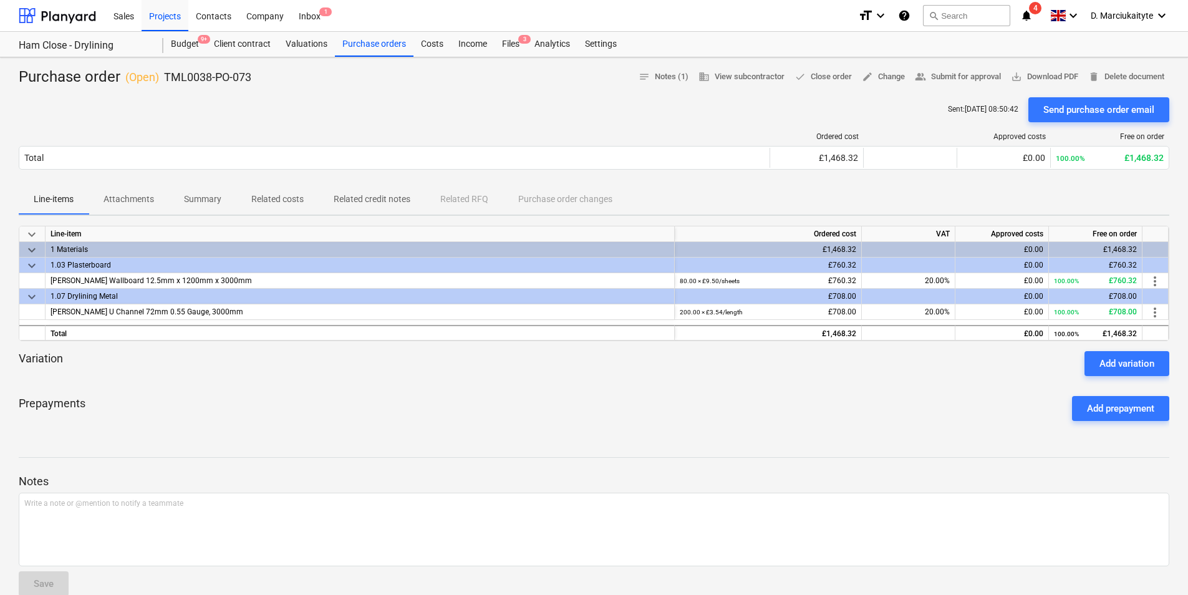
click at [191, 204] on p "Summary" at bounding box center [202, 199] width 37 height 13
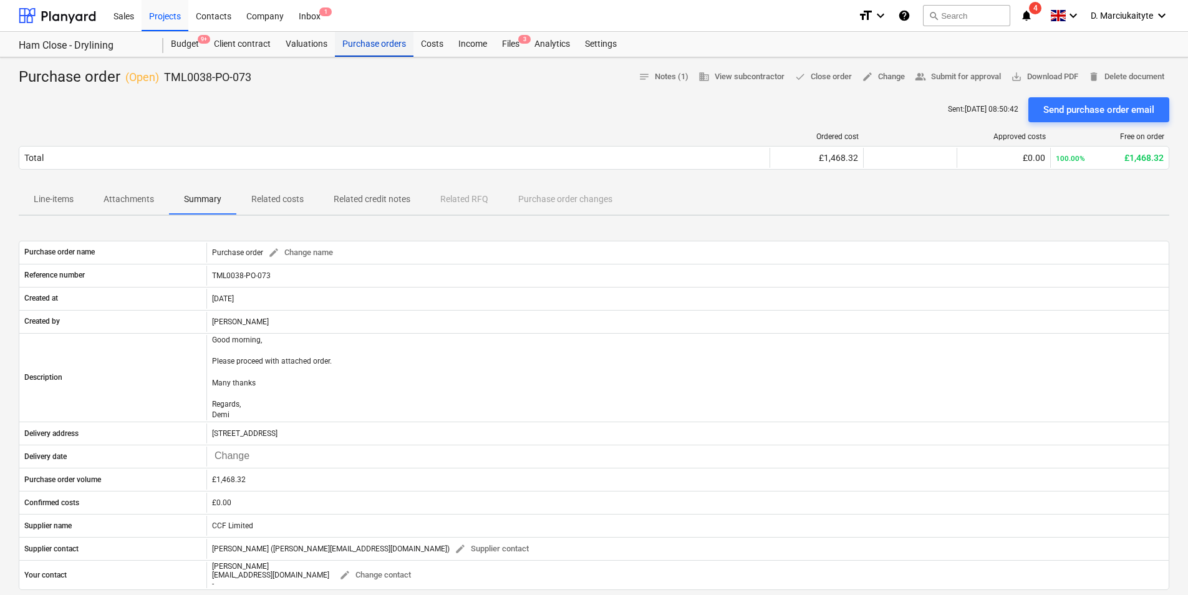
click at [375, 51] on div "Purchase orders" at bounding box center [374, 44] width 79 height 25
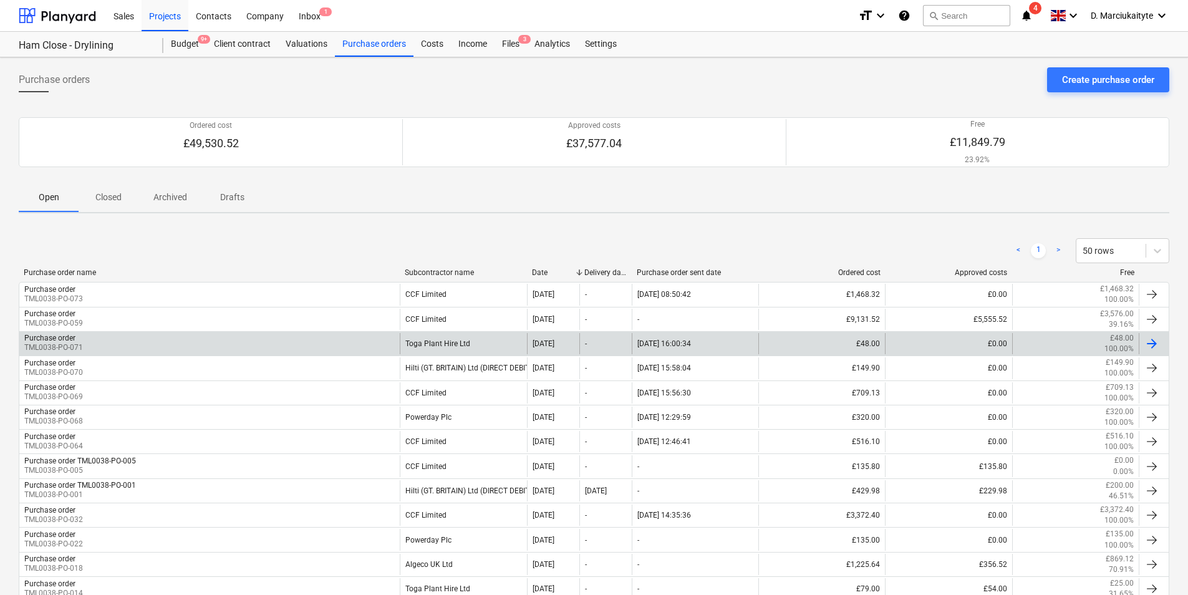
click at [251, 347] on div "Purchase order TML0038-PO-071" at bounding box center [209, 343] width 380 height 21
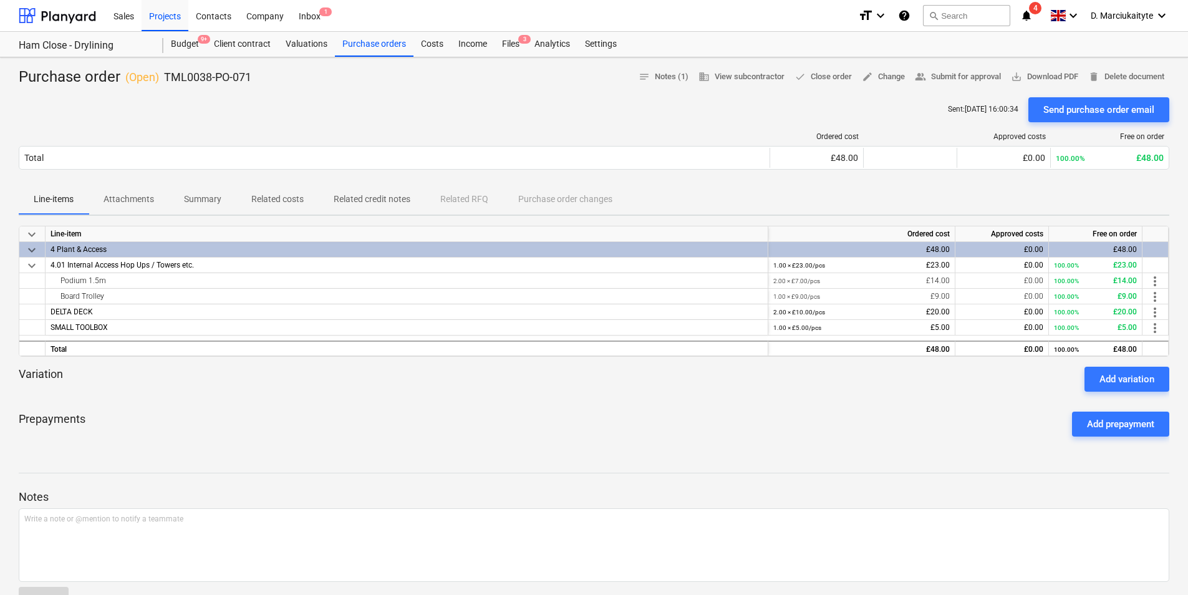
click at [202, 201] on p "Summary" at bounding box center [202, 199] width 37 height 13
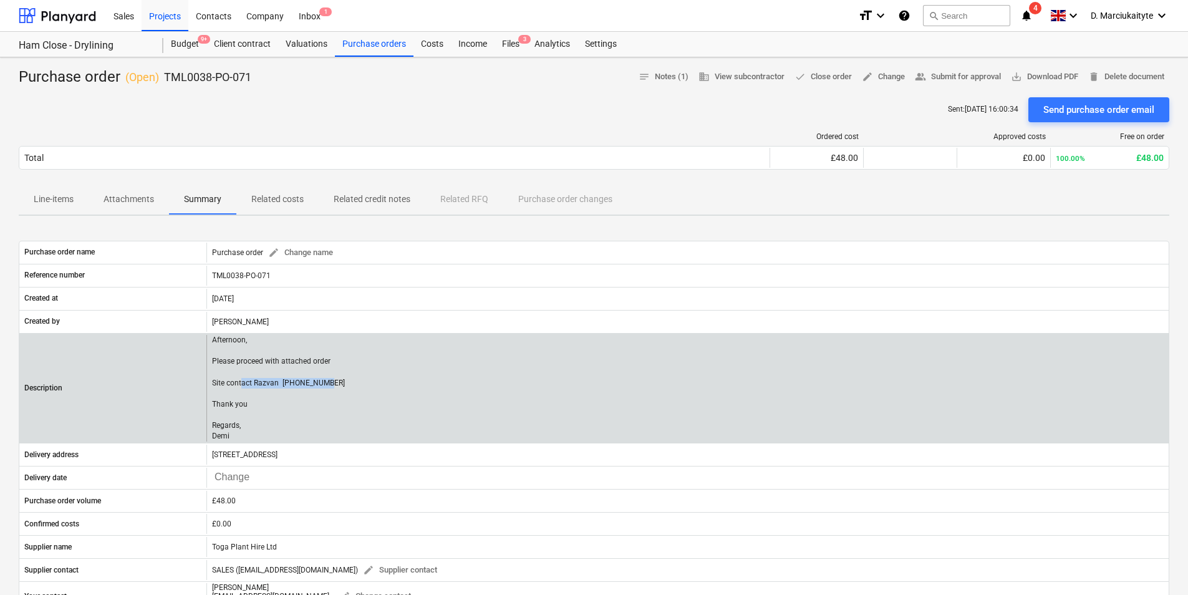
drag, startPoint x: 342, startPoint y: 381, endPoint x: 250, endPoint y: 388, distance: 91.9
click at [250, 388] on div "Afternoon, Please proceed with attached order Site contact Razvan 07501645393 T…" at bounding box center [687, 388] width 962 height 107
drag, startPoint x: 250, startPoint y: 388, endPoint x: 208, endPoint y: 361, distance: 50.0
click at [208, 361] on div "Afternoon, Please proceed with attached order Site contact Razvan 07501645393 T…" at bounding box center [687, 388] width 962 height 107
copy p "Please proceed with attached order Site contact Razvan 07501645393 Thank you Re…"
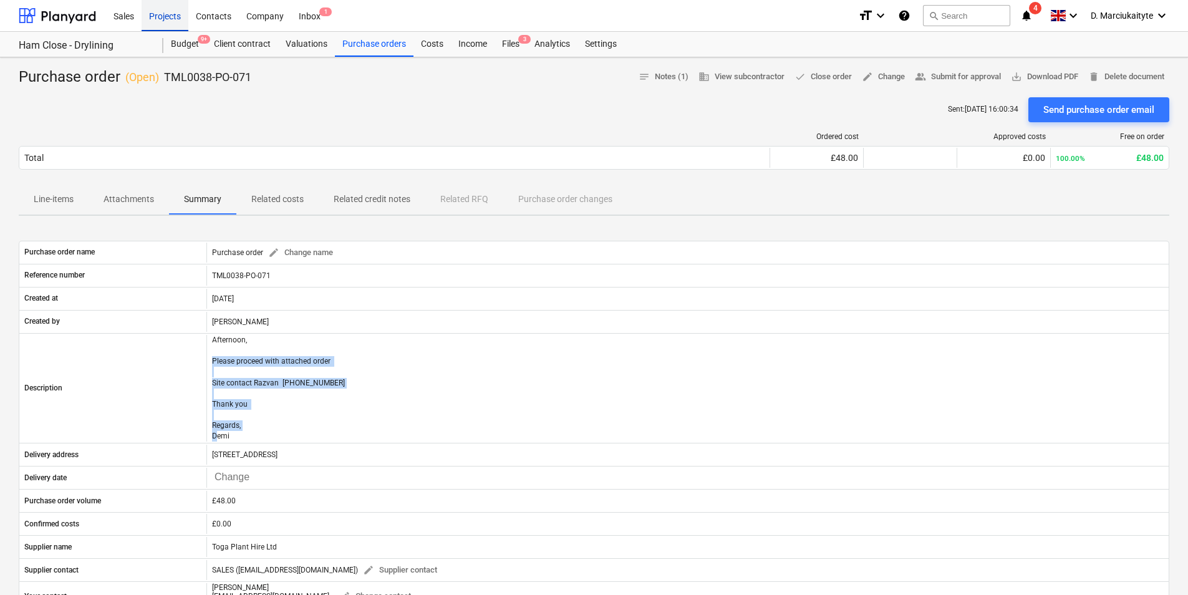
click at [161, 16] on div "Projects" at bounding box center [165, 15] width 47 height 32
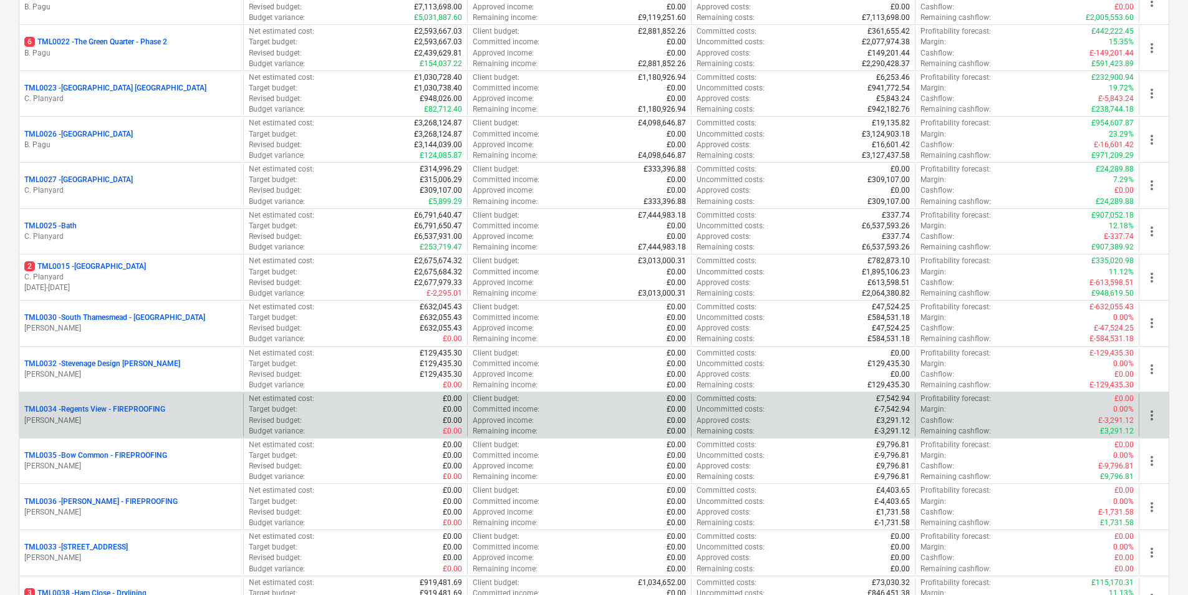
scroll to position [1247, 0]
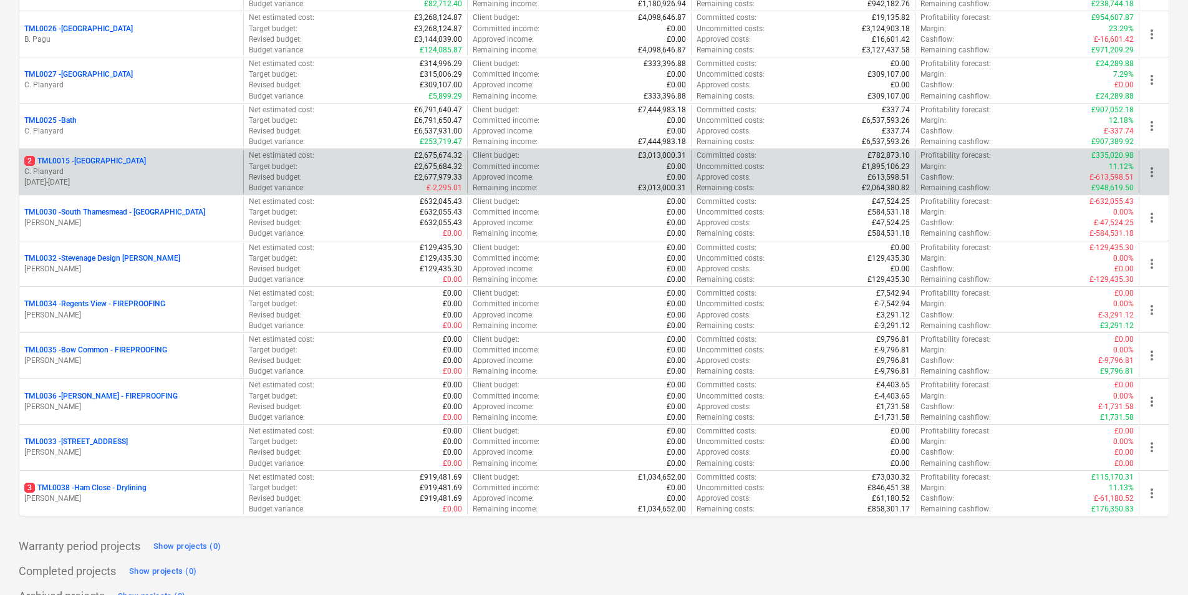
click at [123, 166] on p "2 TML0015 - Camden Goods Yard" at bounding box center [85, 161] width 122 height 11
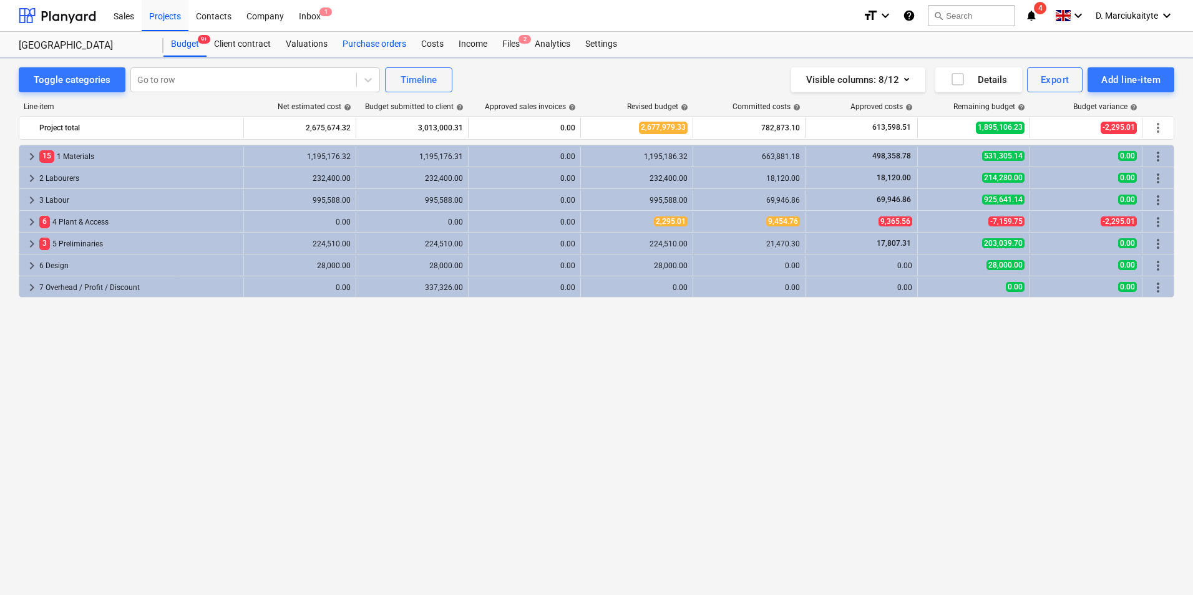
click at [379, 39] on div "Purchase orders" at bounding box center [374, 44] width 79 height 25
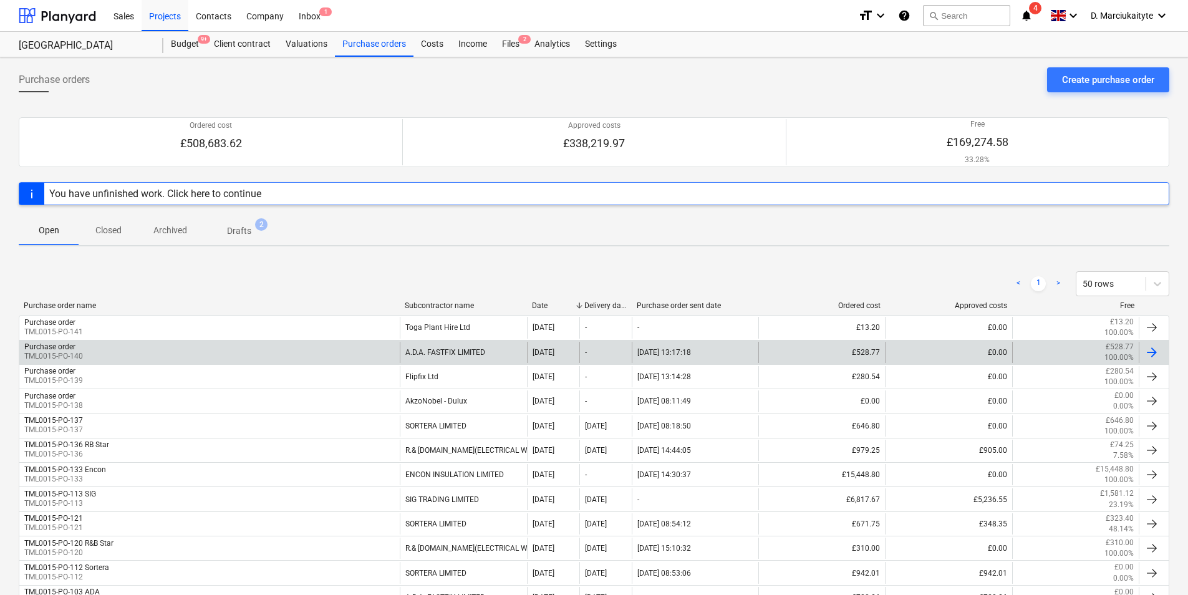
click at [261, 349] on div "Purchase order TML0015-PO-140" at bounding box center [209, 352] width 380 height 21
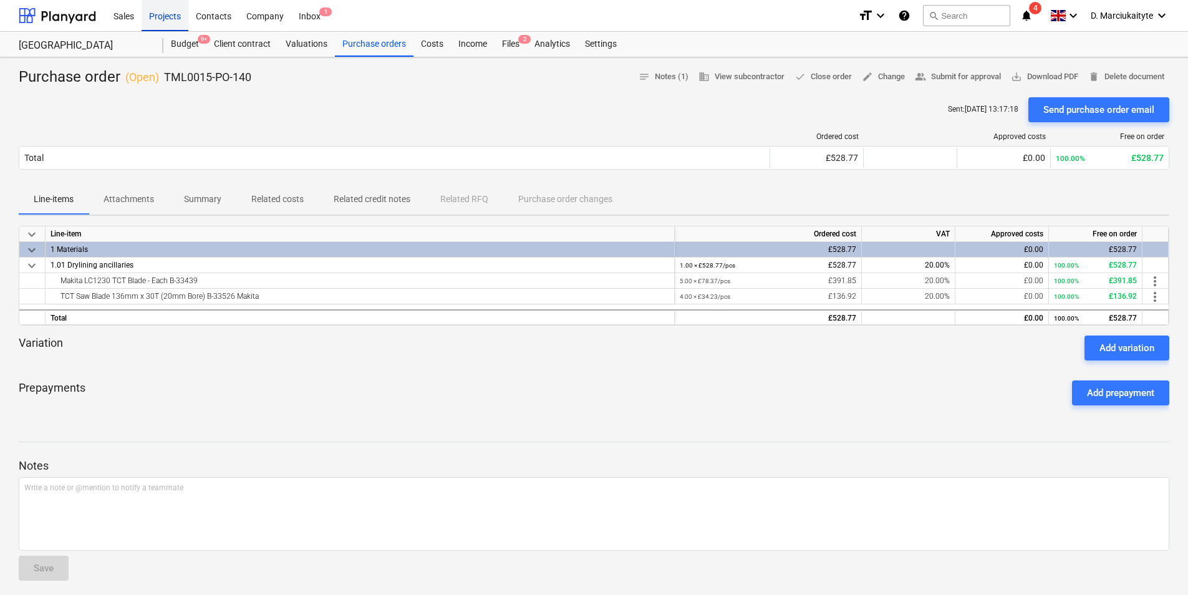
click at [164, 17] on div "Projects" at bounding box center [165, 15] width 47 height 32
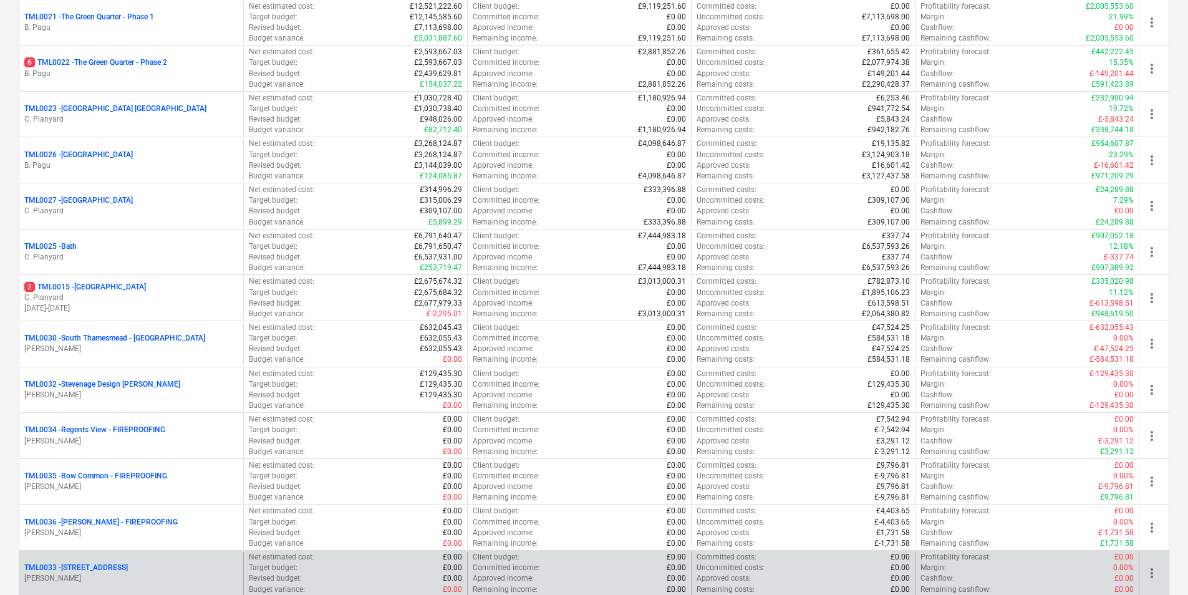
scroll to position [1269, 0]
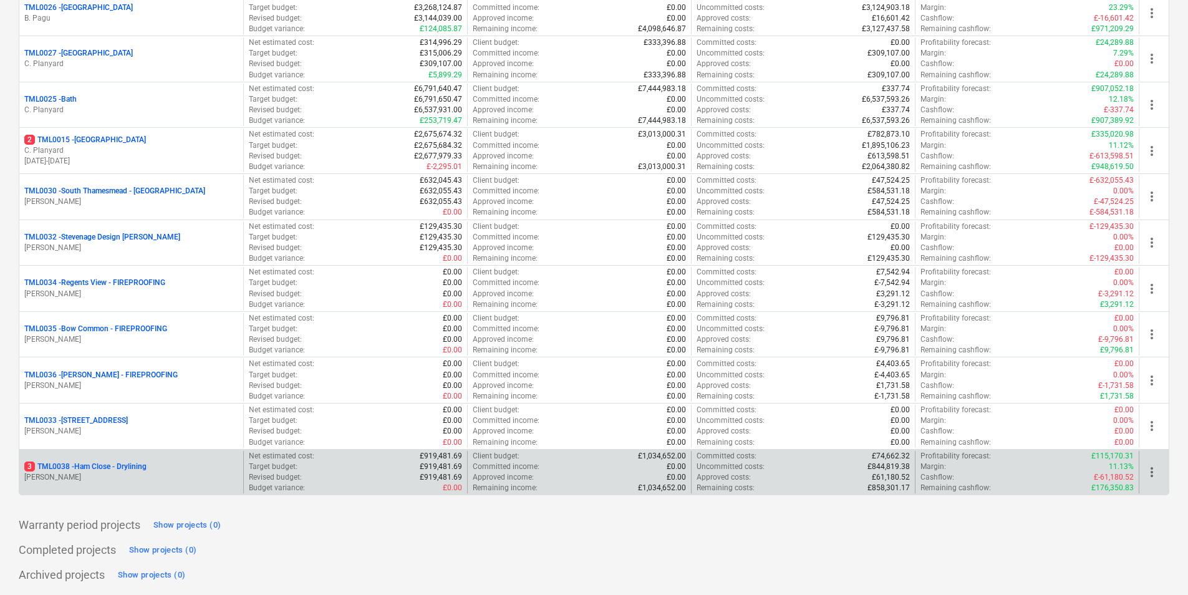
click at [173, 458] on div "3 TML0038 - Ham Close - Drylining [PERSON_NAME]" at bounding box center [131, 472] width 224 height 43
click at [191, 467] on div "3 TML0038 - Ham Close - Drylining" at bounding box center [131, 467] width 214 height 11
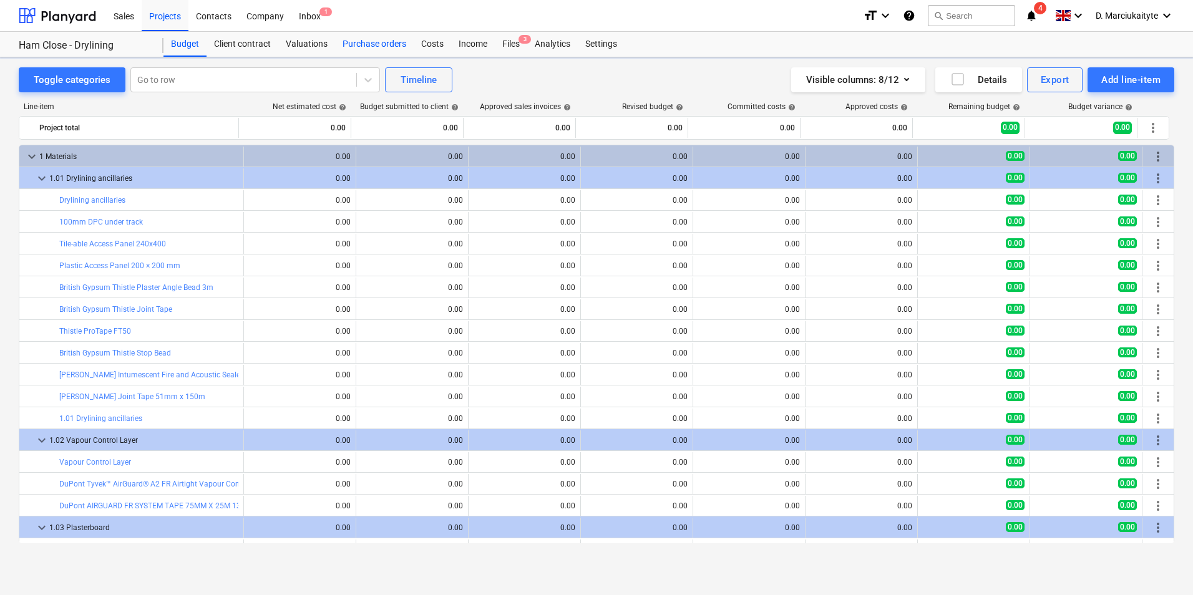
click at [371, 47] on div "Purchase orders" at bounding box center [374, 44] width 79 height 25
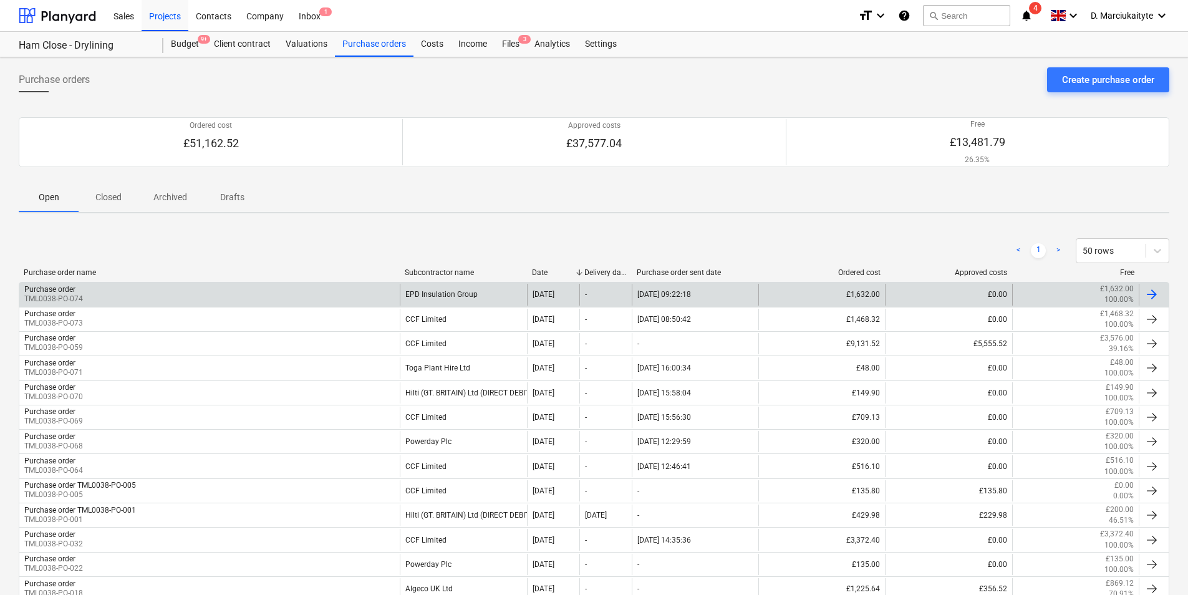
click at [231, 295] on div "Purchase order TML0038-PO-074" at bounding box center [209, 294] width 380 height 21
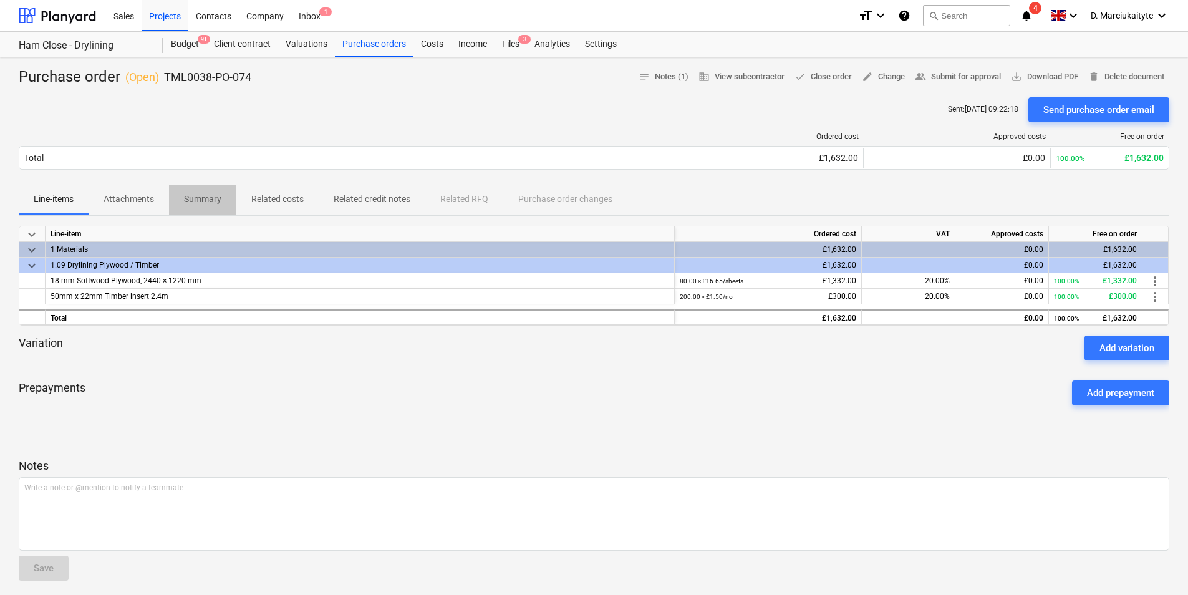
click at [190, 209] on span "Summary" at bounding box center [202, 199] width 67 height 21
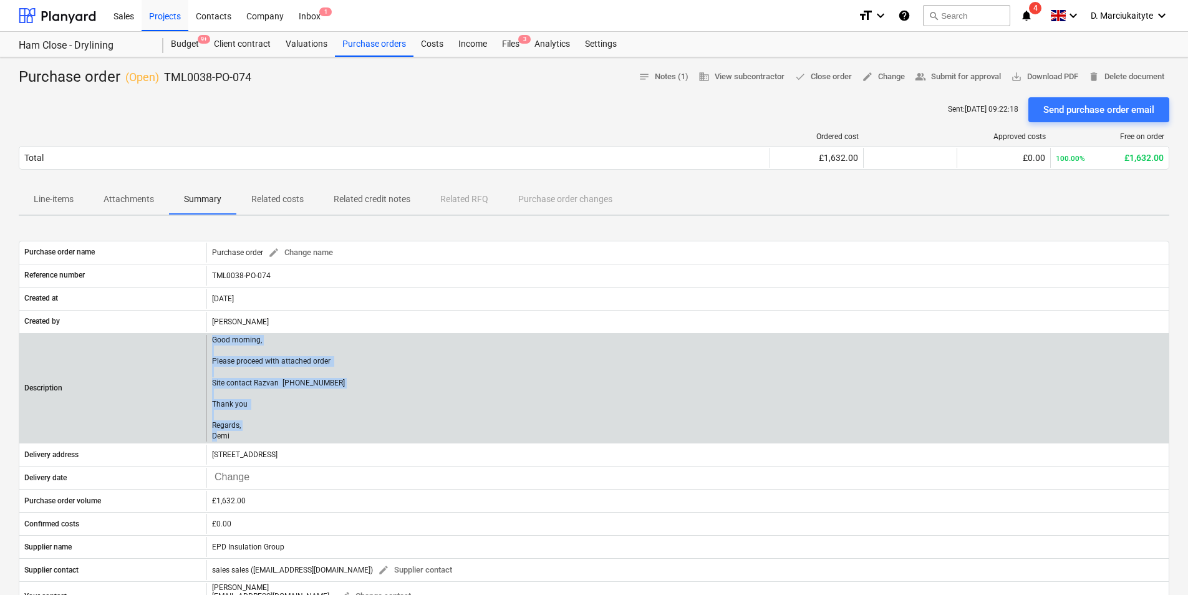
drag, startPoint x: 235, startPoint y: 432, endPoint x: 208, endPoint y: 338, distance: 97.3
click at [208, 338] on div "Good morning, Please proceed with attached order Site contact Razvan [PHONE_NUM…" at bounding box center [687, 388] width 962 height 107
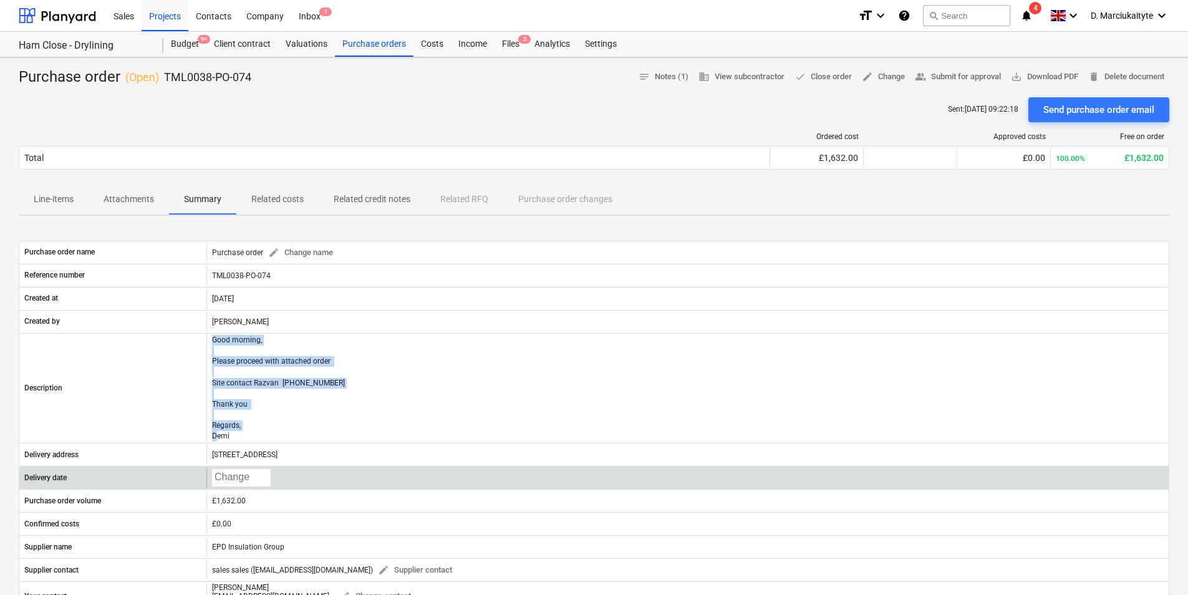
copy p "Good morning, Please proceed with attached order Site contact Razvan 0750164539…"
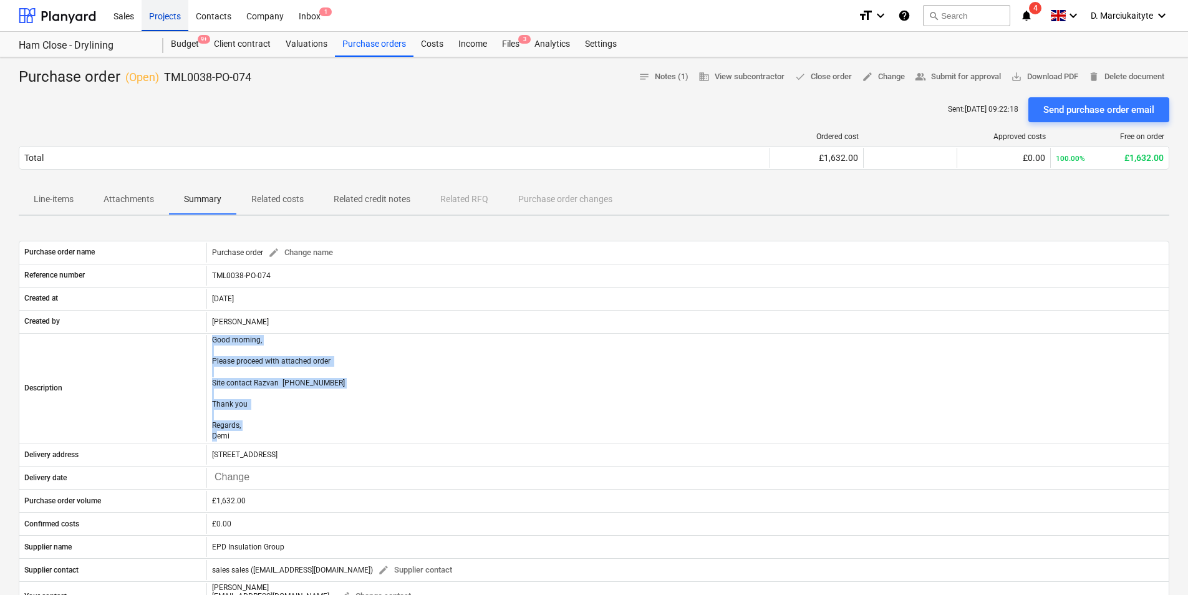
click at [171, 21] on div "Projects" at bounding box center [165, 15] width 47 height 32
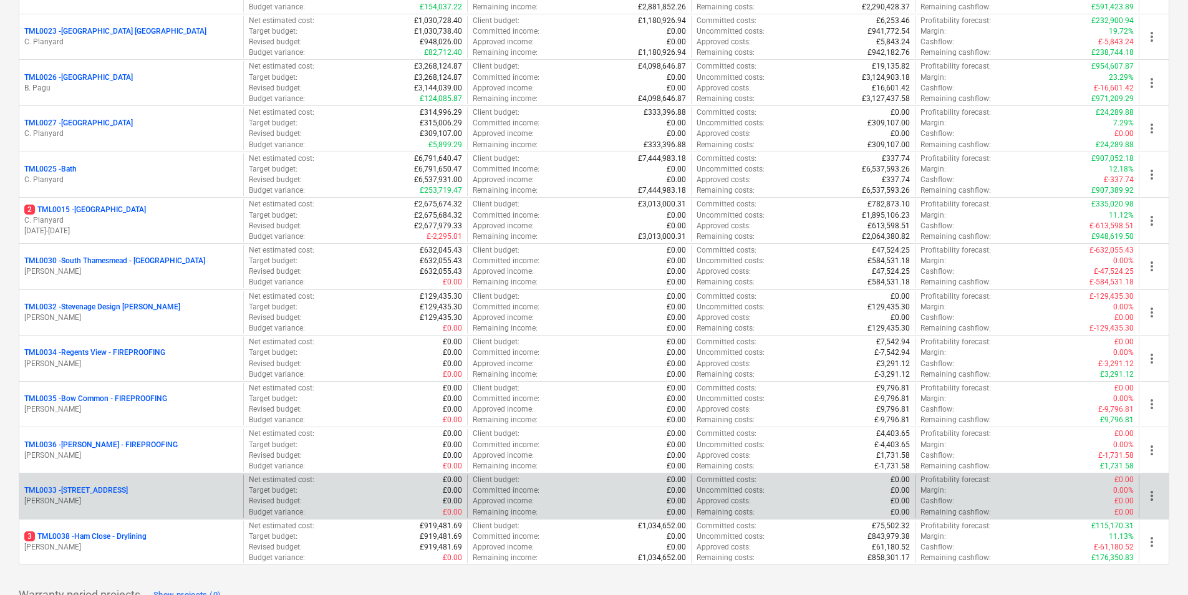
scroll to position [1269, 0]
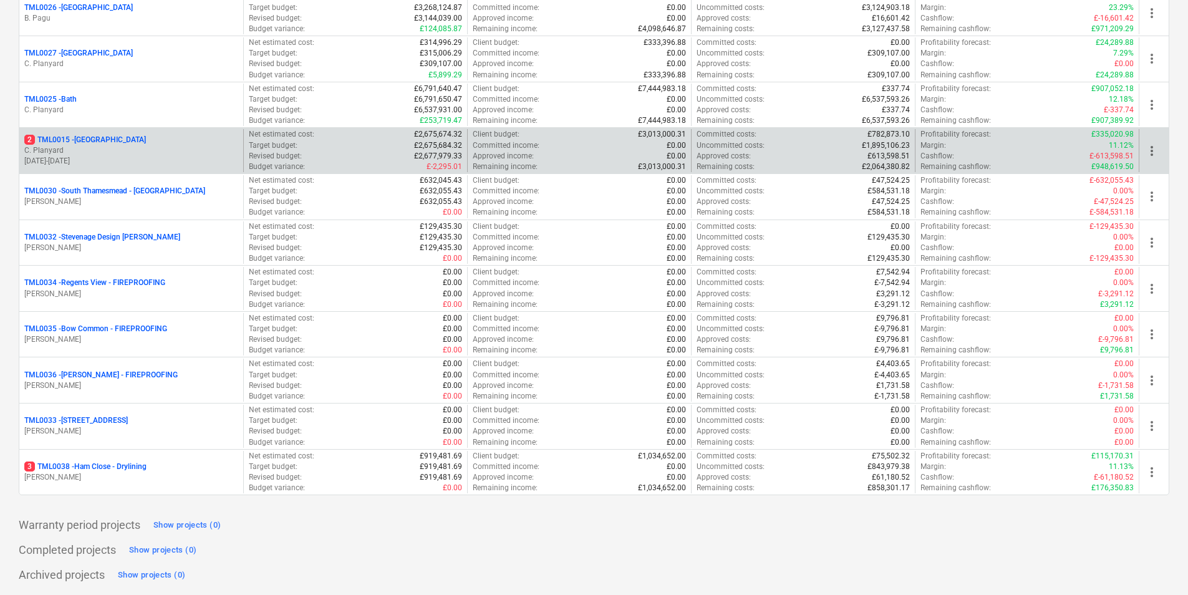
click at [98, 148] on p "C. Planyard" at bounding box center [131, 150] width 214 height 11
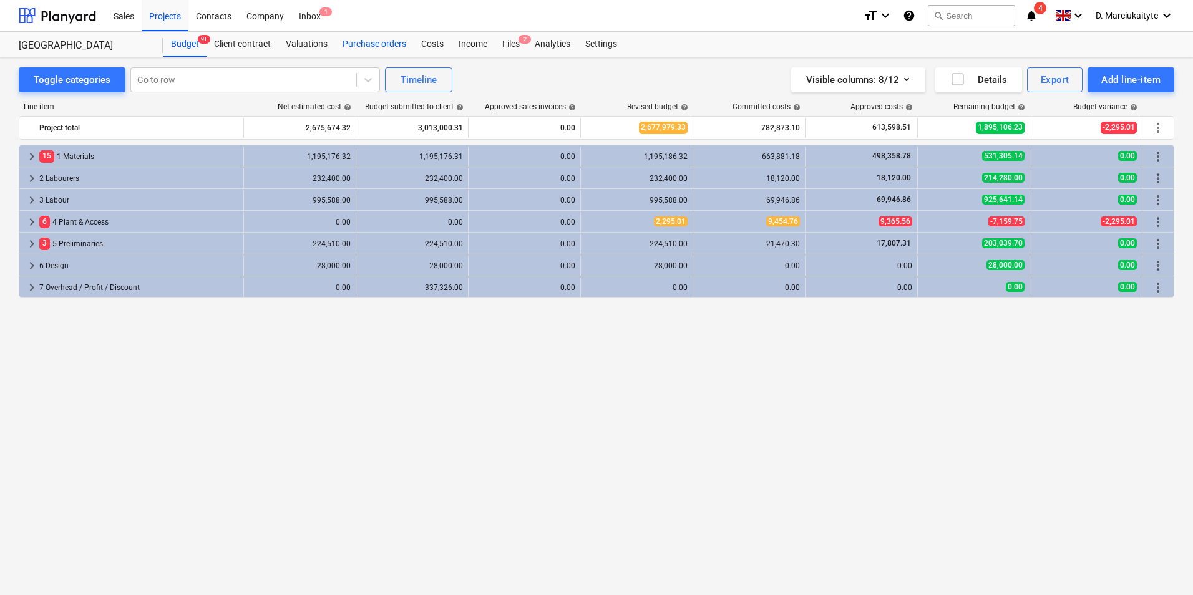
click at [384, 41] on div "Purchase orders" at bounding box center [374, 44] width 79 height 25
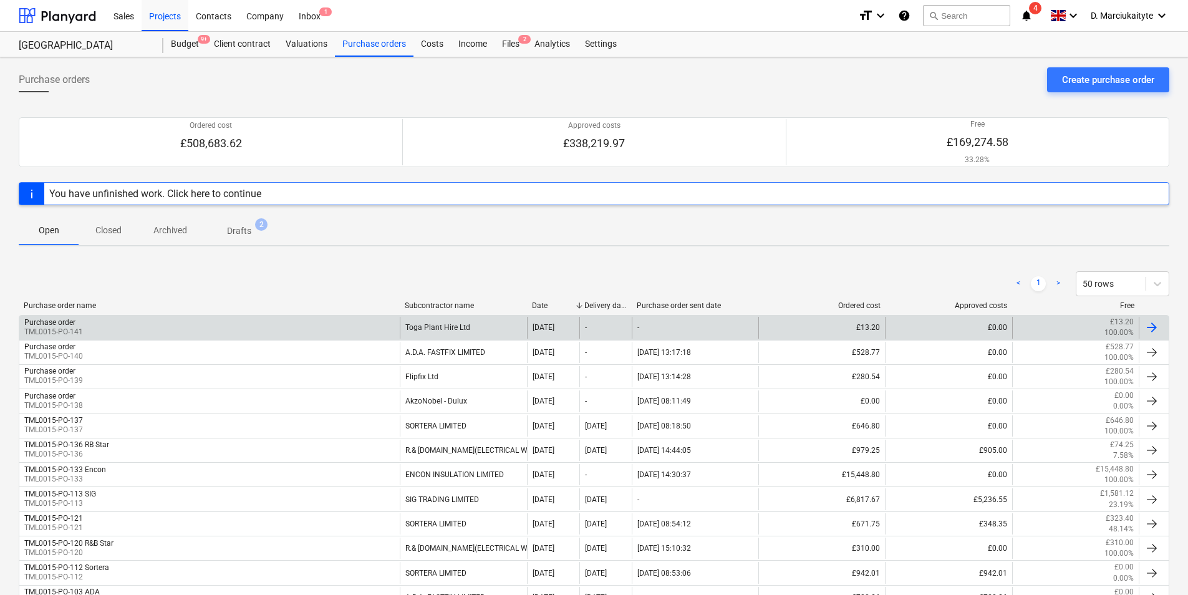
click at [233, 332] on div "Purchase order TML0015-PO-141" at bounding box center [209, 327] width 380 height 21
